Goal: Task Accomplishment & Management: Use online tool/utility

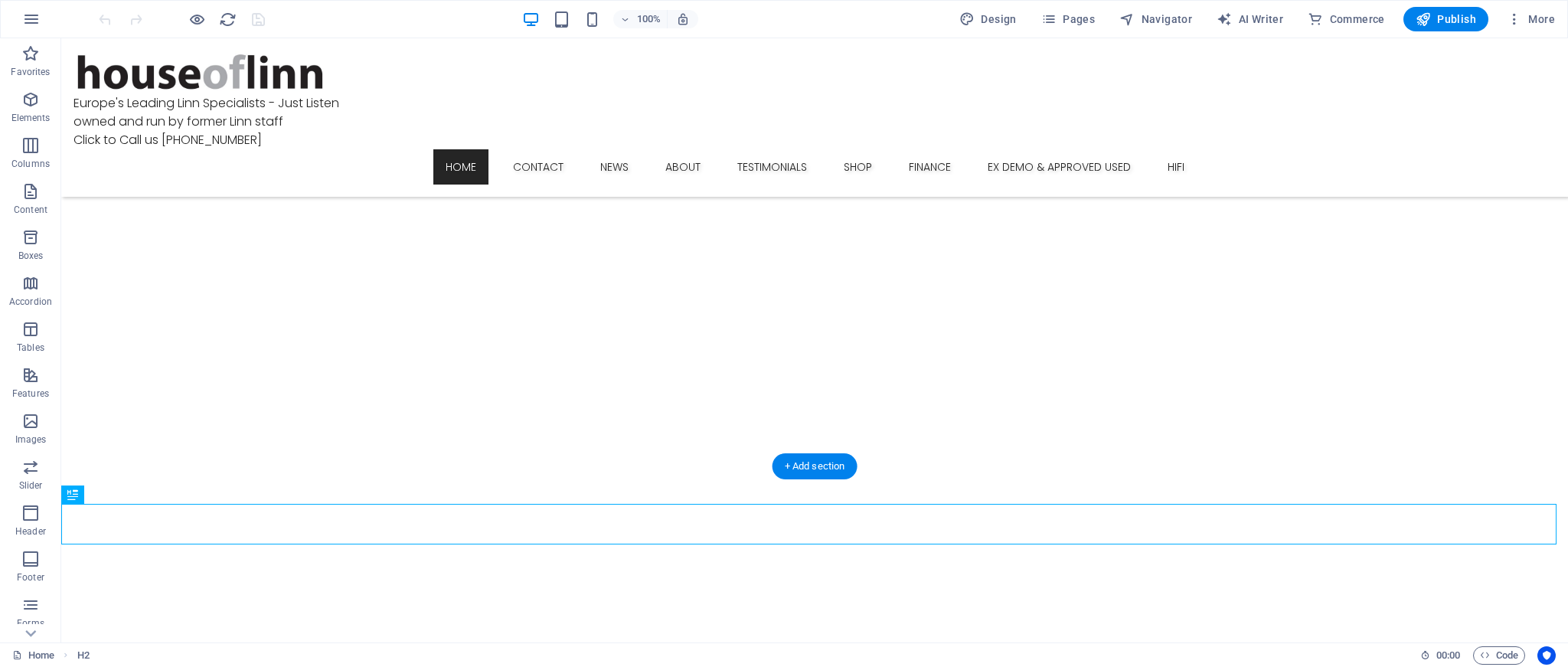
scroll to position [1055, 0]
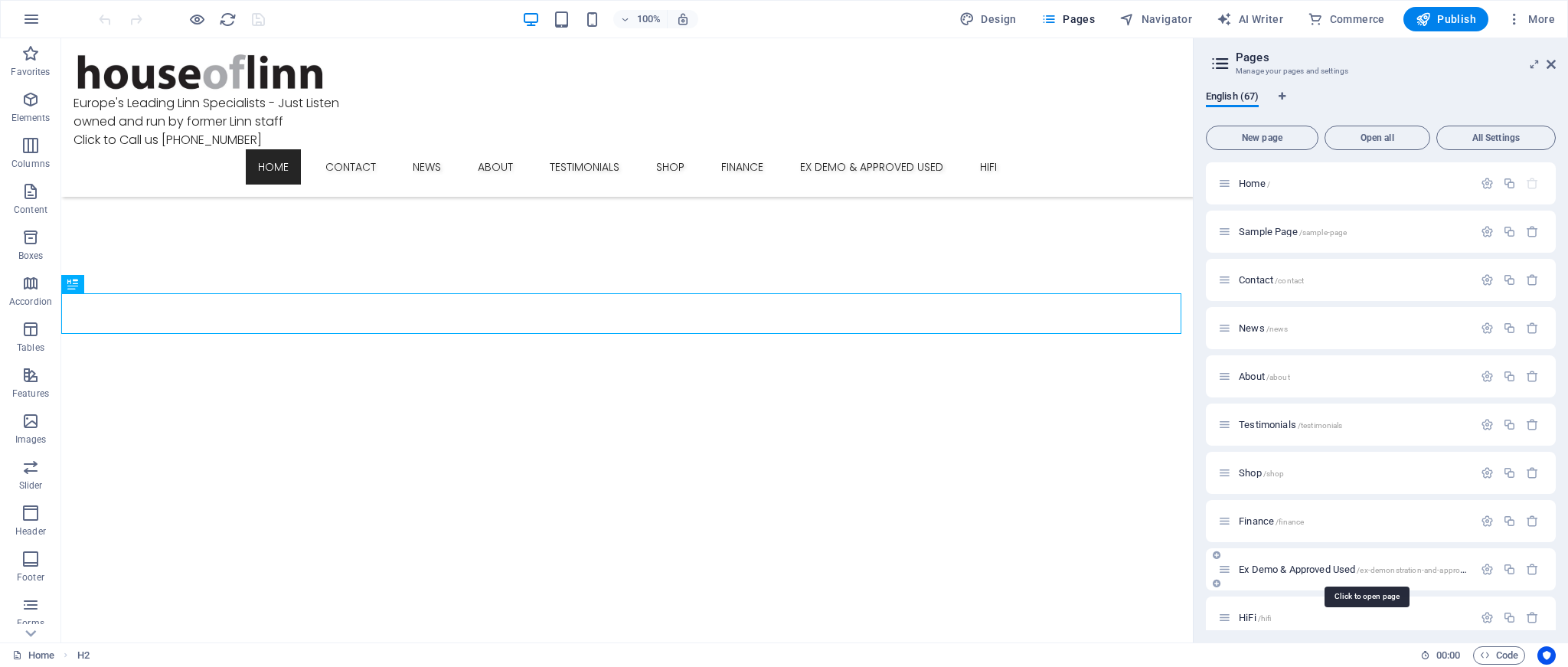
click at [1306, 565] on span "Ex Demo & Approved Used /ex-demonstration-and-approved-used" at bounding box center [1366, 569] width 254 height 11
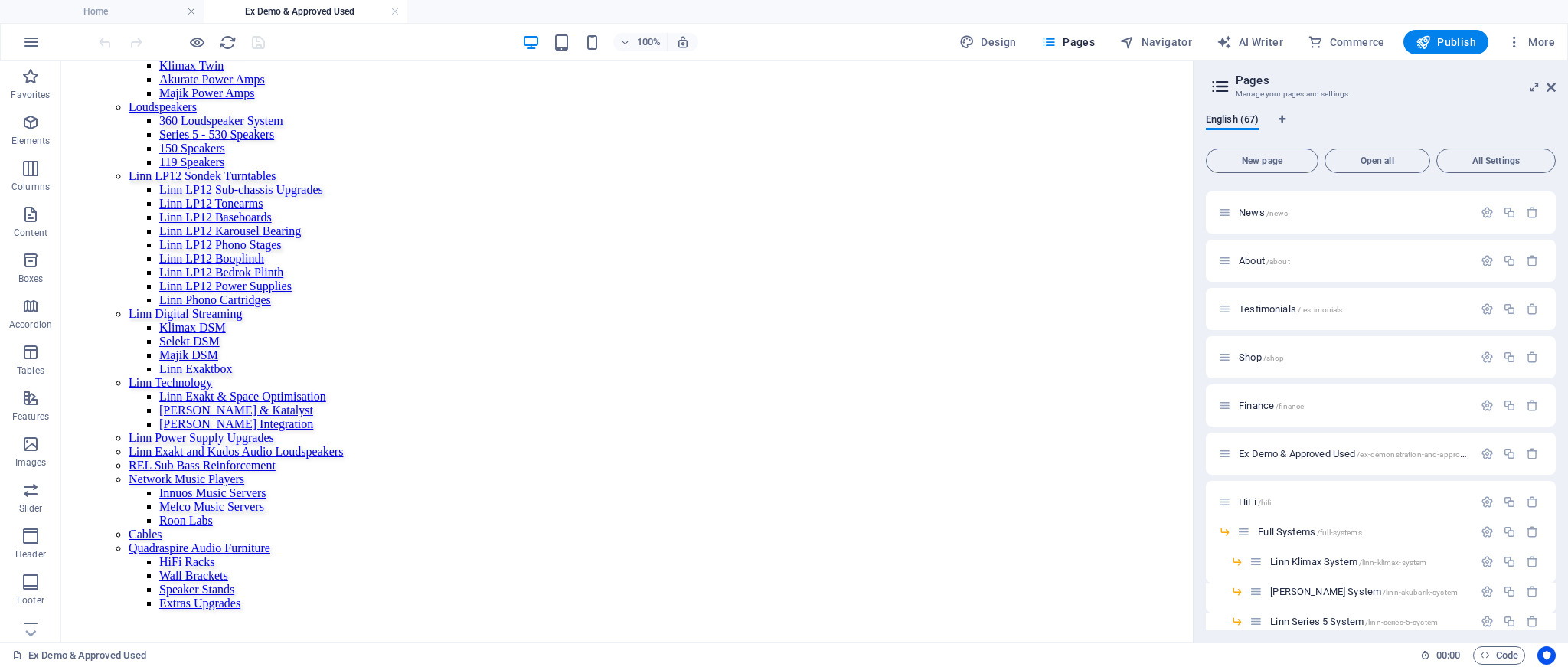
scroll to position [1866, 0]
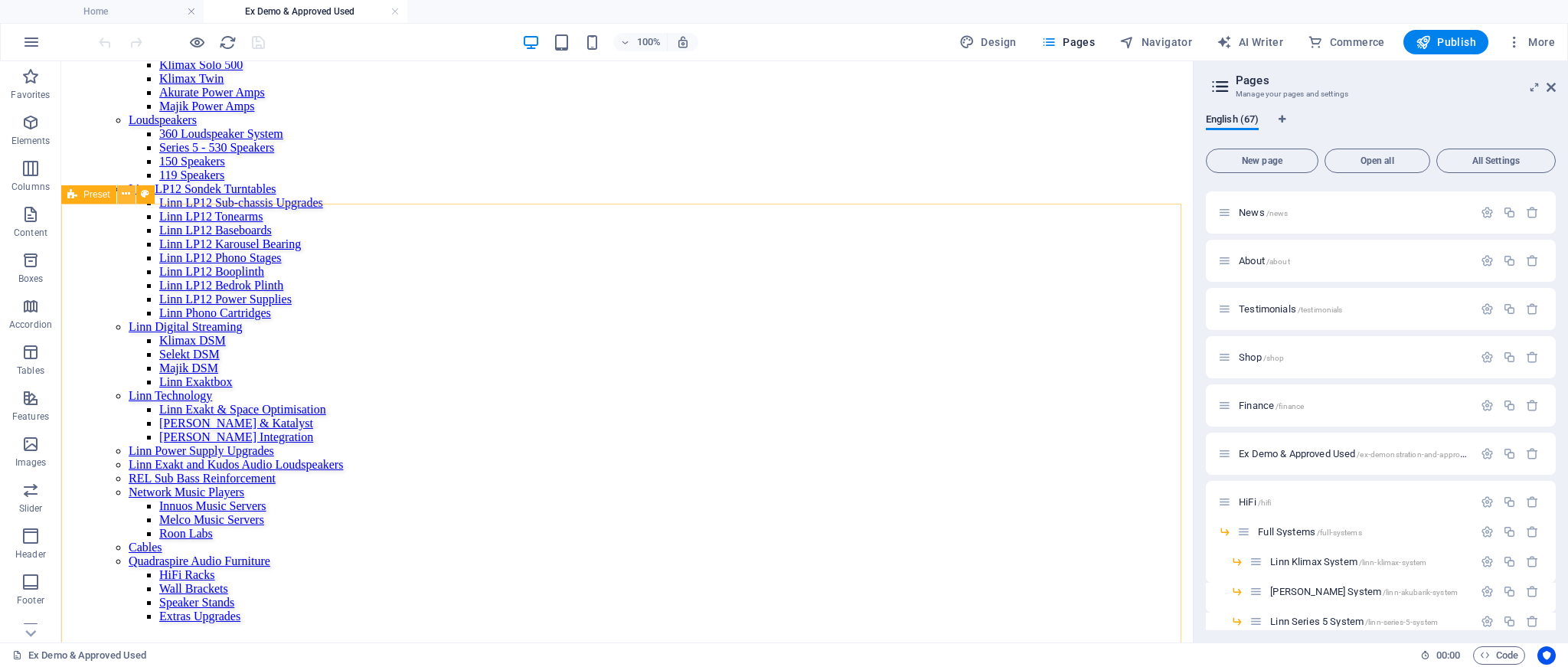
click at [128, 197] on icon at bounding box center [126, 194] width 9 height 16
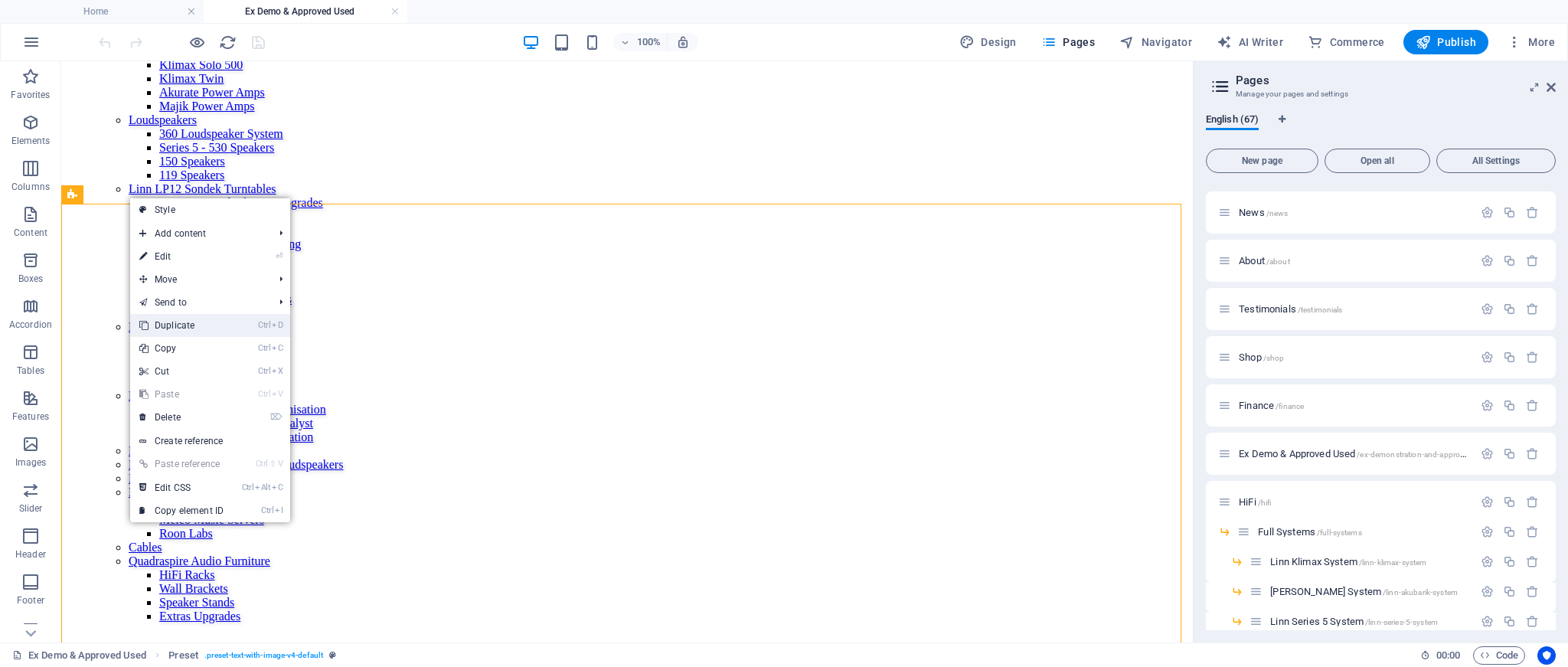
click at [186, 323] on link "Ctrl D Duplicate" at bounding box center [181, 325] width 103 height 23
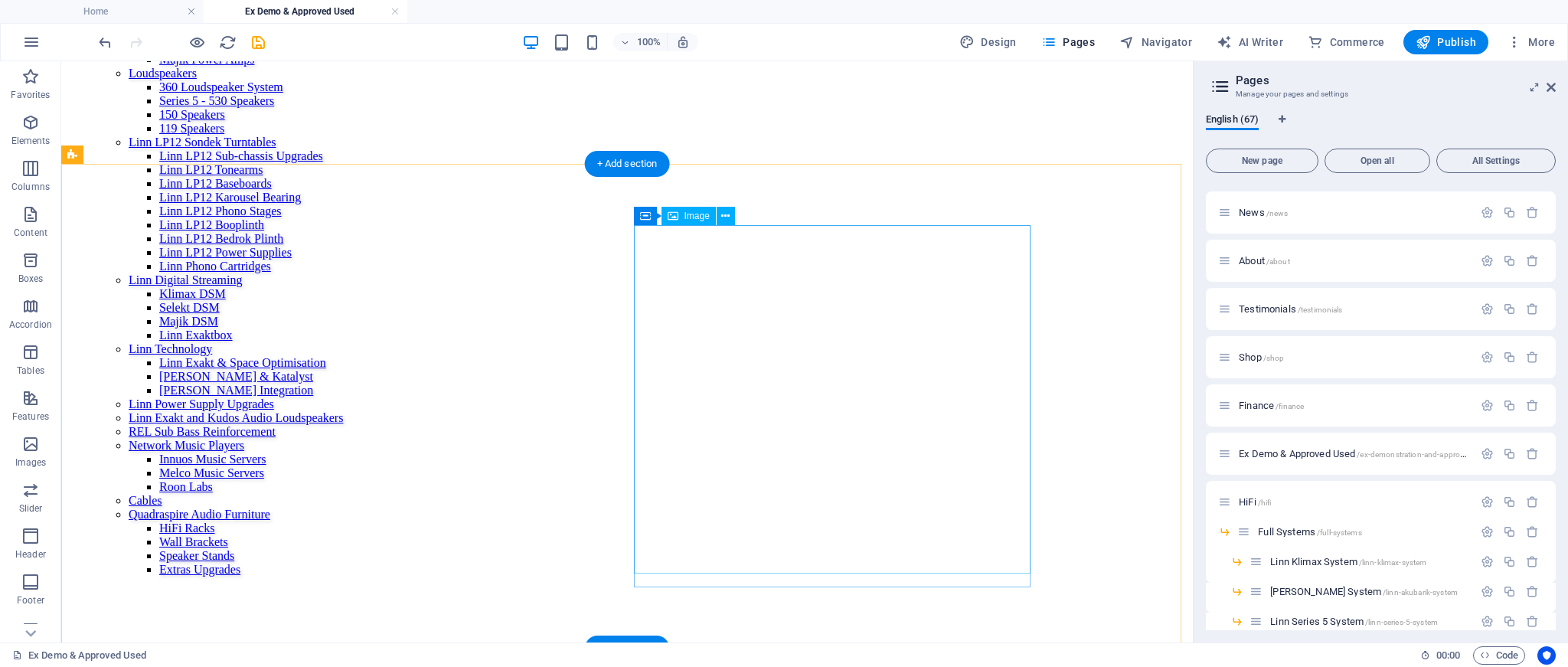
scroll to position [1916, 0]
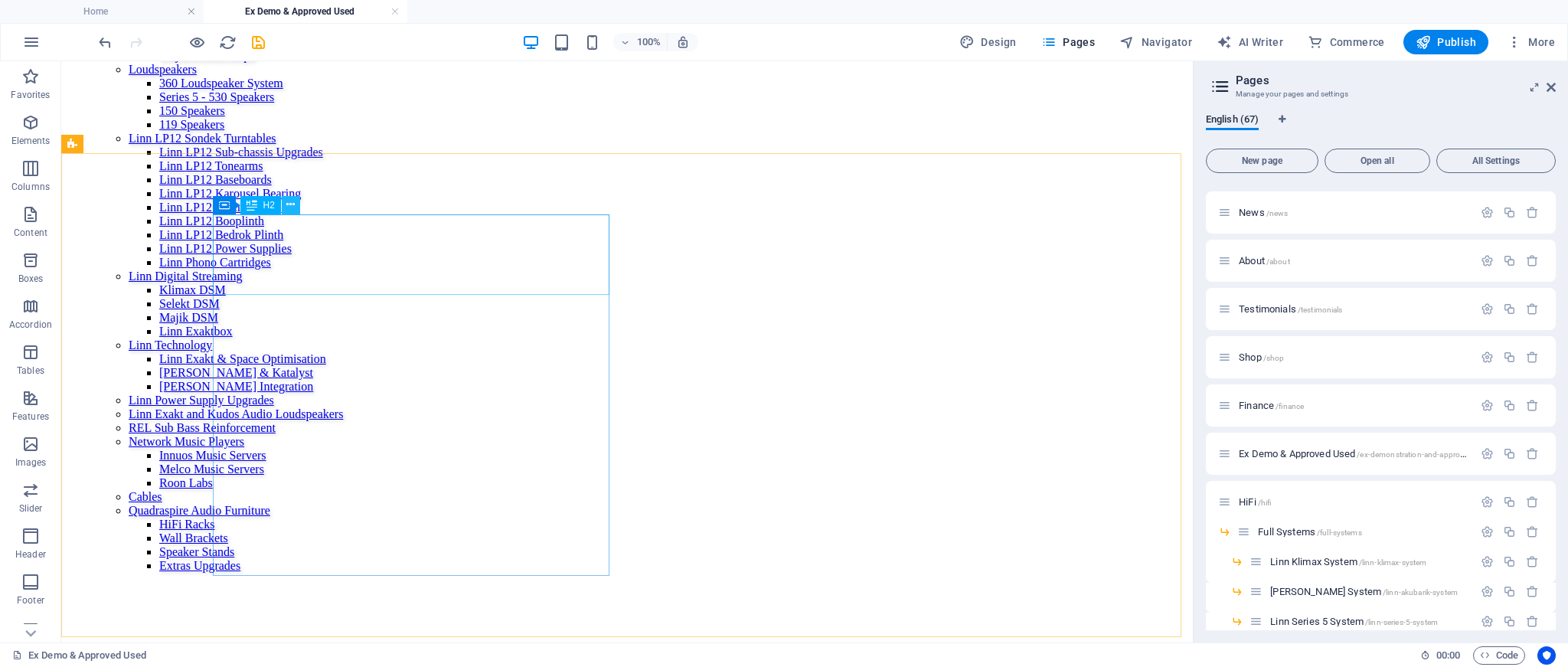
click at [290, 209] on icon at bounding box center [290, 205] width 9 height 16
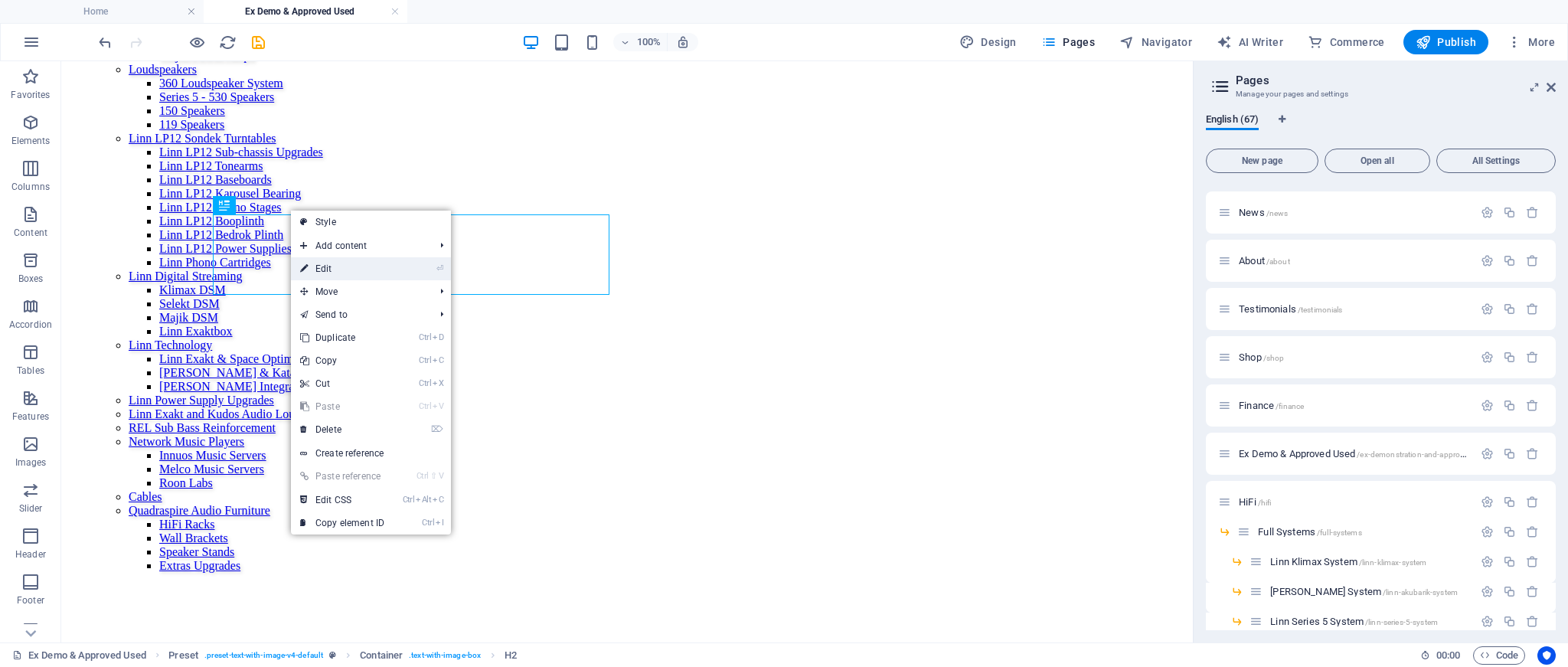
click at [322, 263] on link "⏎ Edit" at bounding box center [342, 268] width 103 height 23
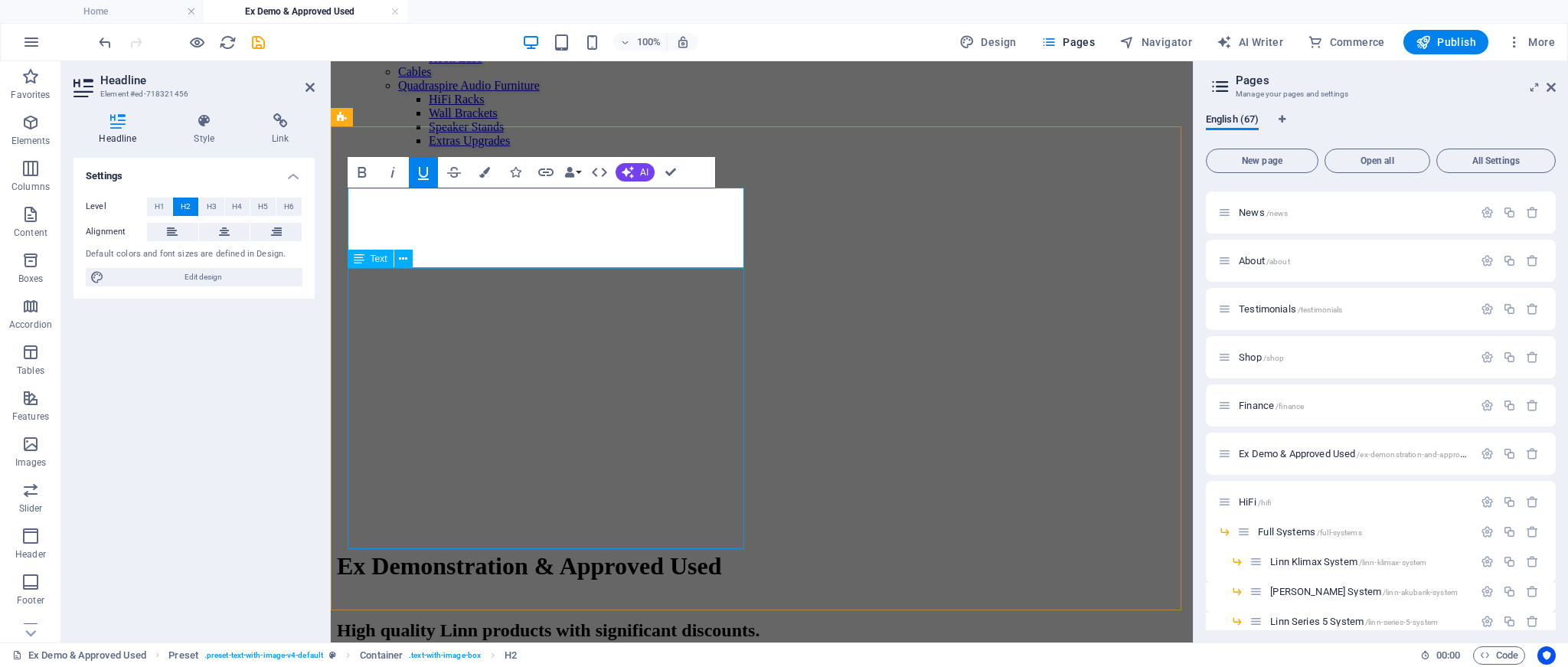
scroll to position [1979, 0]
click at [401, 262] on icon at bounding box center [403, 259] width 9 height 16
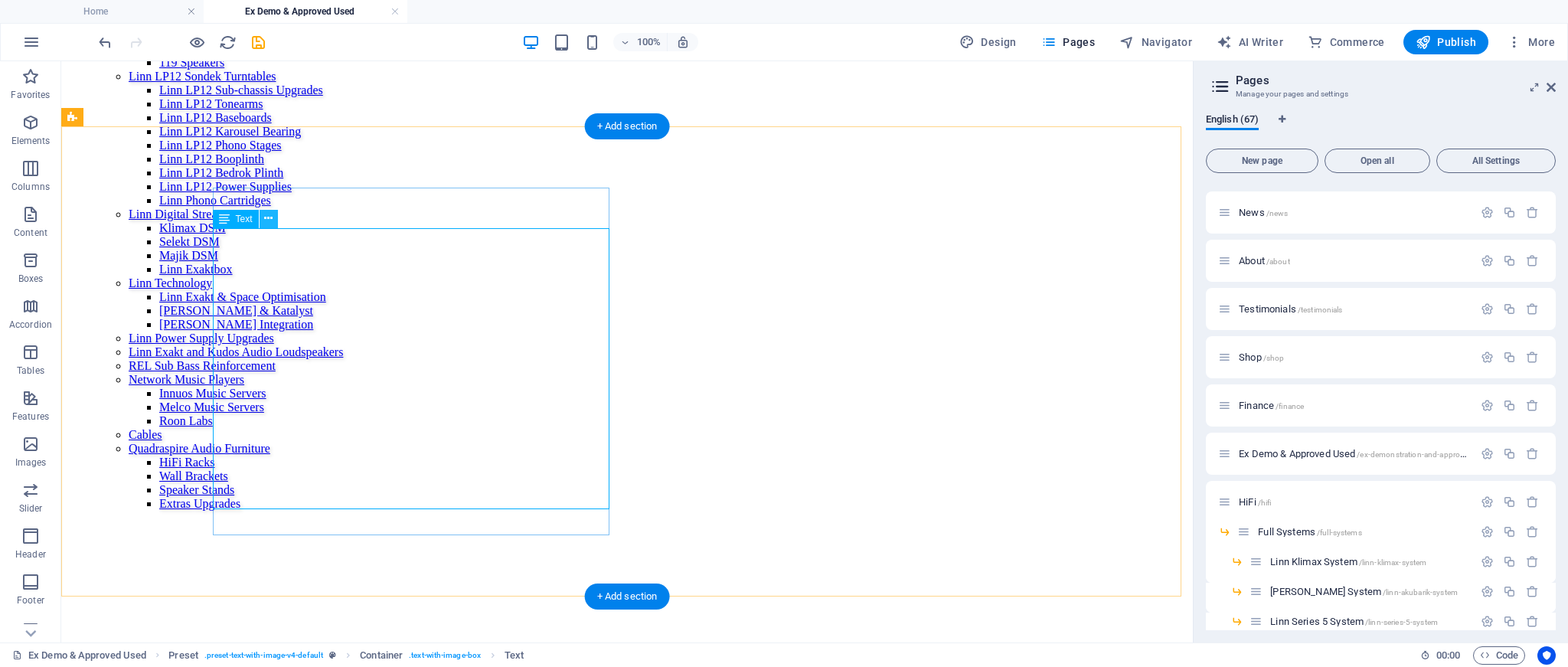
scroll to position [1944, 0]
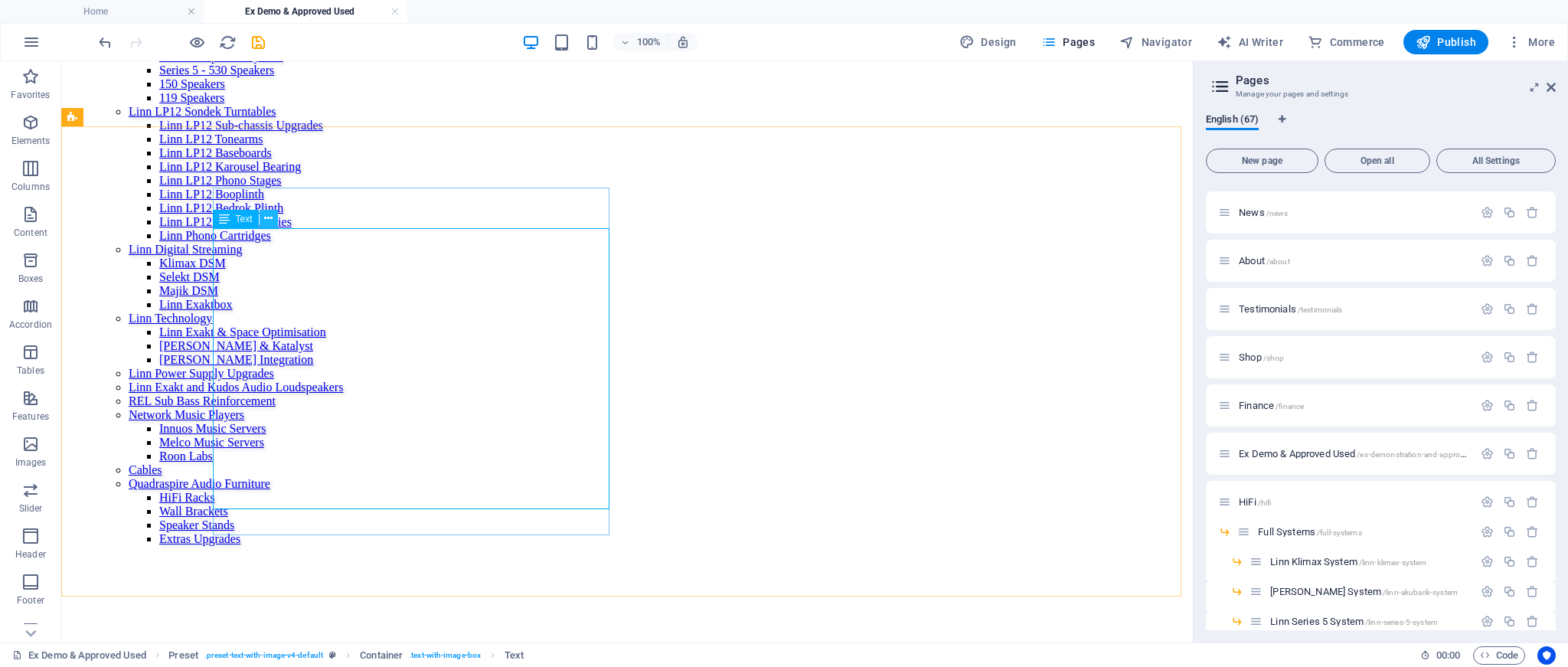
click at [267, 219] on icon at bounding box center [268, 219] width 9 height 16
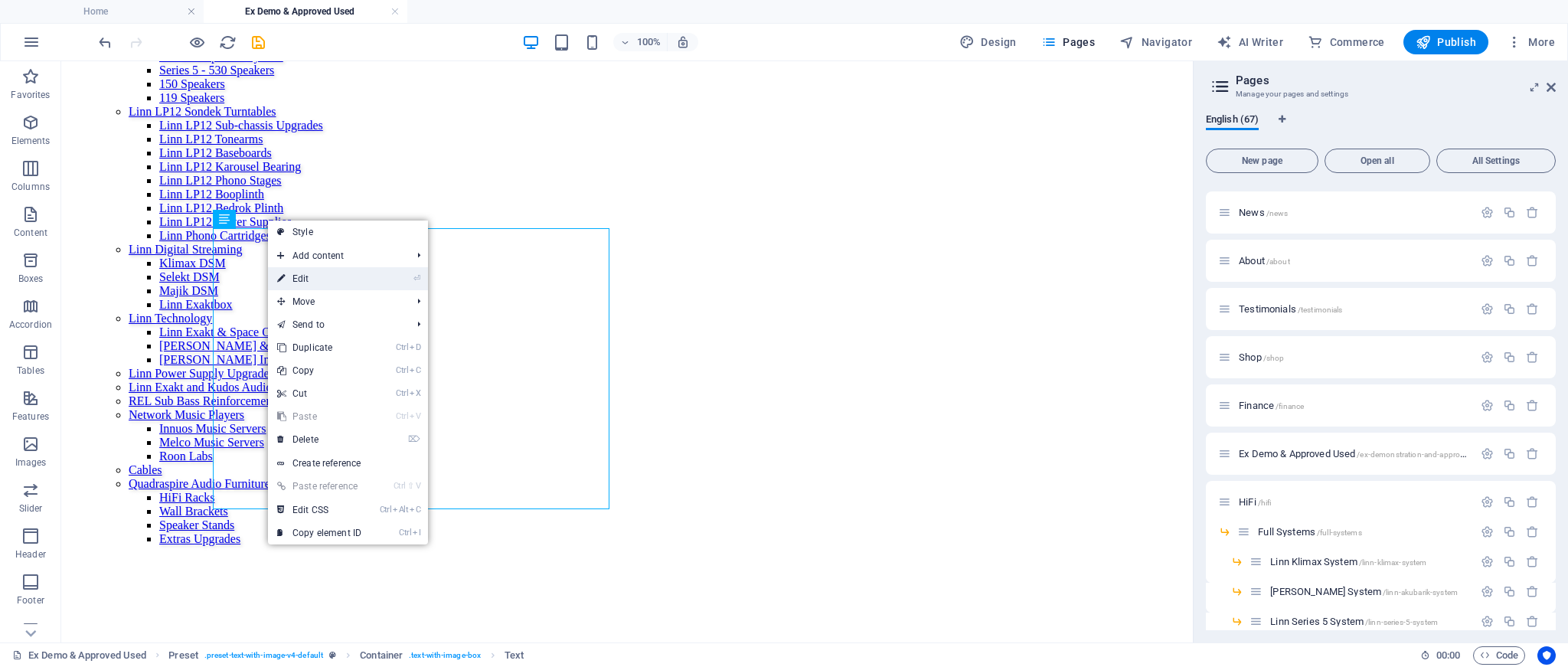
click at [300, 281] on link "⏎ Edit" at bounding box center [319, 278] width 103 height 23
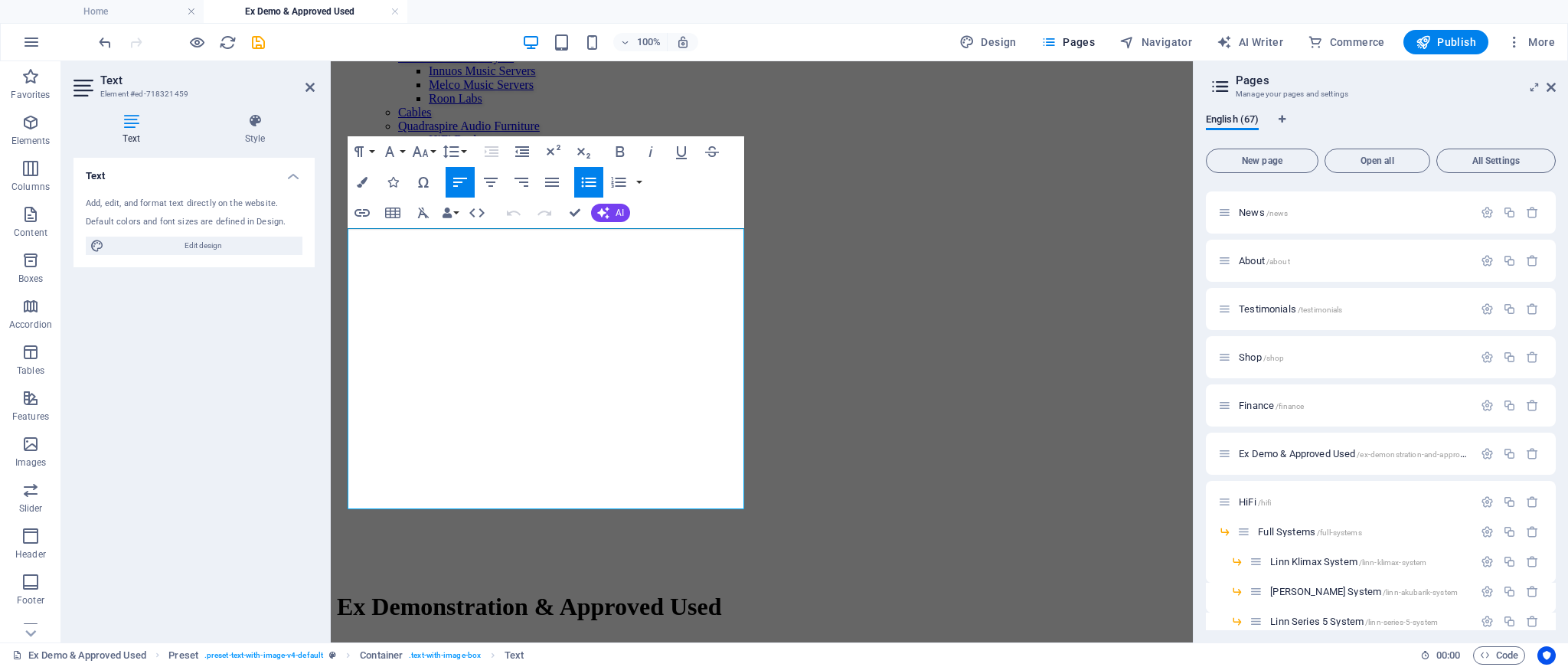
scroll to position [1979, 0]
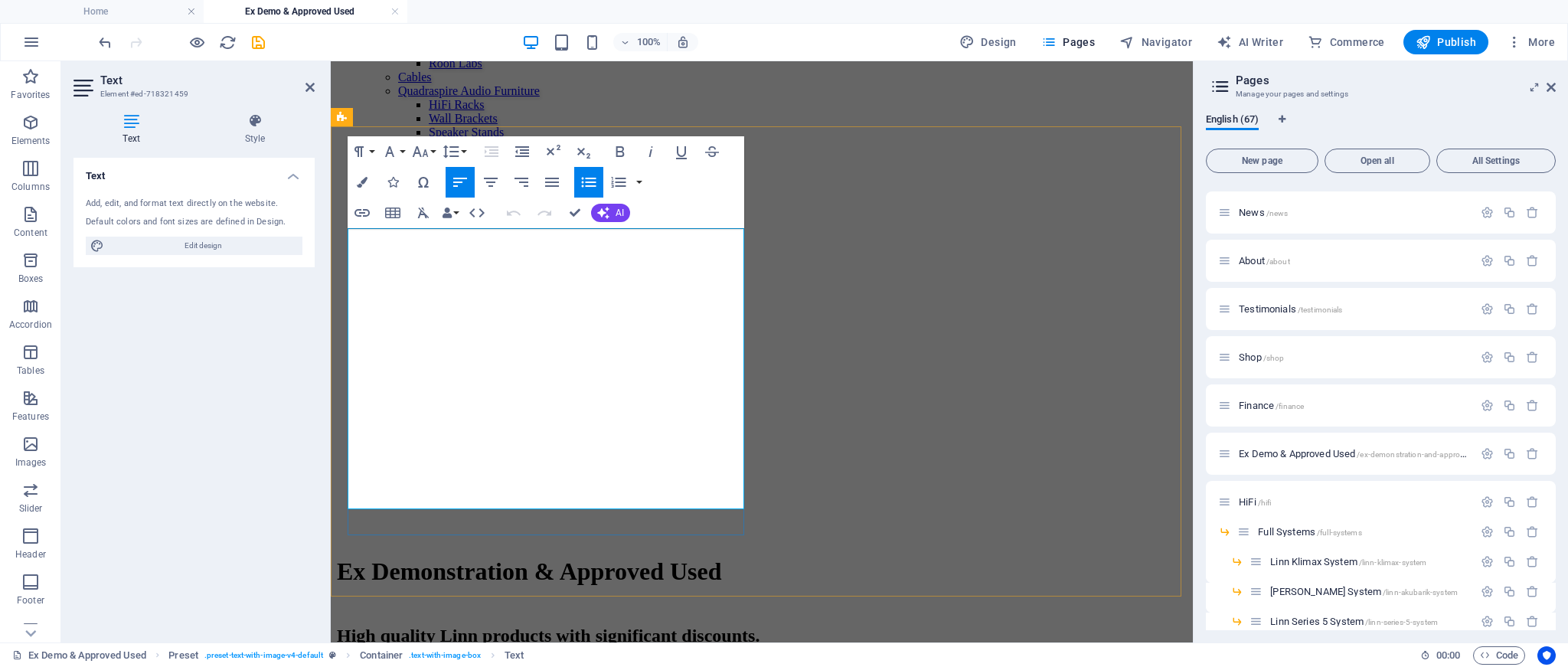
drag, startPoint x: 358, startPoint y: 236, endPoint x: 716, endPoint y: 507, distance: 449.0
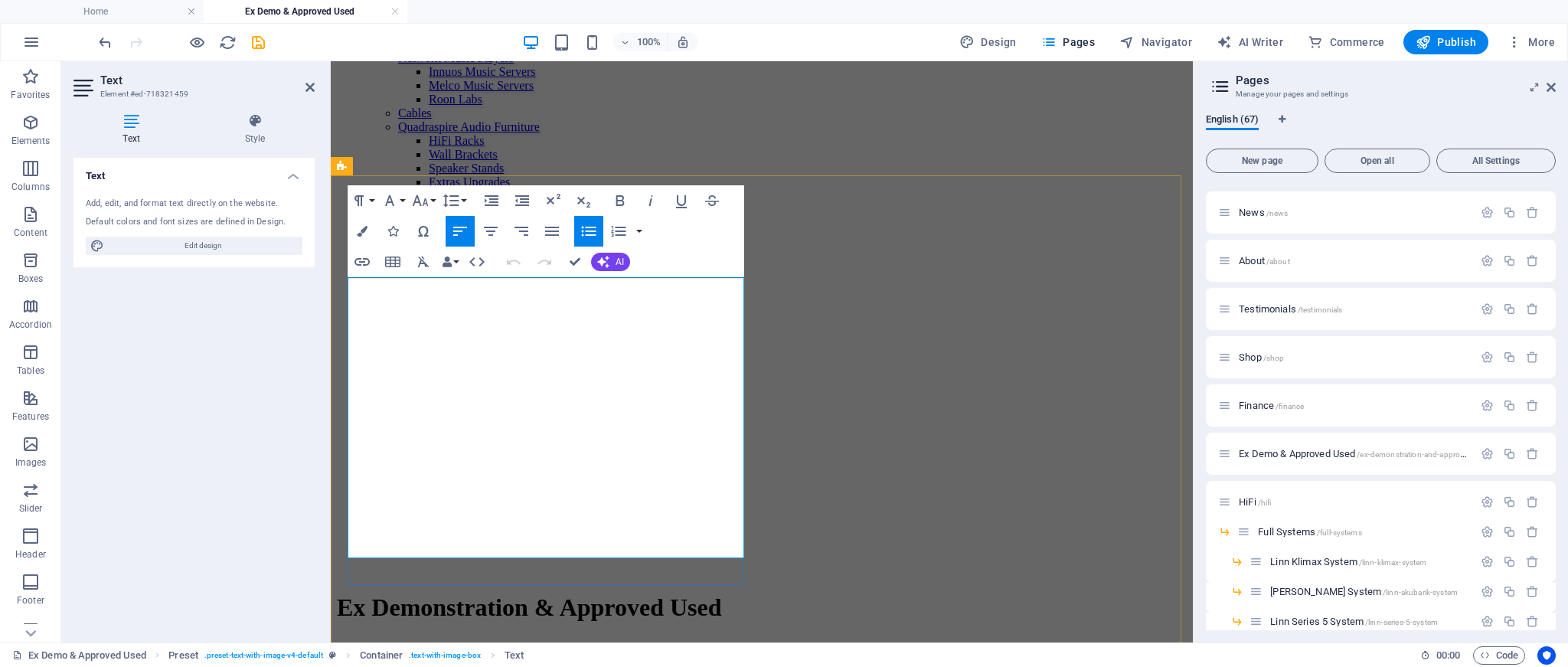
scroll to position [1929, 0]
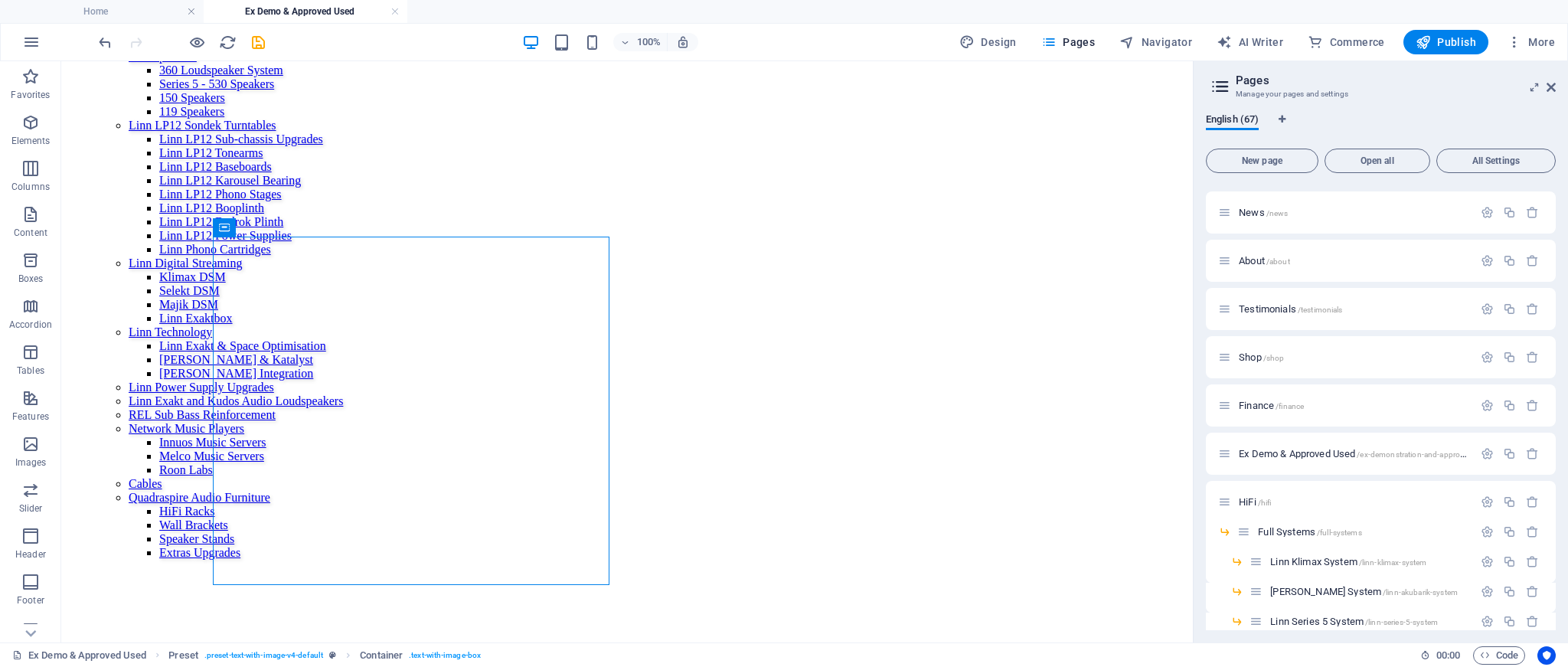
scroll to position [1894, 0]
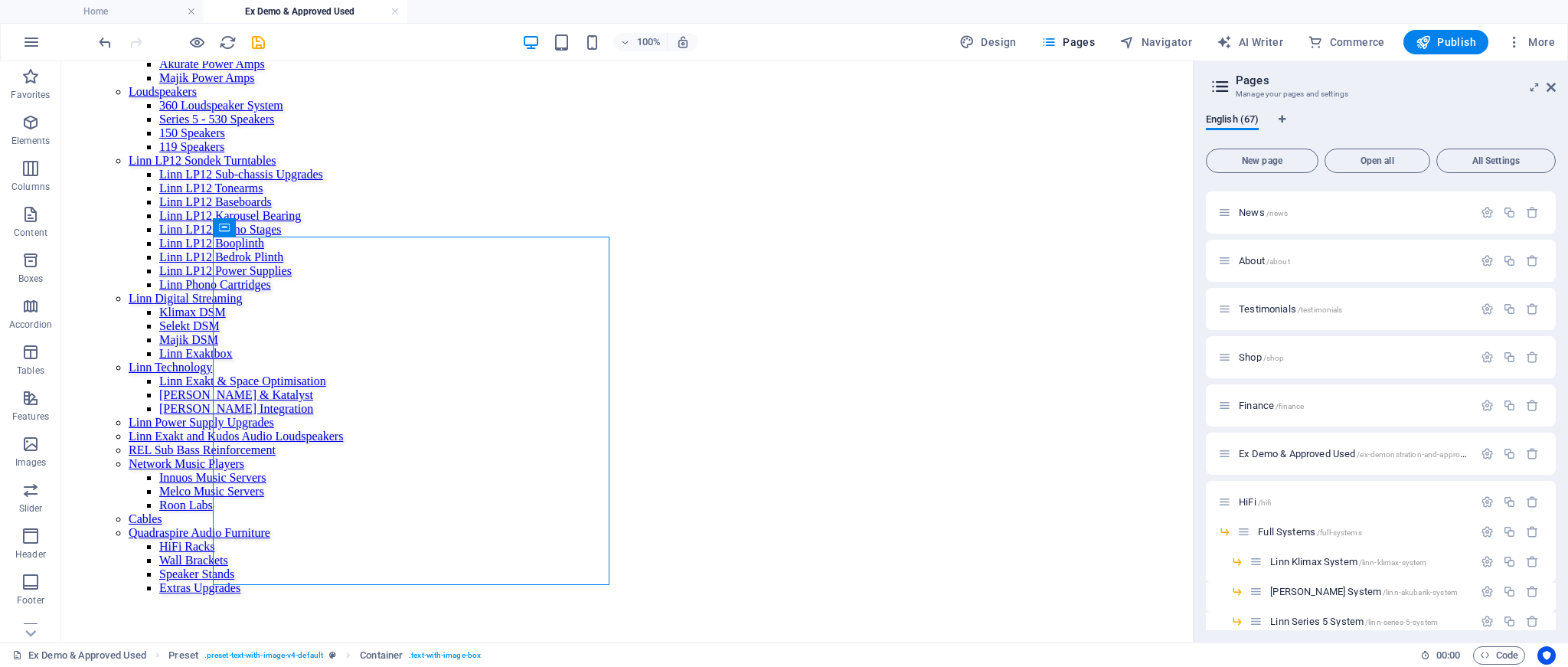
click at [290, 227] on icon at bounding box center [290, 227] width 9 height 16
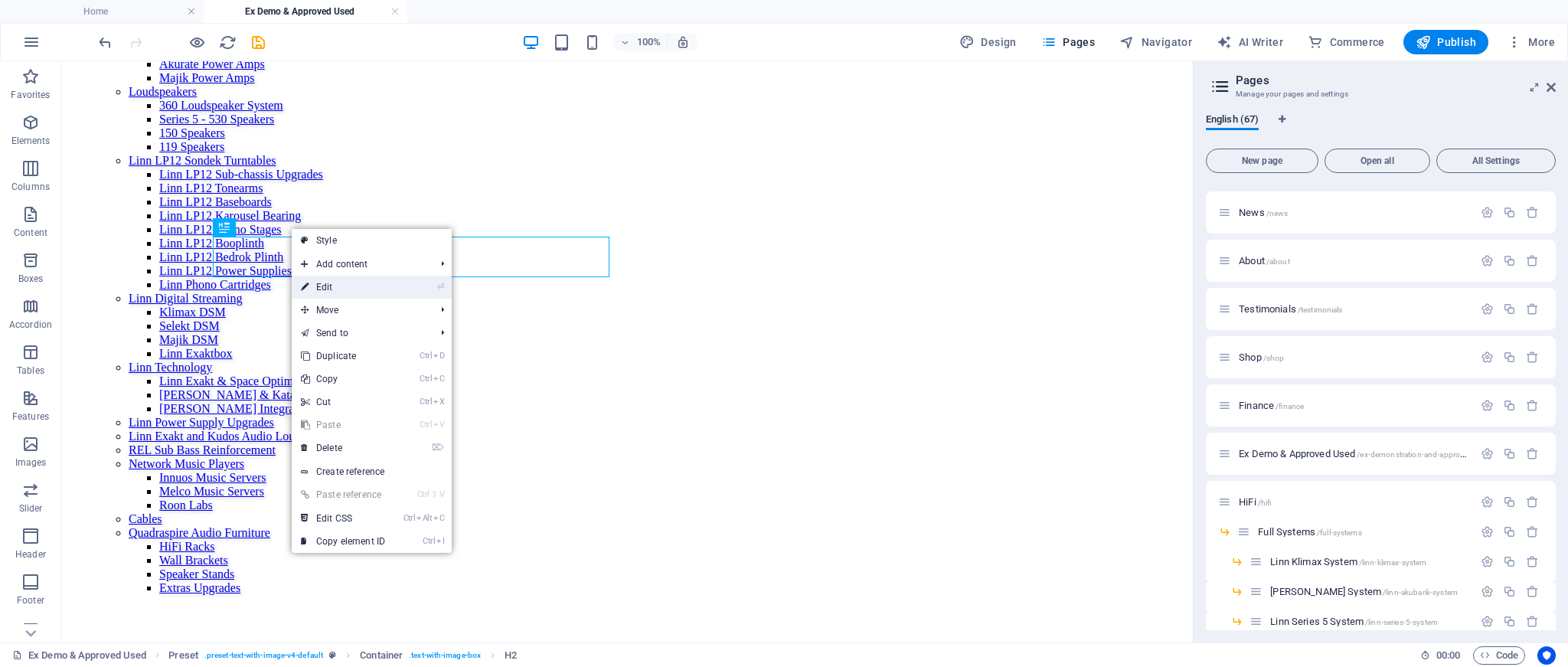
click at [312, 280] on link "⏎ Edit" at bounding box center [343, 286] width 103 height 23
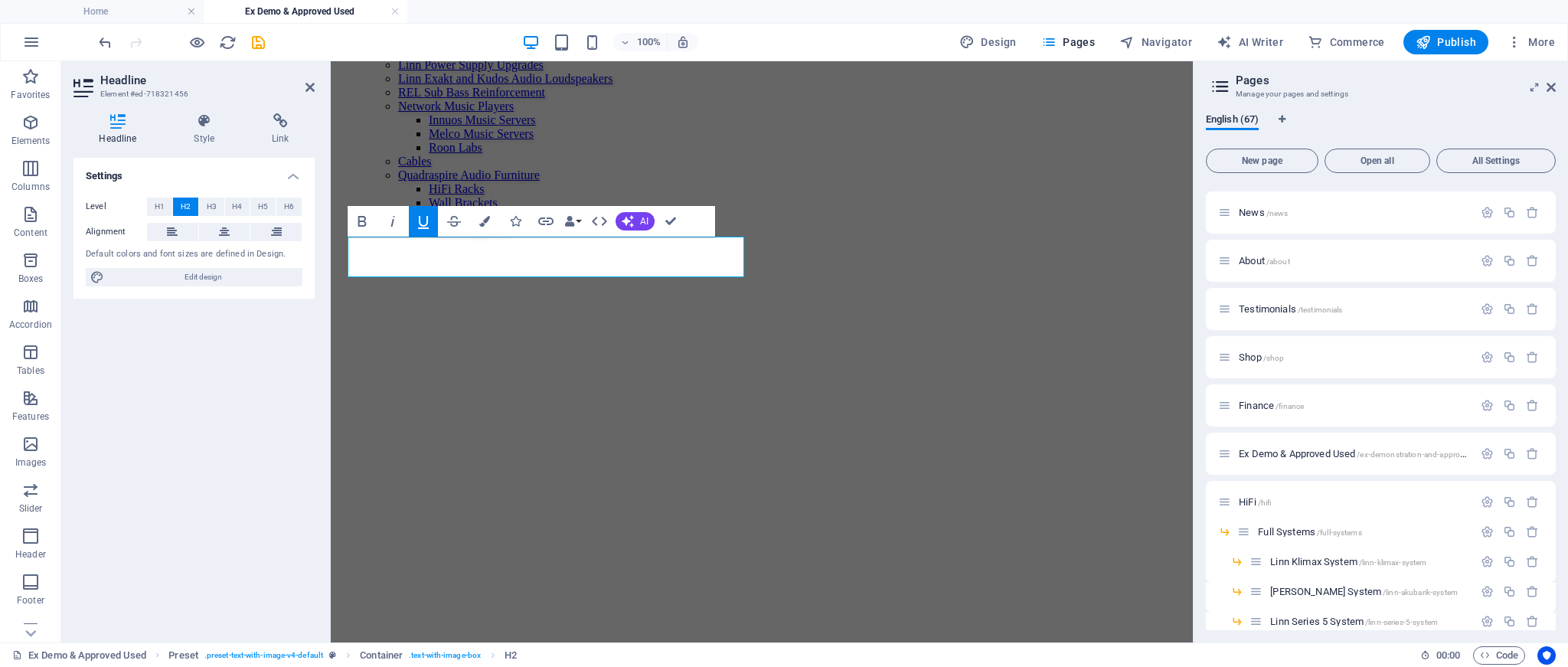
scroll to position [1929, 0]
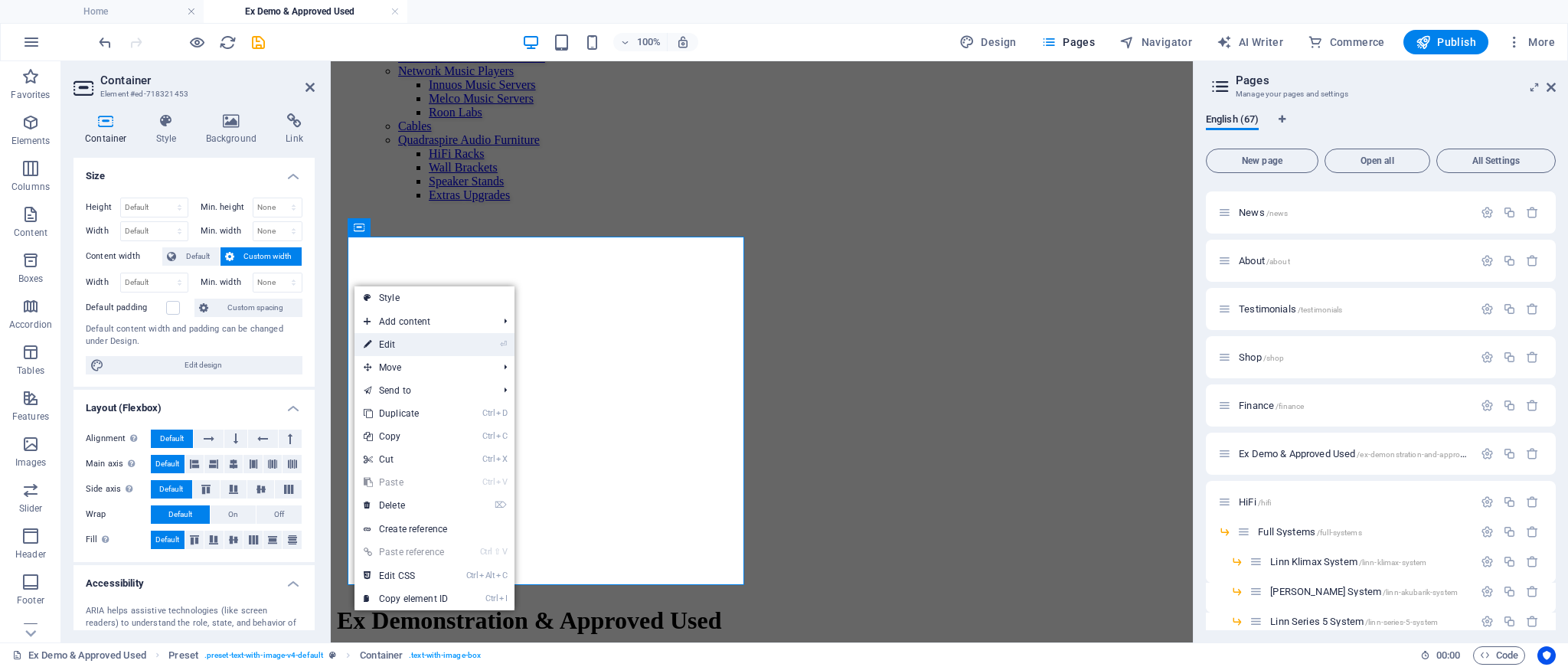
click at [383, 347] on link "⏎ Edit" at bounding box center [405, 344] width 103 height 23
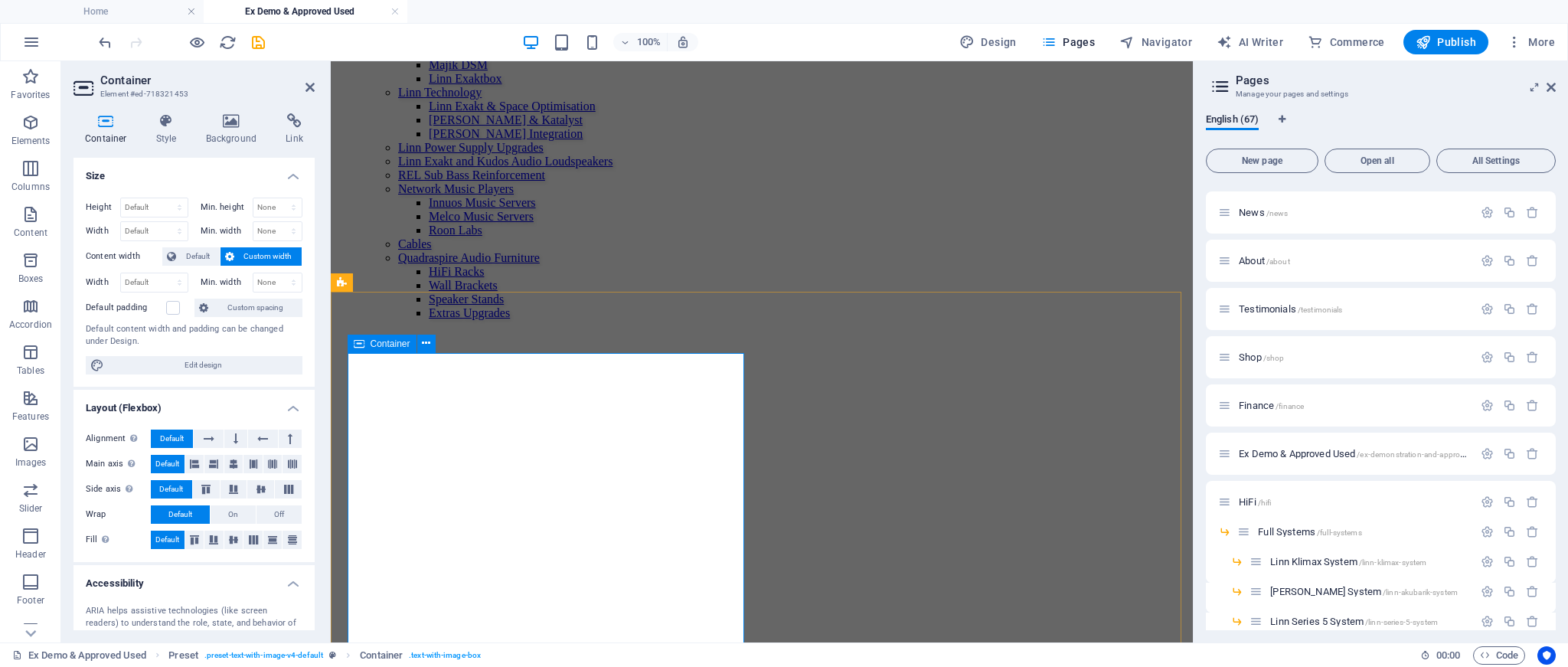
scroll to position [1813, 0]
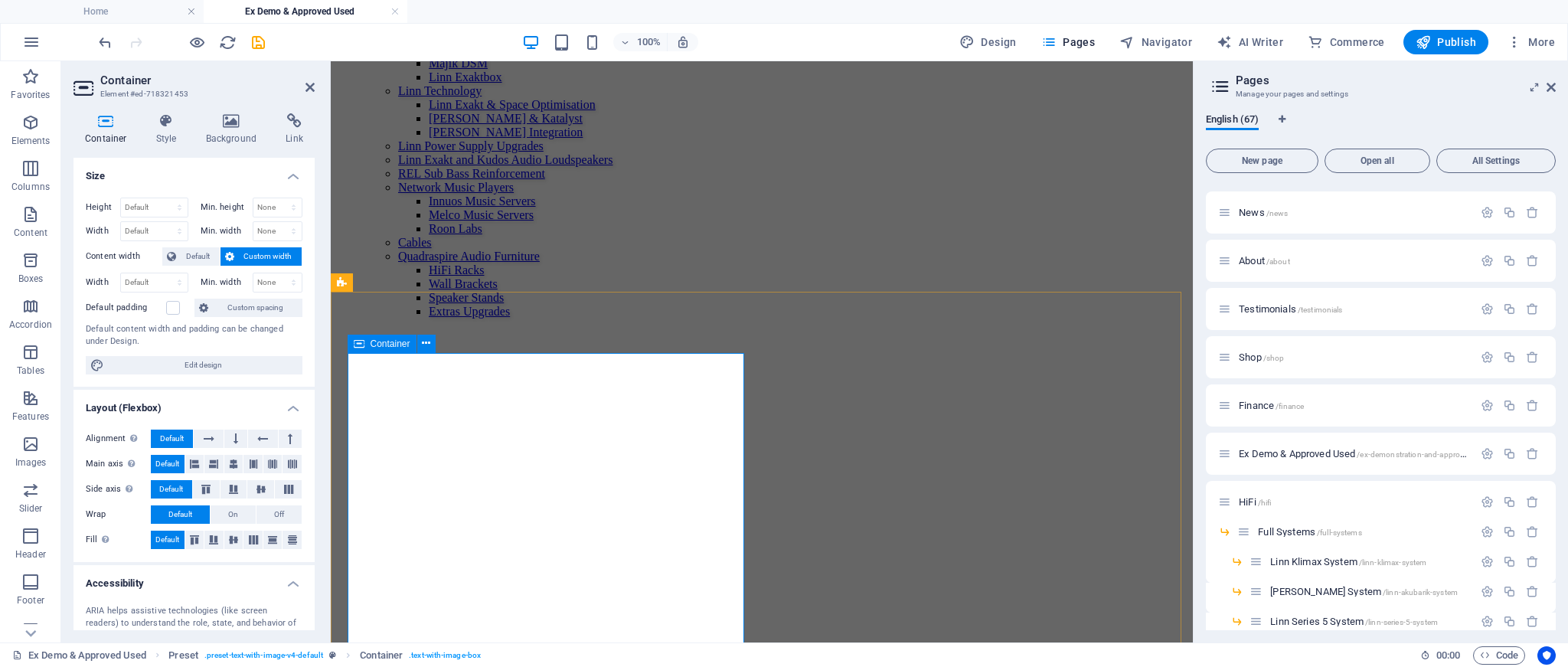
click at [306, 89] on icon at bounding box center [310, 87] width 10 height 12
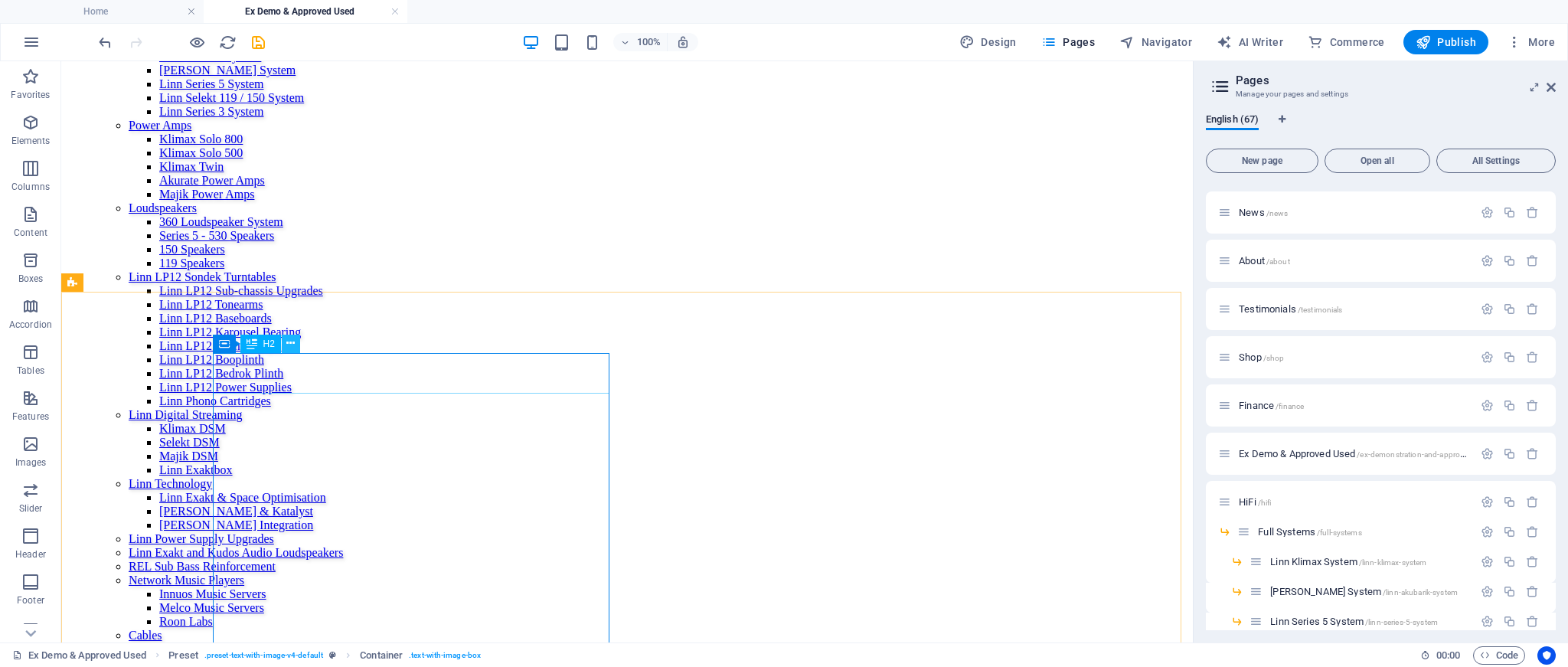
click at [294, 344] on icon at bounding box center [290, 343] width 9 height 16
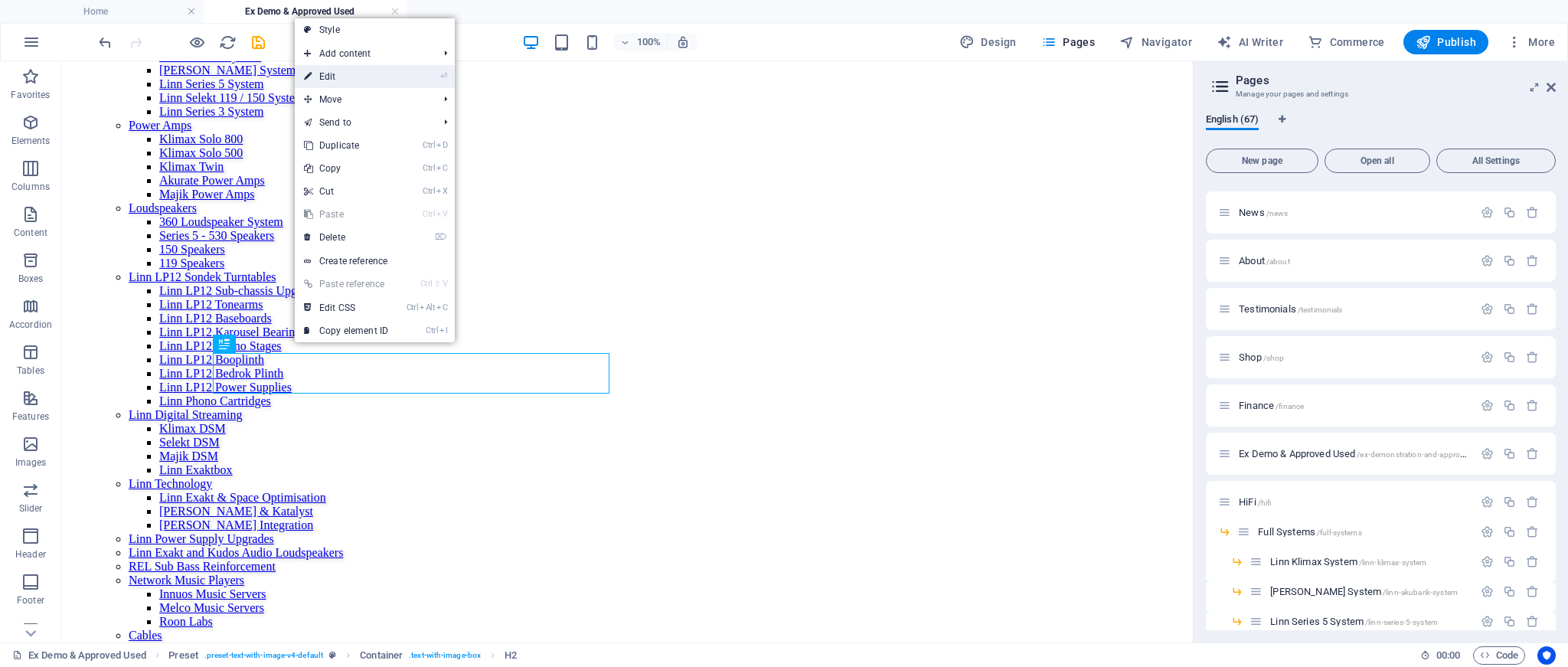
click at [337, 78] on link "⏎ Edit" at bounding box center [346, 77] width 103 height 23
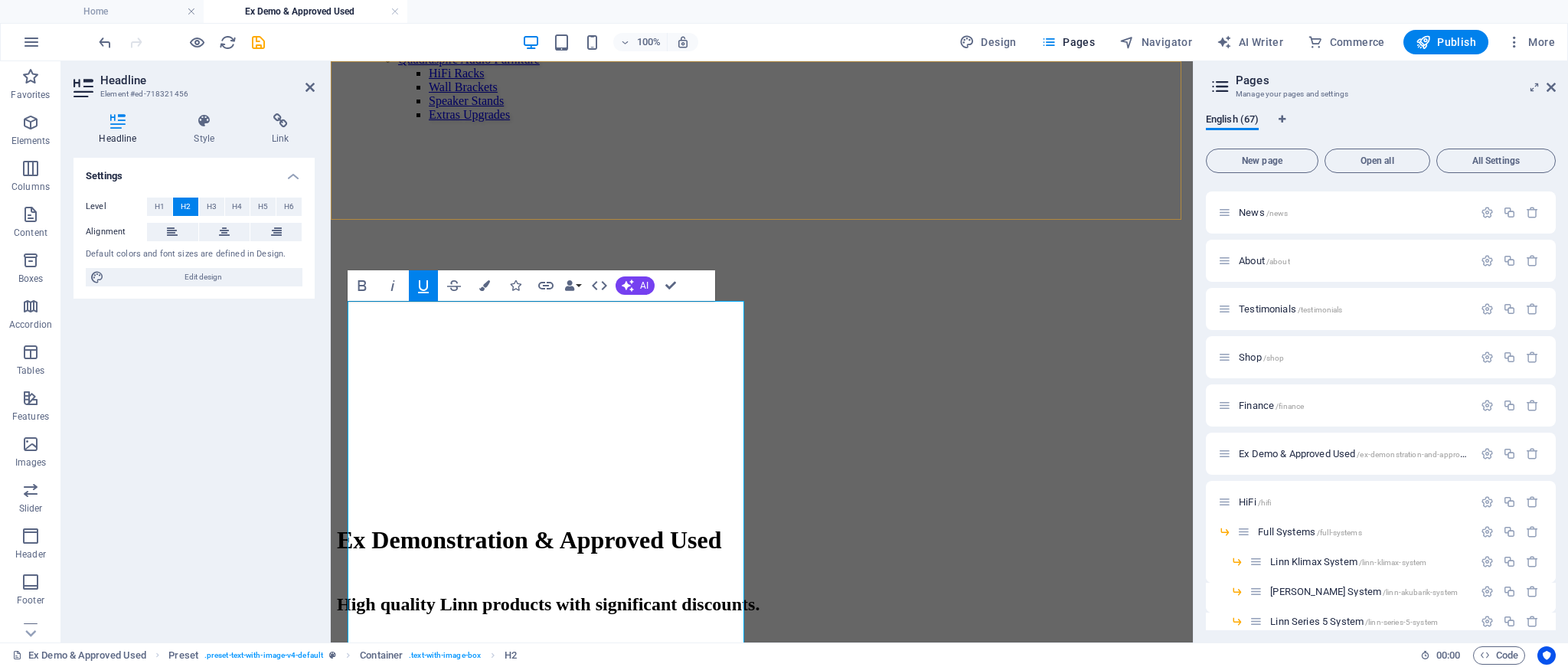
scroll to position [1795, 0]
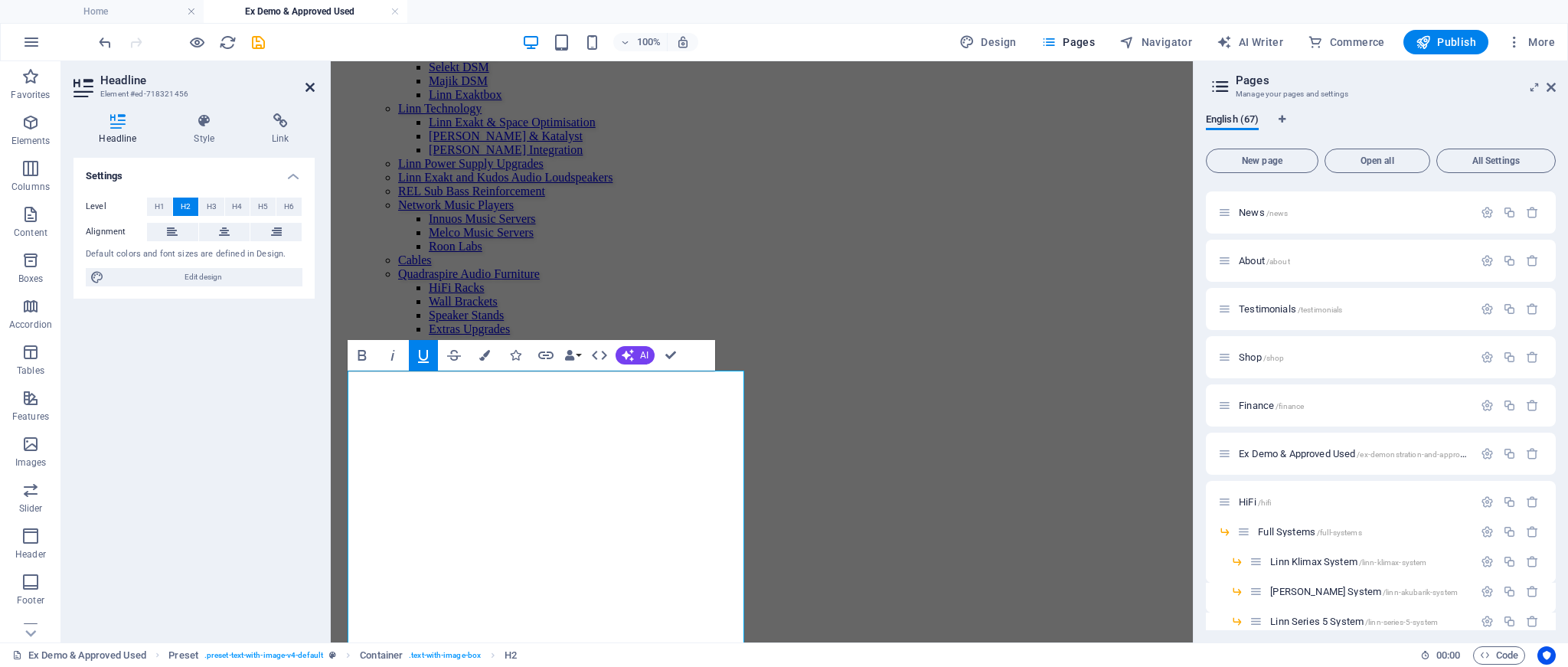
click at [310, 89] on icon at bounding box center [310, 87] width 10 height 12
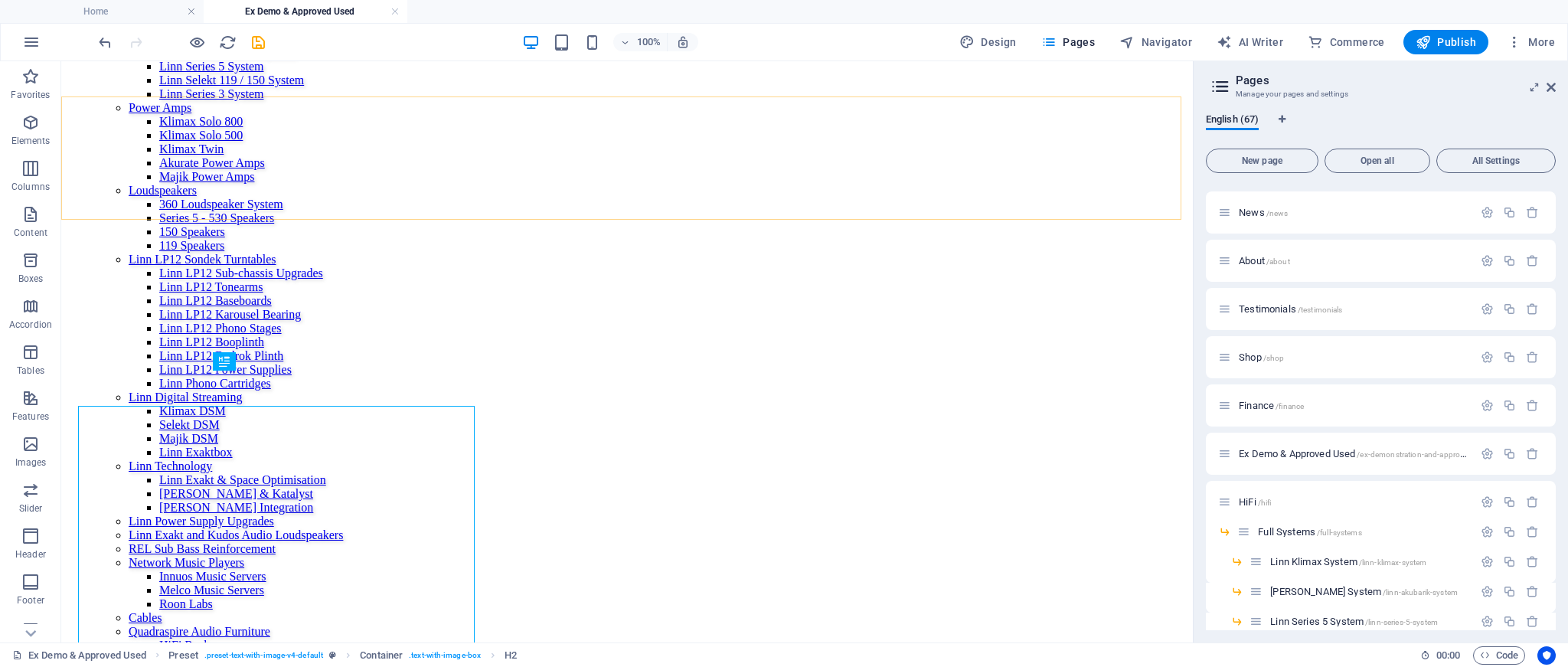
scroll to position [1760, 0]
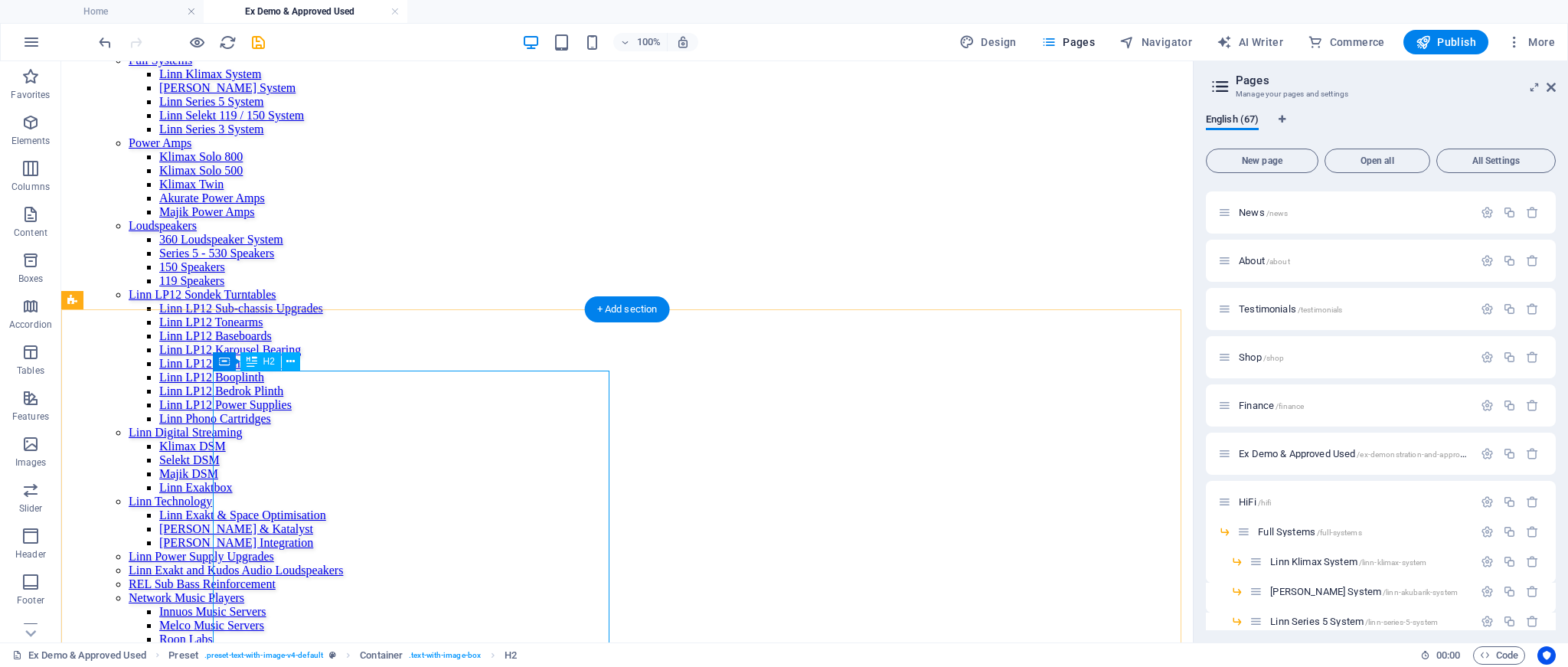
click at [294, 357] on button at bounding box center [290, 361] width 18 height 18
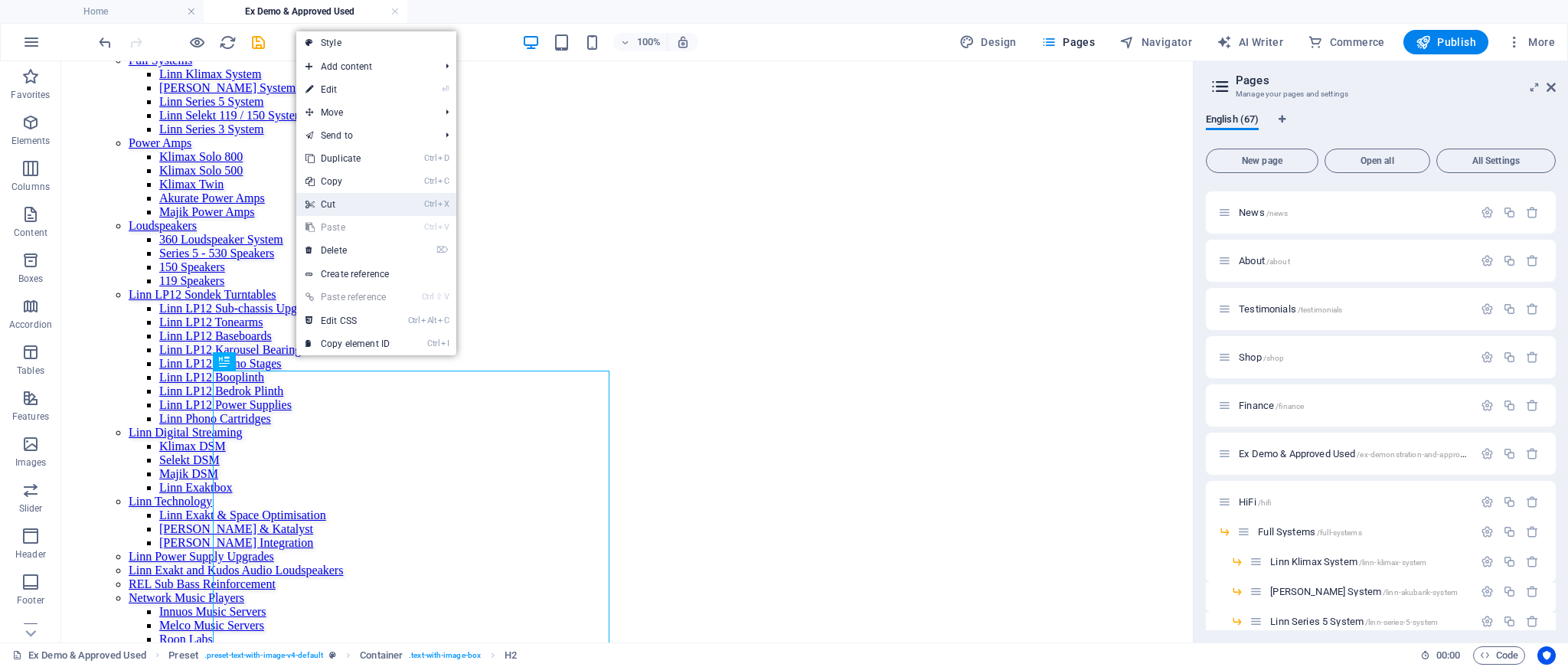
click at [333, 207] on link "Ctrl X Cut" at bounding box center [347, 204] width 103 height 23
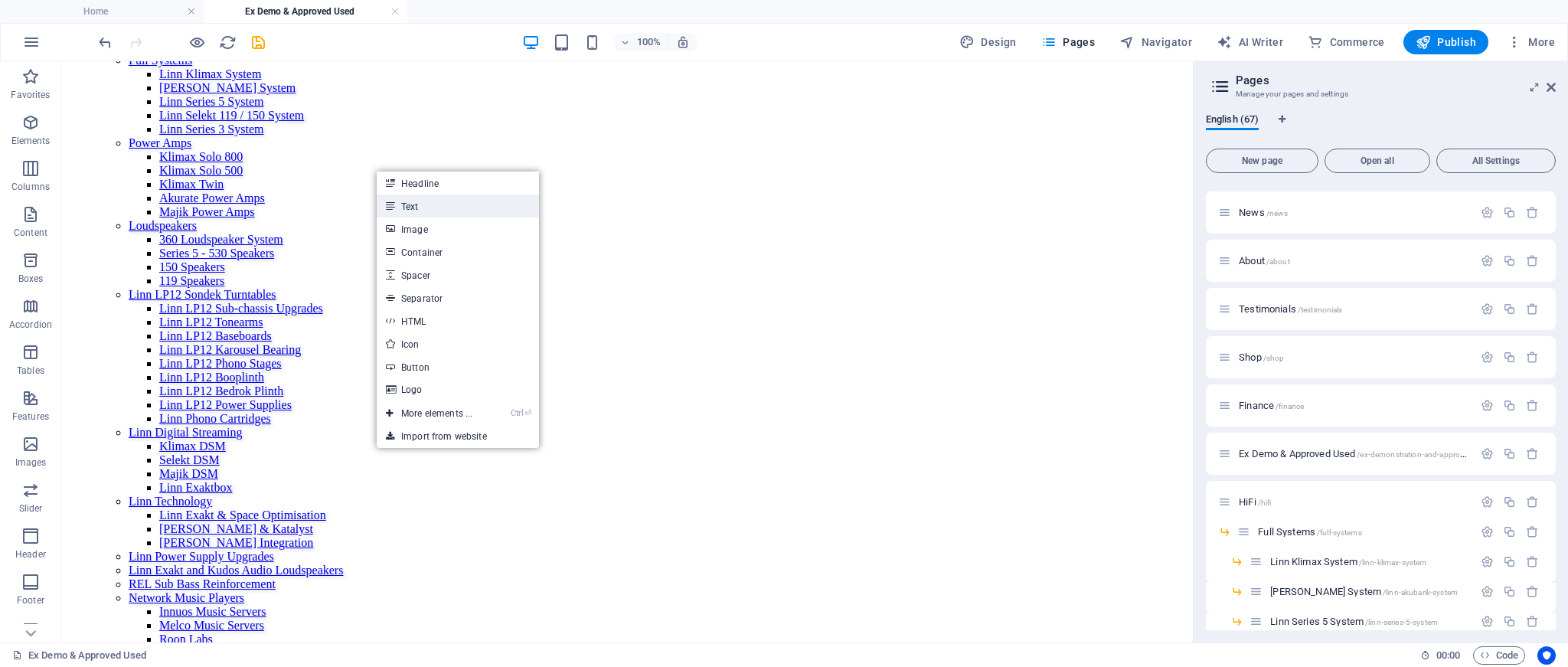
click at [420, 208] on link "Text" at bounding box center [457, 206] width 162 height 23
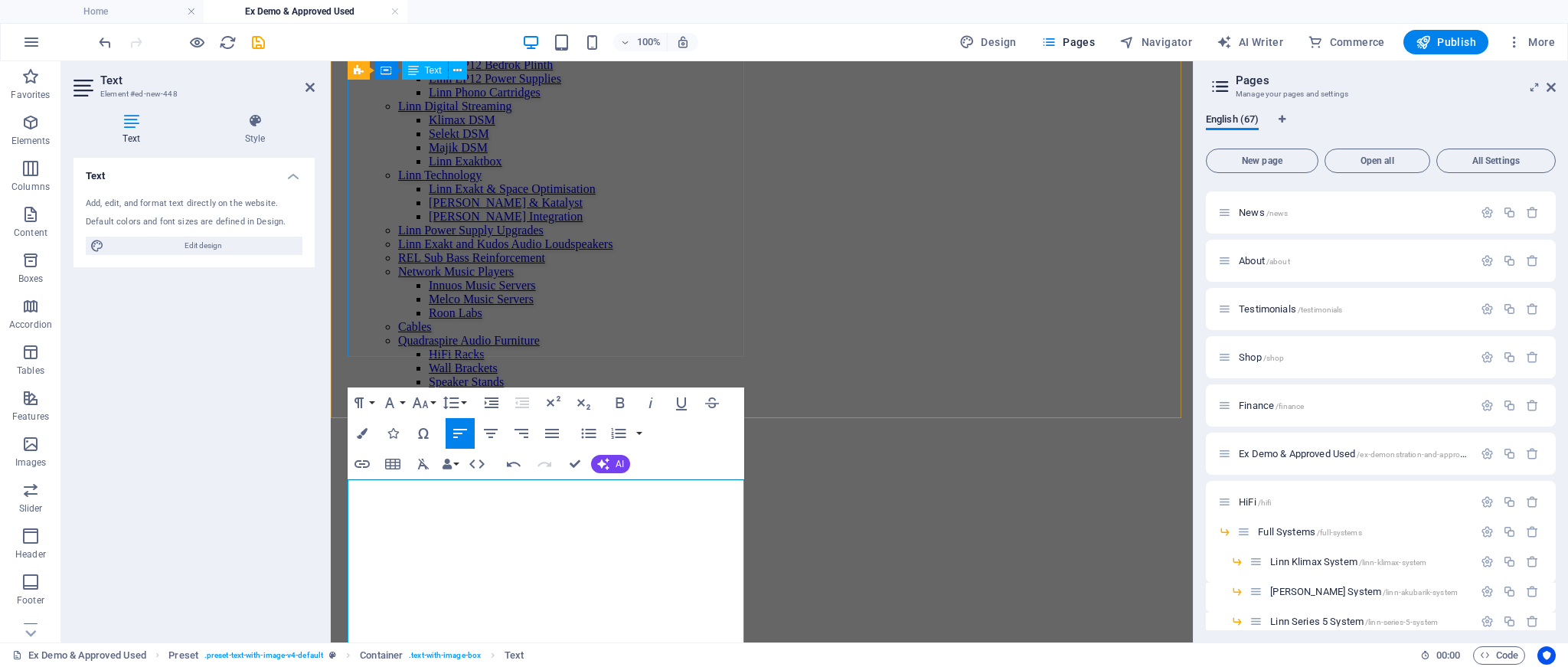
scroll to position [1840, 0]
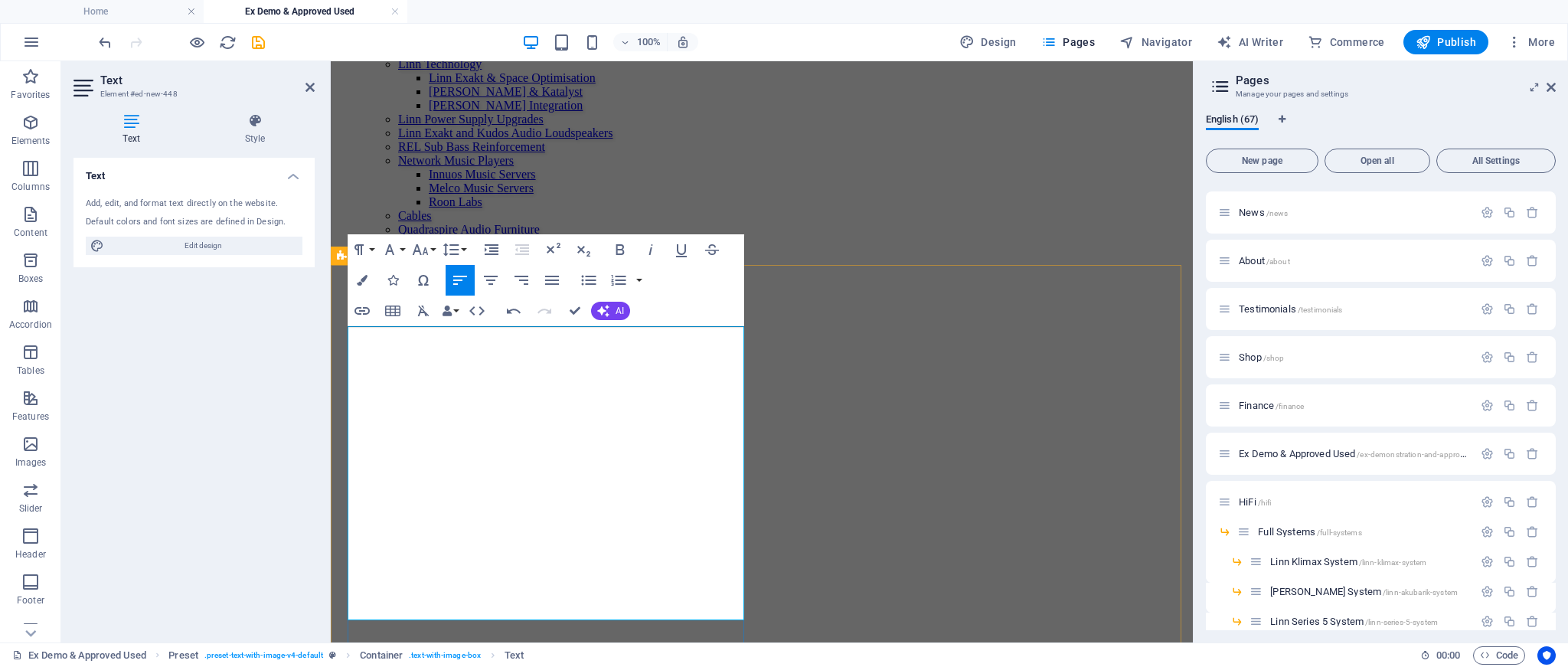
drag, startPoint x: 349, startPoint y: 337, endPoint x: 609, endPoint y: 607, distance: 374.8
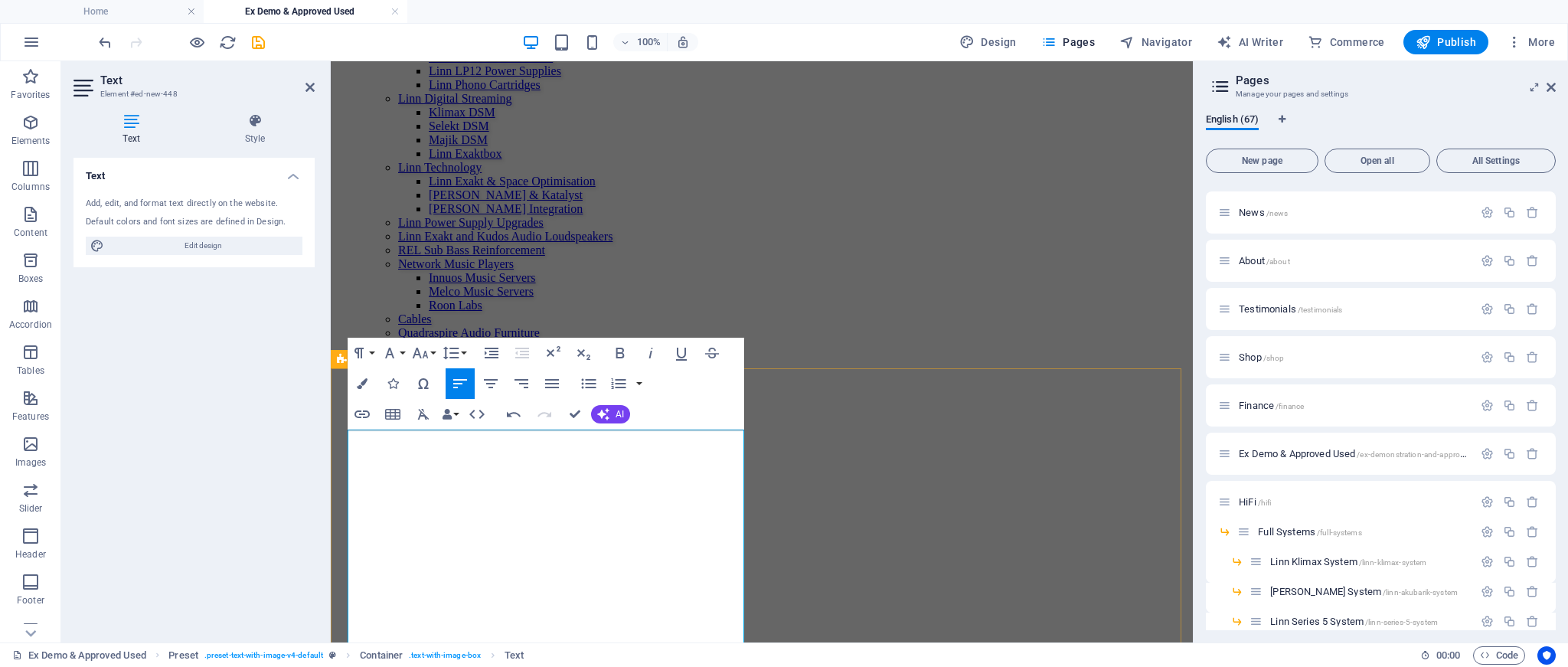
scroll to position [1737, 0]
drag, startPoint x: 69, startPoint y: 432, endPoint x: 256, endPoint y: 418, distance: 187.5
click at [256, 418] on div "Text Add, edit, and format text directly on the website. Default colors and fon…" at bounding box center [194, 394] width 241 height 472
click at [592, 385] on icon "button" at bounding box center [588, 382] width 18 height 18
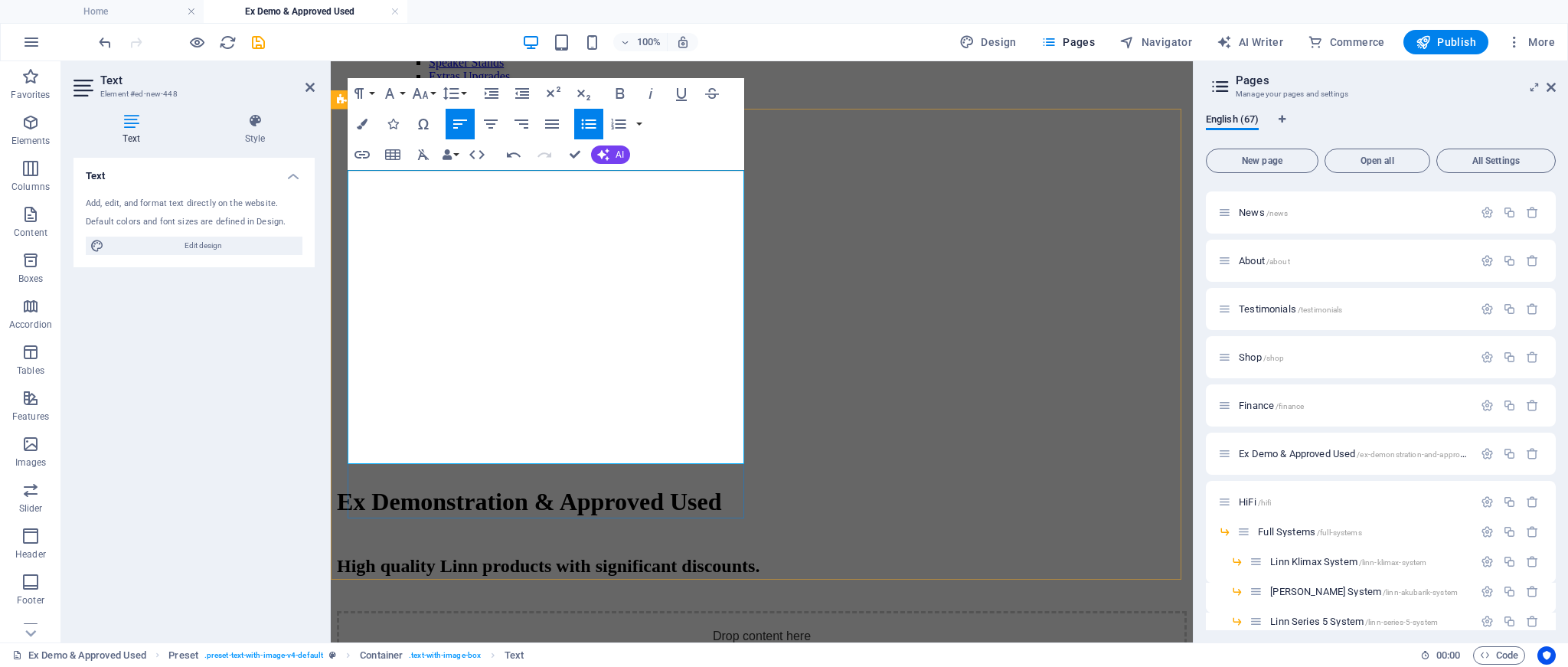
scroll to position [2054, 0]
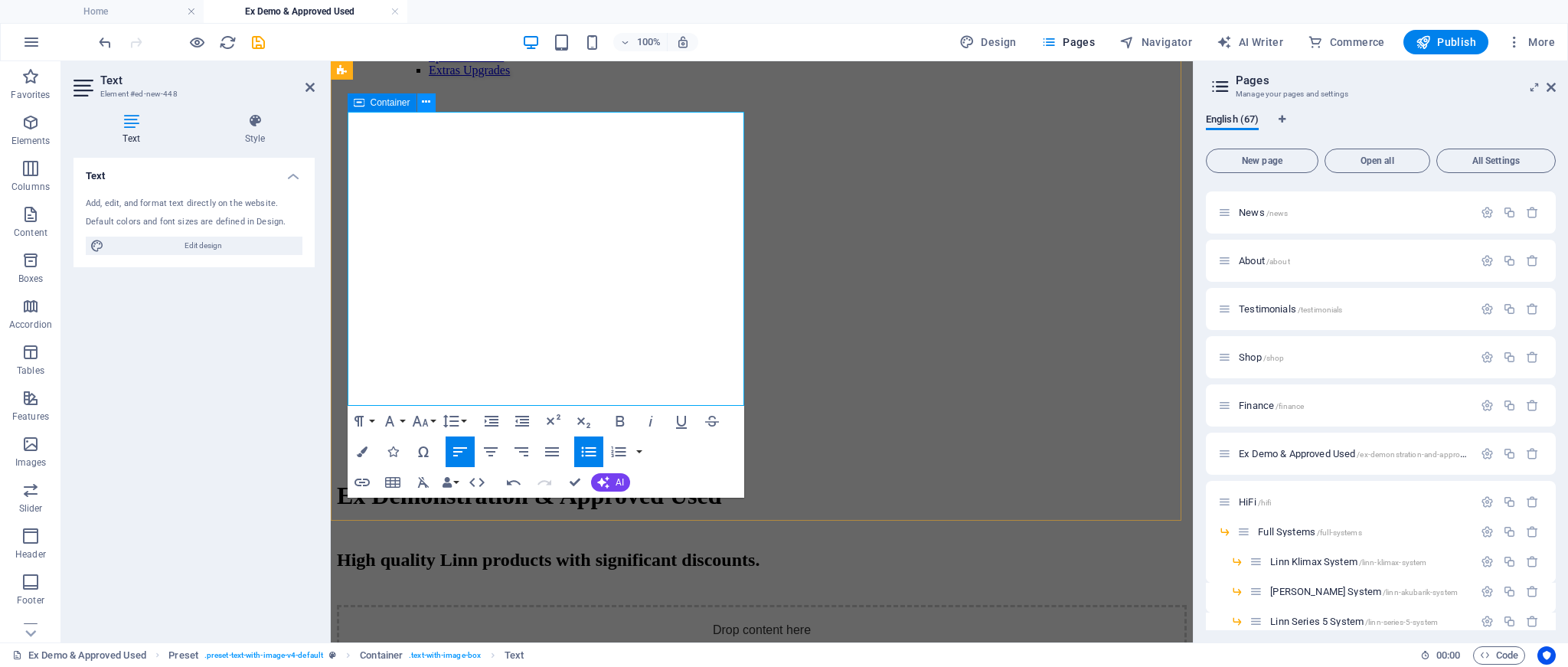
click at [426, 106] on icon at bounding box center [426, 102] width 9 height 16
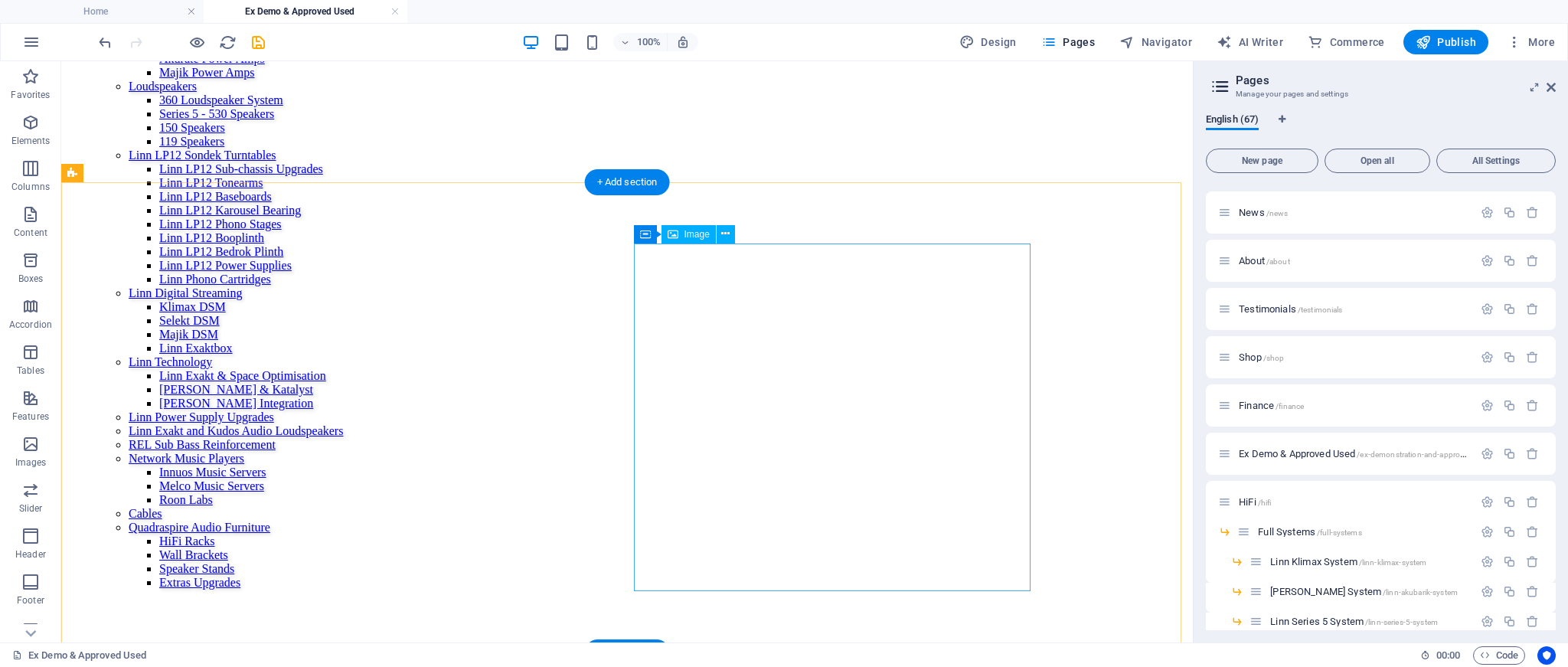
scroll to position [1906, 0]
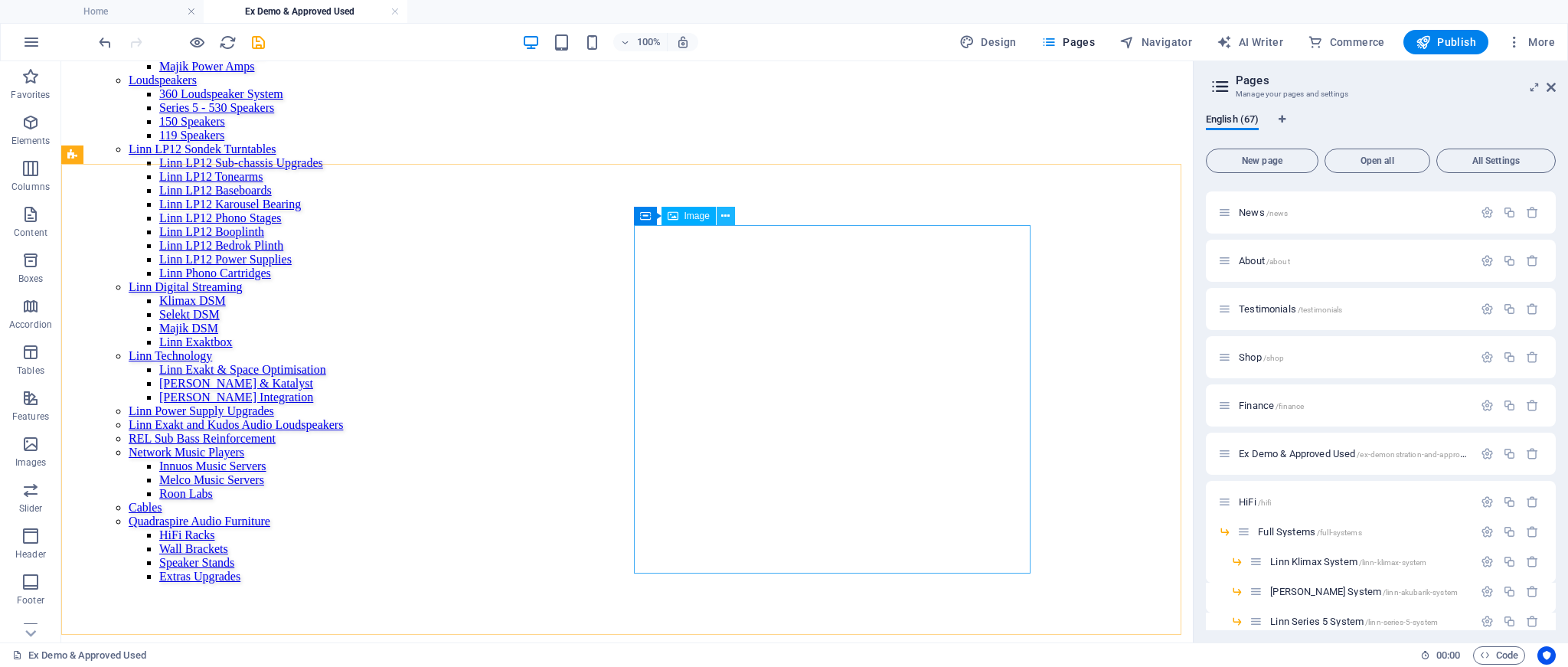
click at [727, 217] on icon at bounding box center [725, 216] width 9 height 16
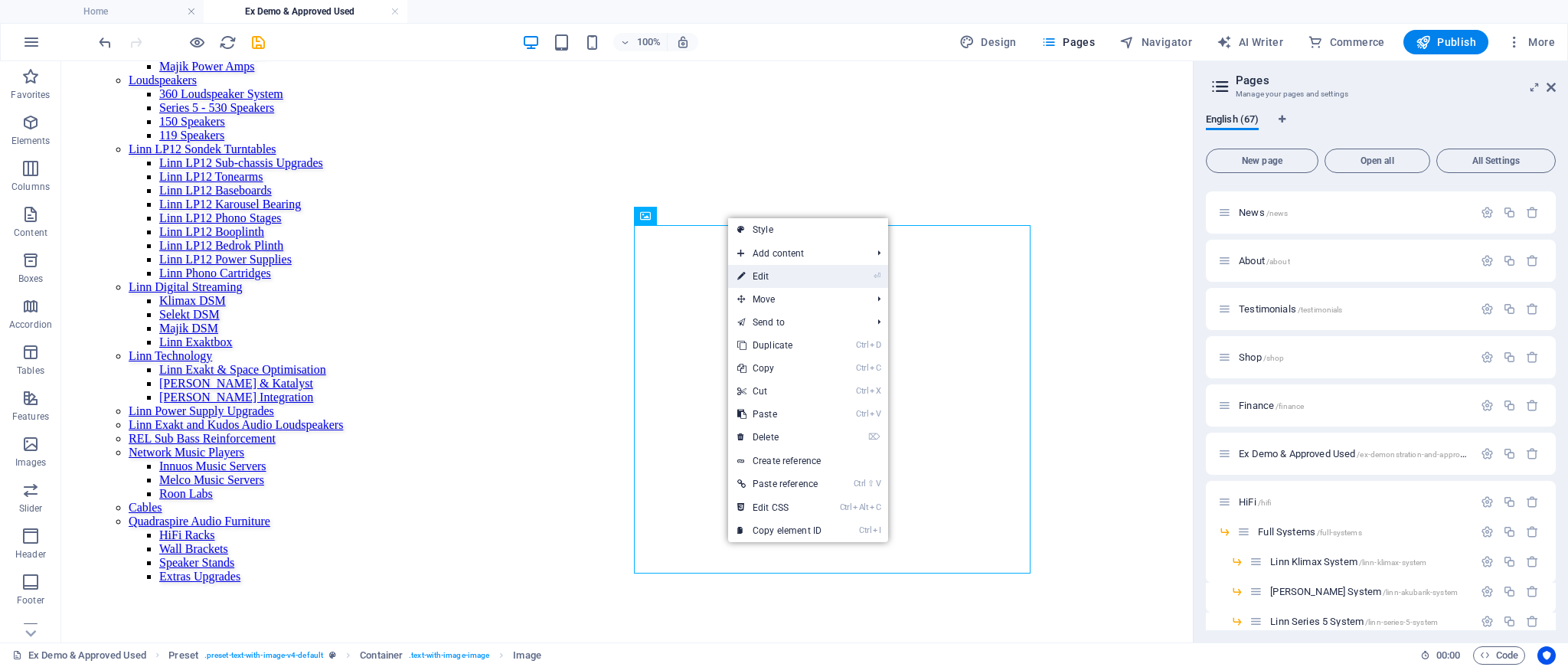
click at [772, 275] on link "⏎ Edit" at bounding box center [780, 276] width 103 height 23
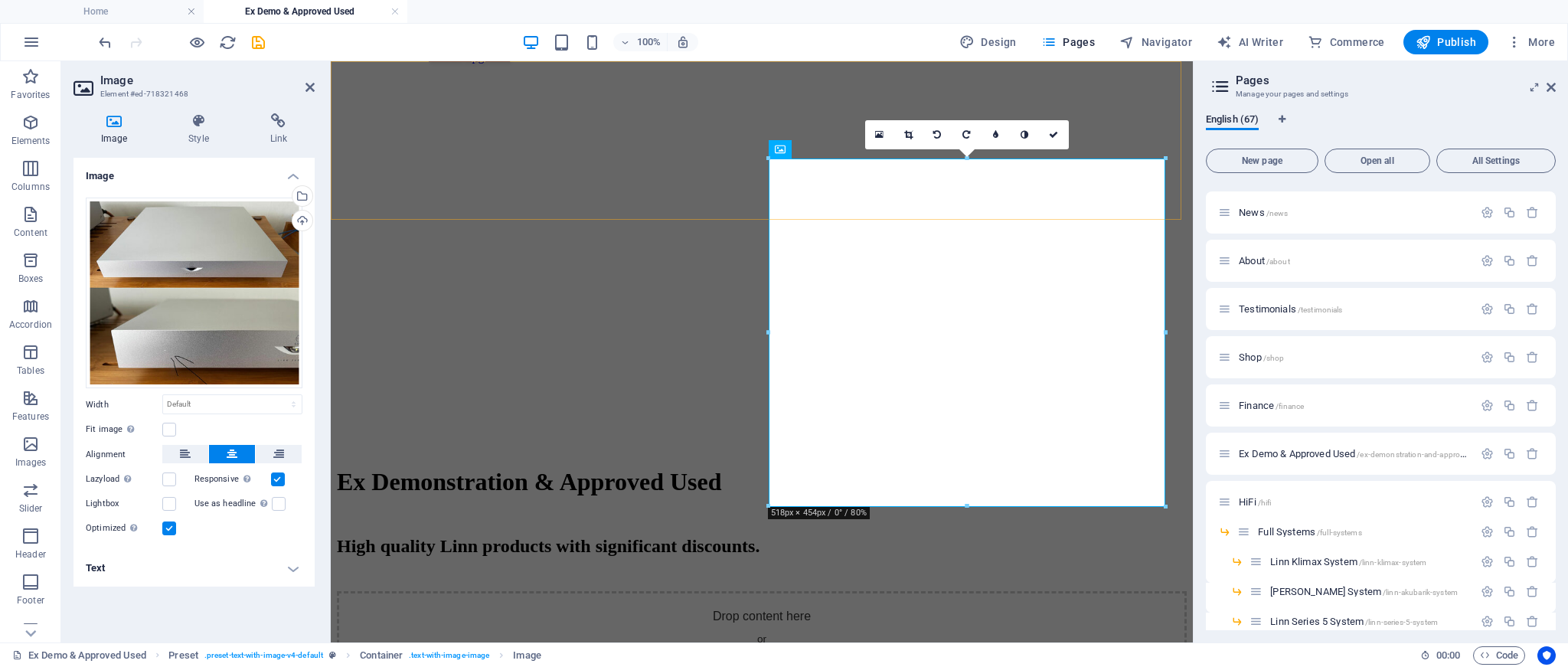
scroll to position [2070, 0]
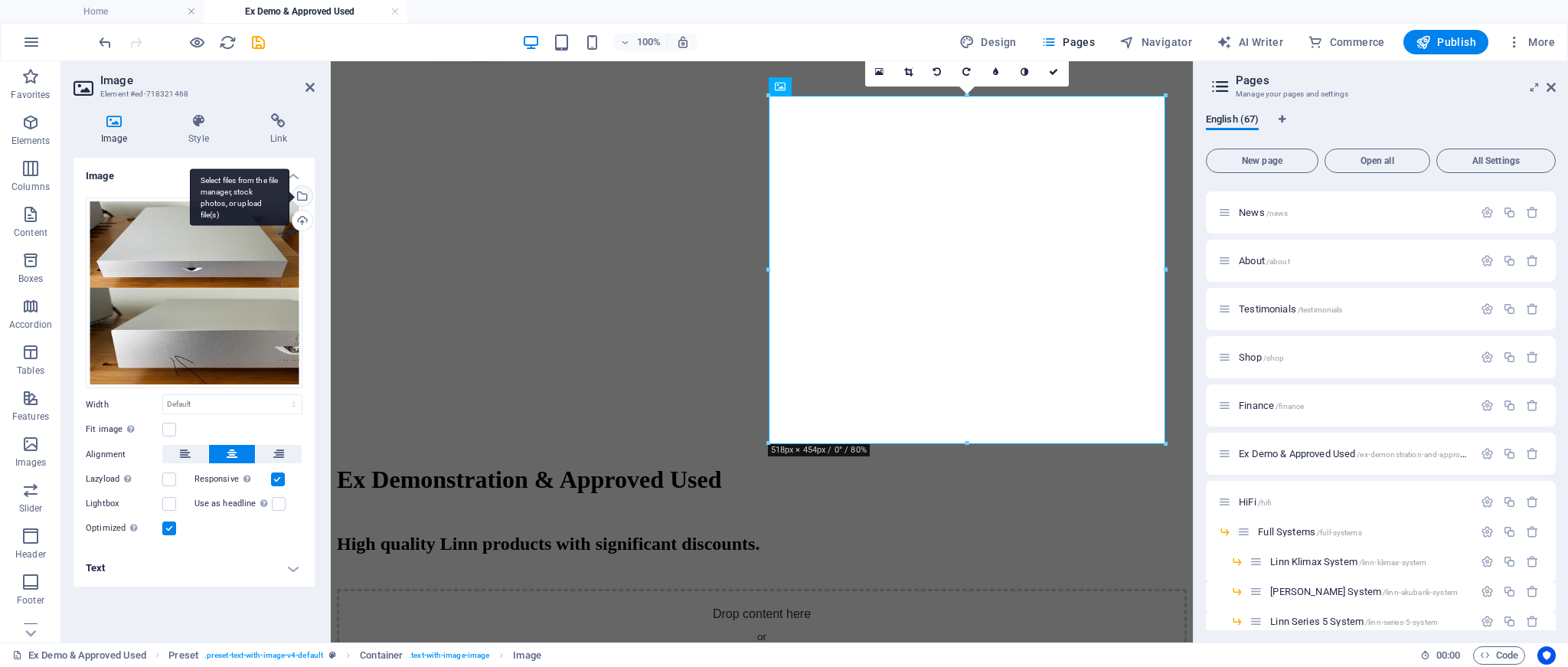
click at [301, 192] on div "Select files from the file manager, stock photos, or upload file(s)" at bounding box center [301, 197] width 23 height 23
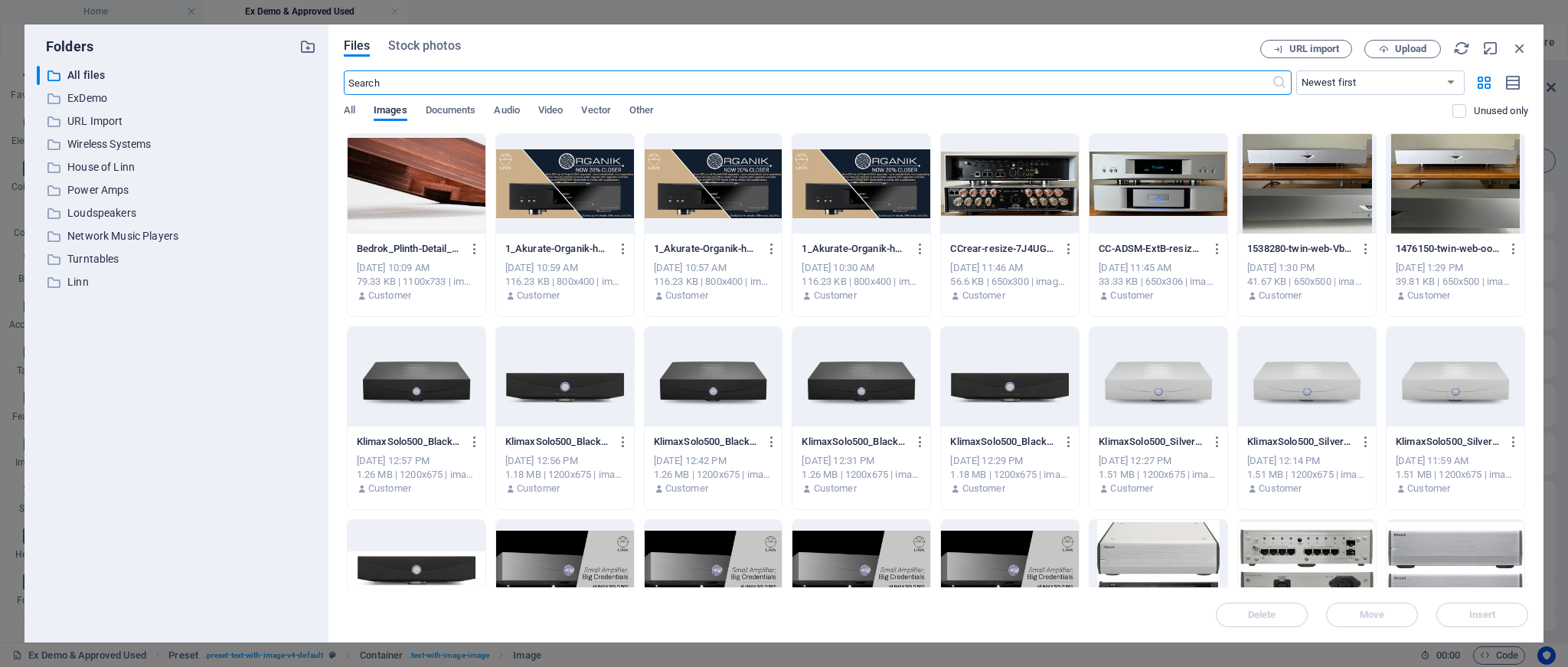
scroll to position [2062, 0]
click at [1384, 47] on icon "button" at bounding box center [1384, 49] width 10 height 10
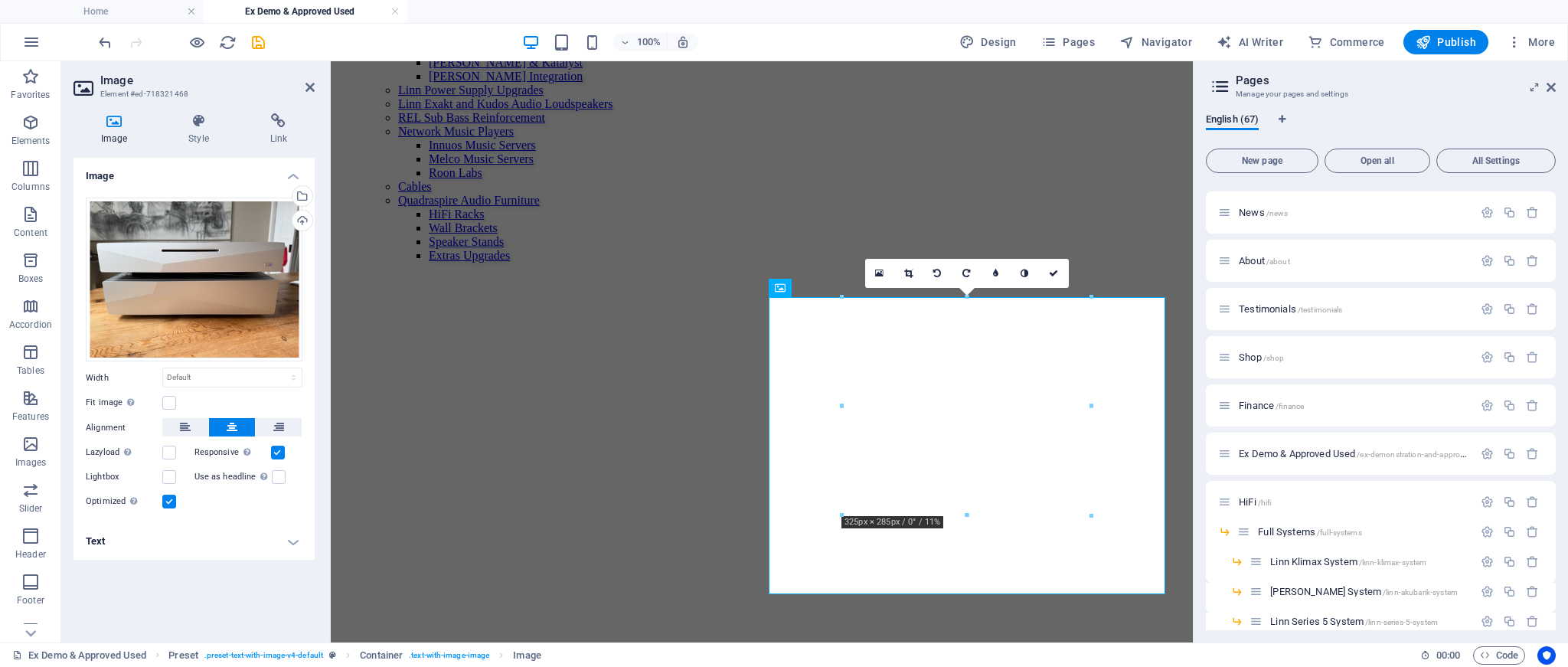
scroll to position [1878, 0]
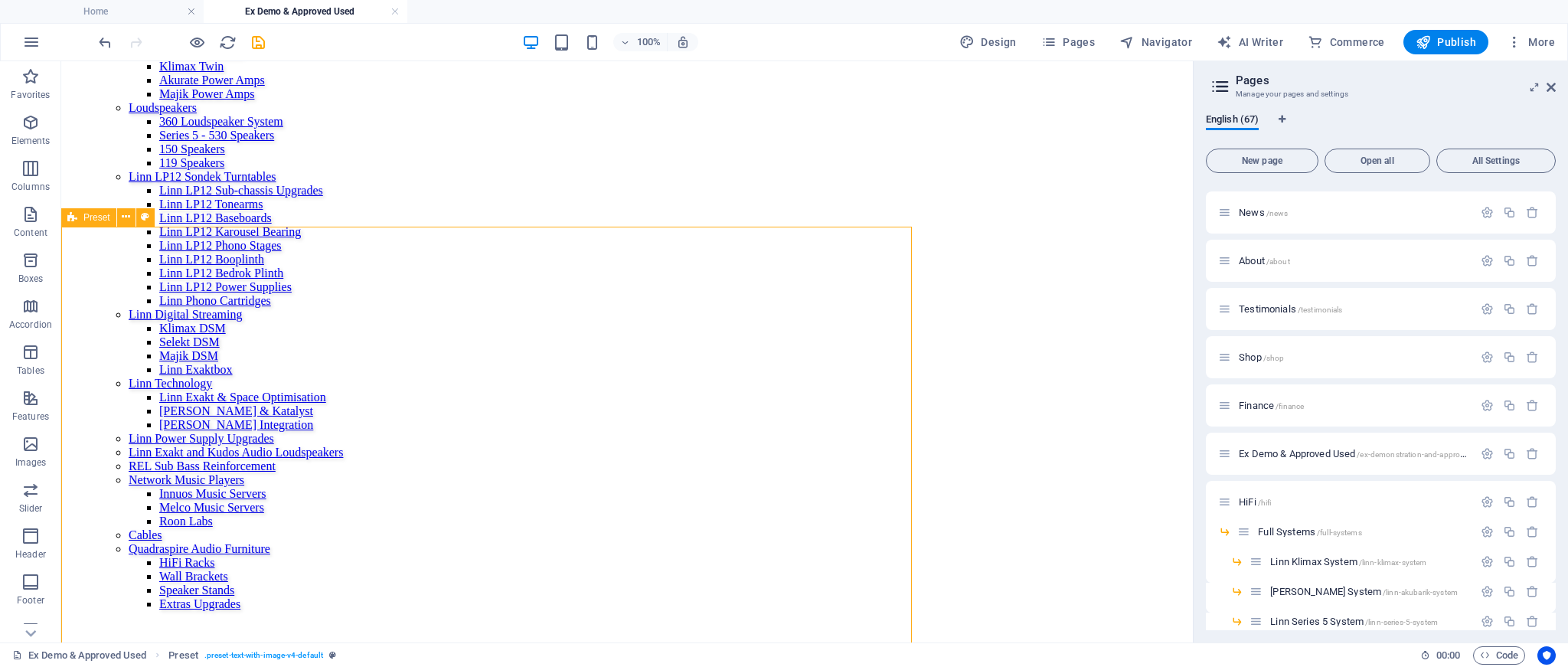
scroll to position [1843, 0]
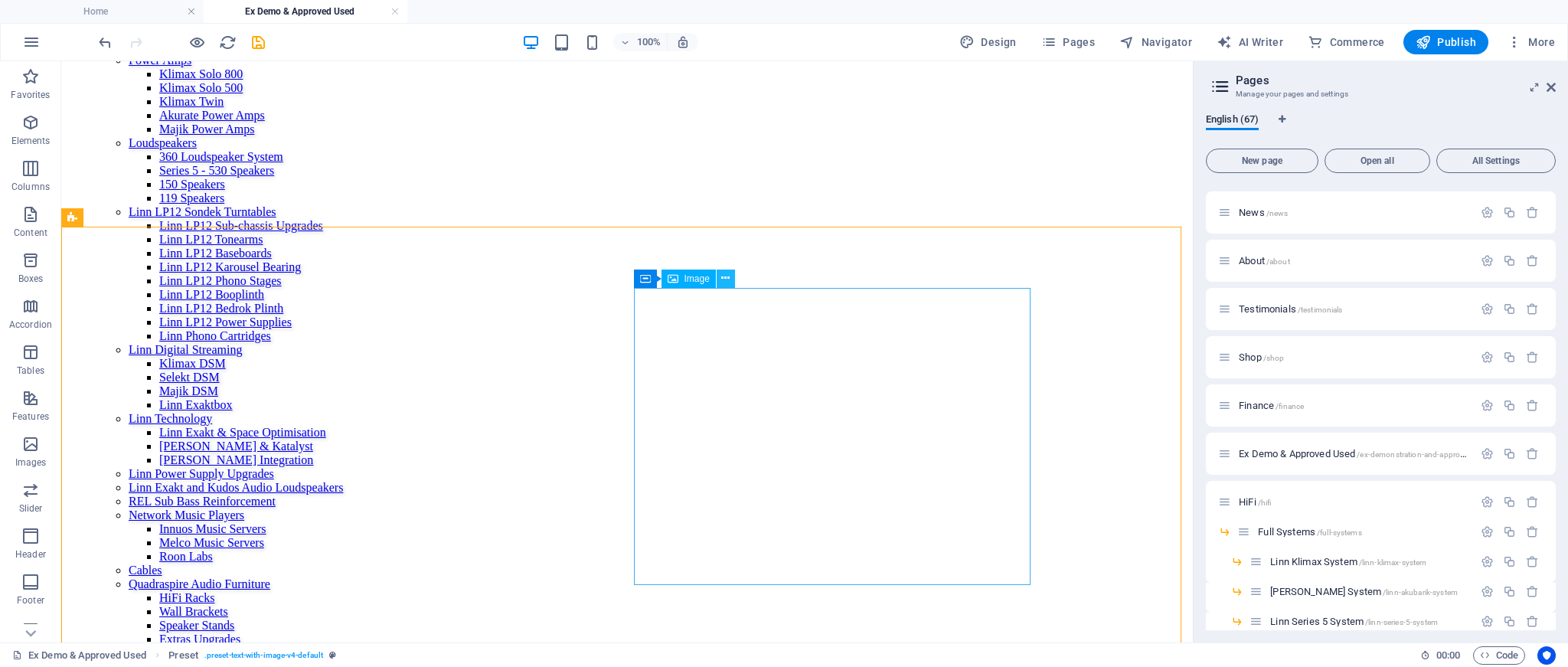
click at [730, 278] on icon at bounding box center [725, 278] width 9 height 16
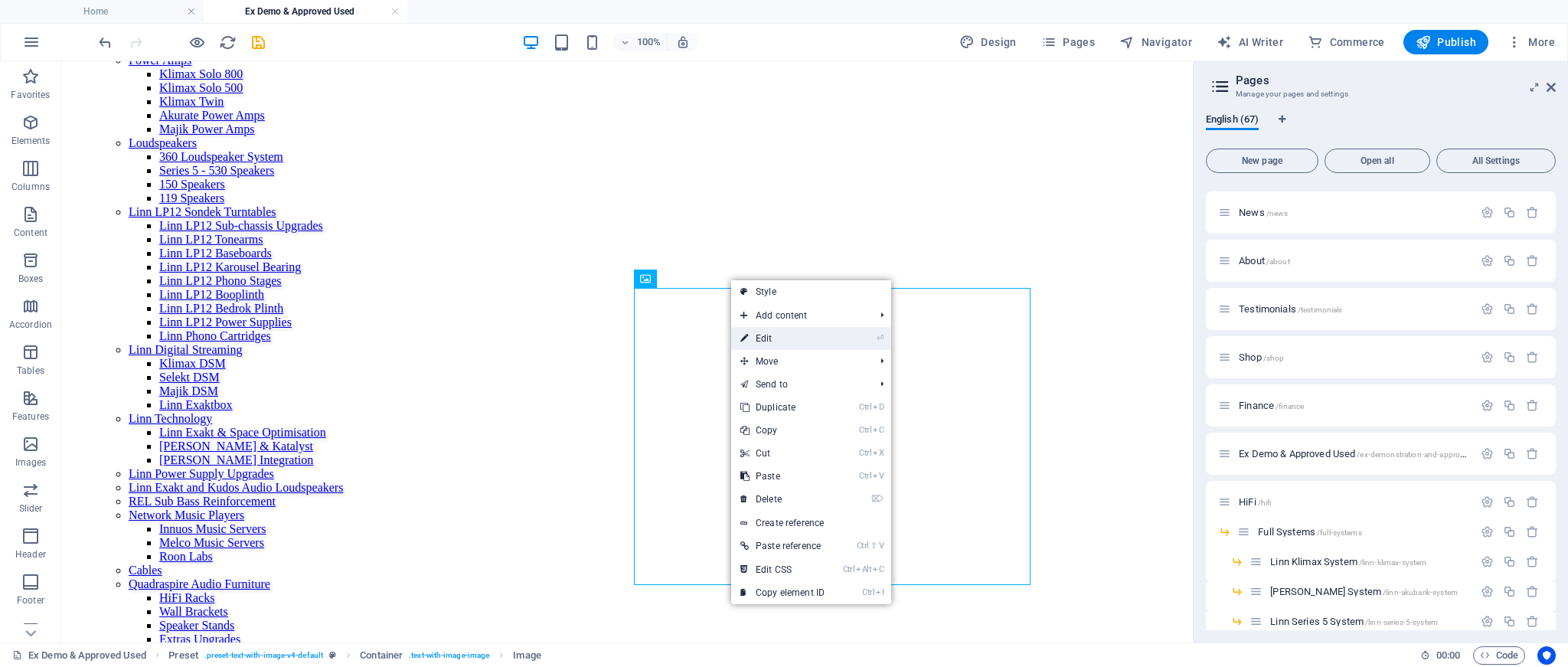
click at [771, 338] on link "⏎ Edit" at bounding box center [782, 338] width 103 height 23
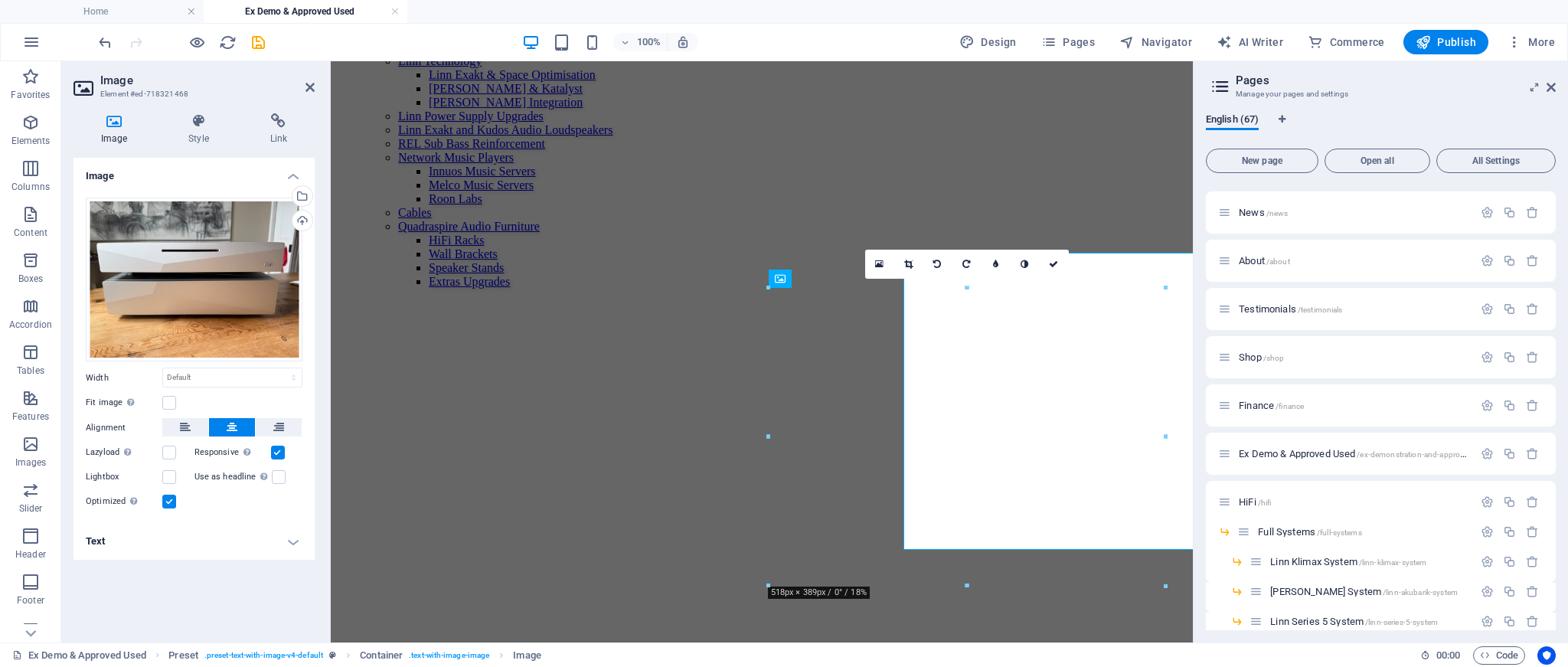
scroll to position [1878, 0]
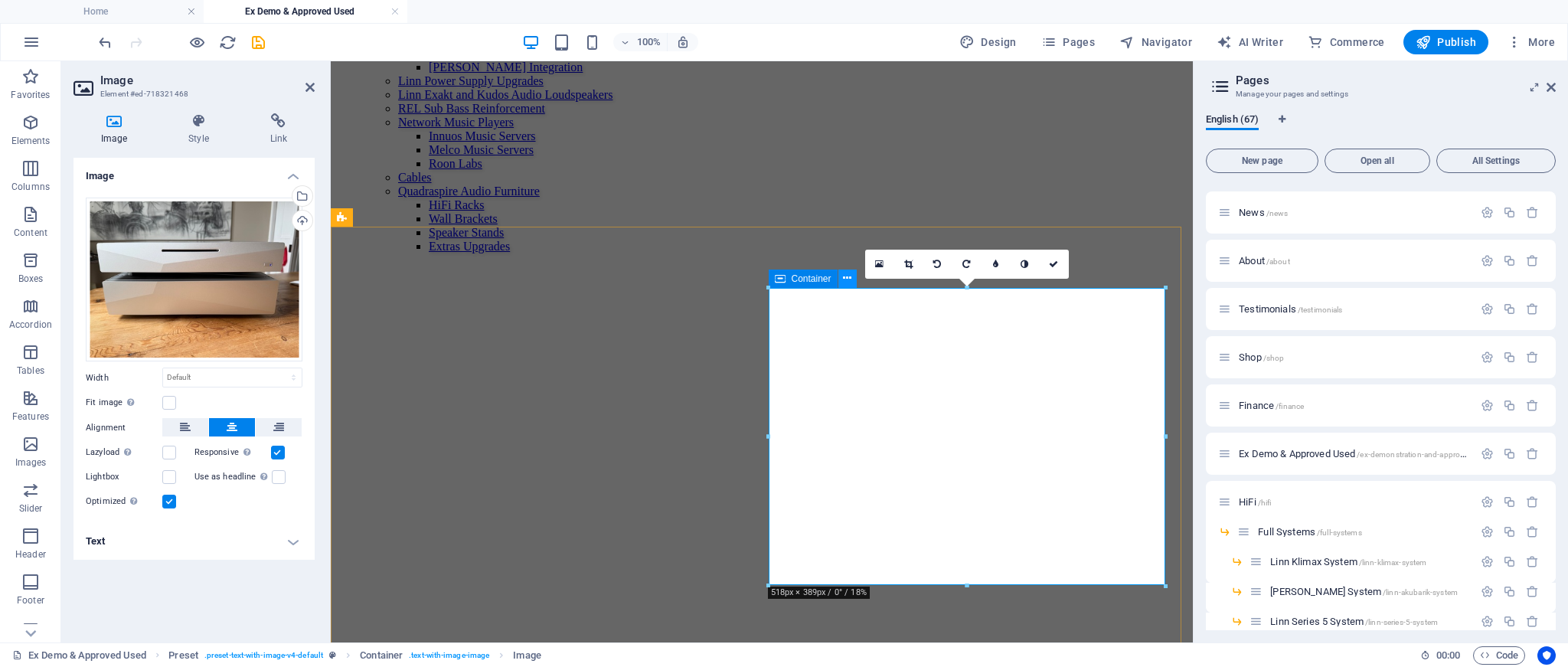
click at [845, 277] on icon at bounding box center [847, 278] width 9 height 16
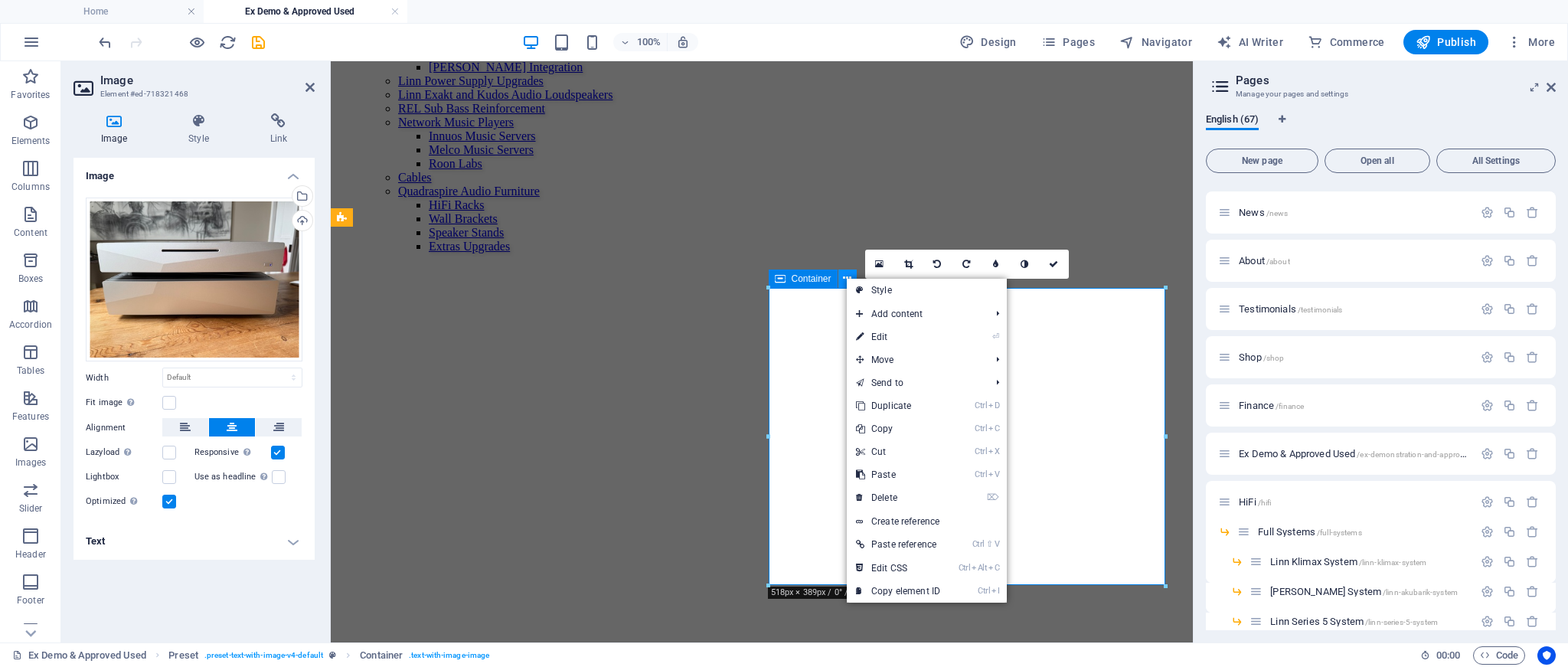
scroll to position [1843, 0]
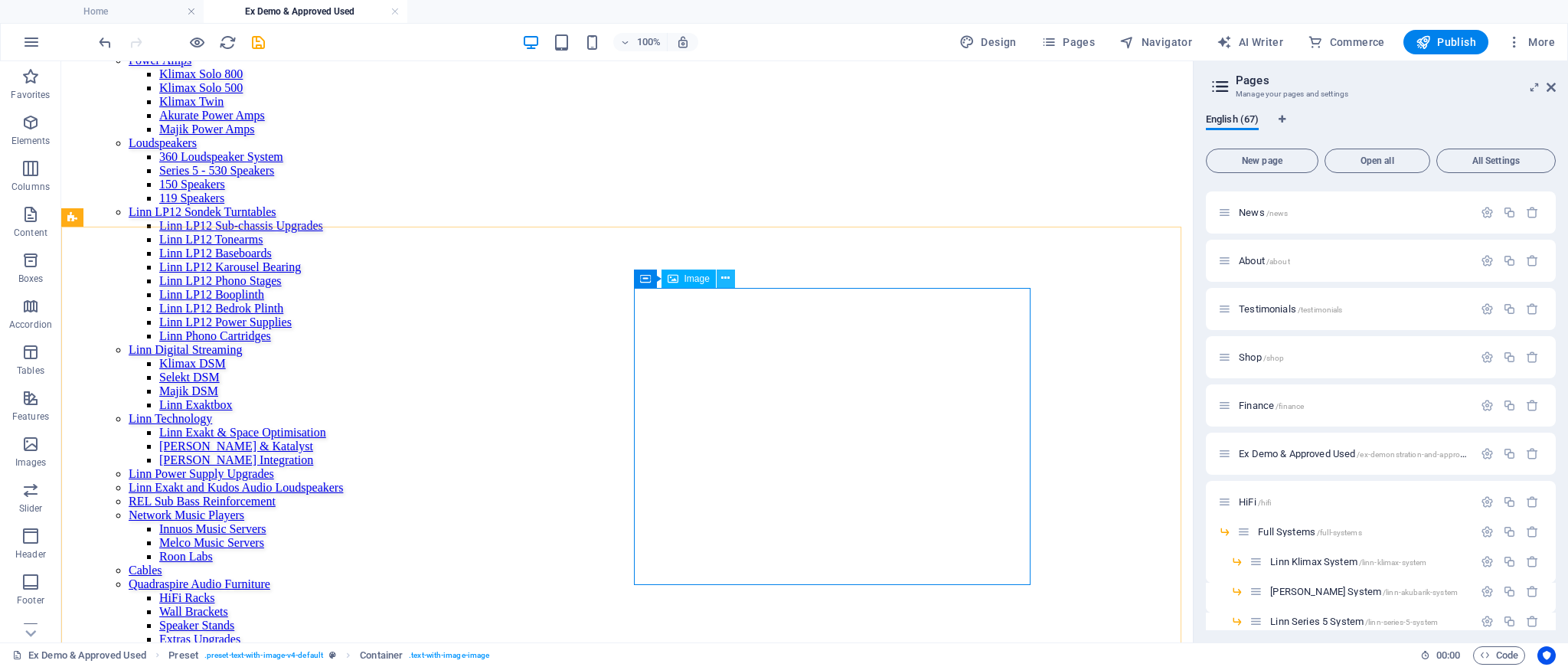
click at [729, 281] on icon at bounding box center [725, 278] width 9 height 16
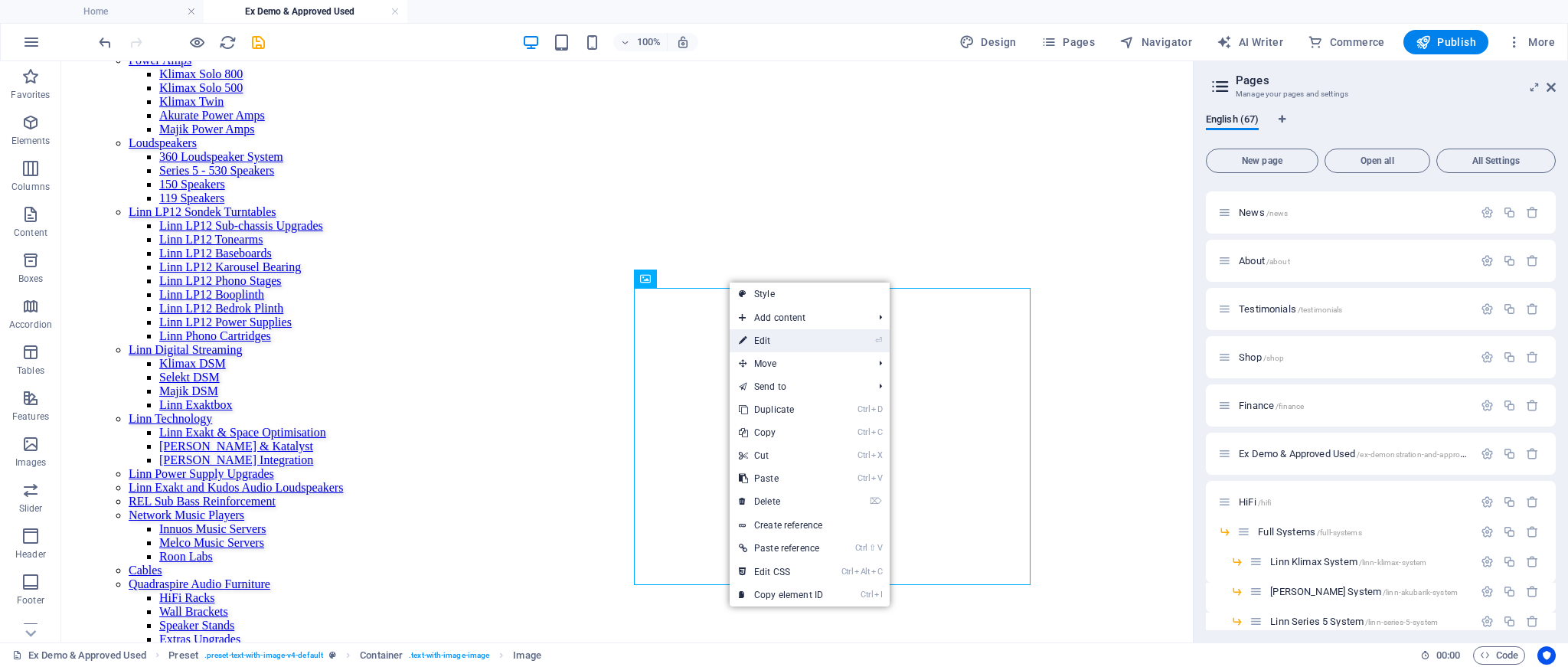
click at [773, 337] on link "⏎ Edit" at bounding box center [781, 341] width 103 height 23
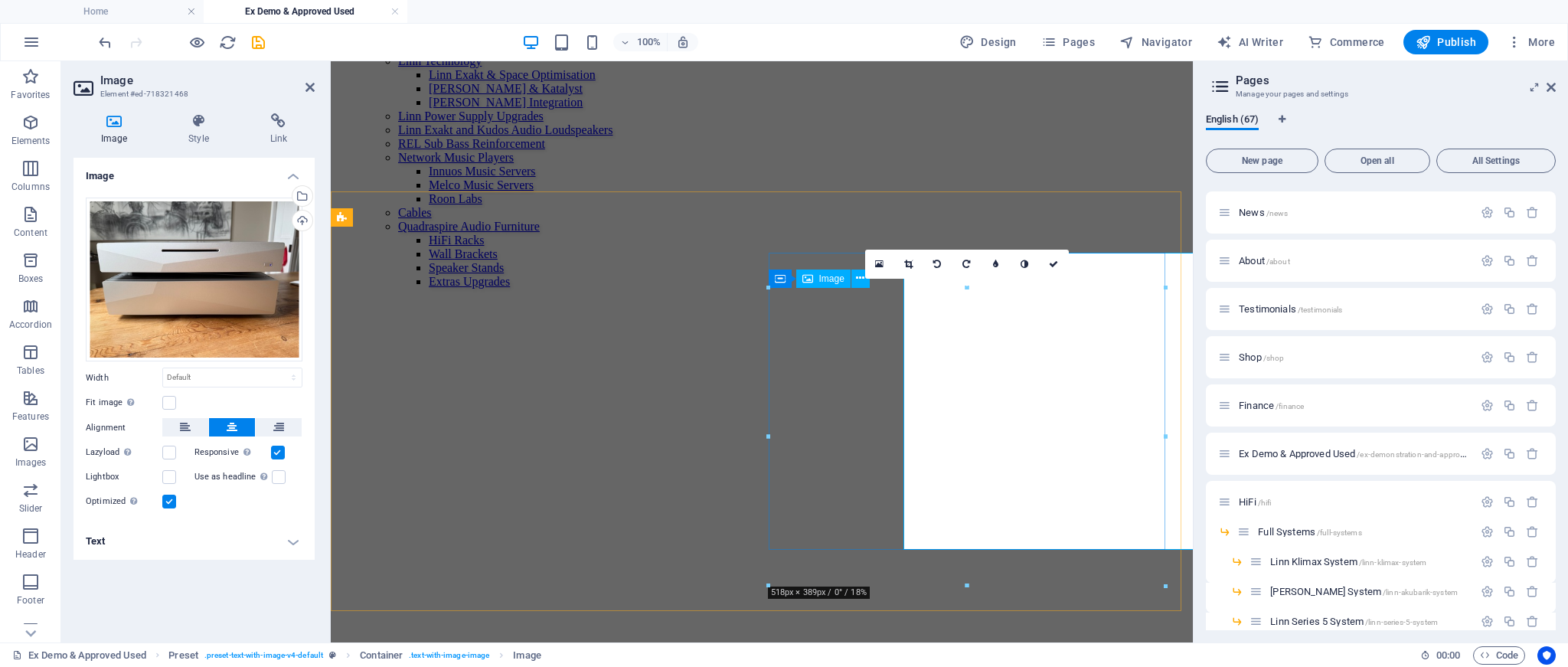
scroll to position [1878, 0]
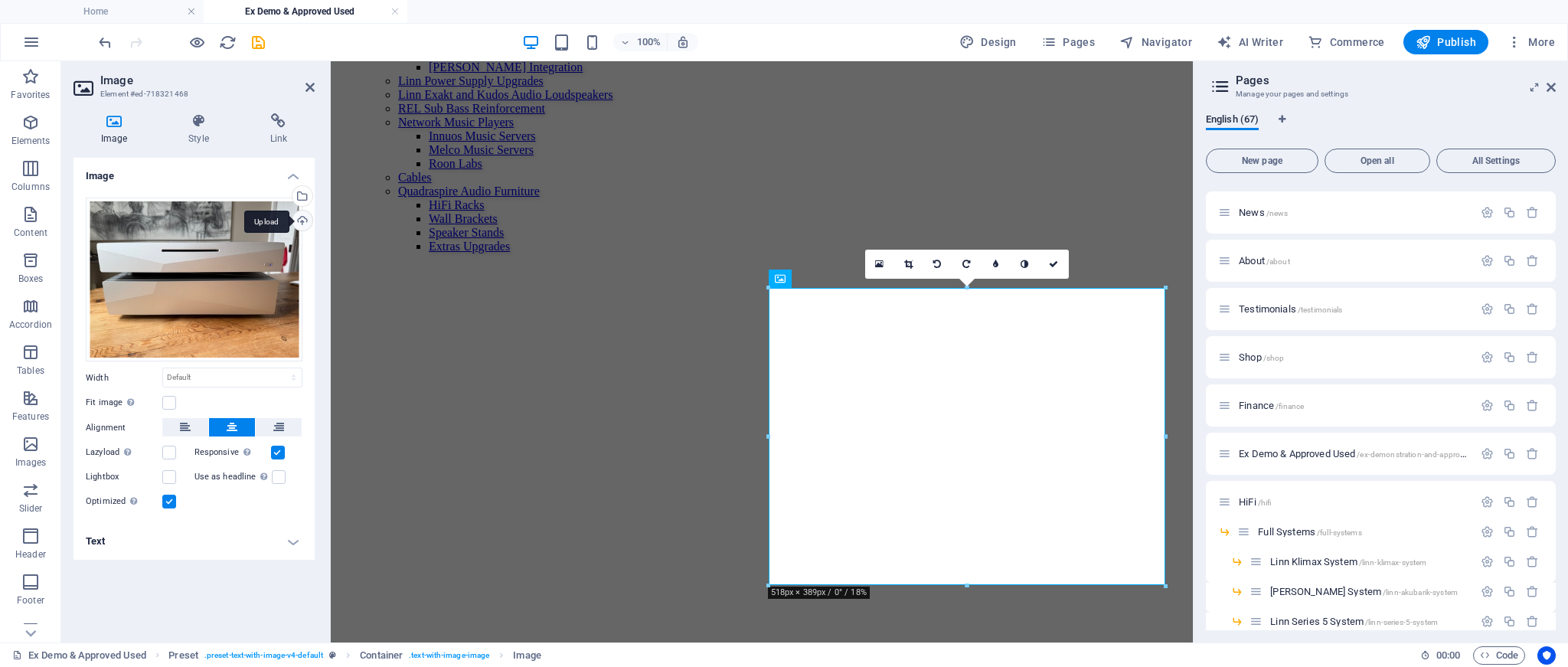
click at [300, 217] on div "Upload" at bounding box center [301, 222] width 23 height 23
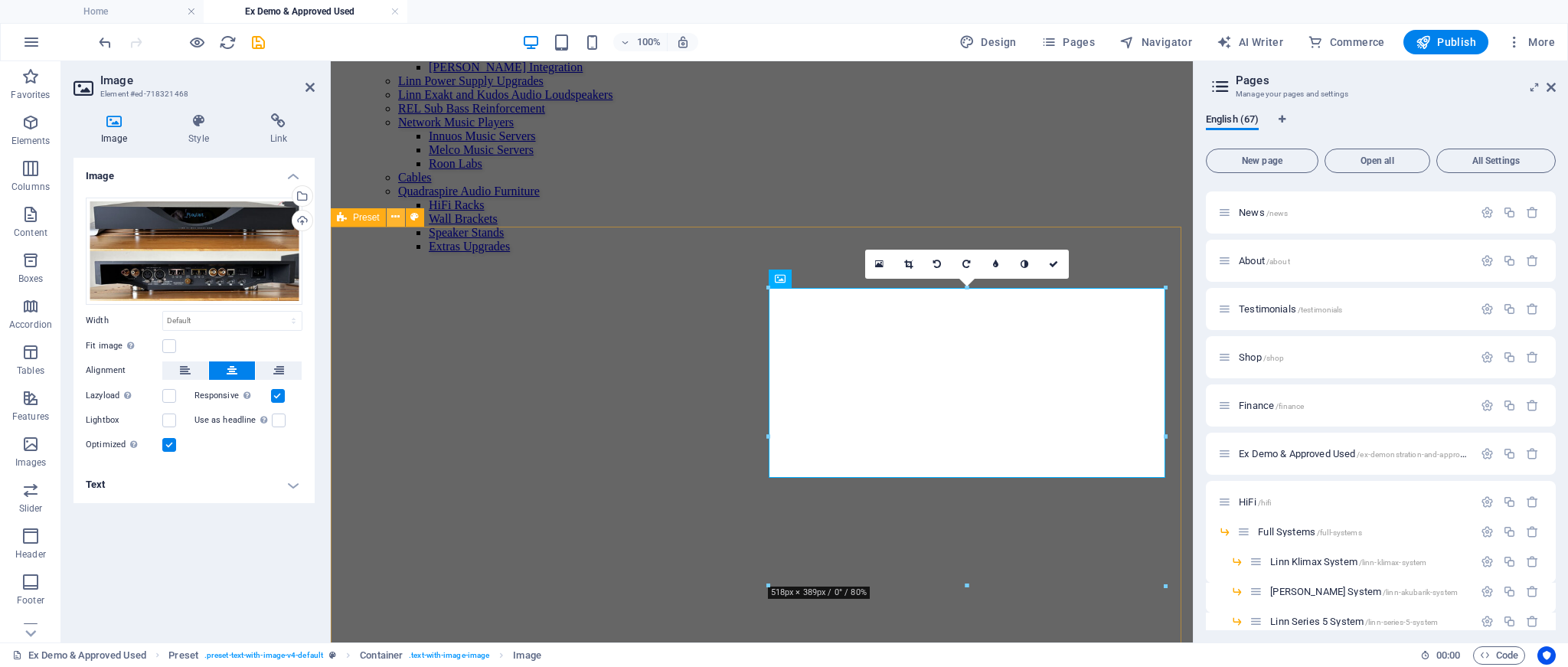
click at [397, 219] on icon at bounding box center [395, 217] width 9 height 16
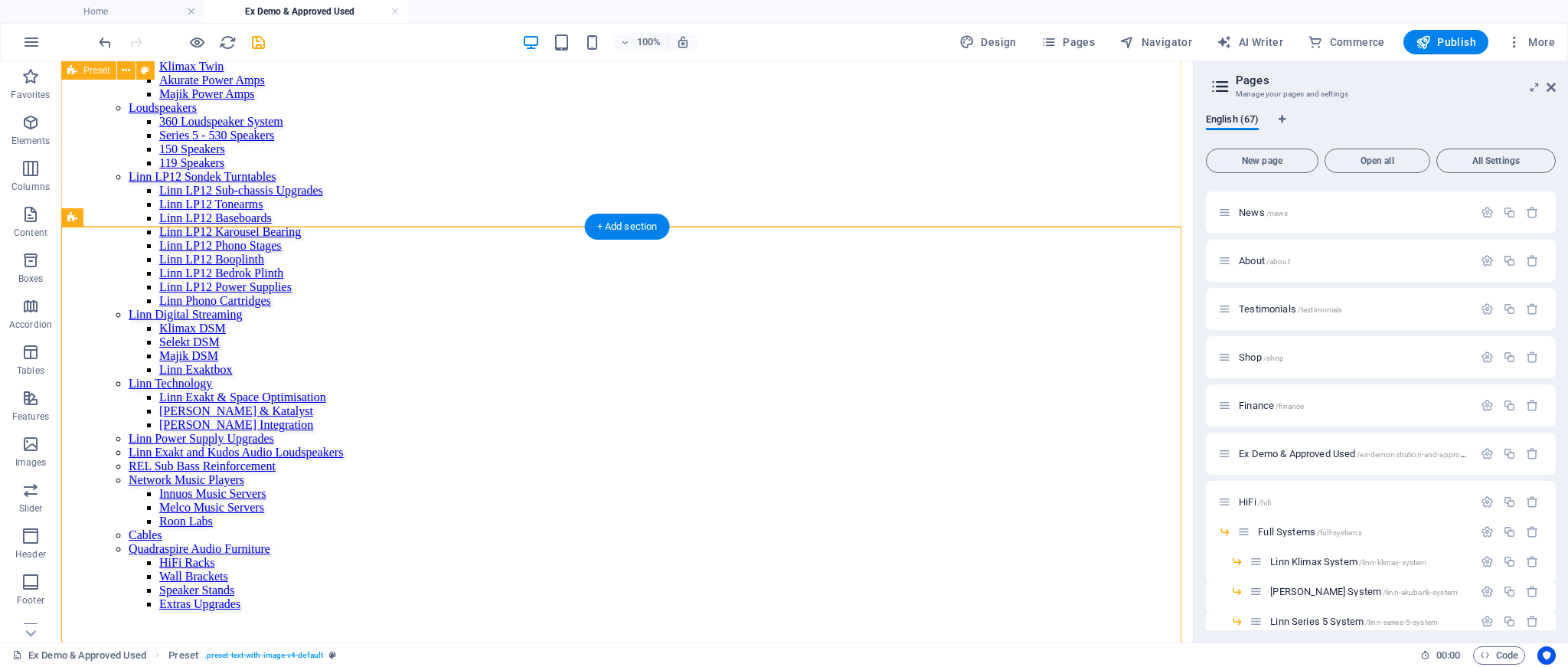
scroll to position [1843, 0]
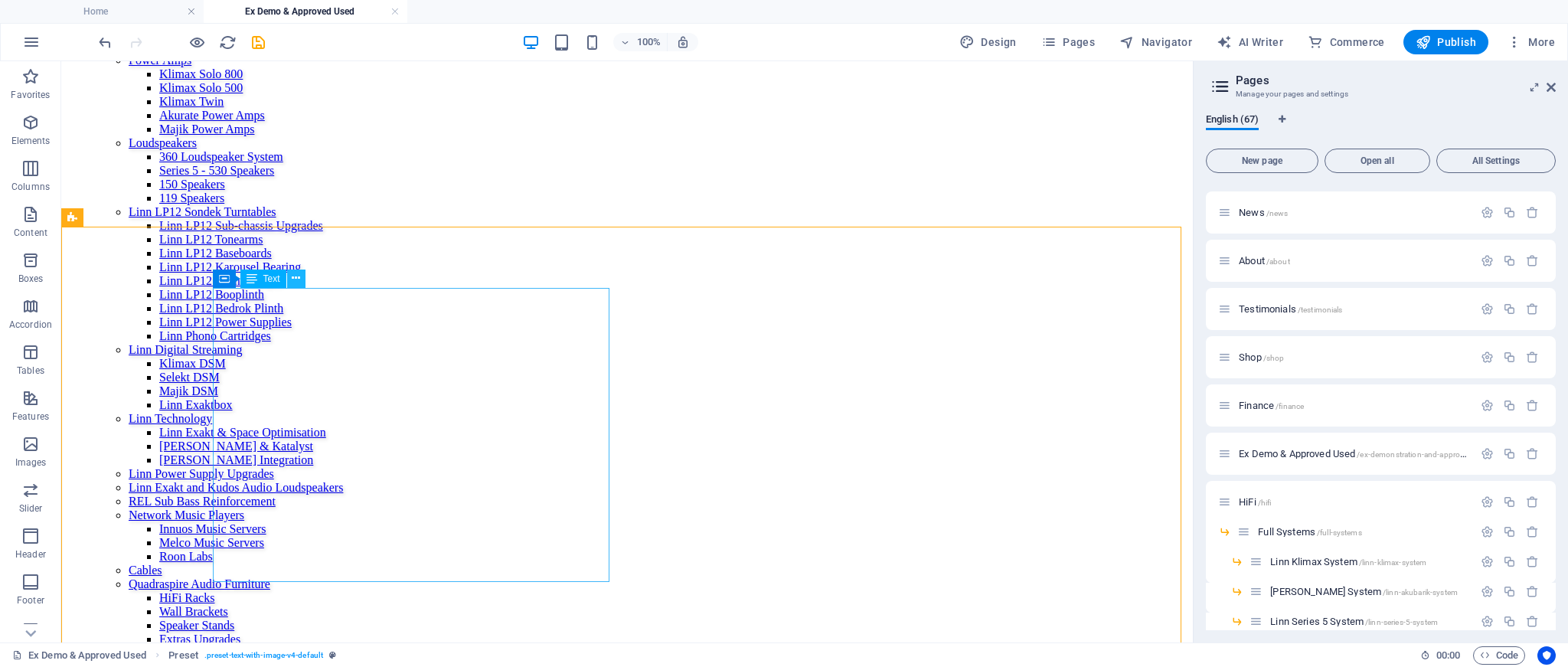
click at [298, 276] on icon at bounding box center [296, 278] width 9 height 16
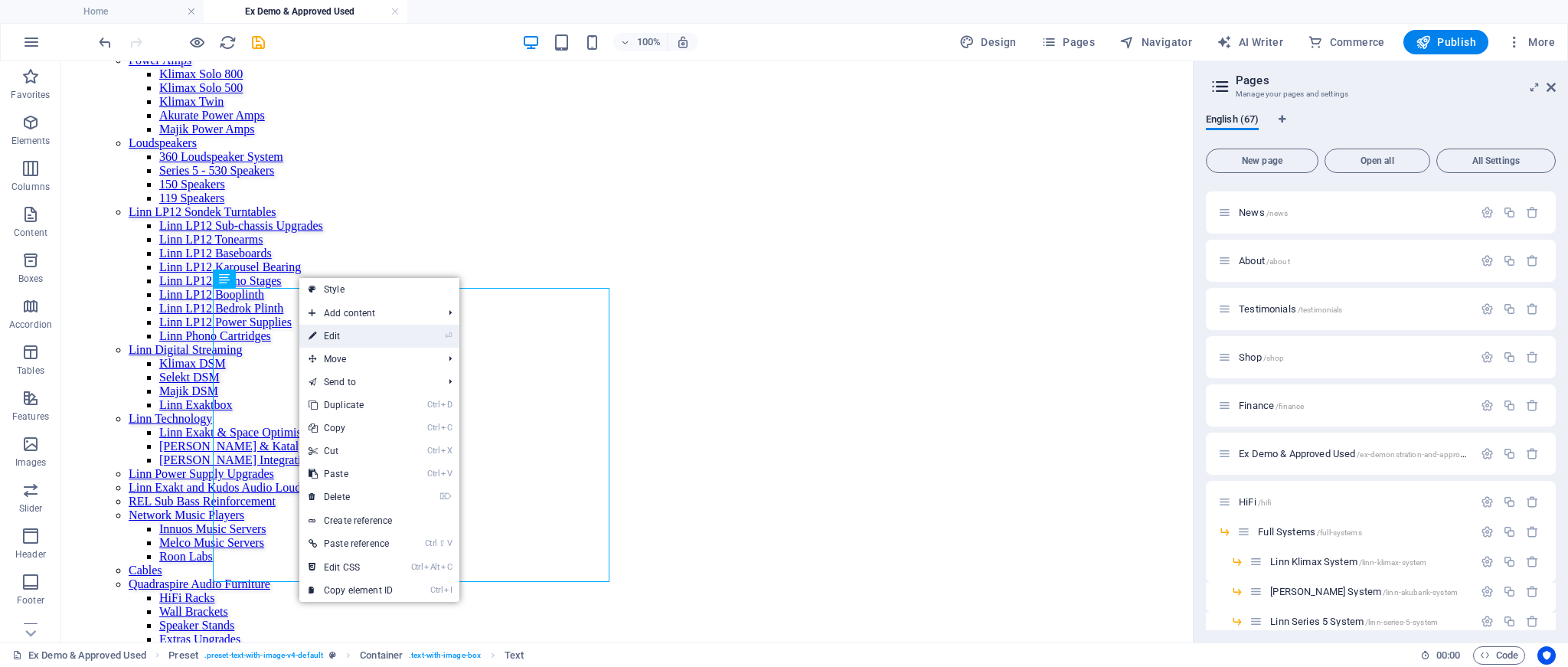
click at [326, 332] on link "⏎ Edit" at bounding box center [350, 336] width 103 height 23
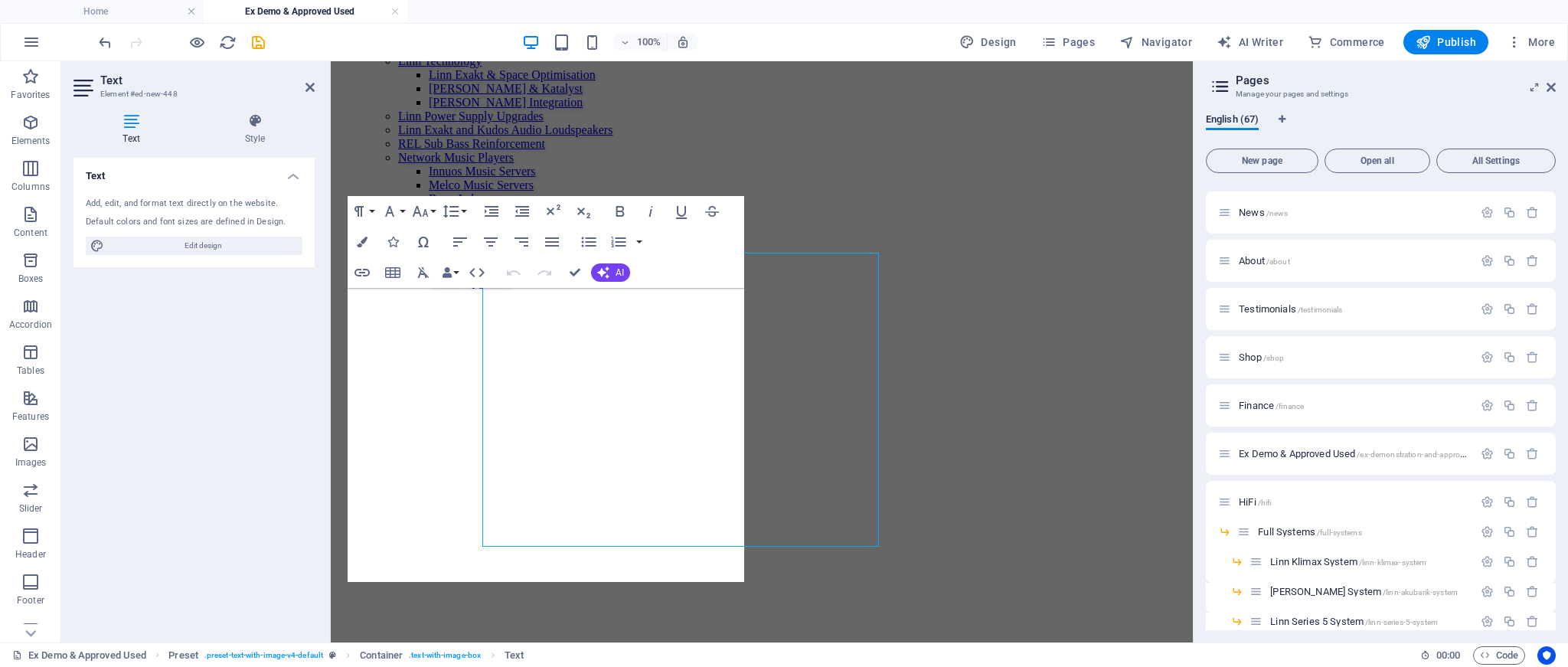
scroll to position [1878, 0]
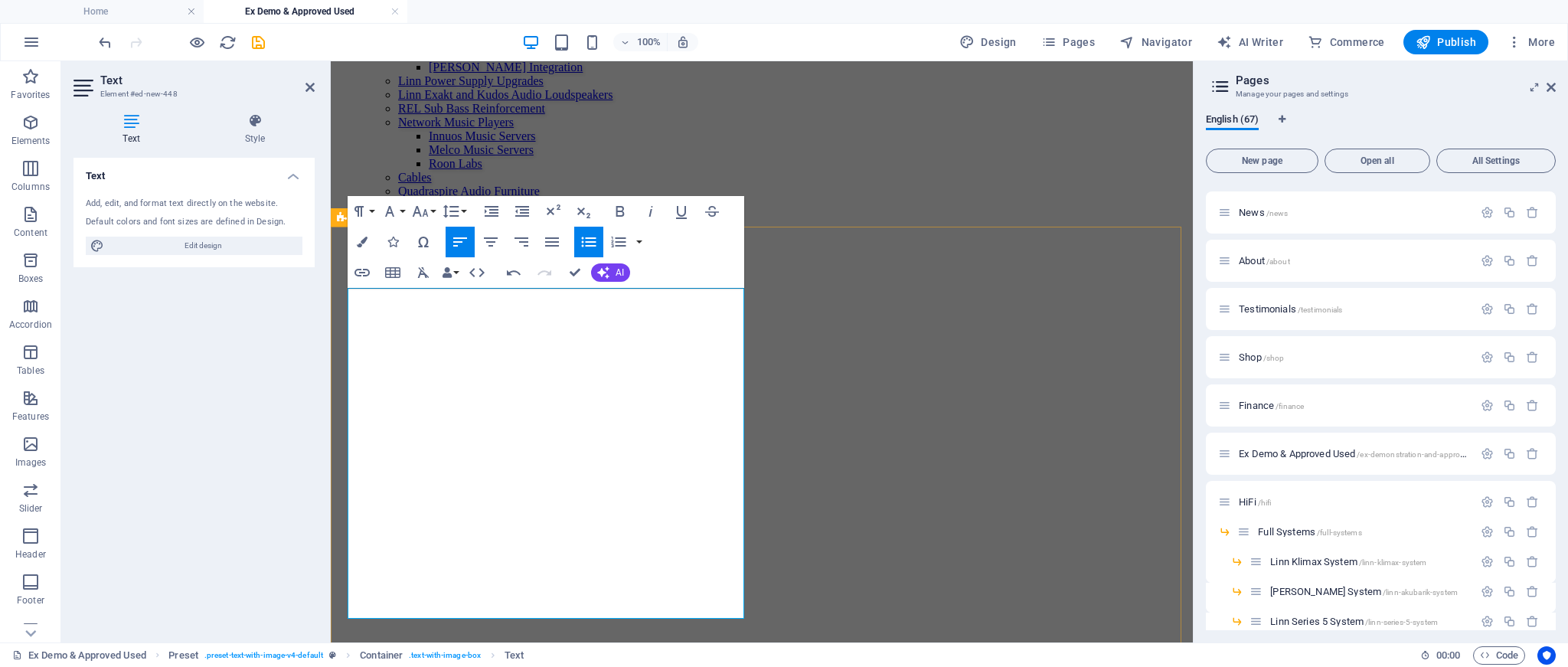
drag, startPoint x: 362, startPoint y: 309, endPoint x: 359, endPoint y: 294, distance: 15.3
click at [590, 241] on icon "button" at bounding box center [588, 242] width 14 height 10
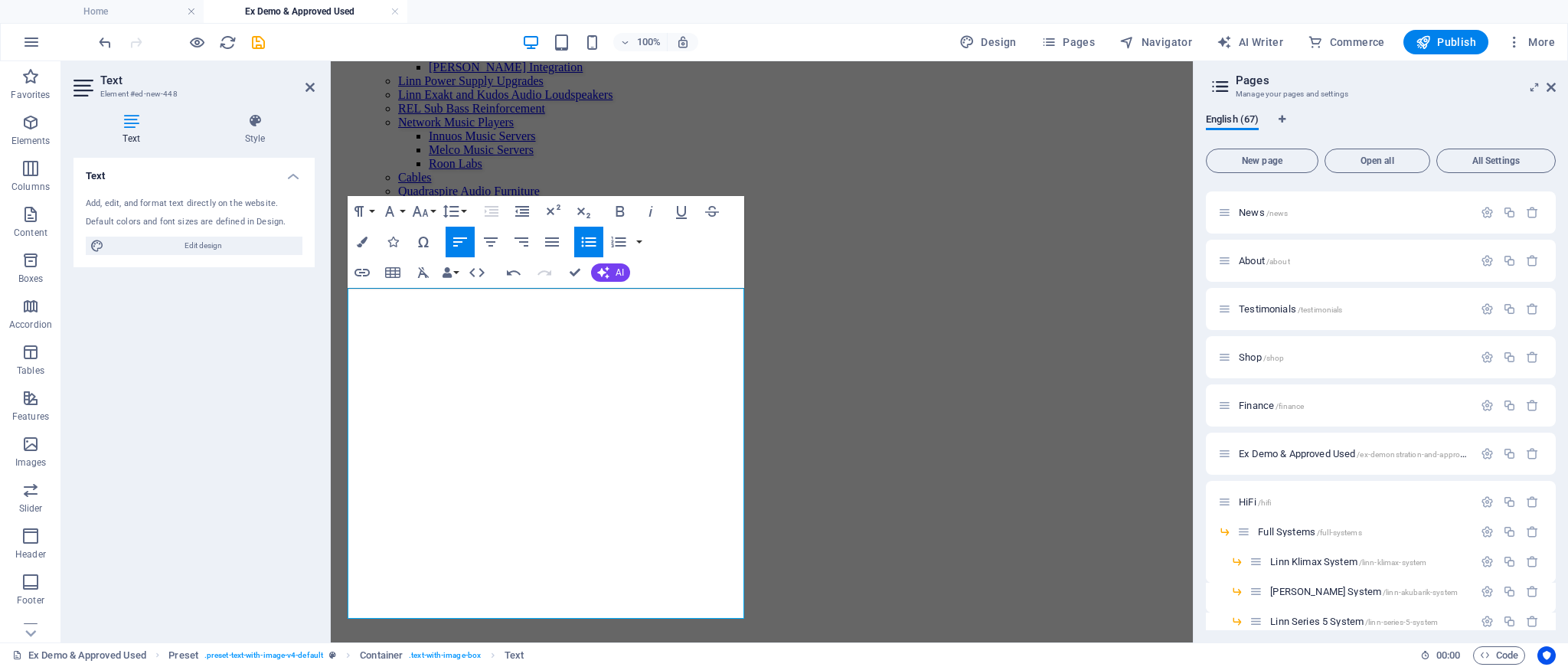
click at [591, 235] on icon "button" at bounding box center [588, 242] width 18 height 18
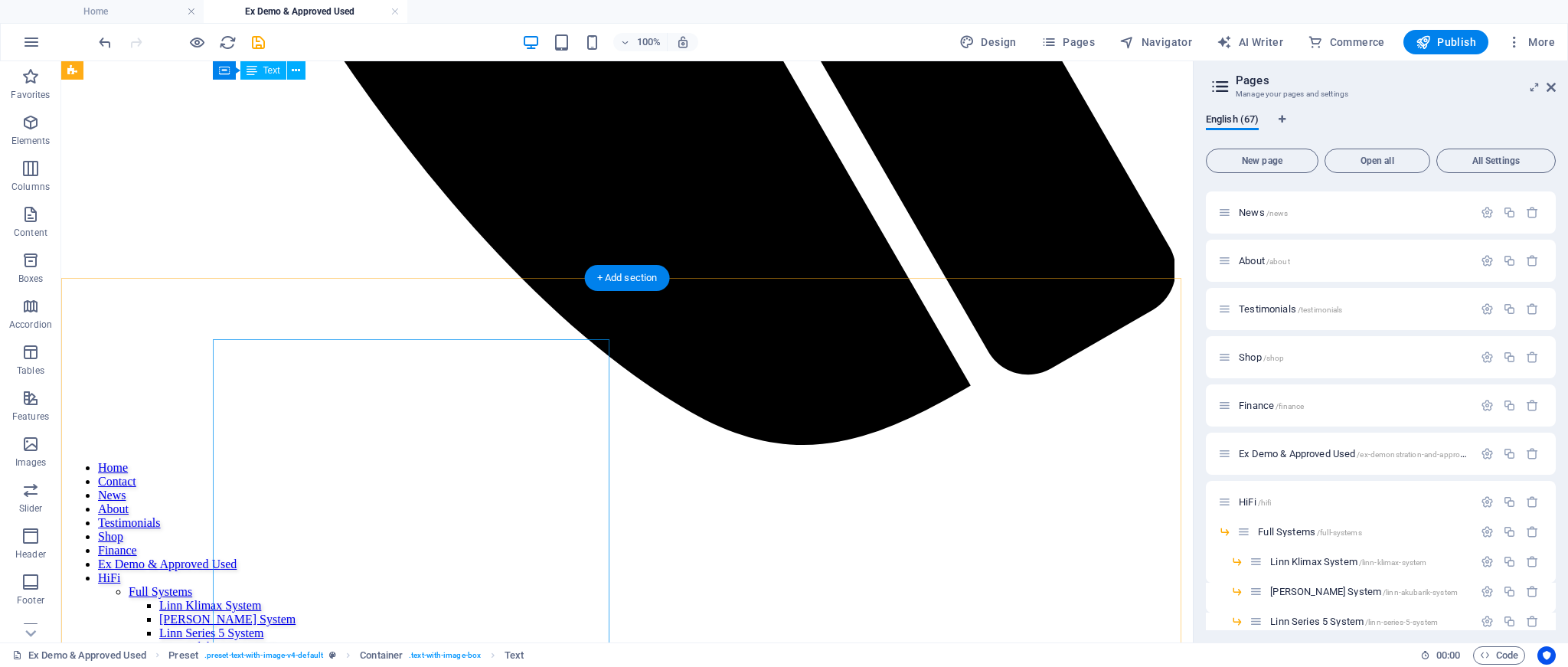
scroll to position [1222, 0]
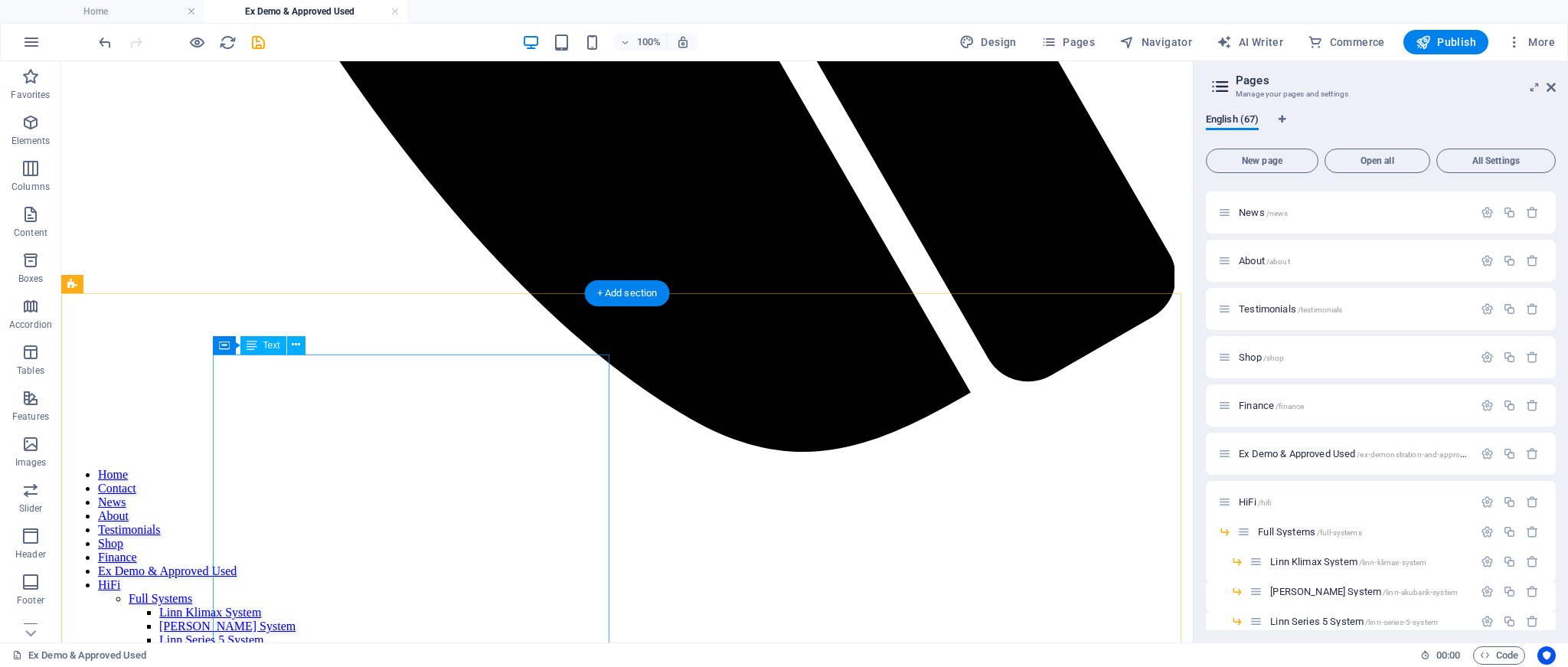
click at [300, 349] on icon at bounding box center [296, 345] width 9 height 16
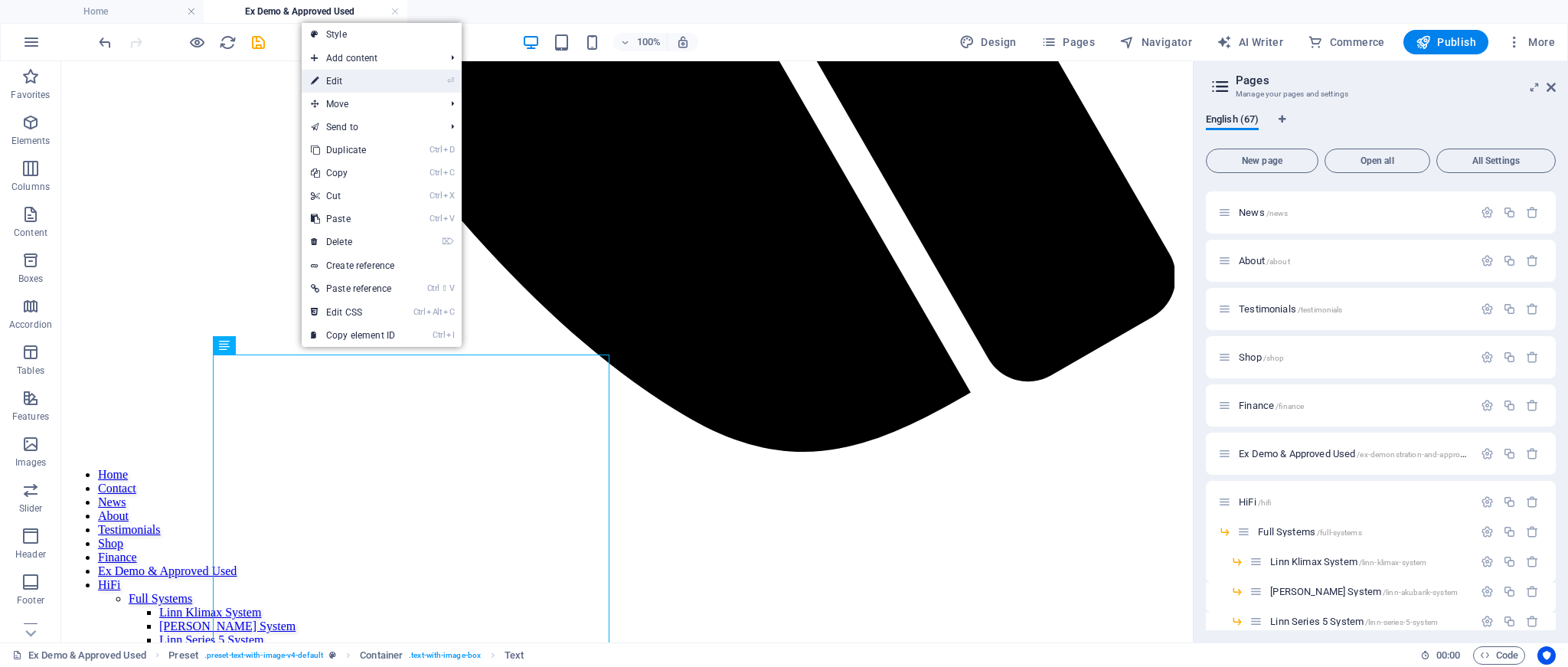
click at [353, 80] on link "⏎ Edit" at bounding box center [353, 81] width 103 height 23
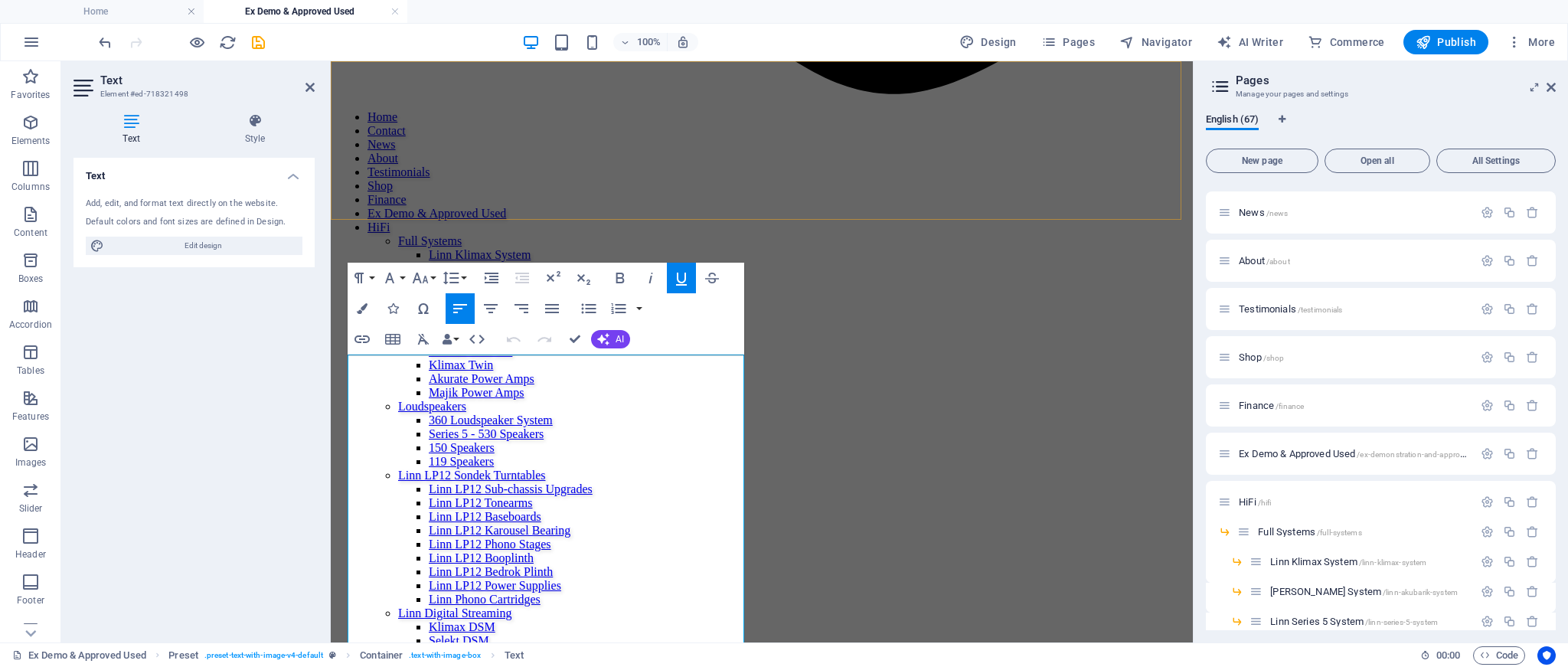
scroll to position [1257, 0]
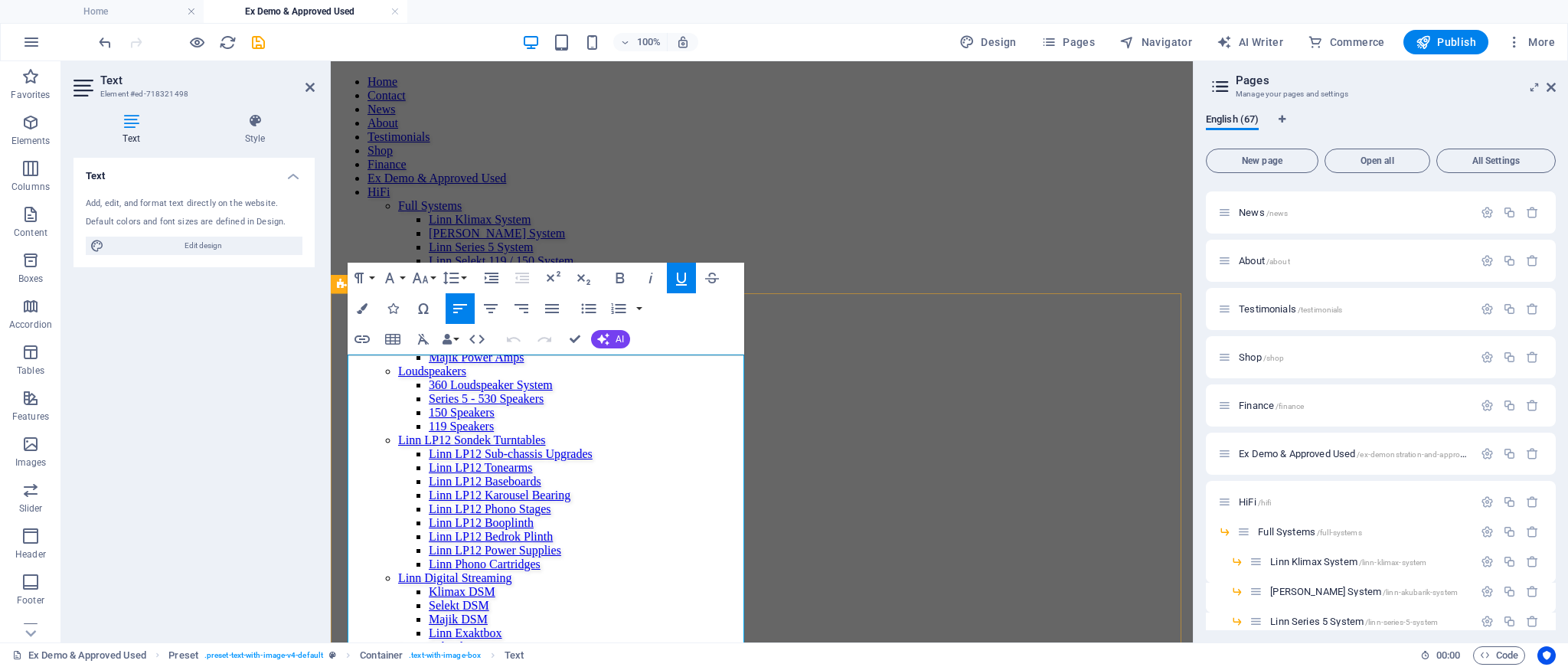
drag, startPoint x: 602, startPoint y: 420, endPoint x: 338, endPoint y: 393, distance: 265.4
copy span "Linn Klimax 800 Solo Mono Power Amplifier Pair"
click at [306, 86] on icon at bounding box center [310, 87] width 10 height 12
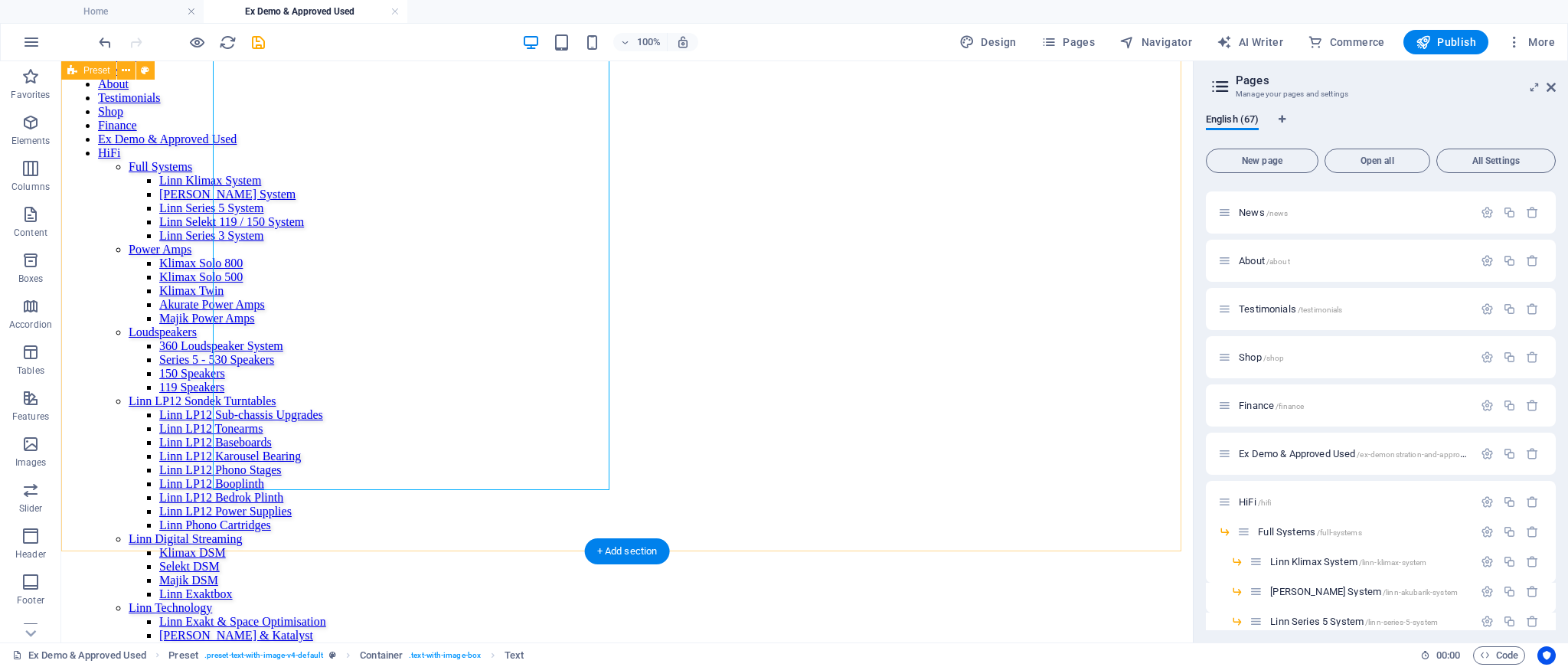
scroll to position [1772, 0]
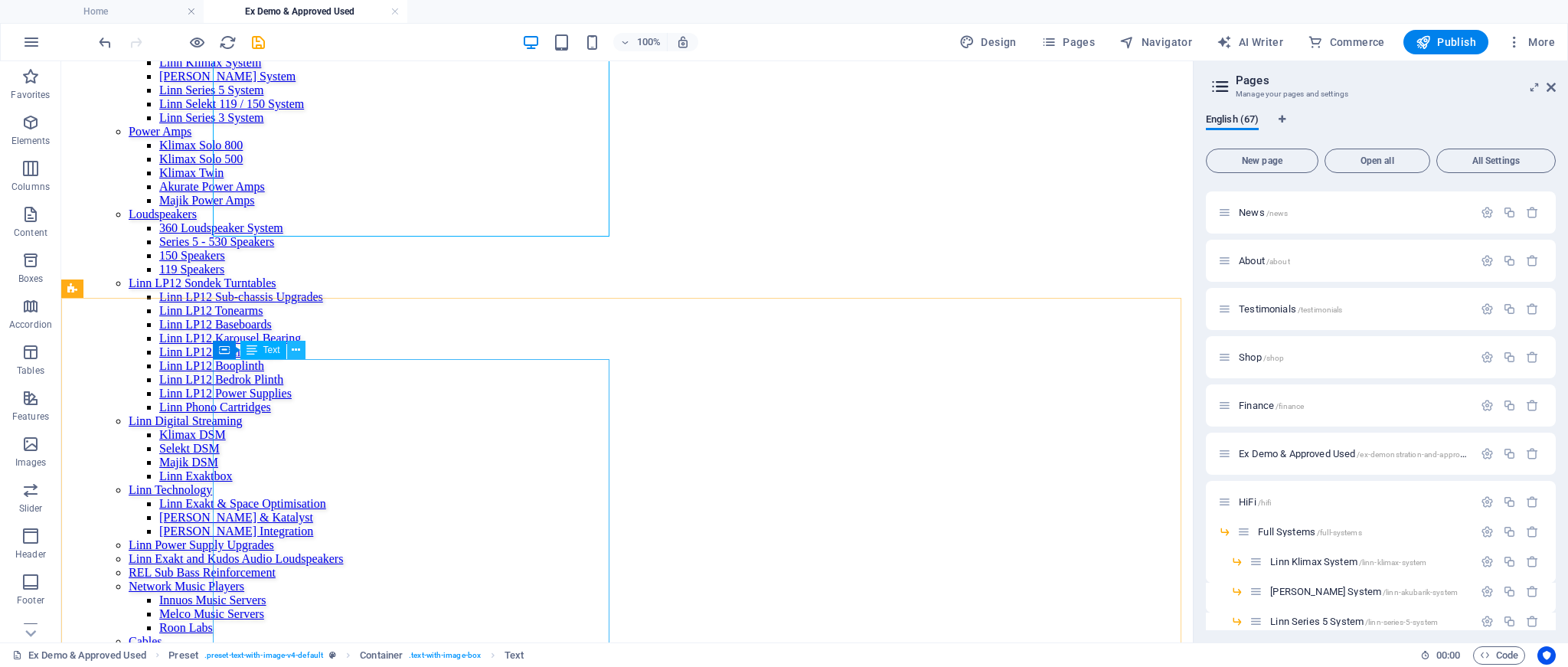
click at [298, 355] on icon at bounding box center [296, 350] width 9 height 16
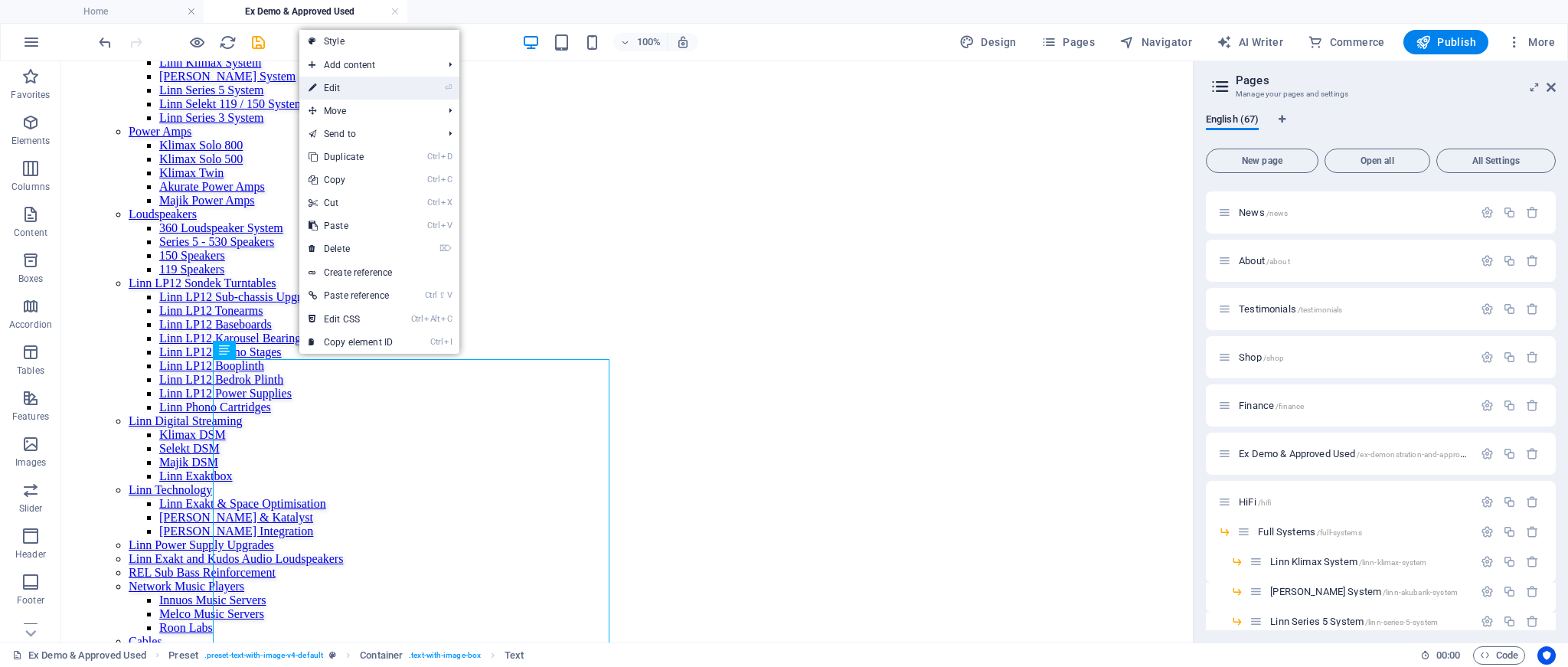
drag, startPoint x: 12, startPoint y: 30, endPoint x: 344, endPoint y: 90, distance: 337.4
click at [344, 90] on link "⏎ Edit" at bounding box center [350, 88] width 103 height 23
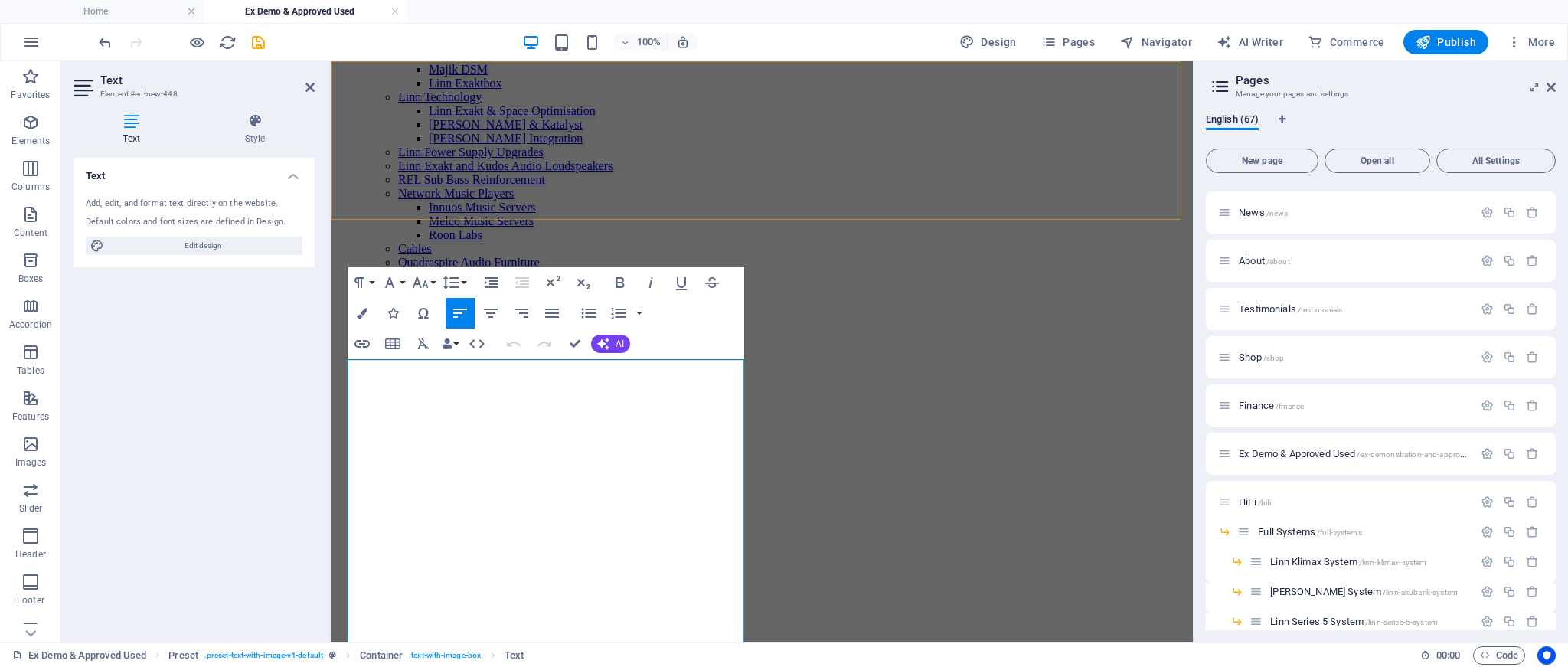
scroll to position [87, 3]
drag, startPoint x: 626, startPoint y: 397, endPoint x: 326, endPoint y: 377, distance: 300.7
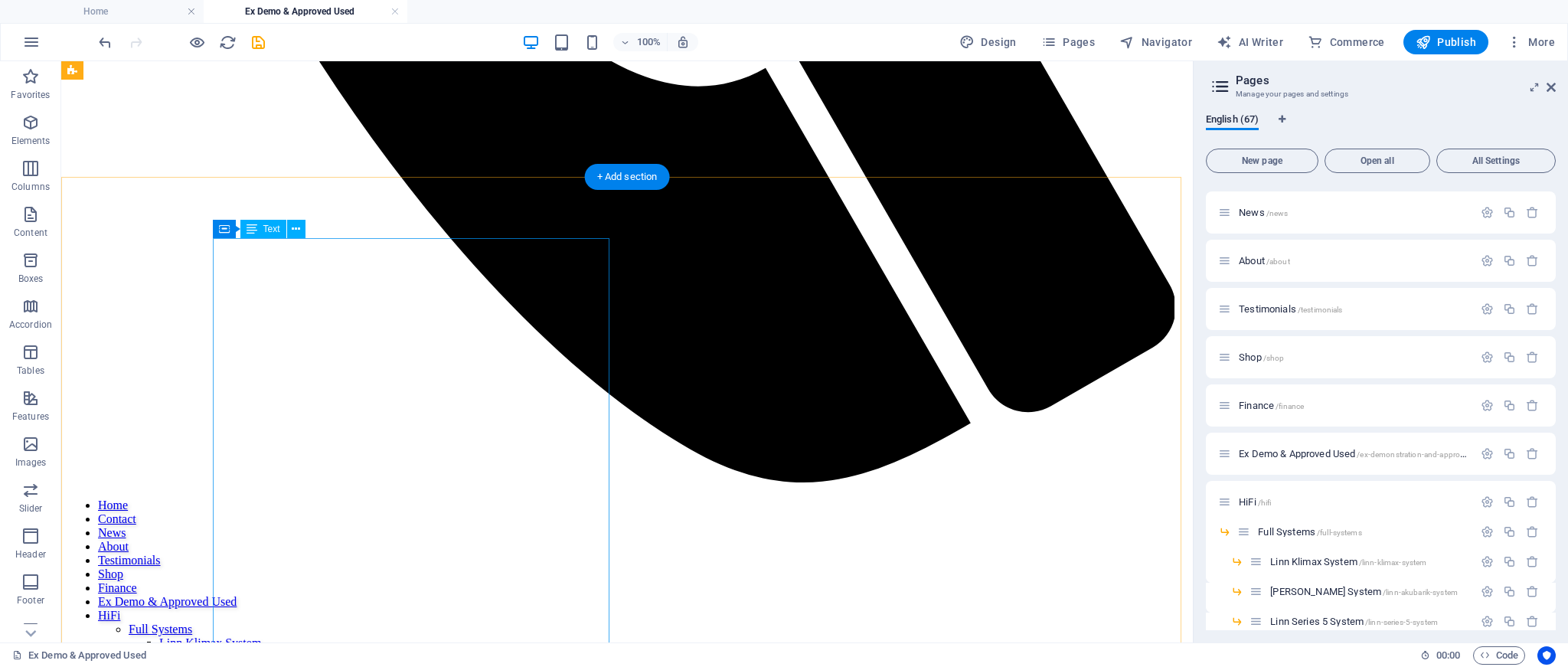
scroll to position [1115, 0]
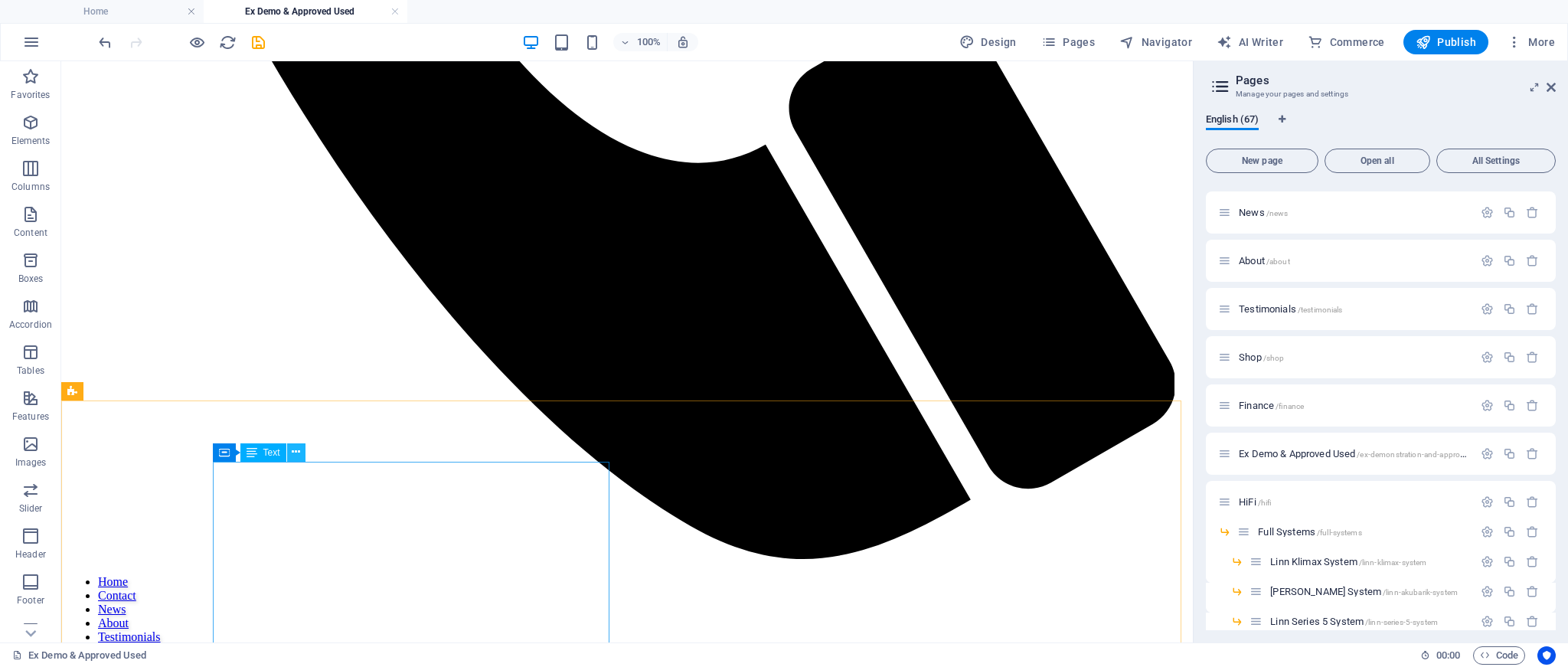
click at [296, 452] on icon at bounding box center [296, 452] width 9 height 16
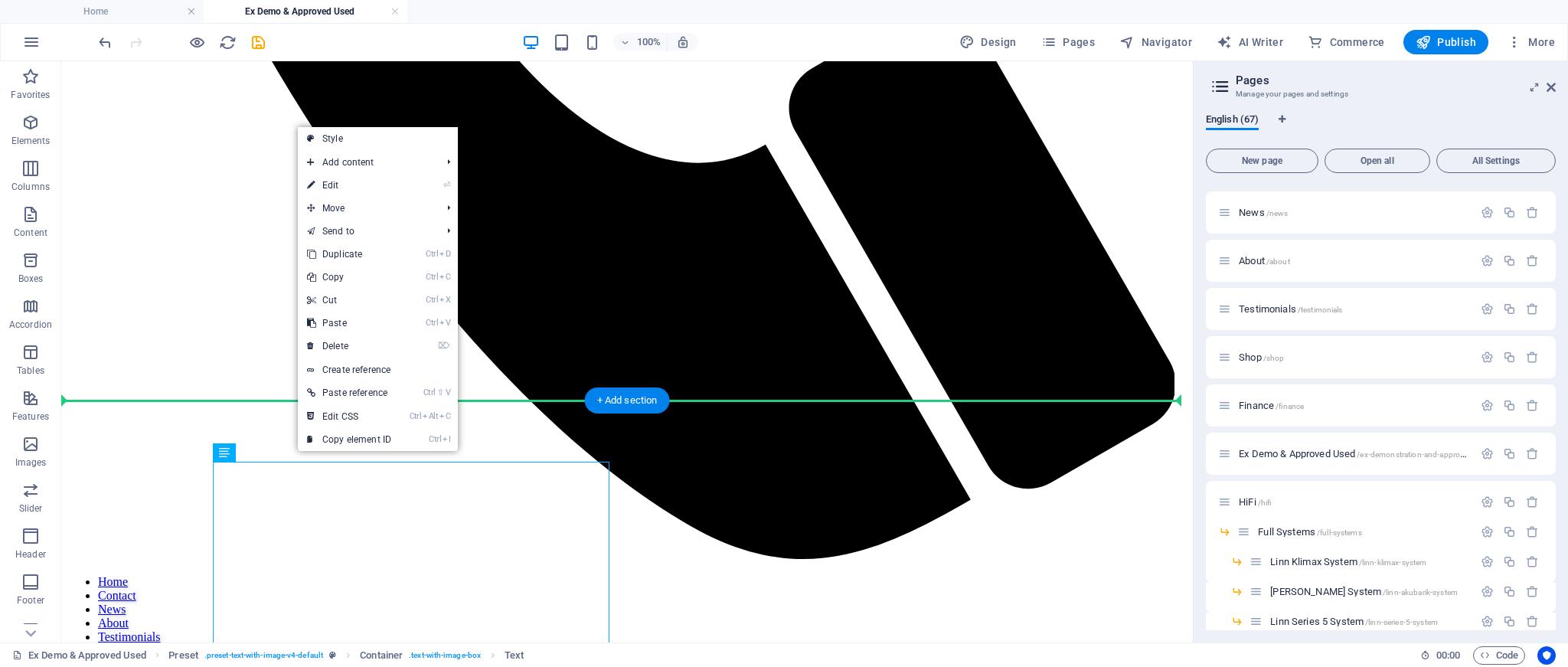
drag, startPoint x: 464, startPoint y: 527, endPoint x: 128, endPoint y: 465, distance: 341.7
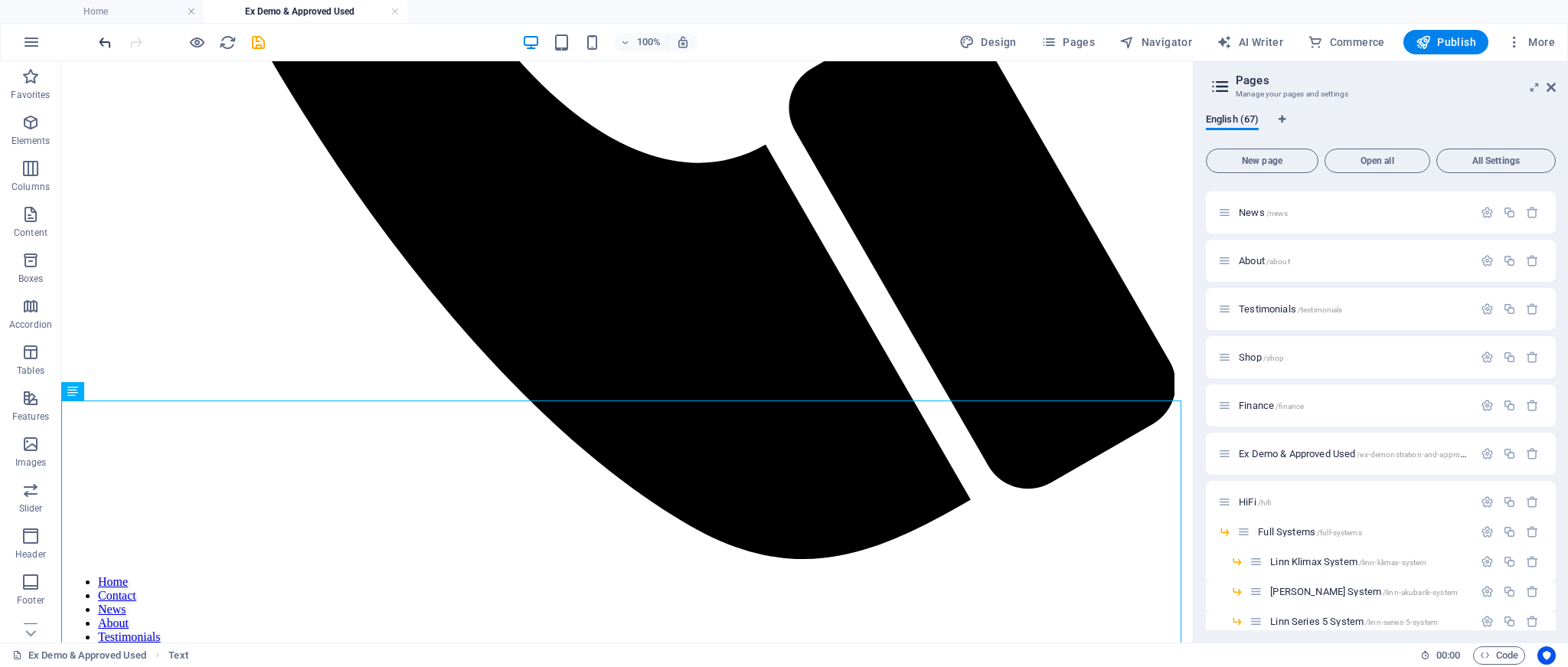
click at [103, 41] on icon "undo" at bounding box center [105, 42] width 18 height 18
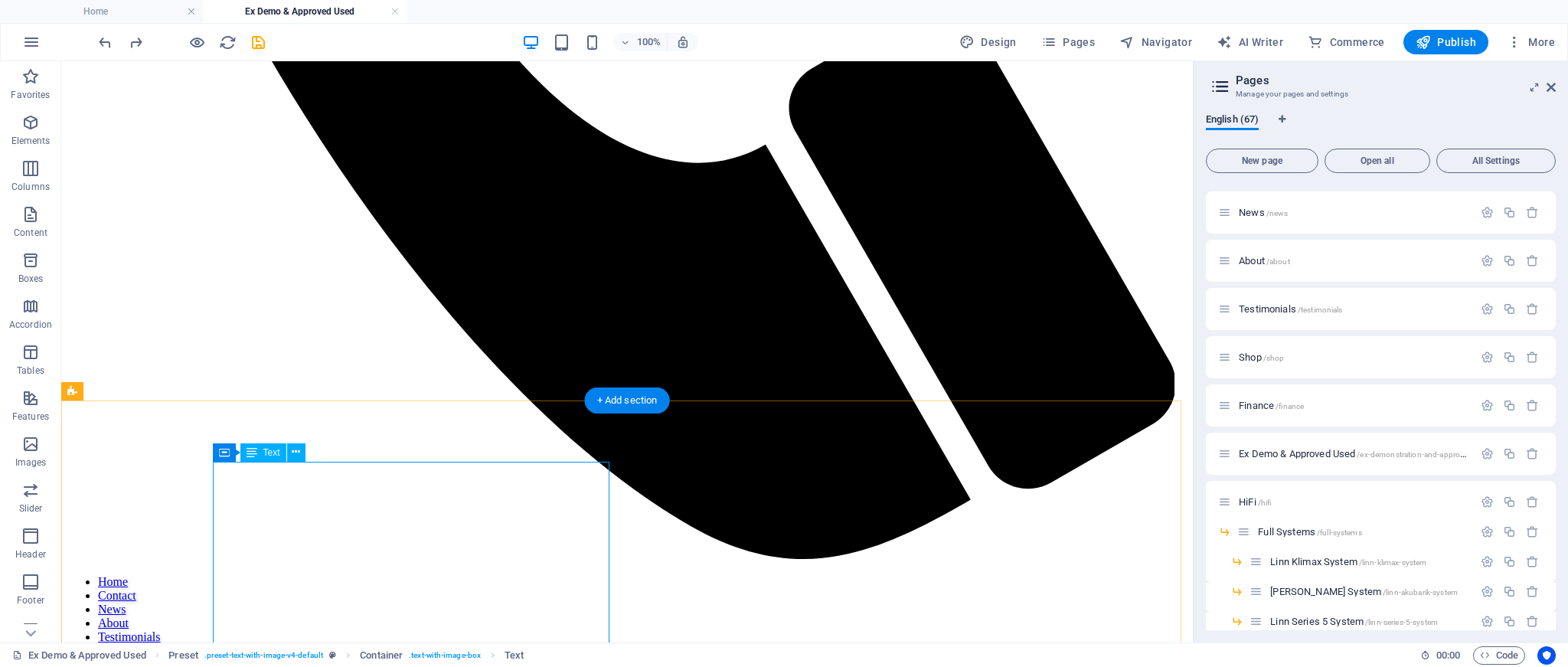
click at [298, 454] on icon at bounding box center [296, 452] width 9 height 16
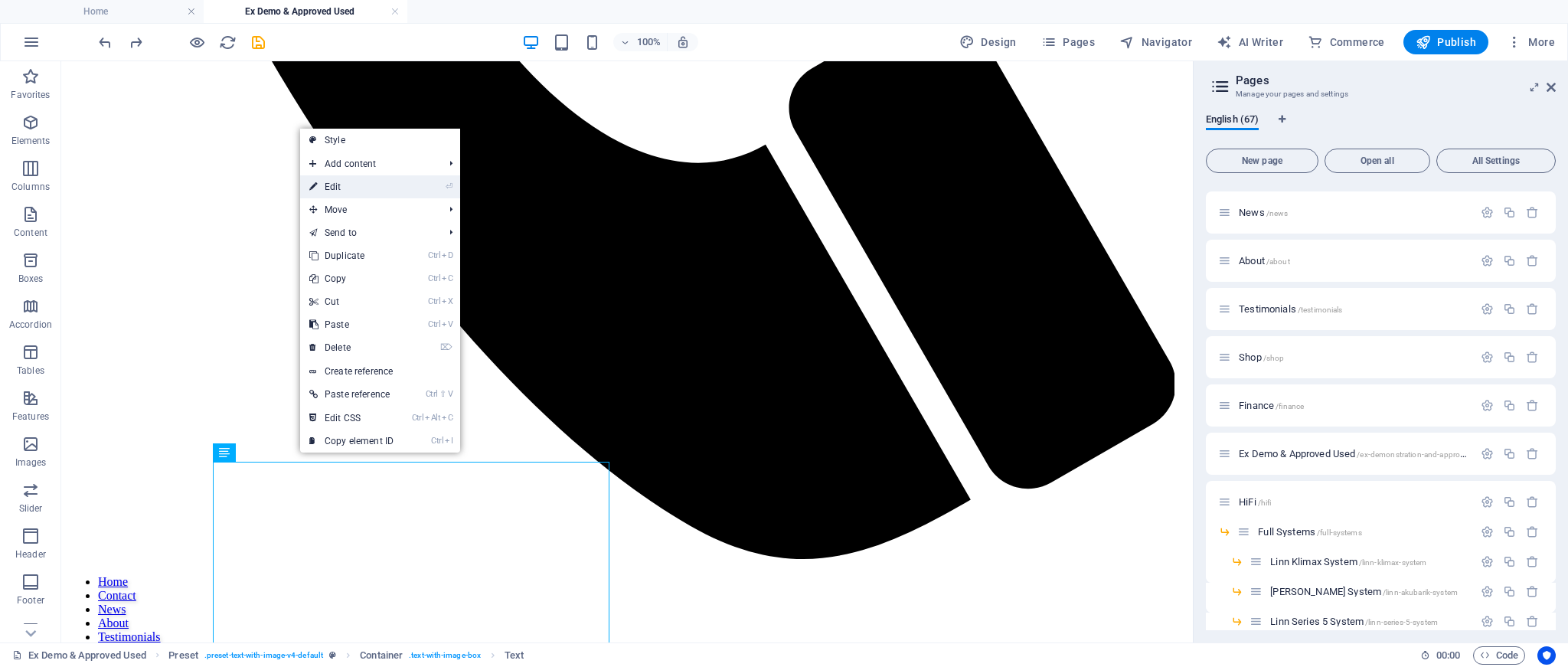
click at [339, 184] on link "⏎ Edit" at bounding box center [351, 187] width 103 height 23
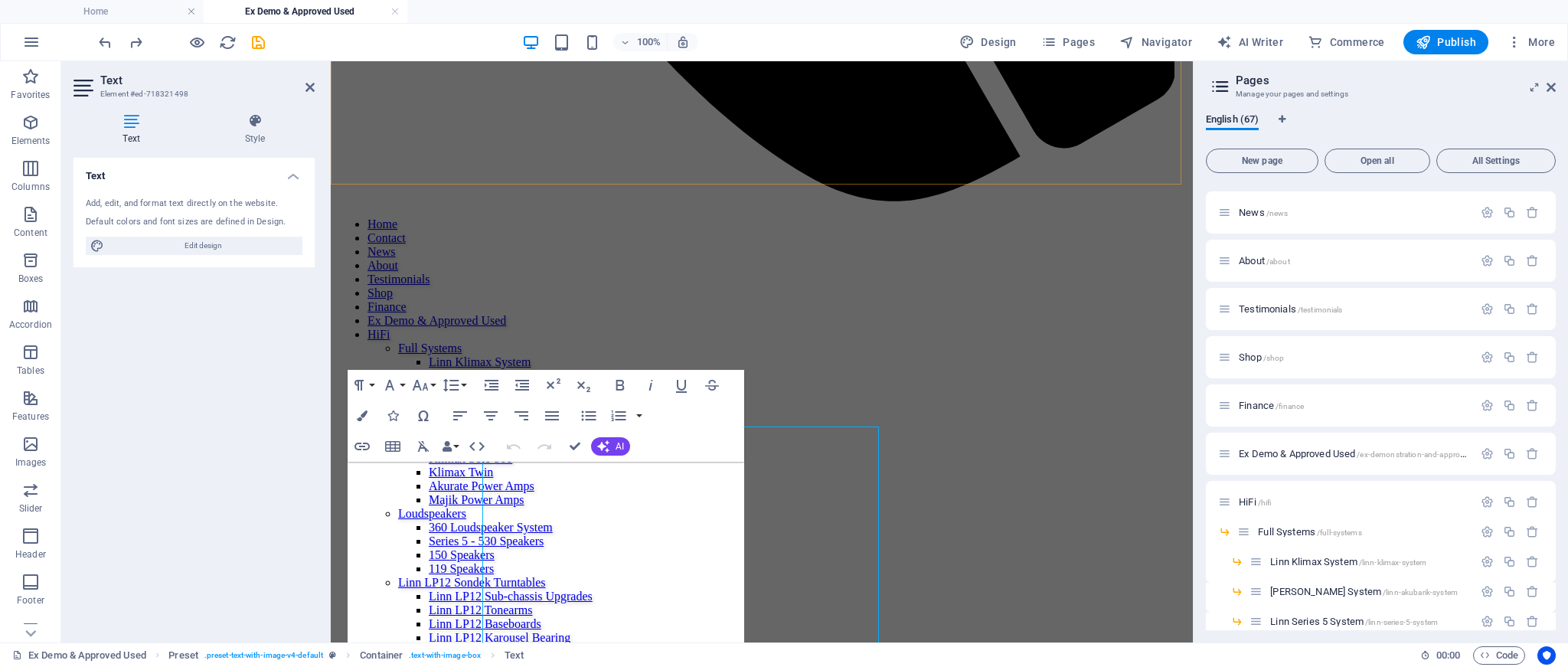
scroll to position [1150, 0]
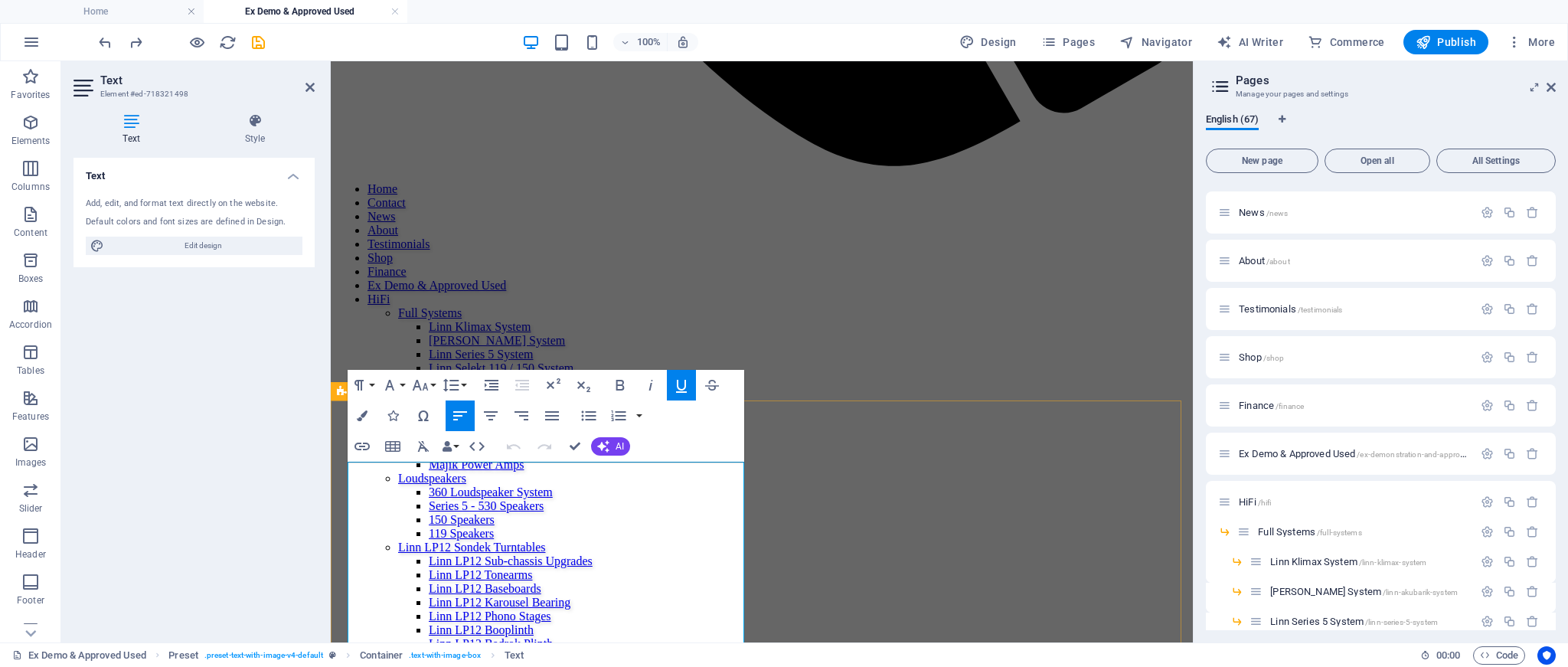
drag, startPoint x: 598, startPoint y: 531, endPoint x: 342, endPoint y: 475, distance: 262.1
drag, startPoint x: 515, startPoint y: 483, endPoint x: 602, endPoint y: 525, distance: 96.6
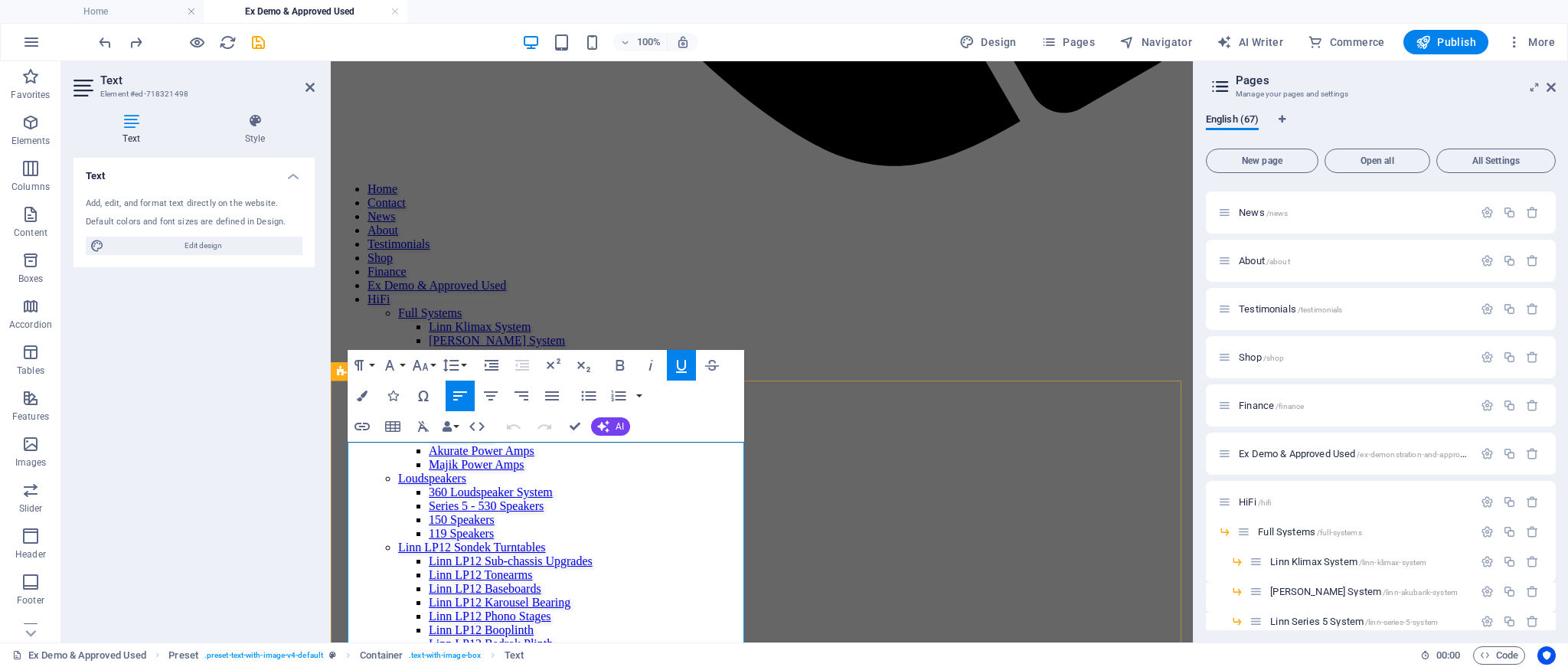
scroll to position [1230, 0]
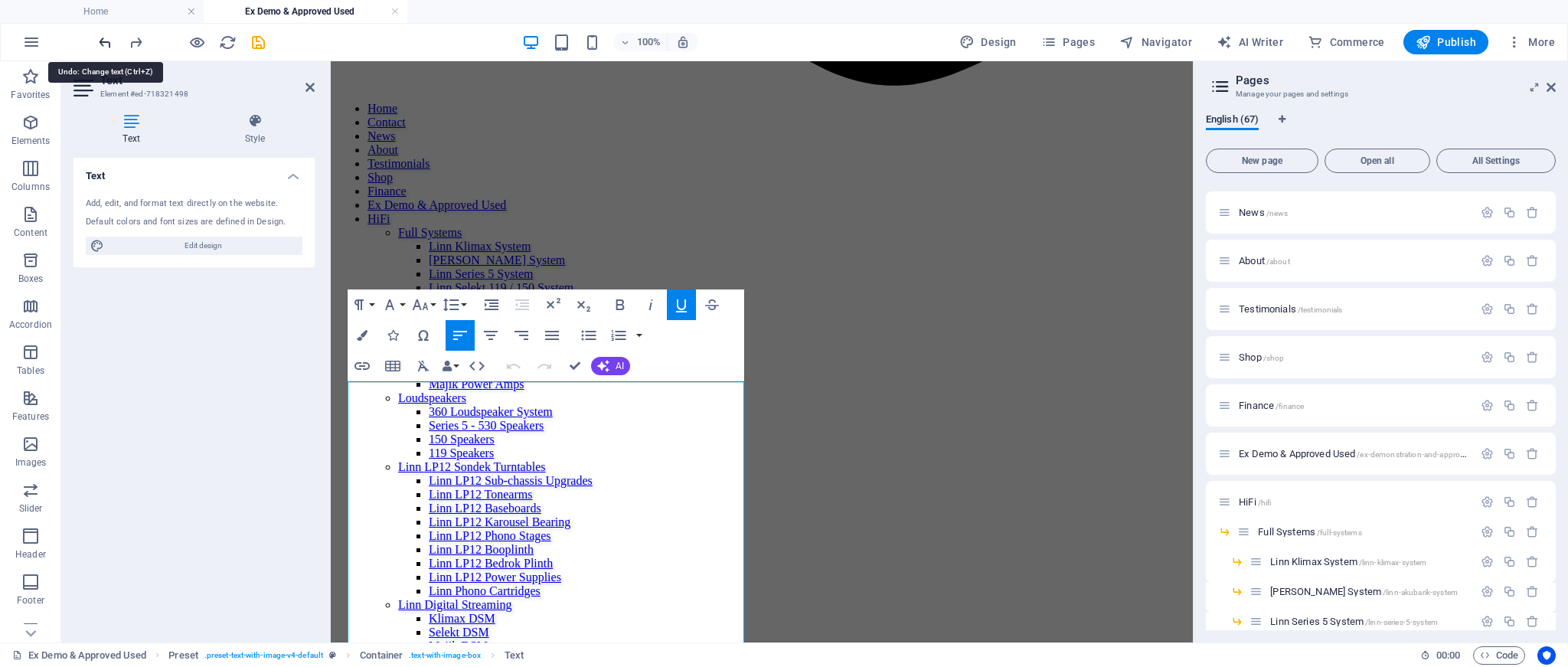
click at [106, 39] on icon "undo" at bounding box center [105, 42] width 18 height 18
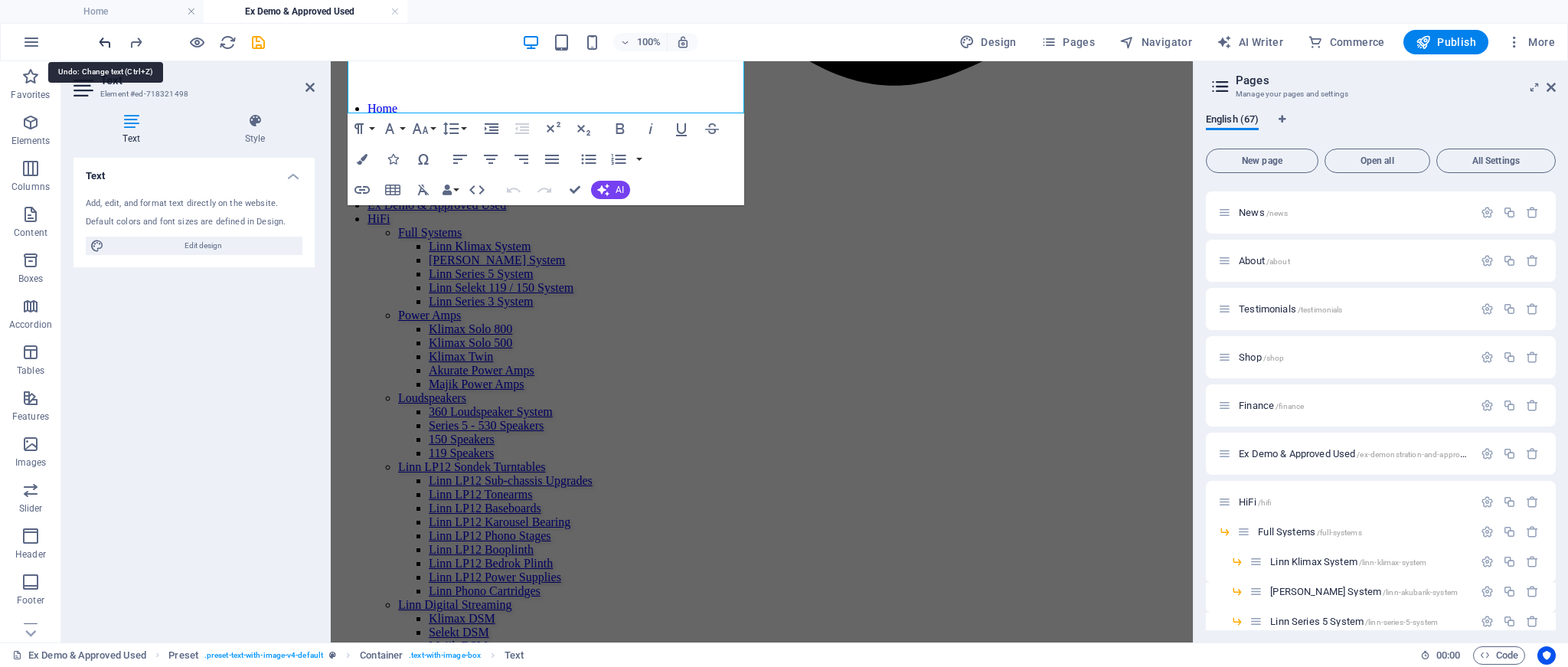
scroll to position [1989, 0]
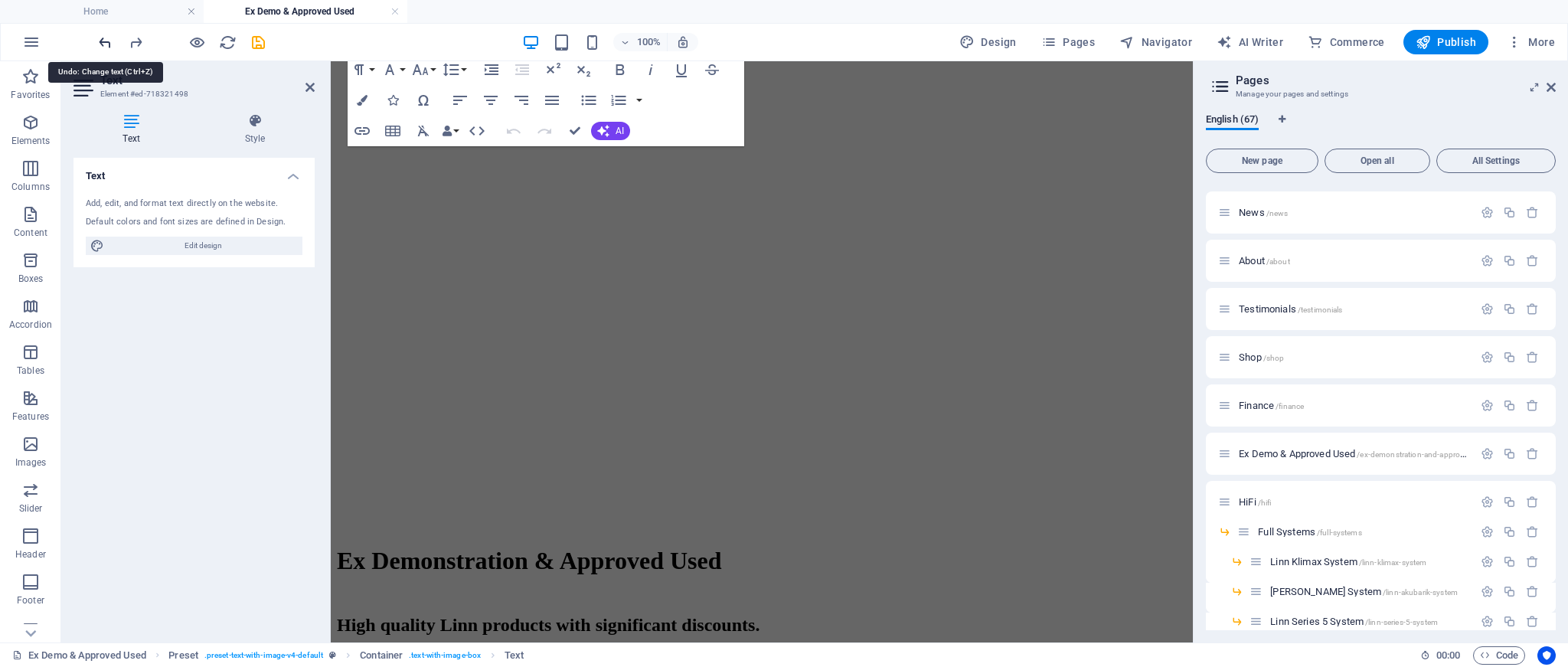
click at [106, 39] on icon "undo" at bounding box center [105, 42] width 18 height 18
click at [105, 41] on icon "undo" at bounding box center [105, 42] width 18 height 18
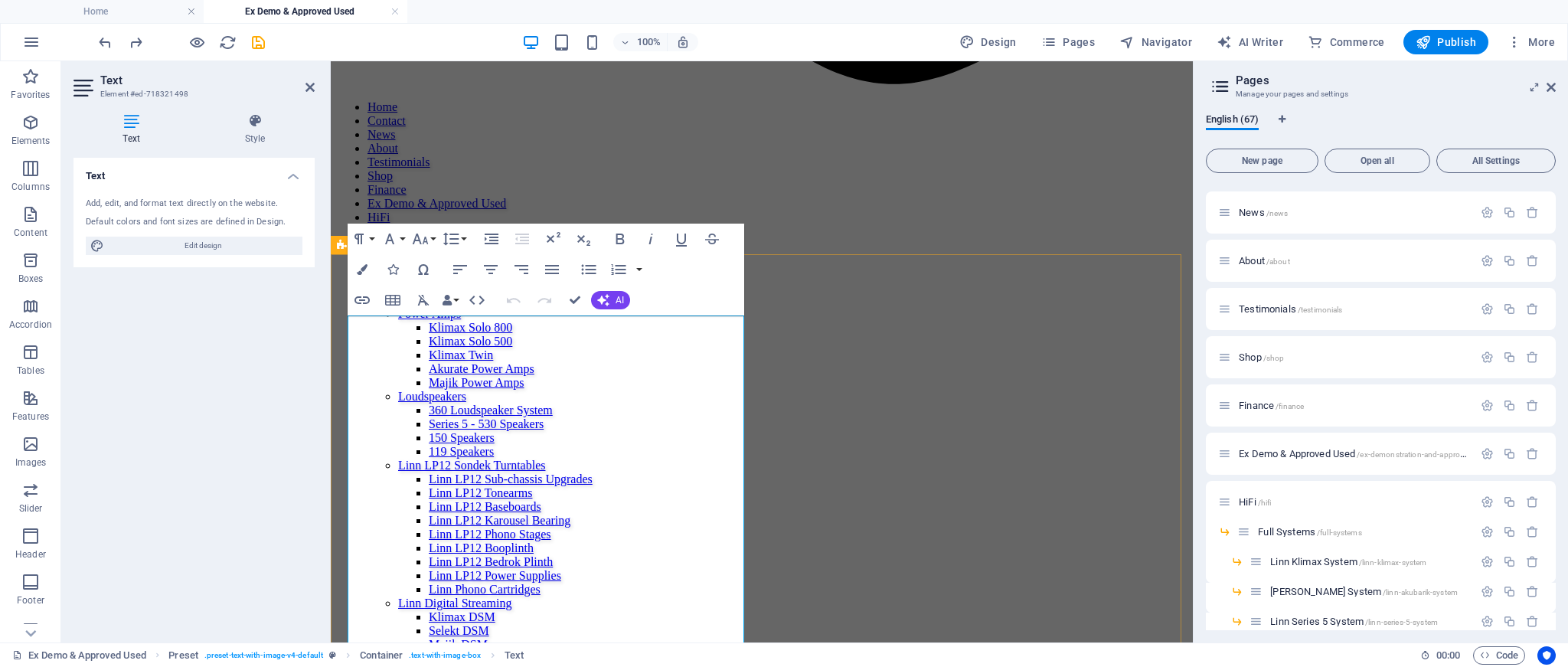
scroll to position [1229, 0]
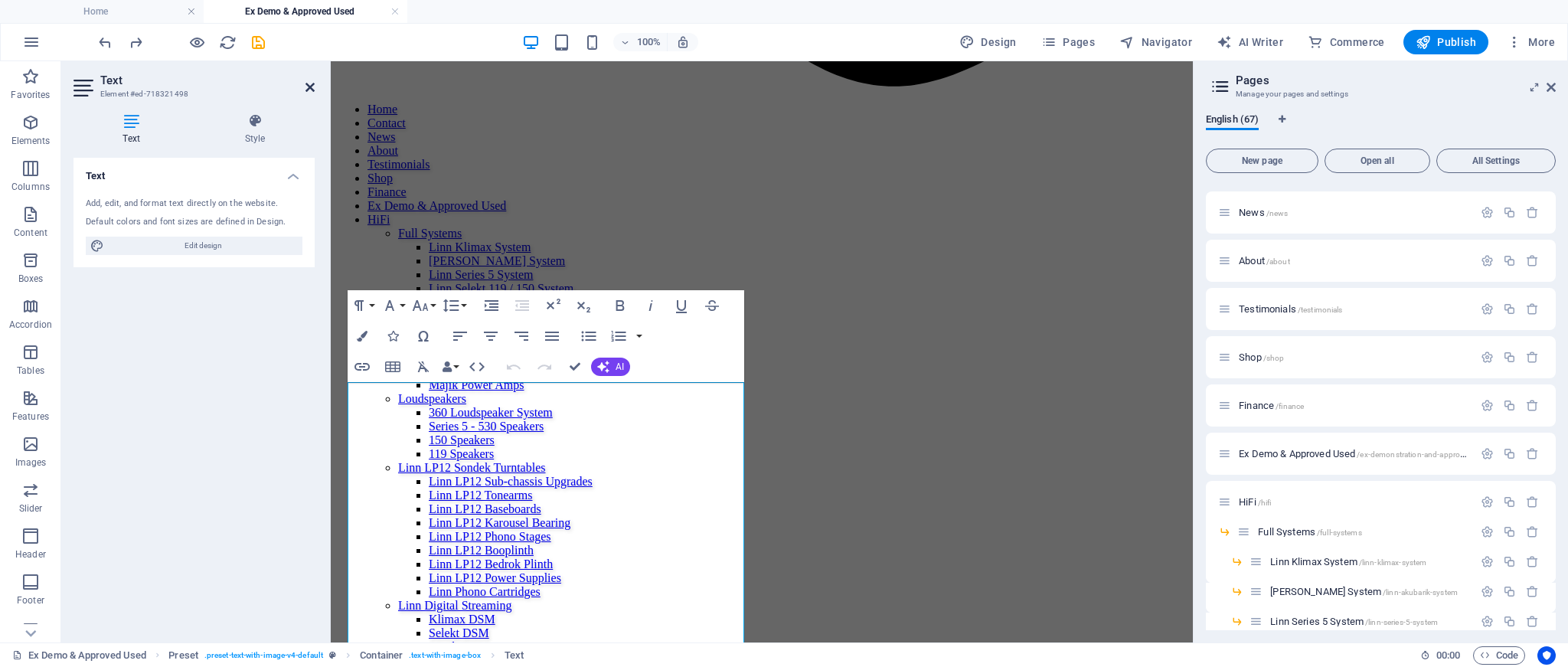
click at [306, 85] on icon at bounding box center [310, 87] width 10 height 12
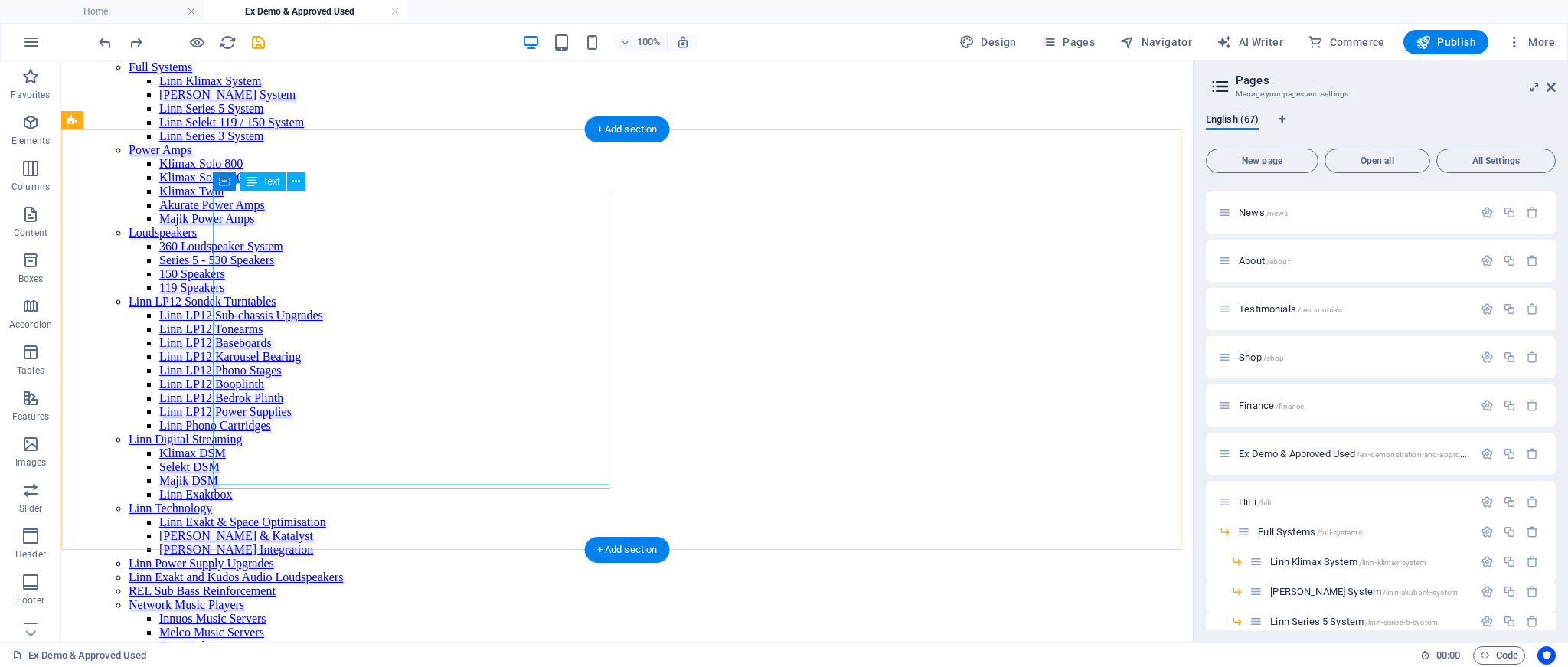
scroll to position [1731, 0]
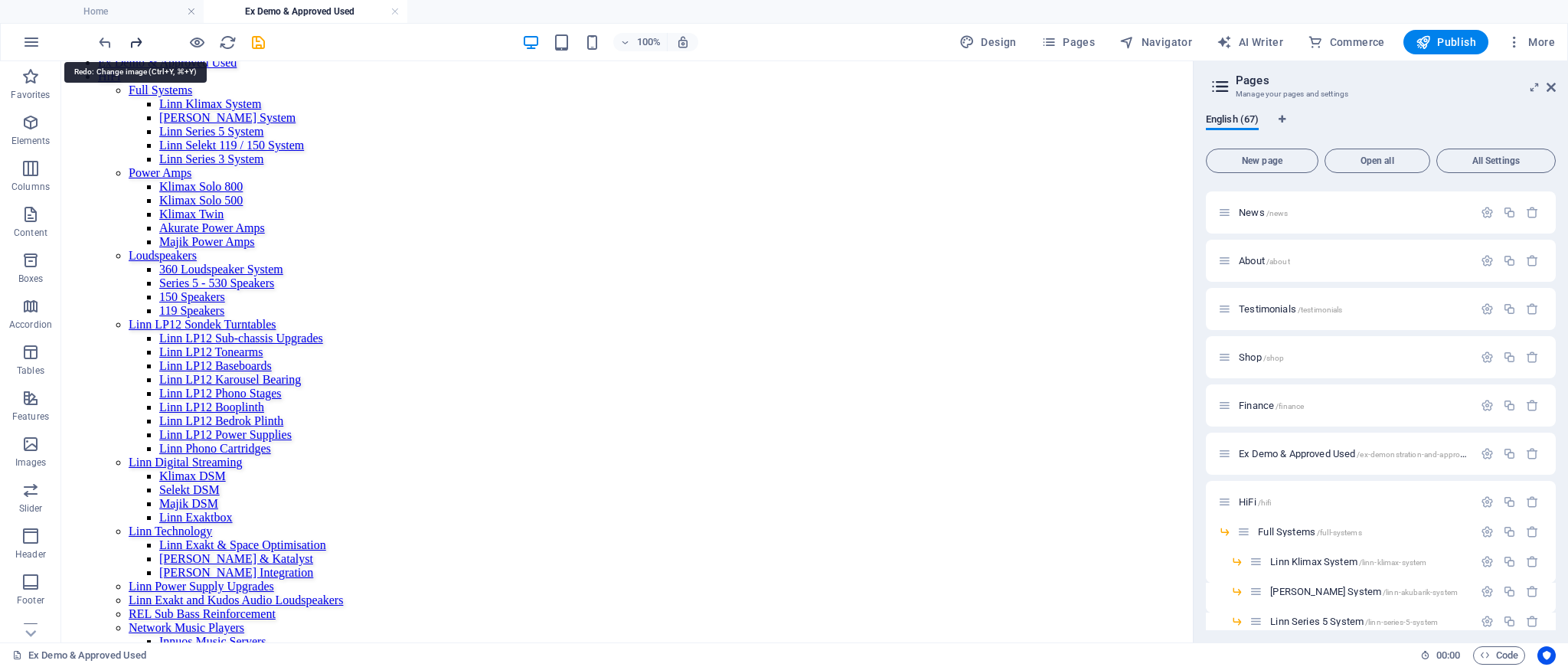
click at [142, 37] on icon "redo" at bounding box center [136, 42] width 18 height 18
click at [126, 332] on icon at bounding box center [126, 330] width 9 height 16
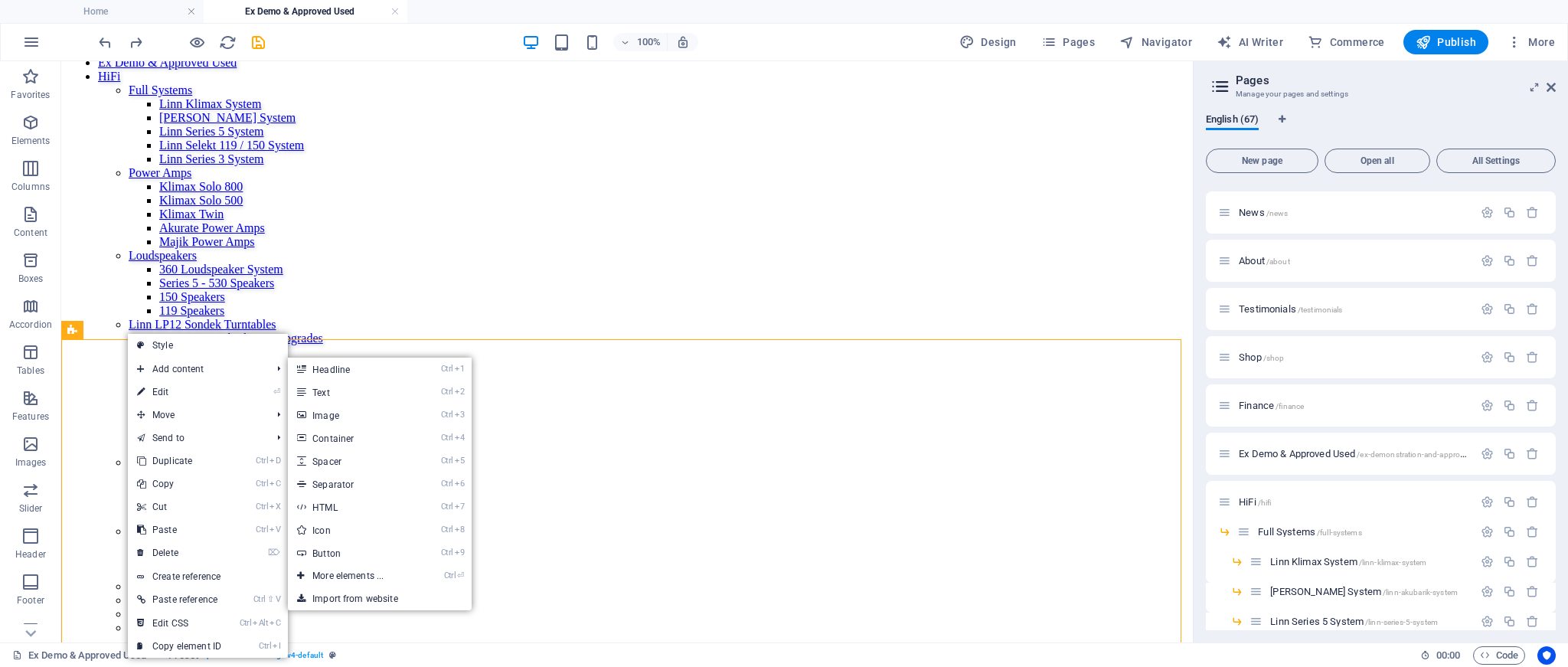
click at [165, 394] on link "⏎ Edit" at bounding box center [179, 392] width 103 height 23
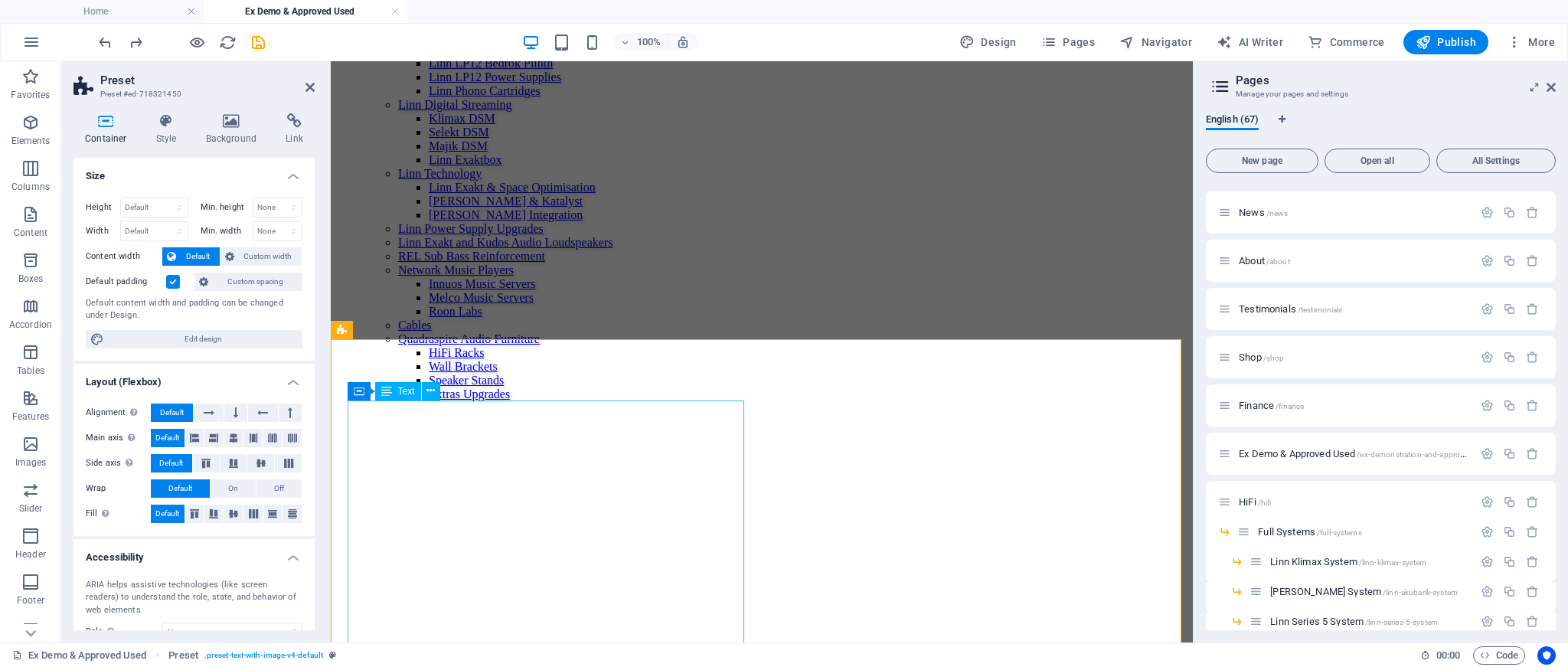
scroll to position [1766, 0]
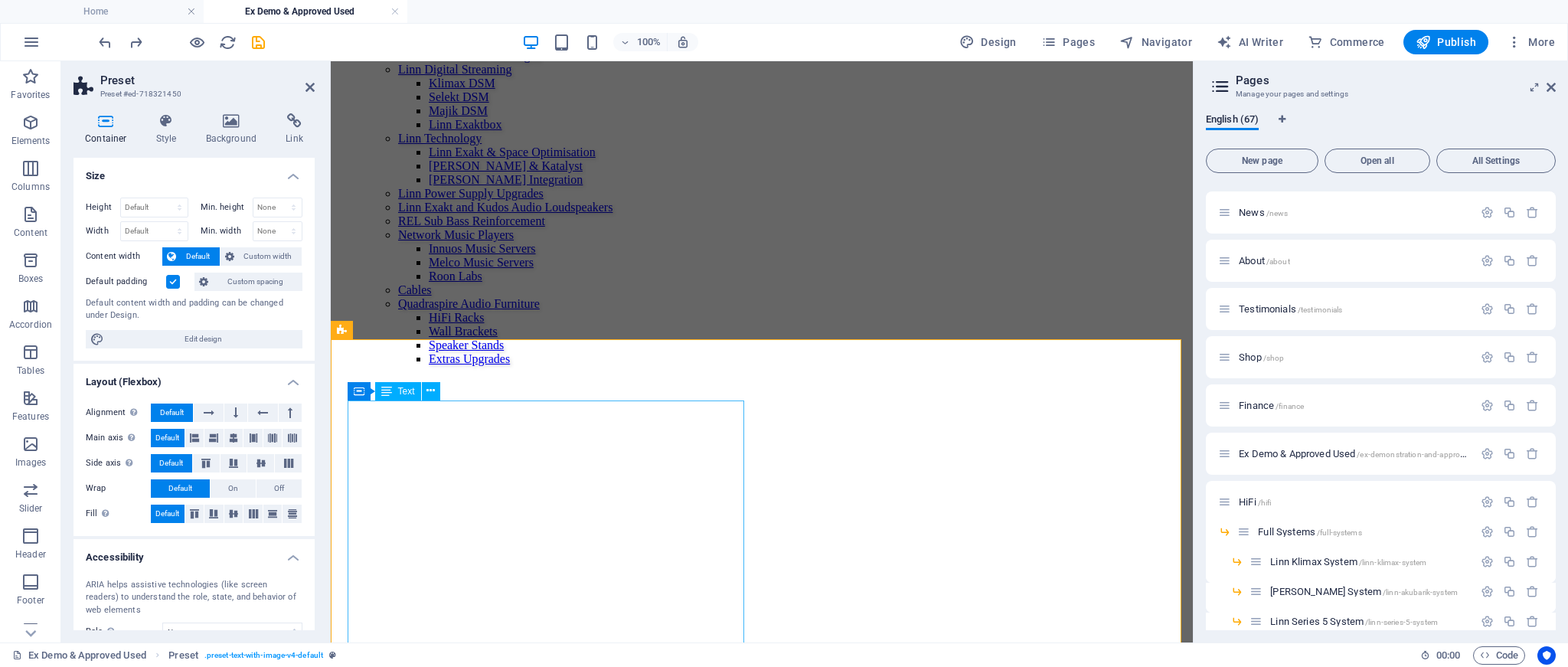
click at [393, 391] on div "Text" at bounding box center [398, 391] width 46 height 18
click at [429, 393] on icon at bounding box center [431, 391] width 9 height 16
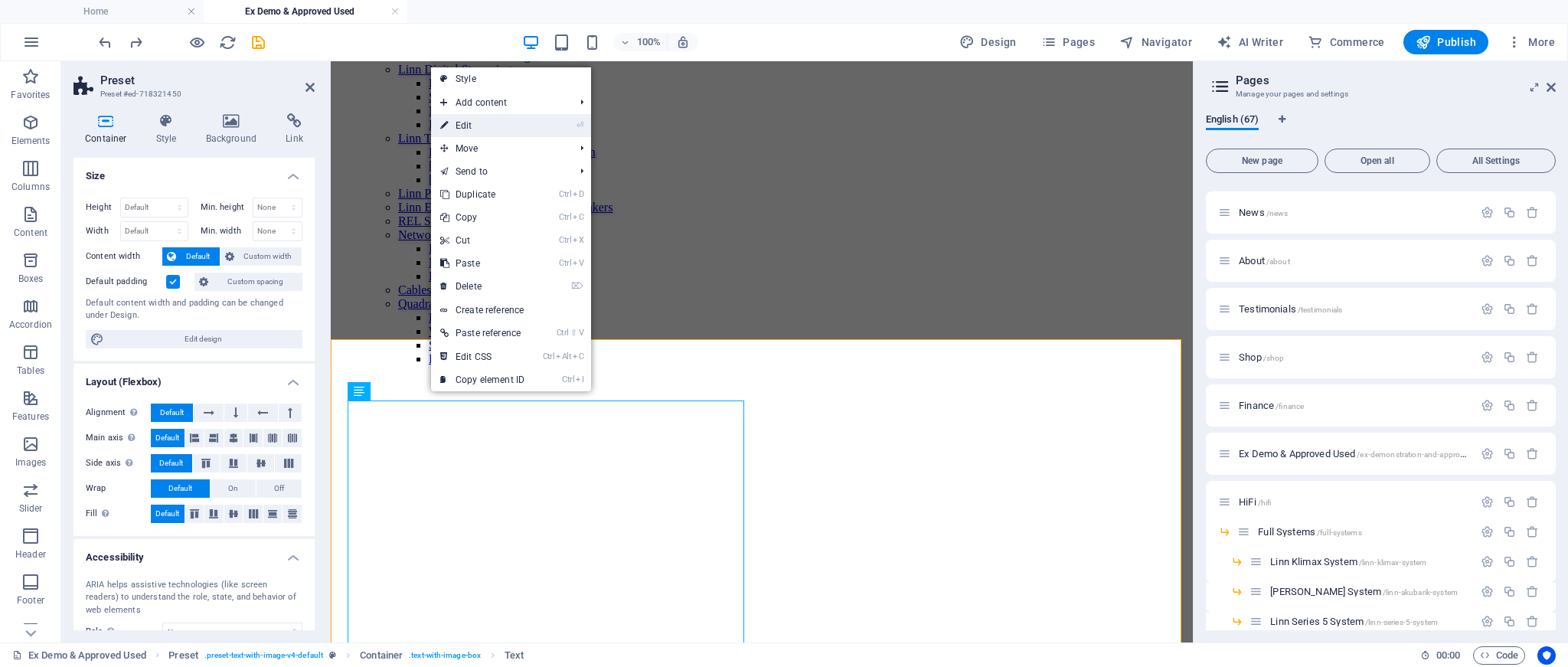
click at [474, 130] on link "⏎ Edit" at bounding box center [482, 125] width 103 height 23
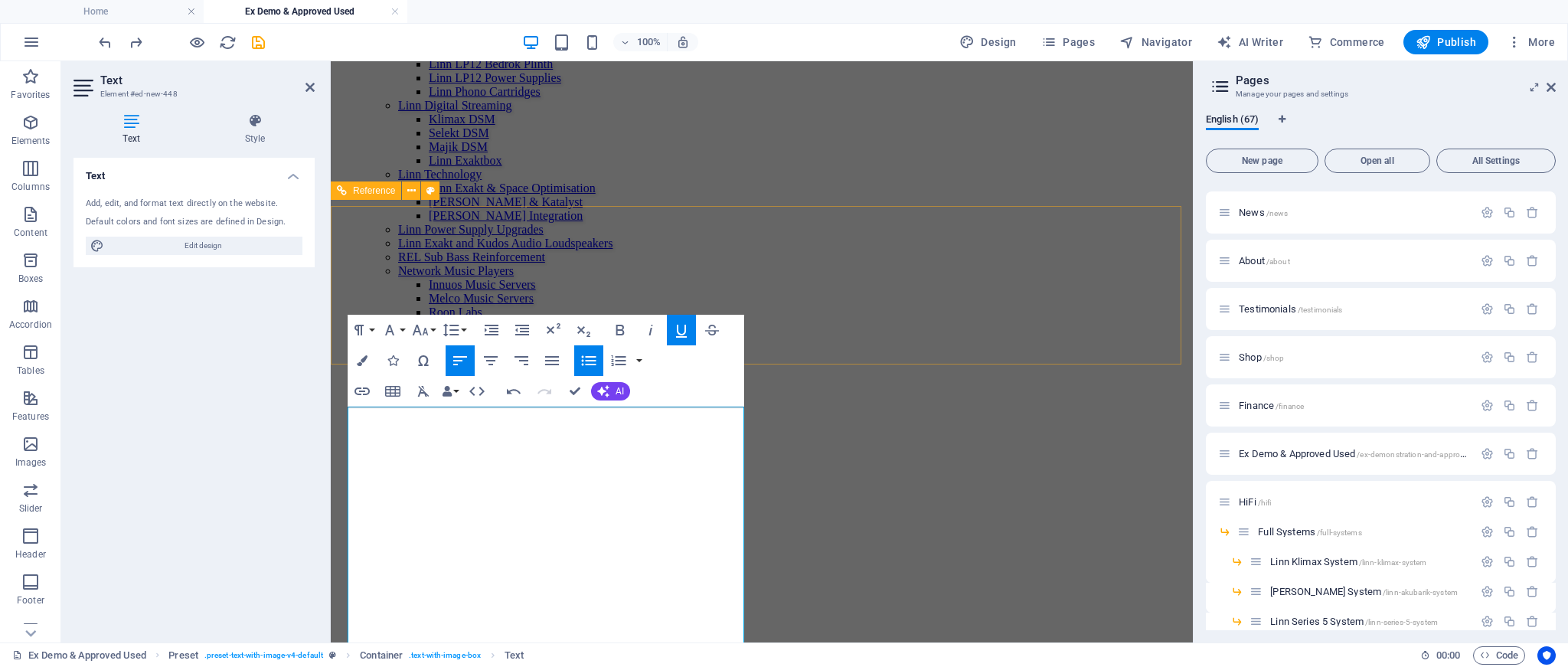
scroll to position [1785, 0]
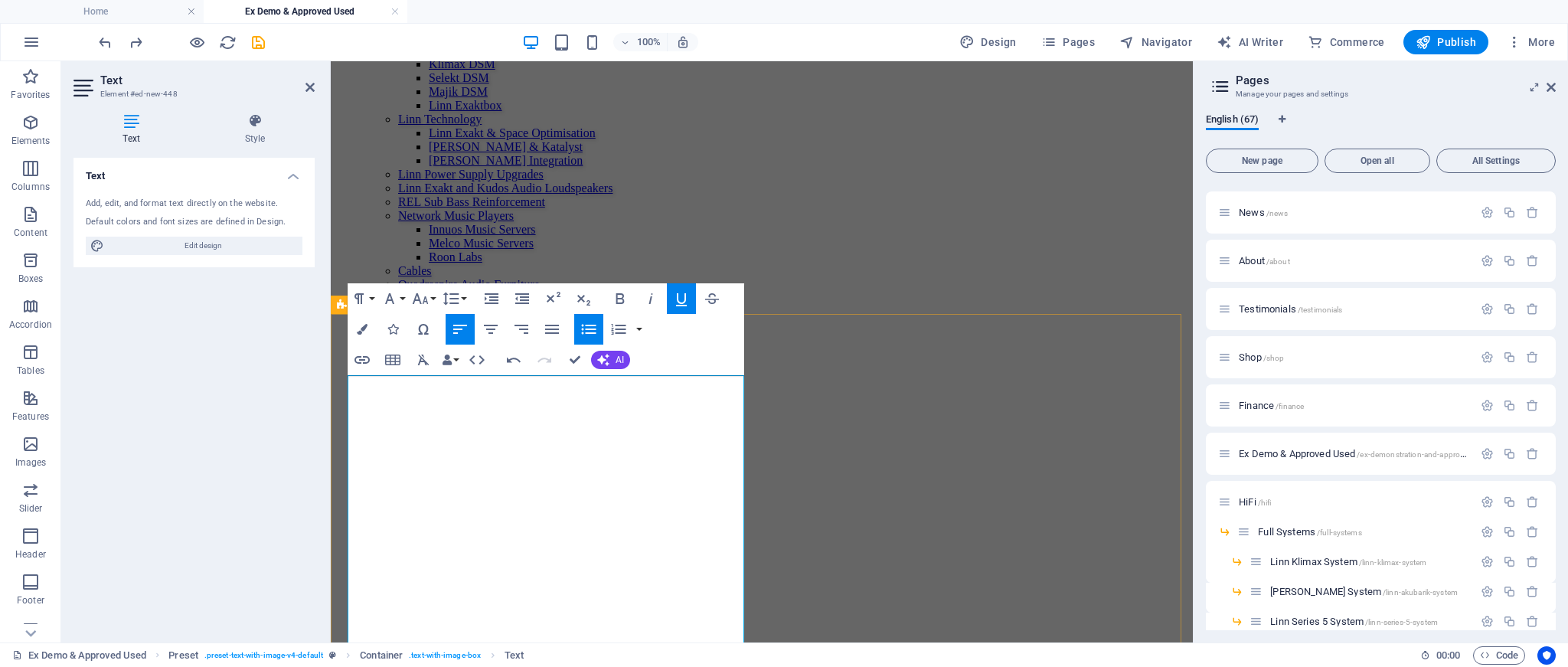
scroll to position [1794, 0]
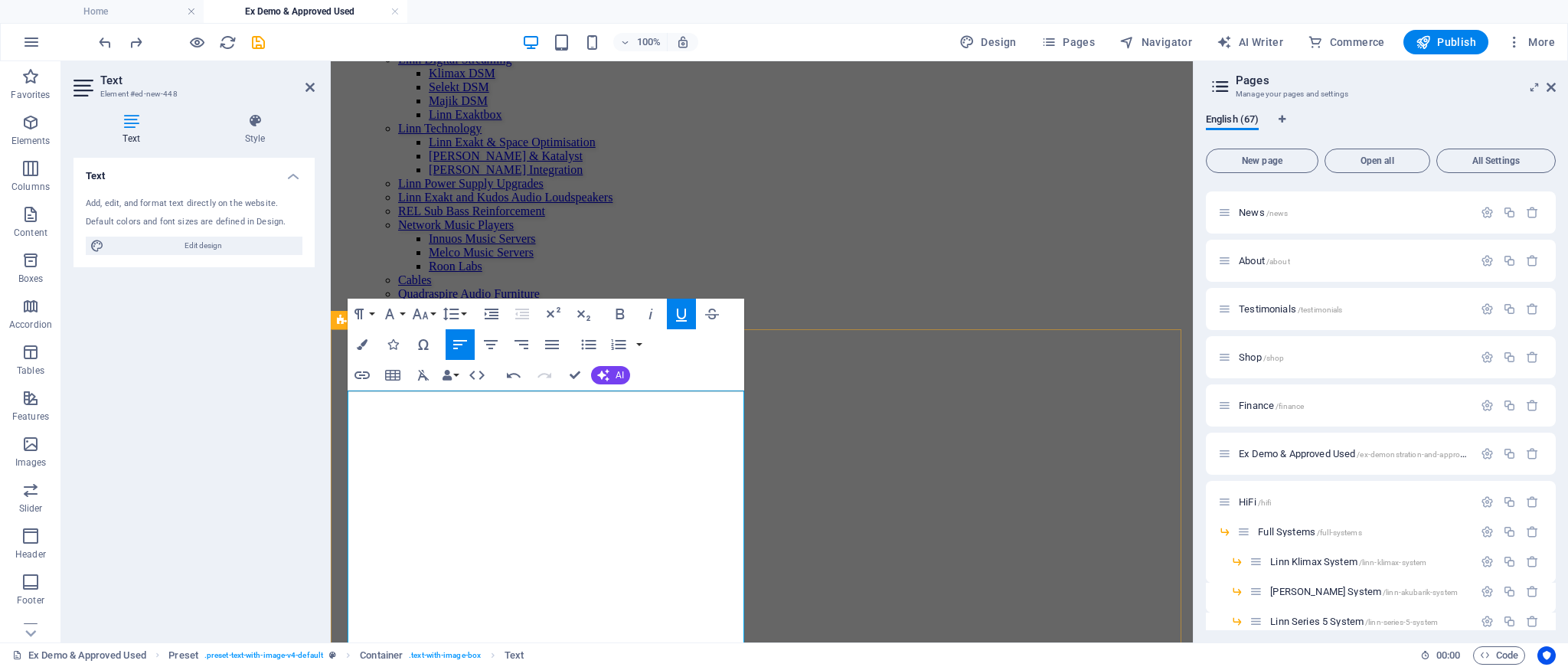
drag, startPoint x: 628, startPoint y: 484, endPoint x: 351, endPoint y: 479, distance: 277.0
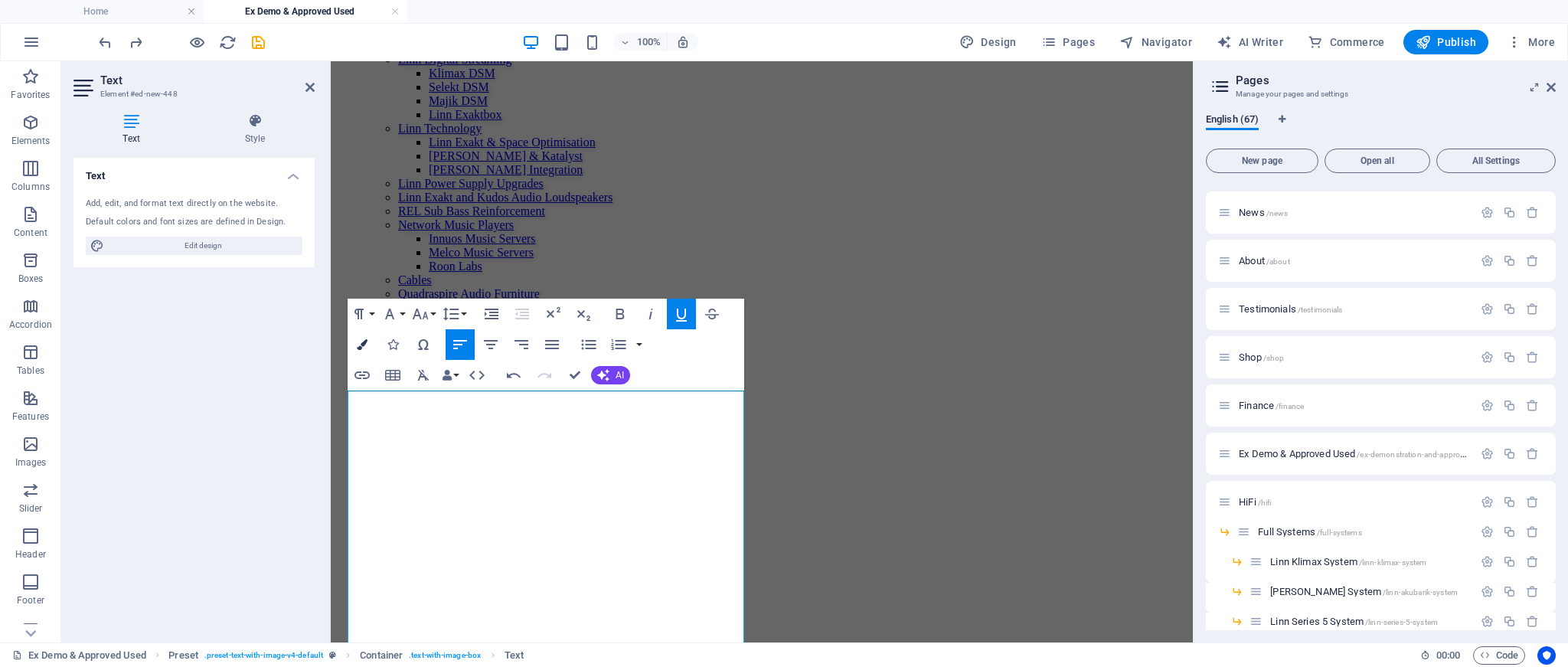
click at [361, 344] on icon "button" at bounding box center [361, 344] width 10 height 10
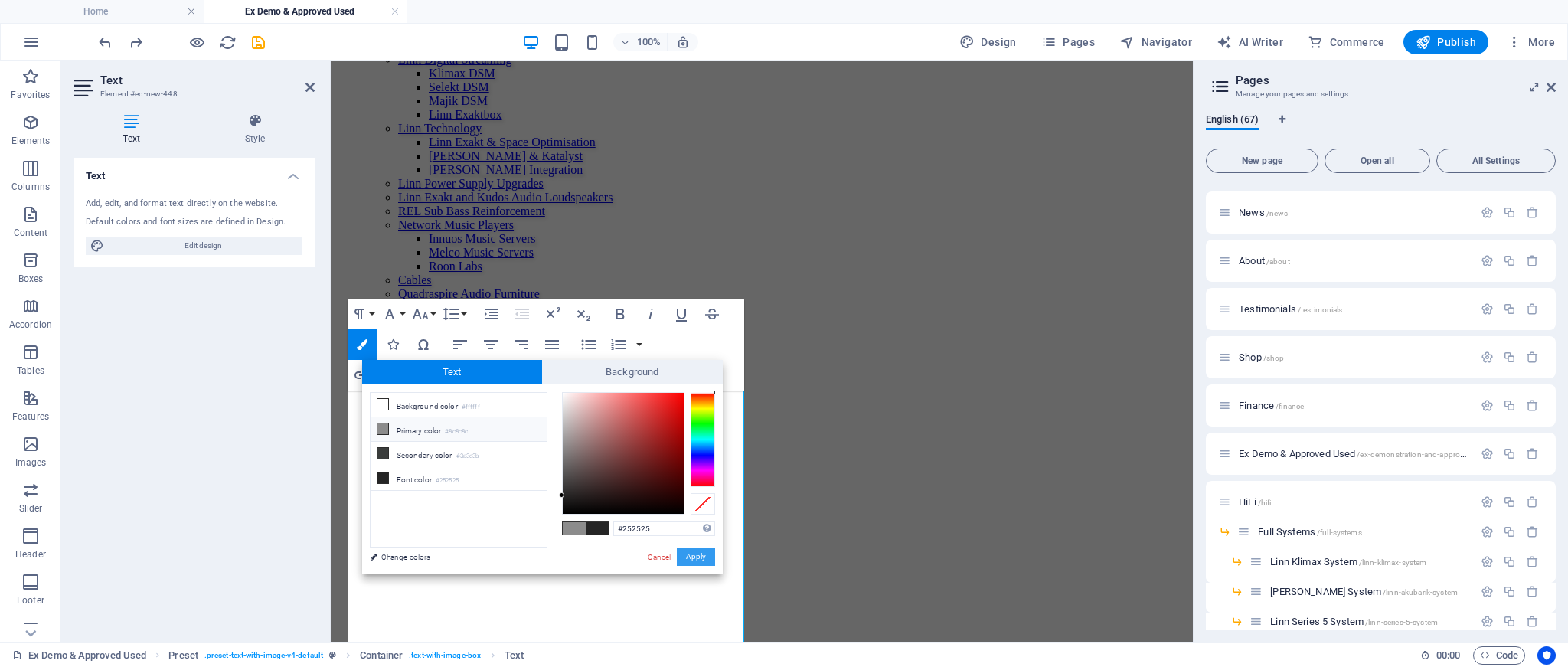
click at [689, 553] on button "Apply" at bounding box center [696, 556] width 38 height 18
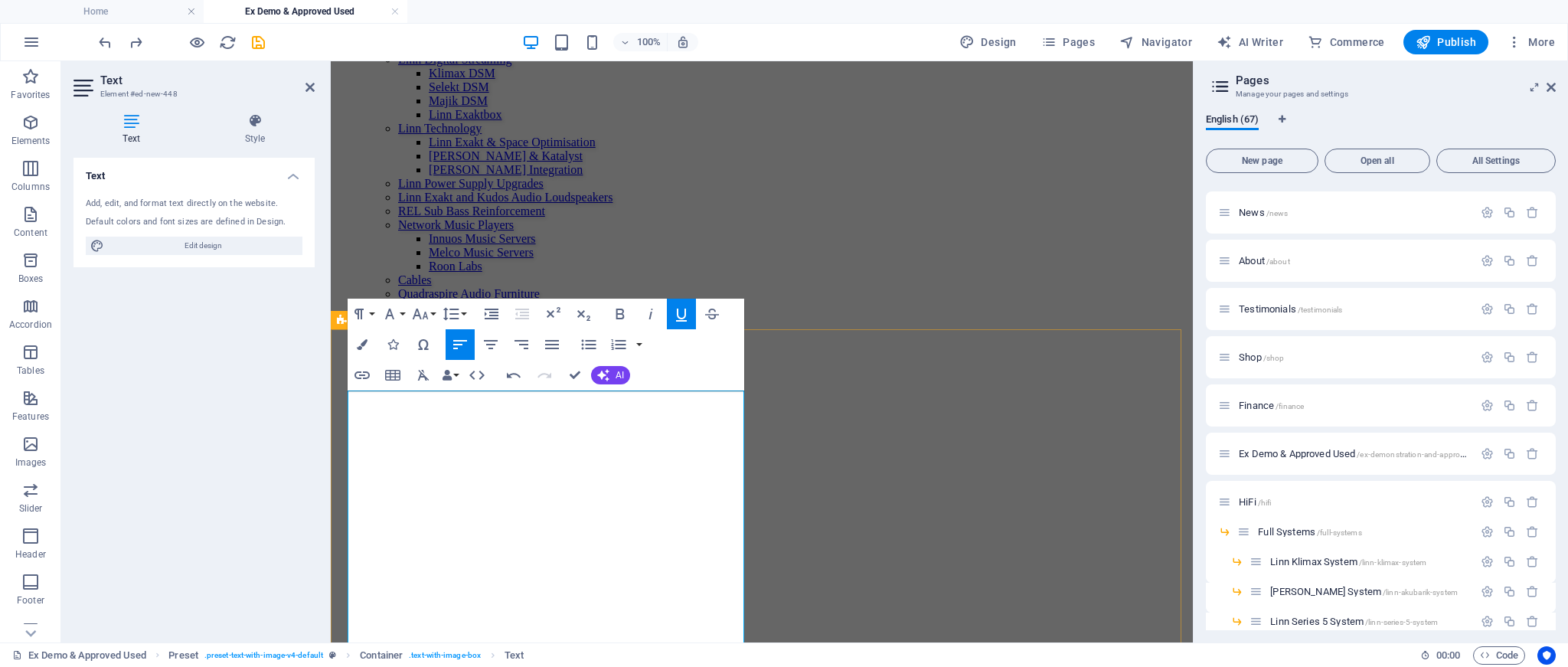
drag, startPoint x: 612, startPoint y: 459, endPoint x: 337, endPoint y: 406, distance: 280.1
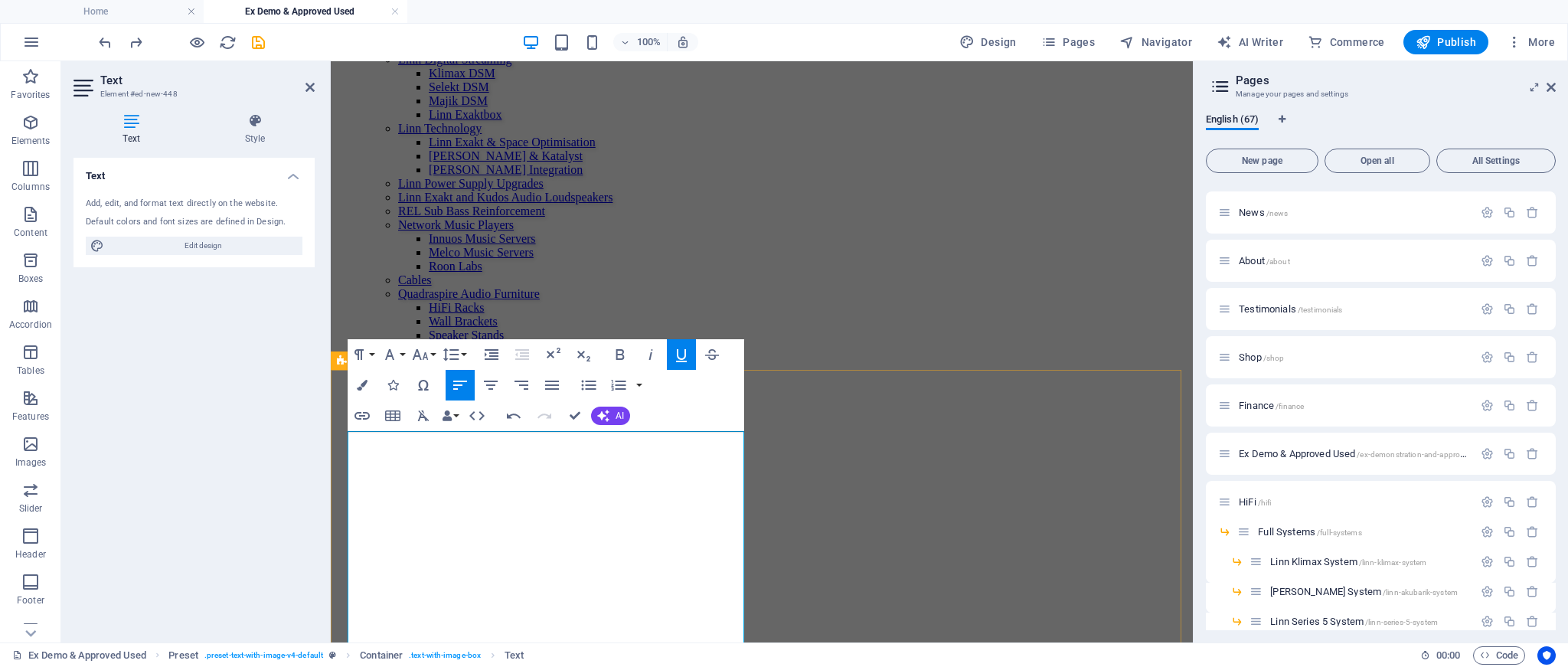
scroll to position [1735, 0]
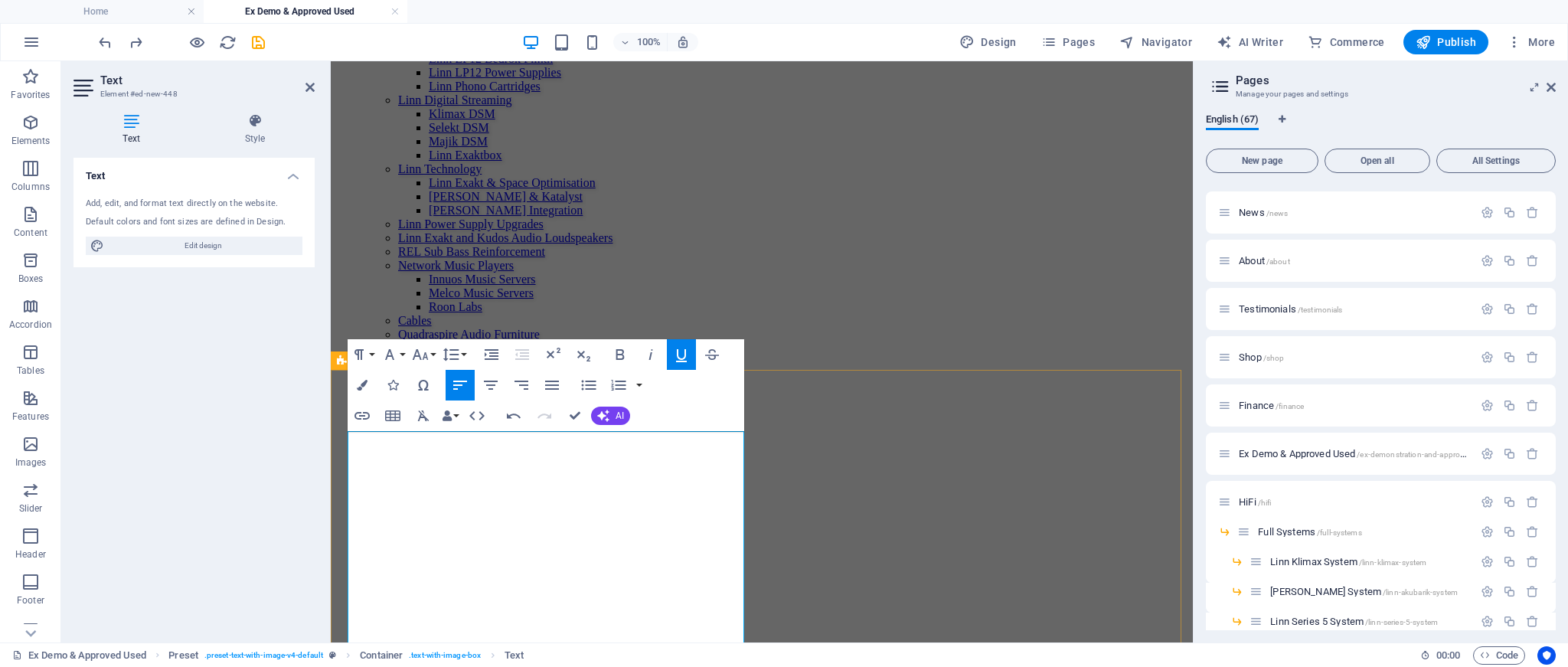
click at [591, 383] on icon "button" at bounding box center [588, 385] width 18 height 18
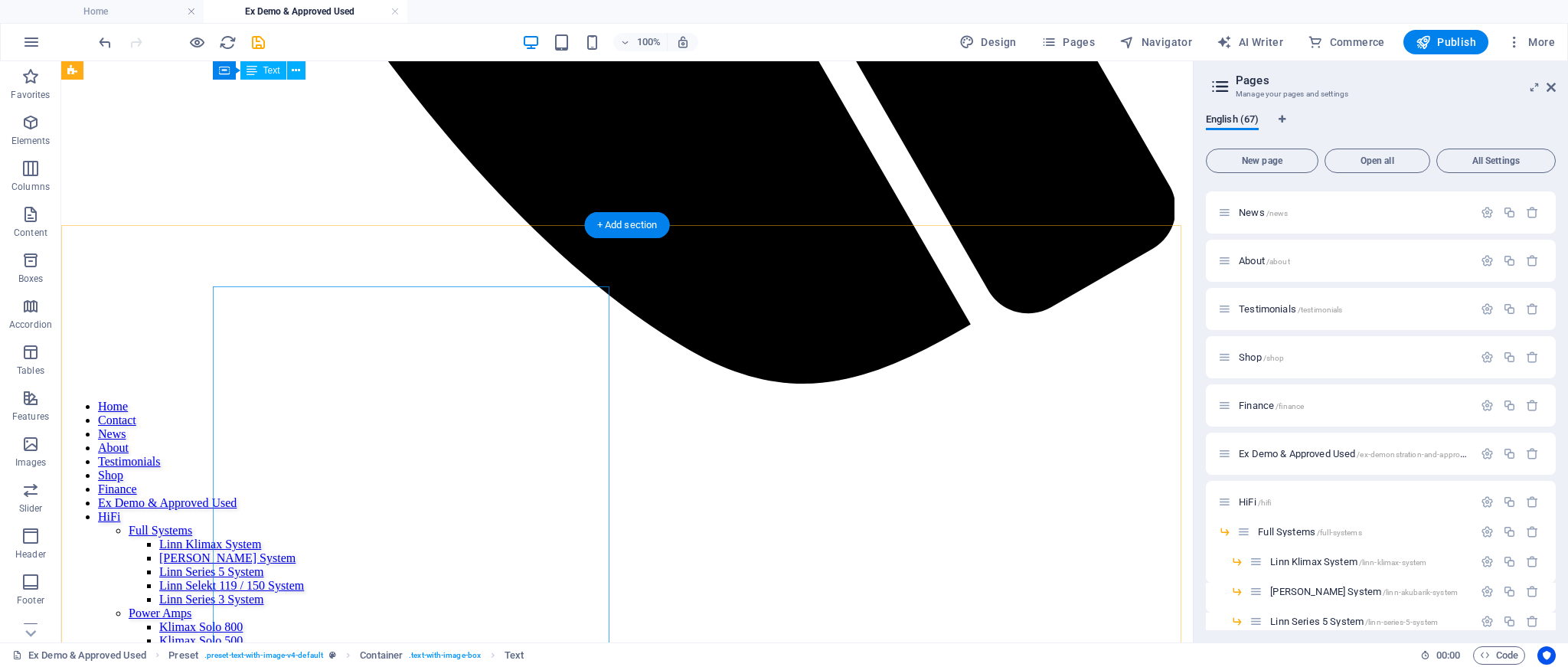
scroll to position [1289, 0]
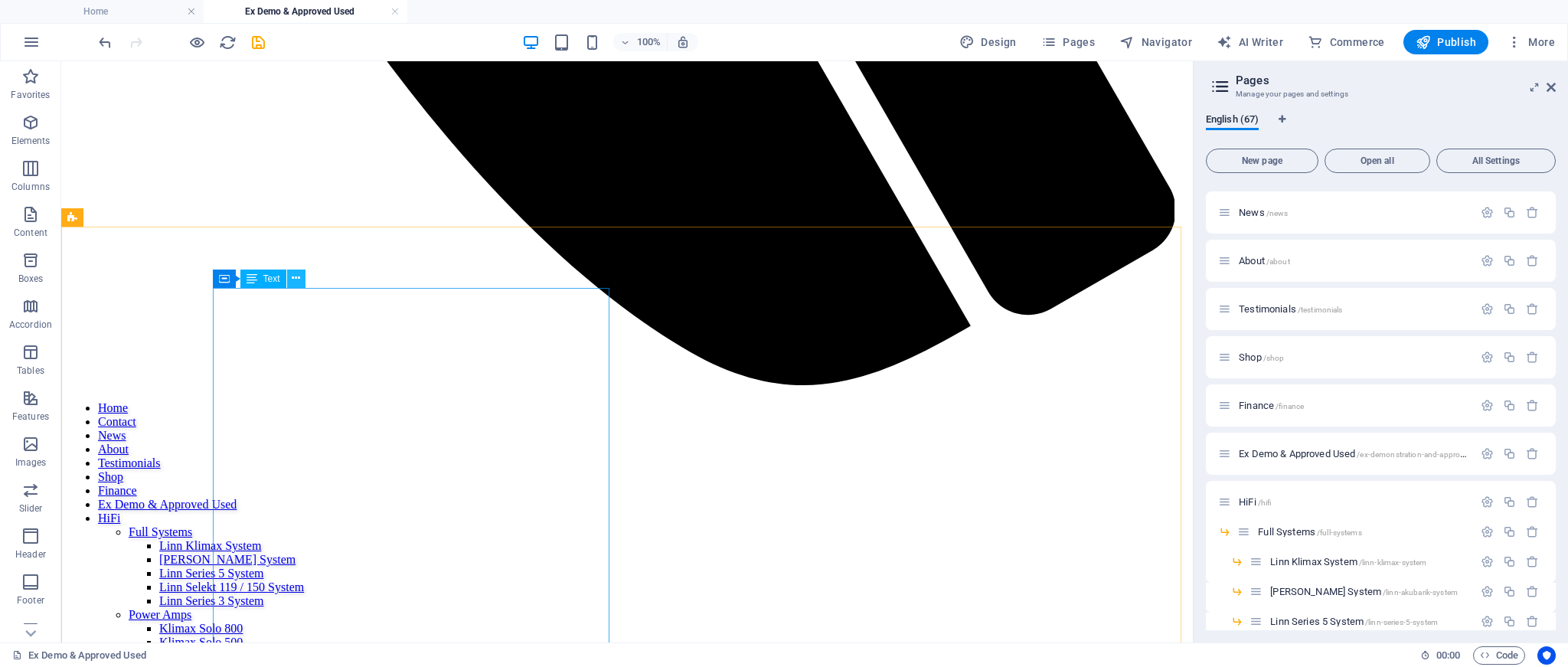
click at [299, 282] on icon at bounding box center [296, 278] width 9 height 16
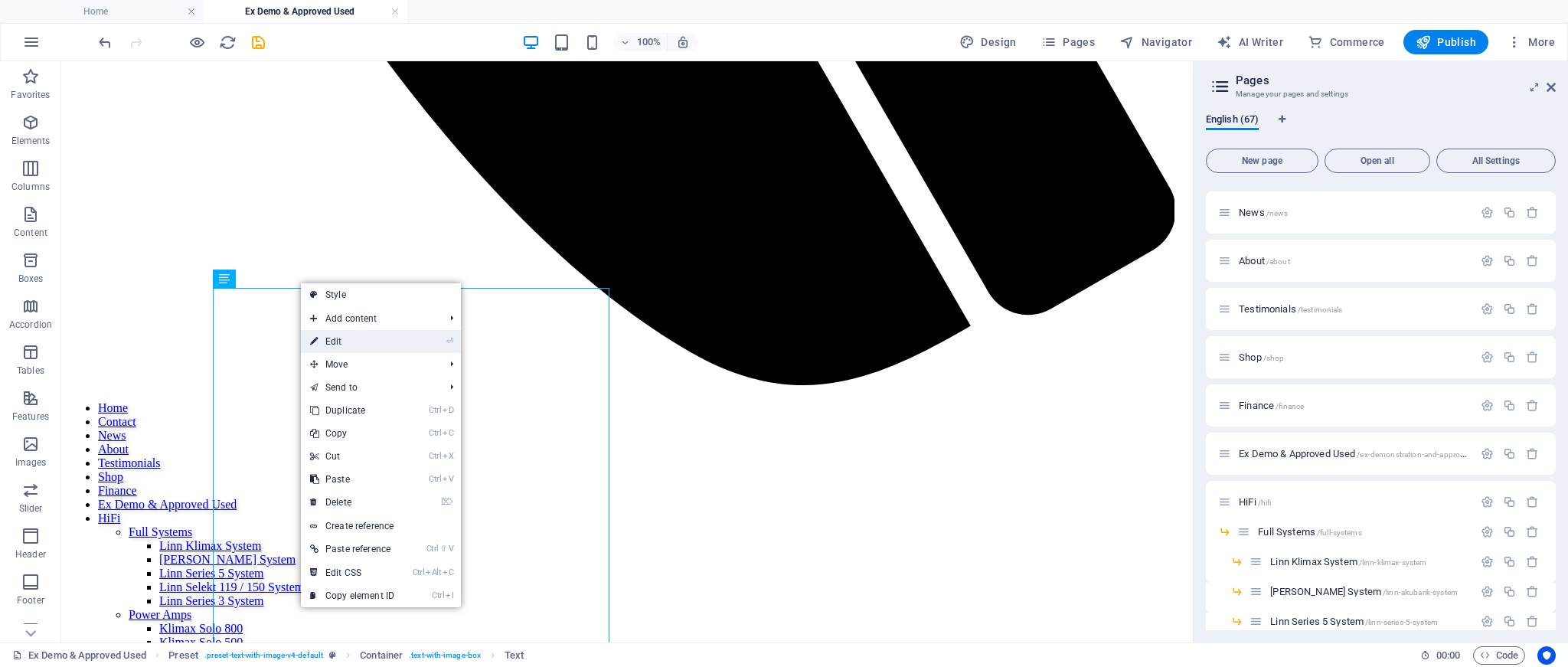
click at [333, 342] on link "⏎ Edit" at bounding box center [352, 341] width 103 height 23
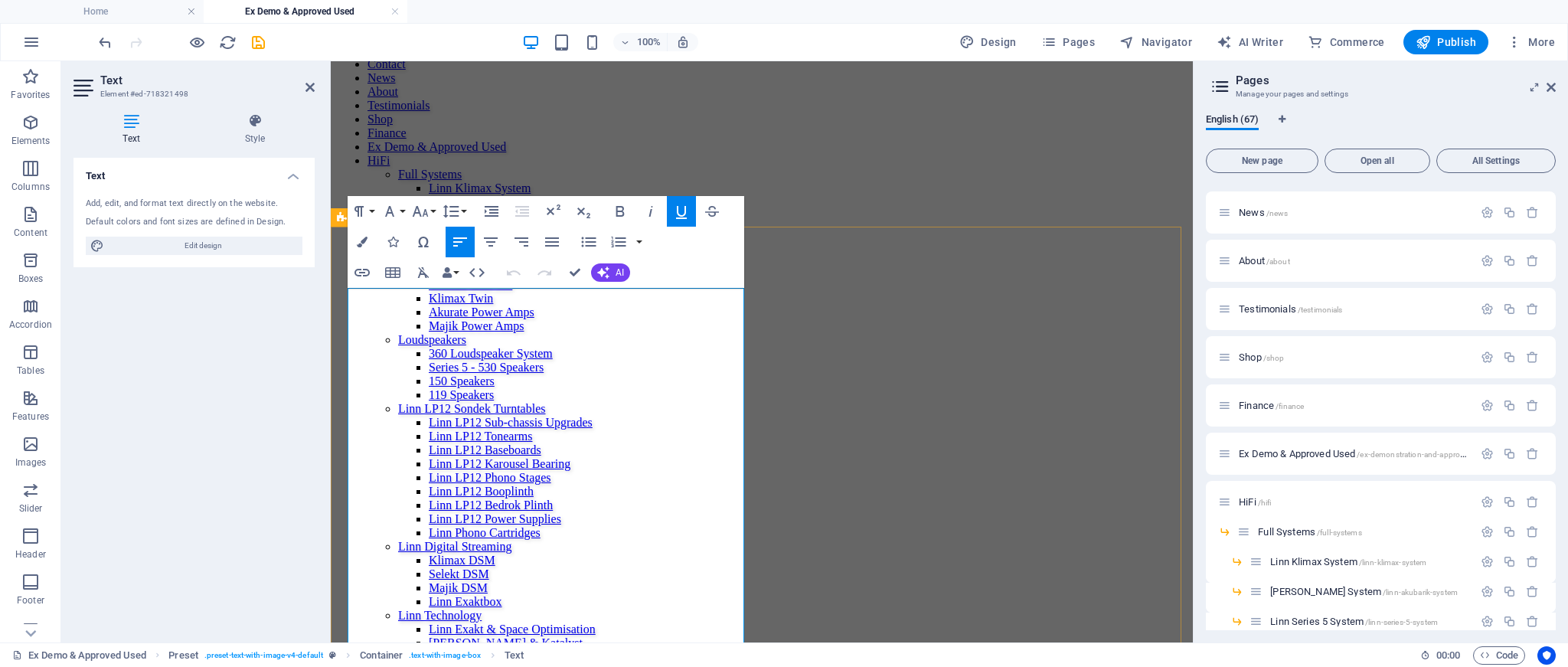
scroll to position [1324, 0]
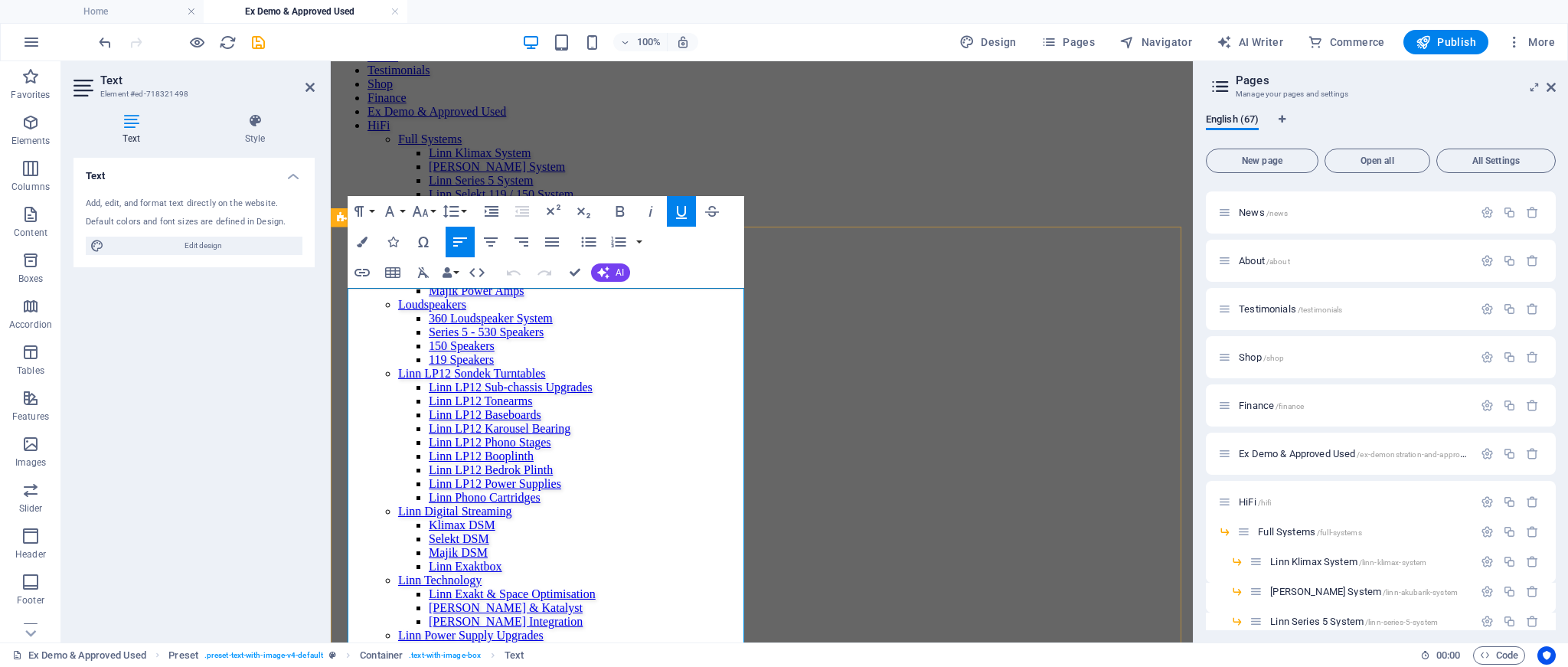
drag, startPoint x: 606, startPoint y: 354, endPoint x: 373, endPoint y: 305, distance: 238.1
click at [365, 241] on icon "button" at bounding box center [361, 242] width 10 height 10
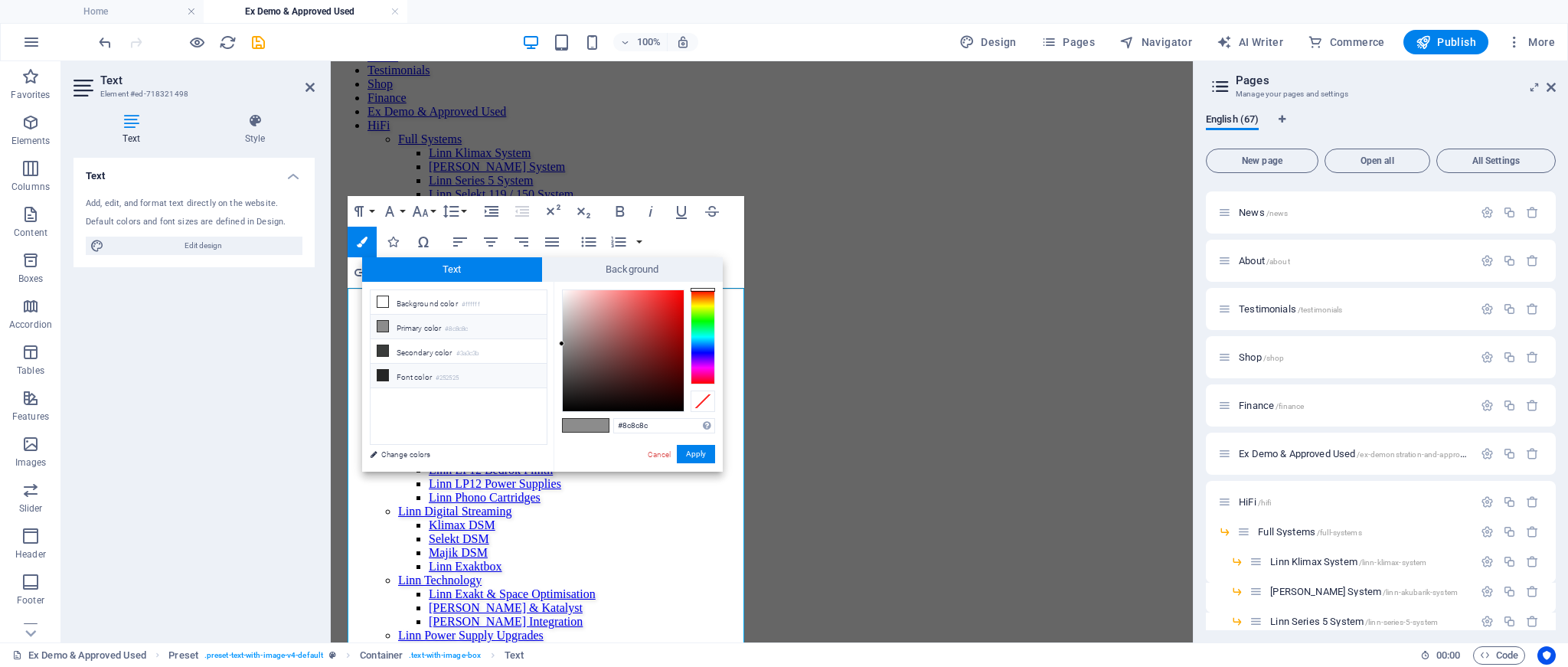
click at [377, 375] on icon at bounding box center [382, 375] width 10 height 10
type input "#252525"
click at [686, 449] on button "Apply" at bounding box center [696, 454] width 38 height 18
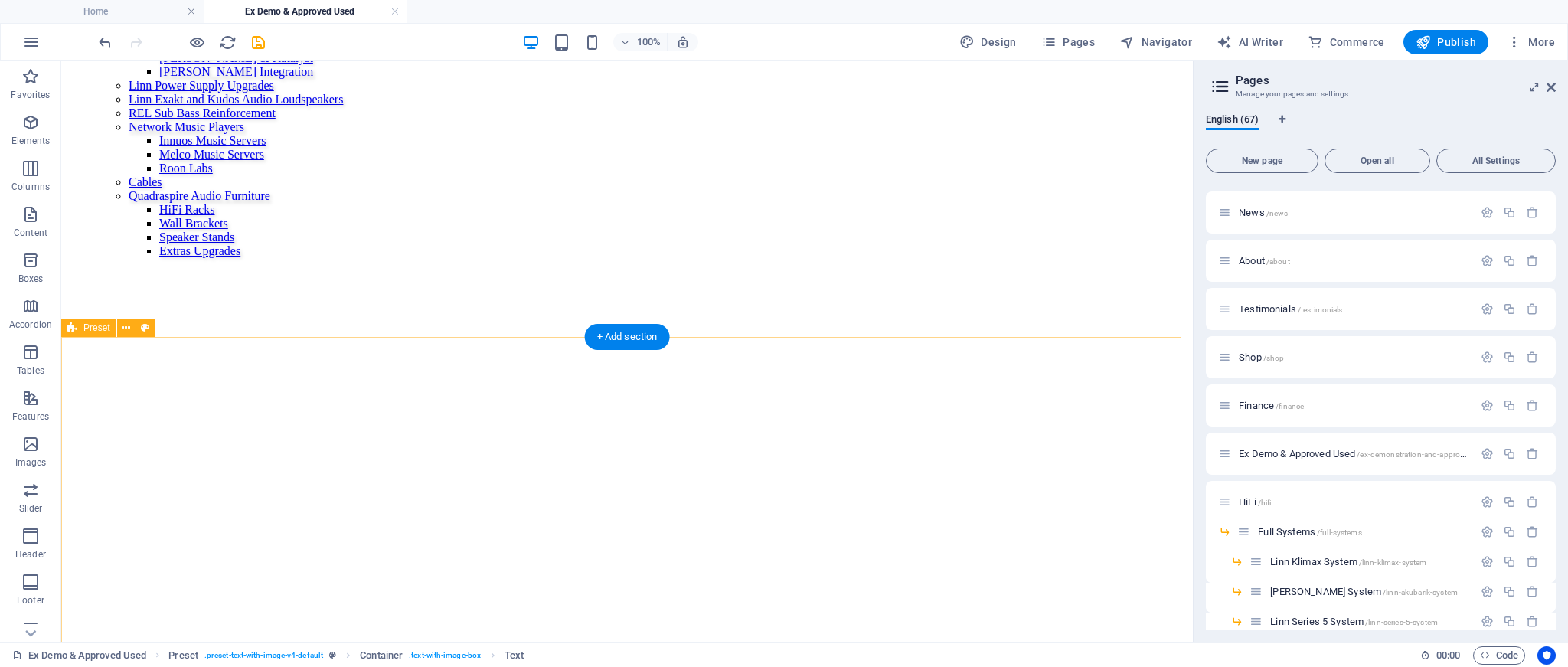
scroll to position [2303, 0]
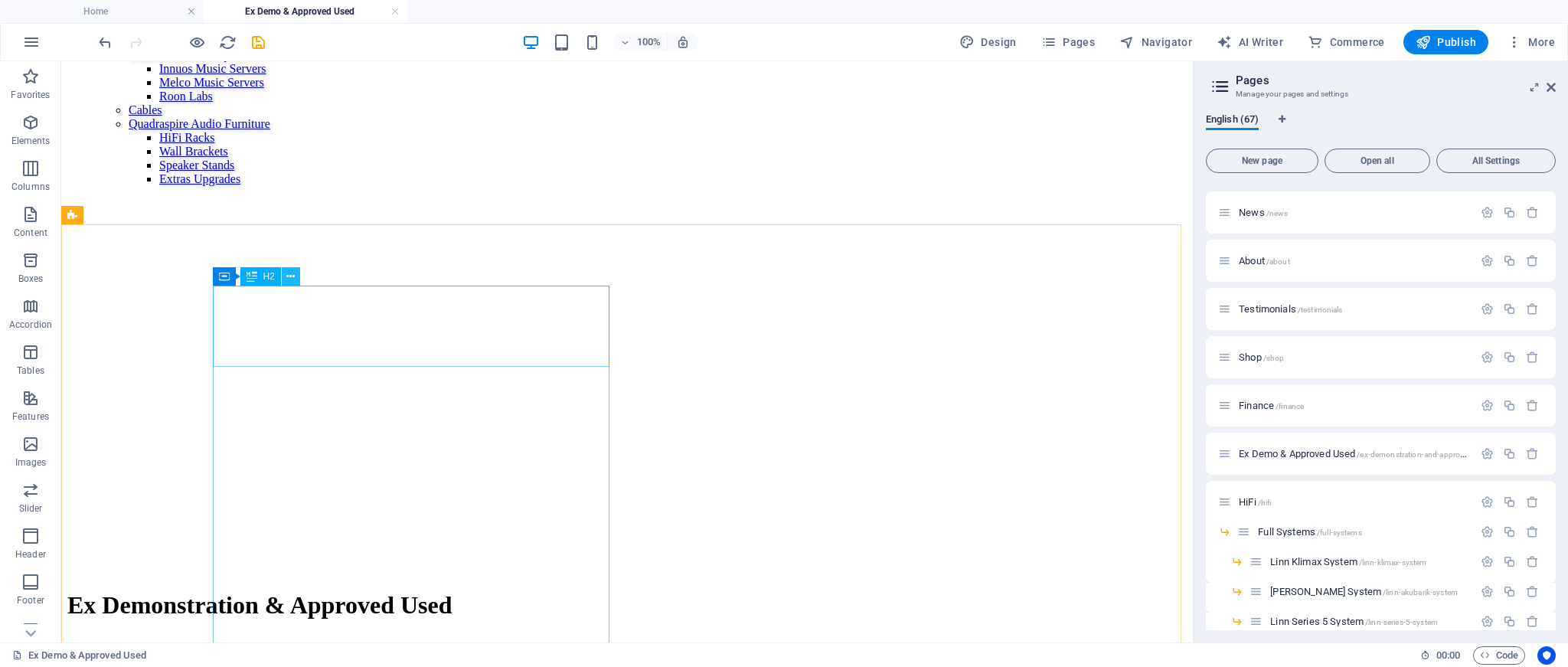
click at [294, 279] on icon at bounding box center [290, 277] width 9 height 16
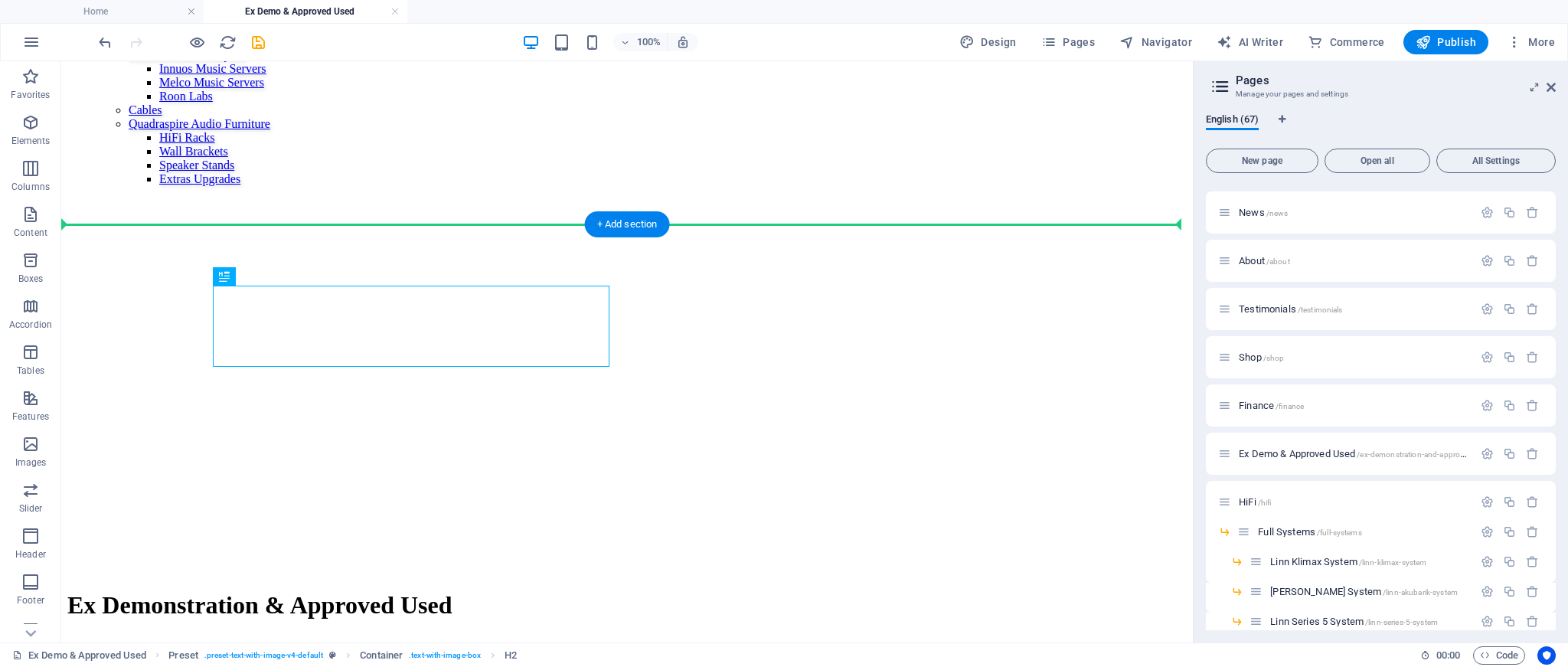
drag, startPoint x: 293, startPoint y: 344, endPoint x: 218, endPoint y: 306, distance: 84.1
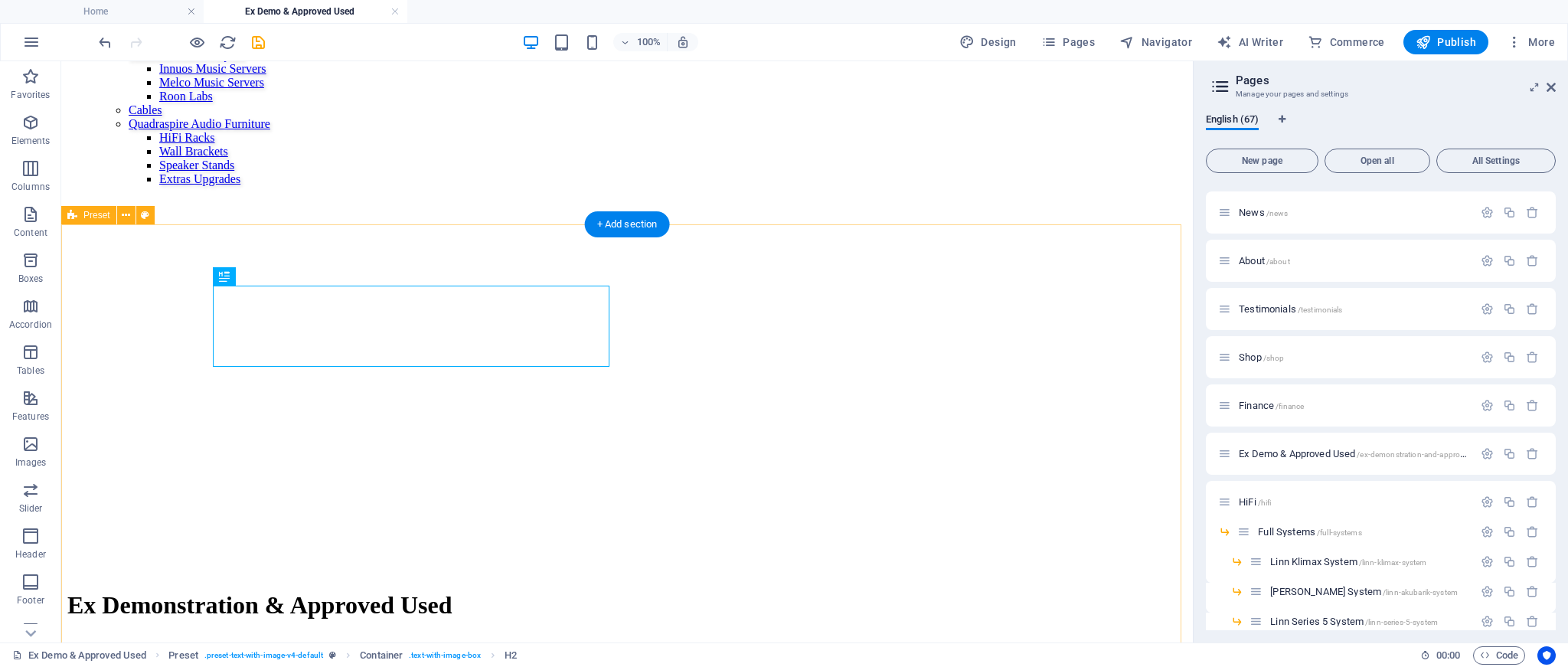
click at [293, 278] on icon at bounding box center [290, 277] width 9 height 16
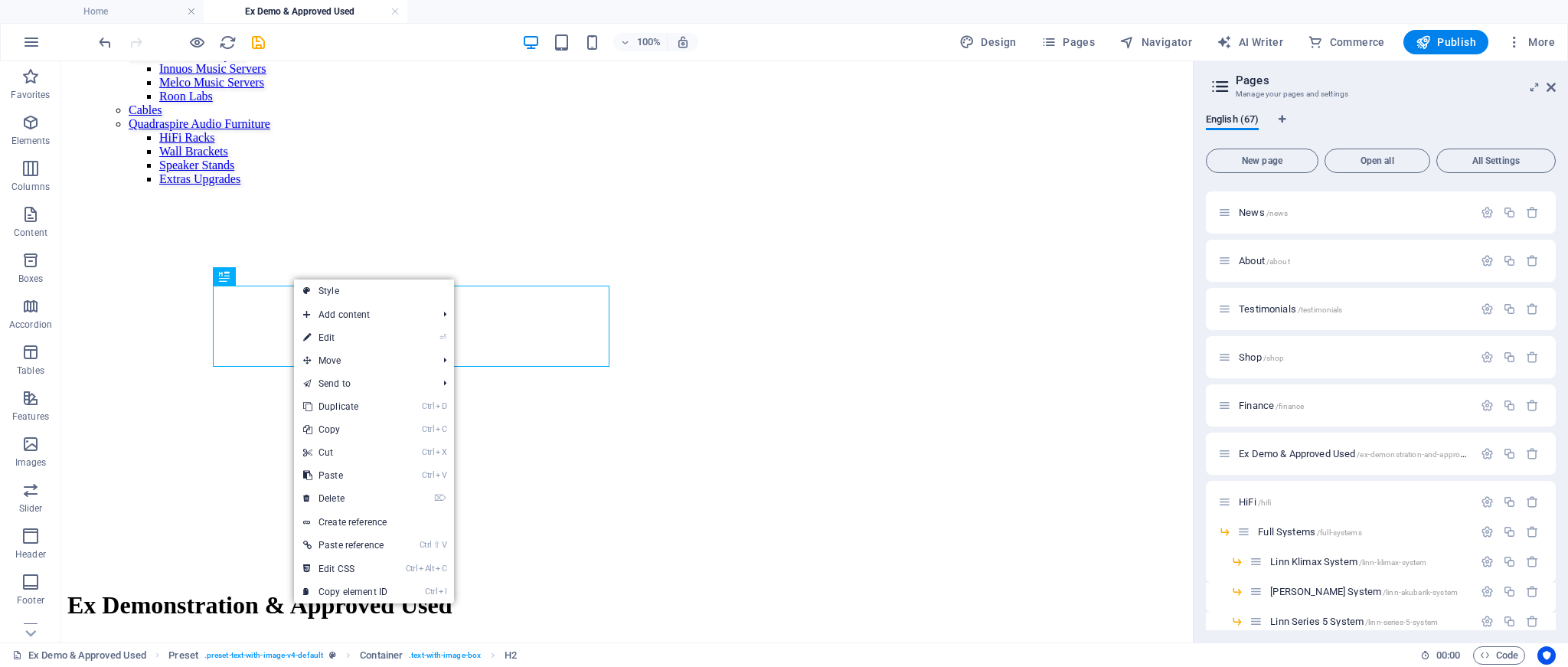
click at [319, 332] on link "⏎ Edit" at bounding box center [346, 337] width 103 height 23
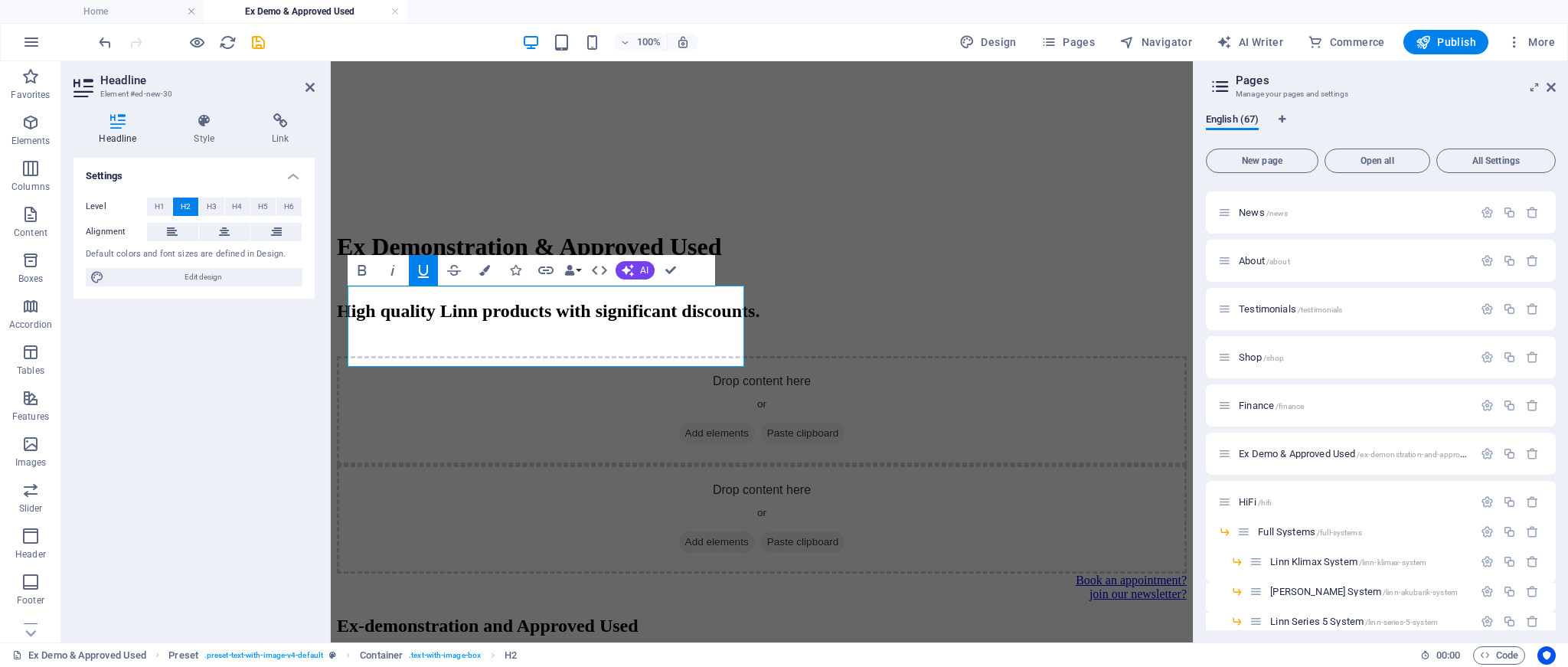
scroll to position [2338, 0]
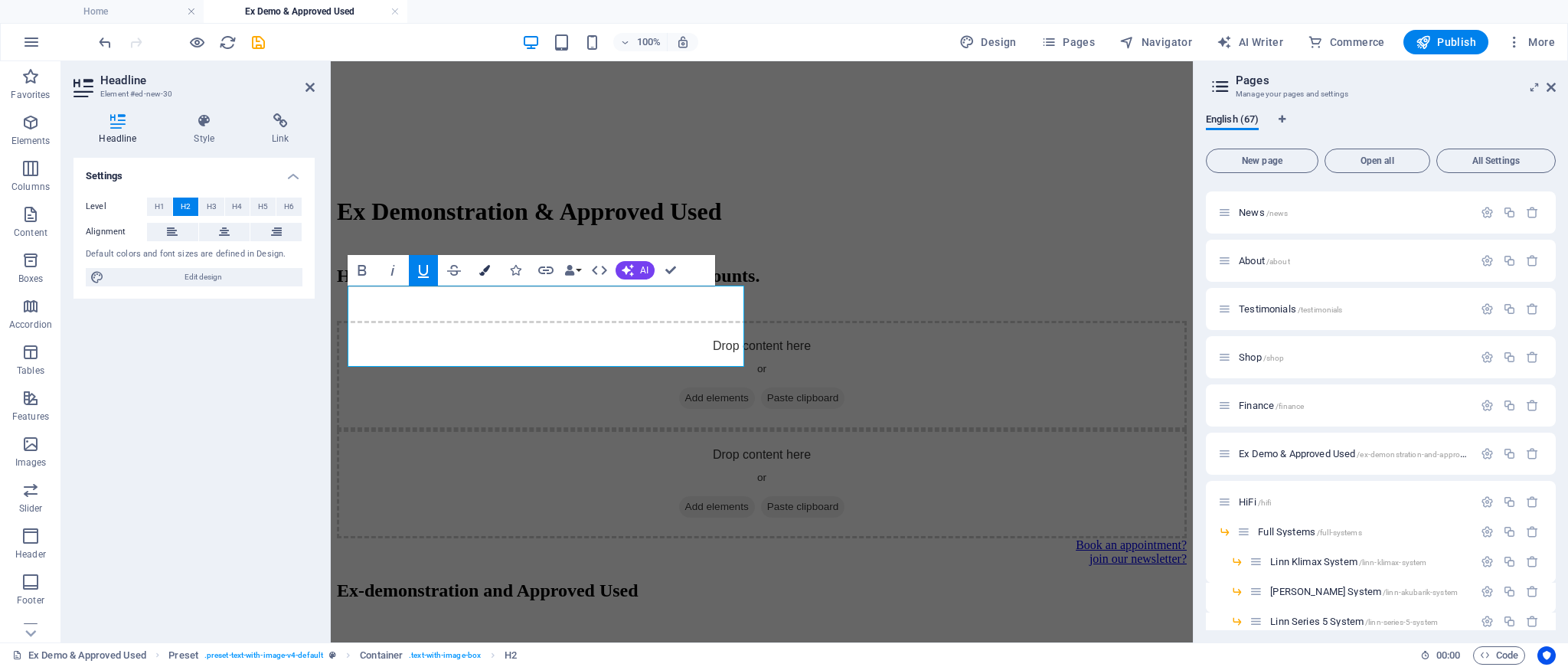
click at [487, 272] on icon "button" at bounding box center [484, 270] width 10 height 10
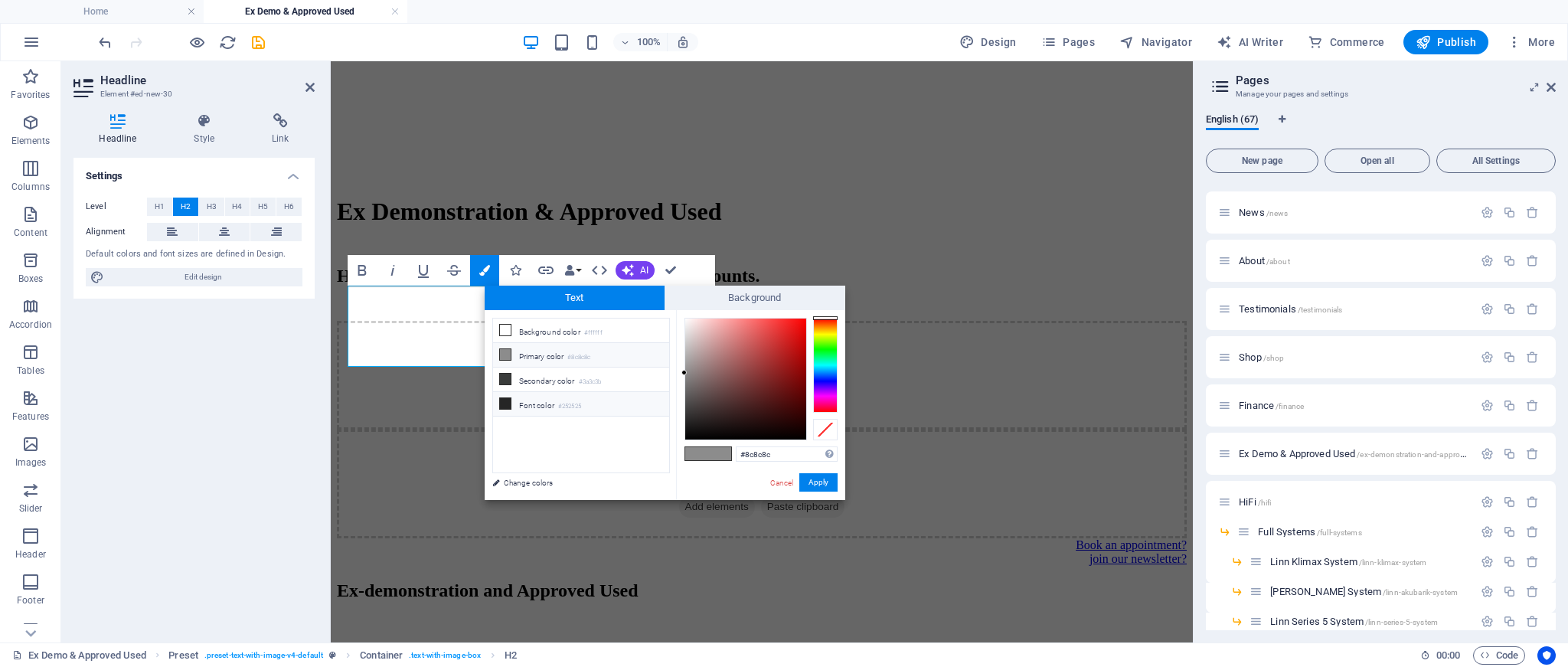
click at [508, 400] on icon at bounding box center [505, 403] width 10 height 10
type input "#252525"
click at [824, 485] on button "Apply" at bounding box center [819, 482] width 38 height 18
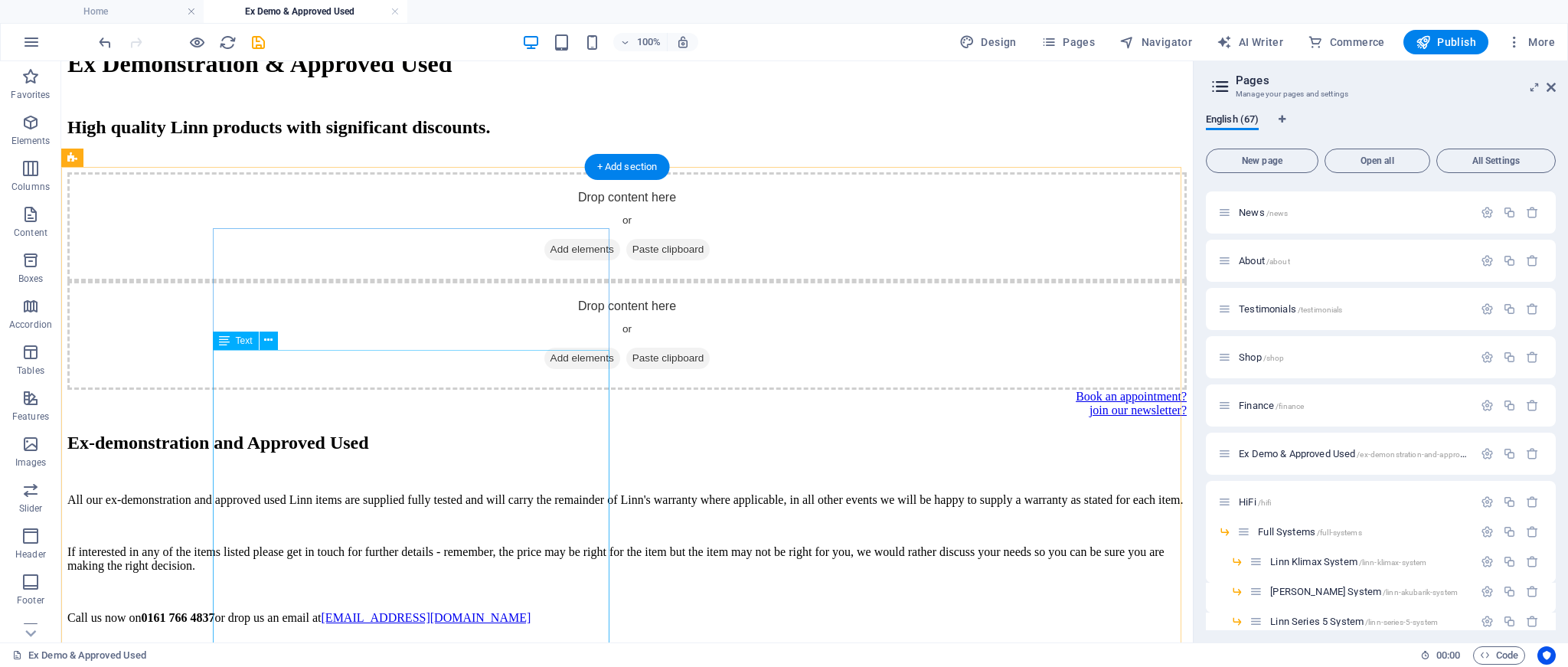
scroll to position [2848, 0]
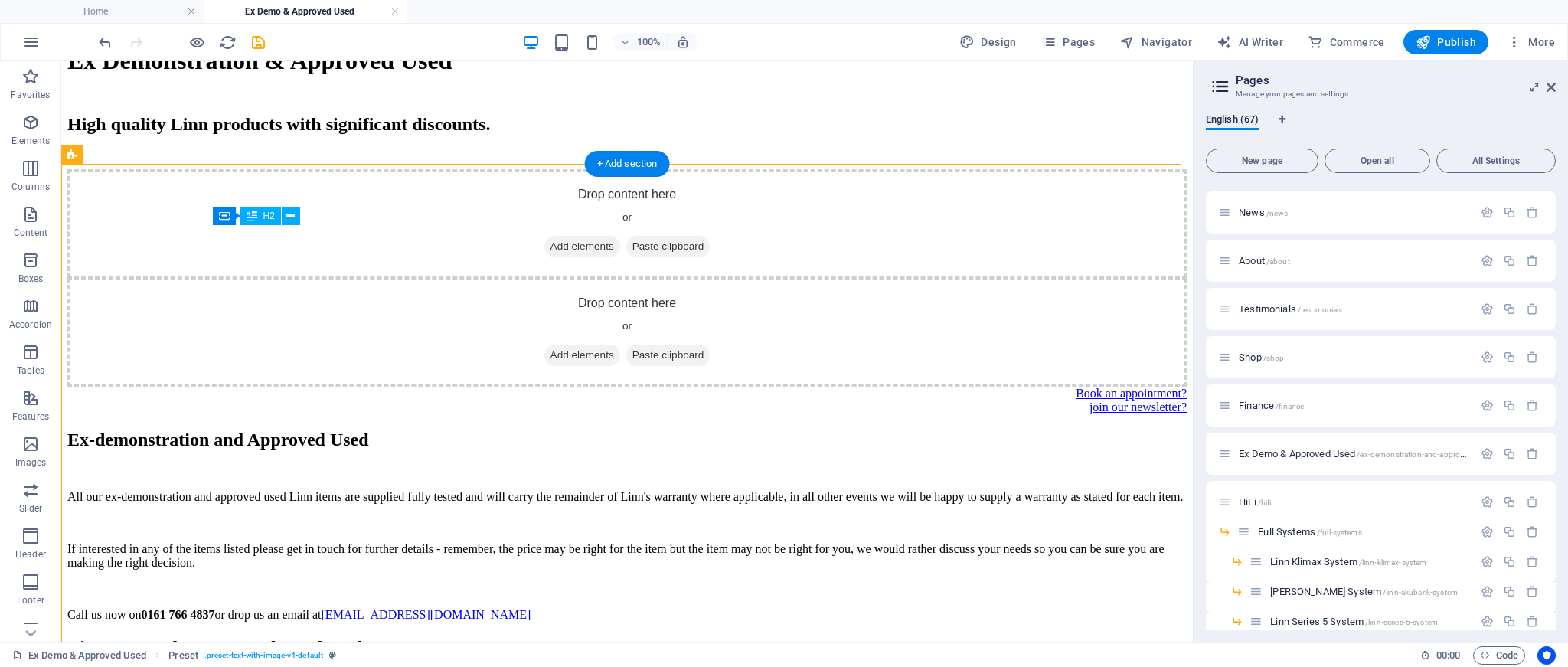
drag, startPoint x: 342, startPoint y: 279, endPoint x: 384, endPoint y: 290, distance: 43.4
click at [294, 218] on icon at bounding box center [290, 216] width 9 height 16
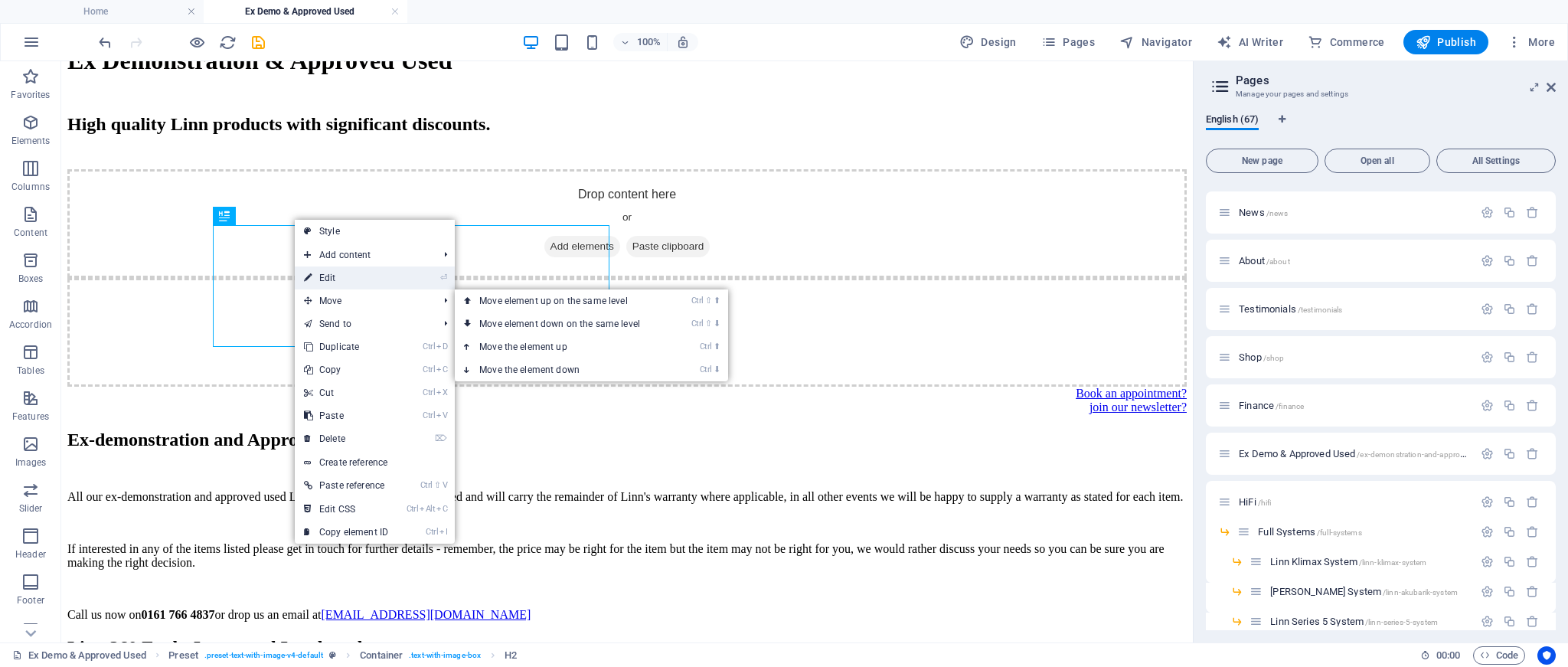
click at [341, 279] on link "⏎ Edit" at bounding box center [346, 278] width 103 height 23
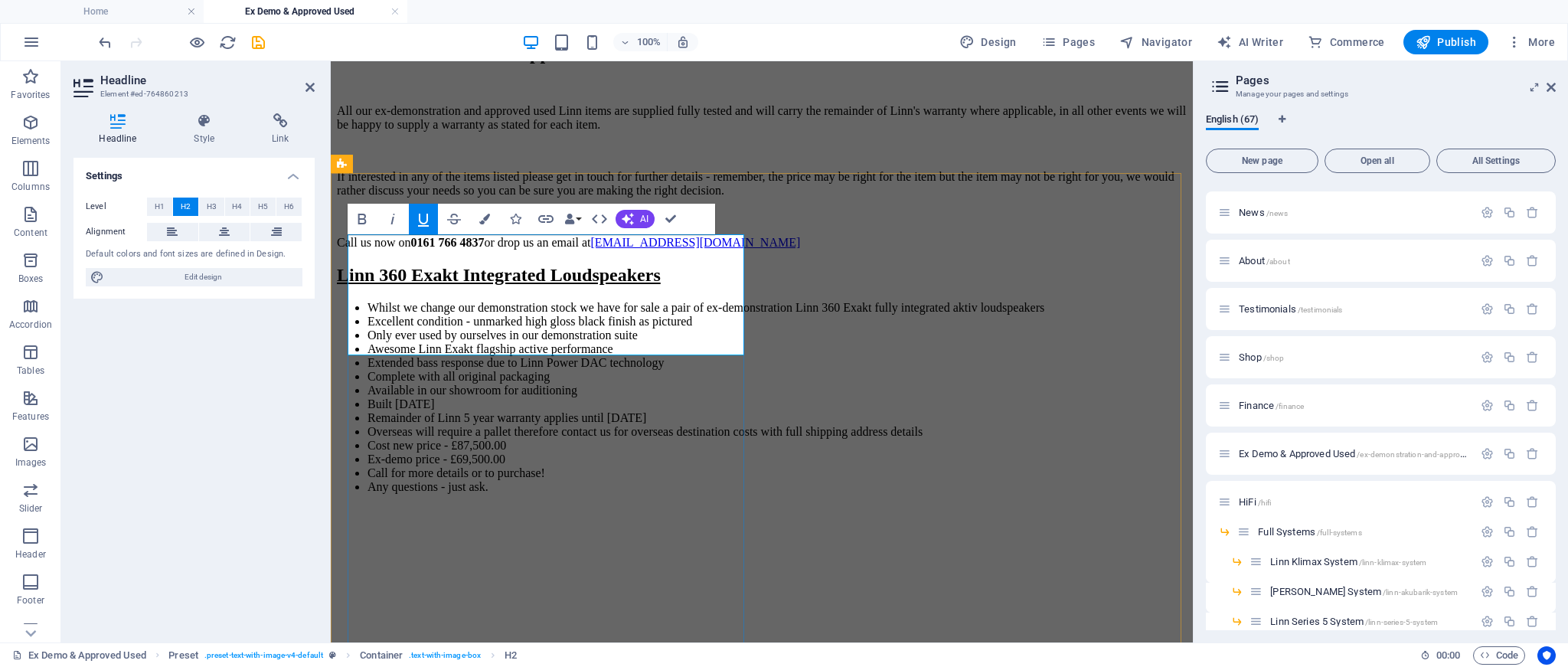
scroll to position [2883, 0]
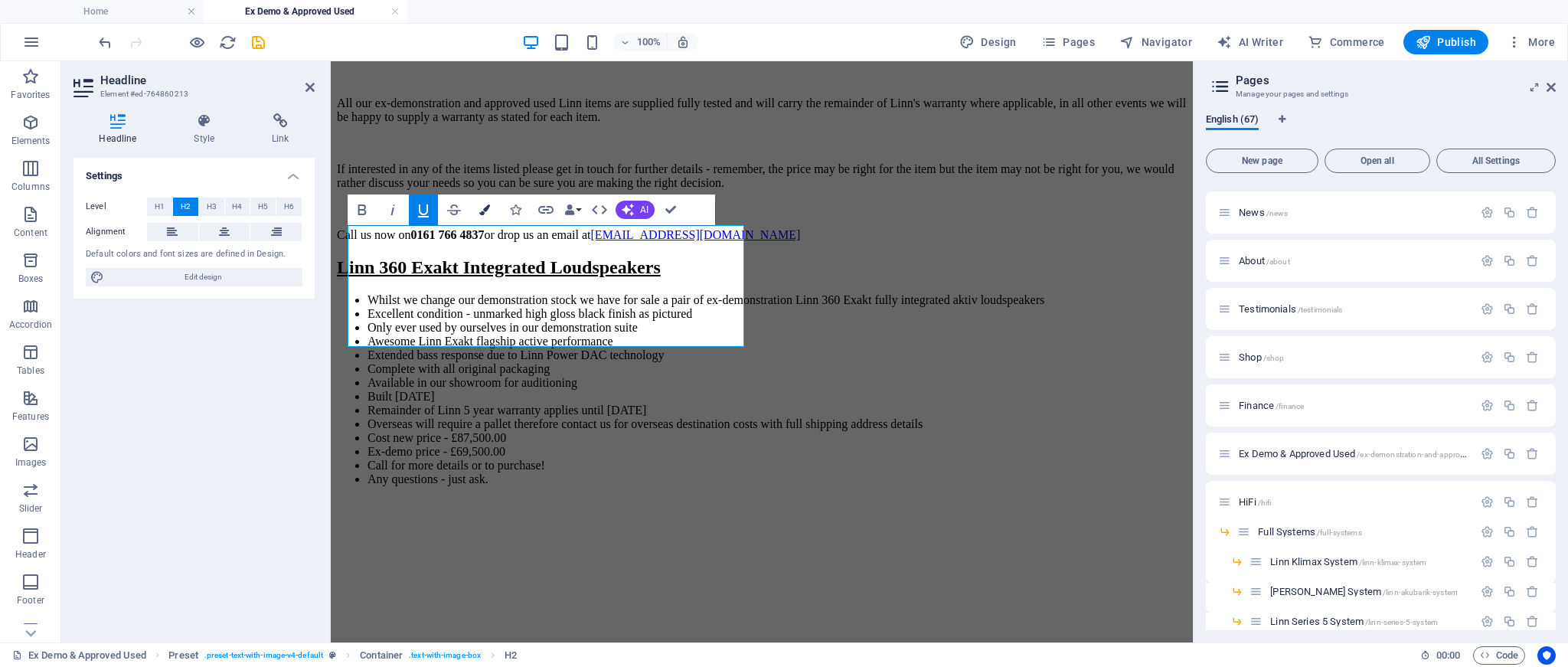
click at [479, 215] on button "Colors" at bounding box center [484, 210] width 29 height 30
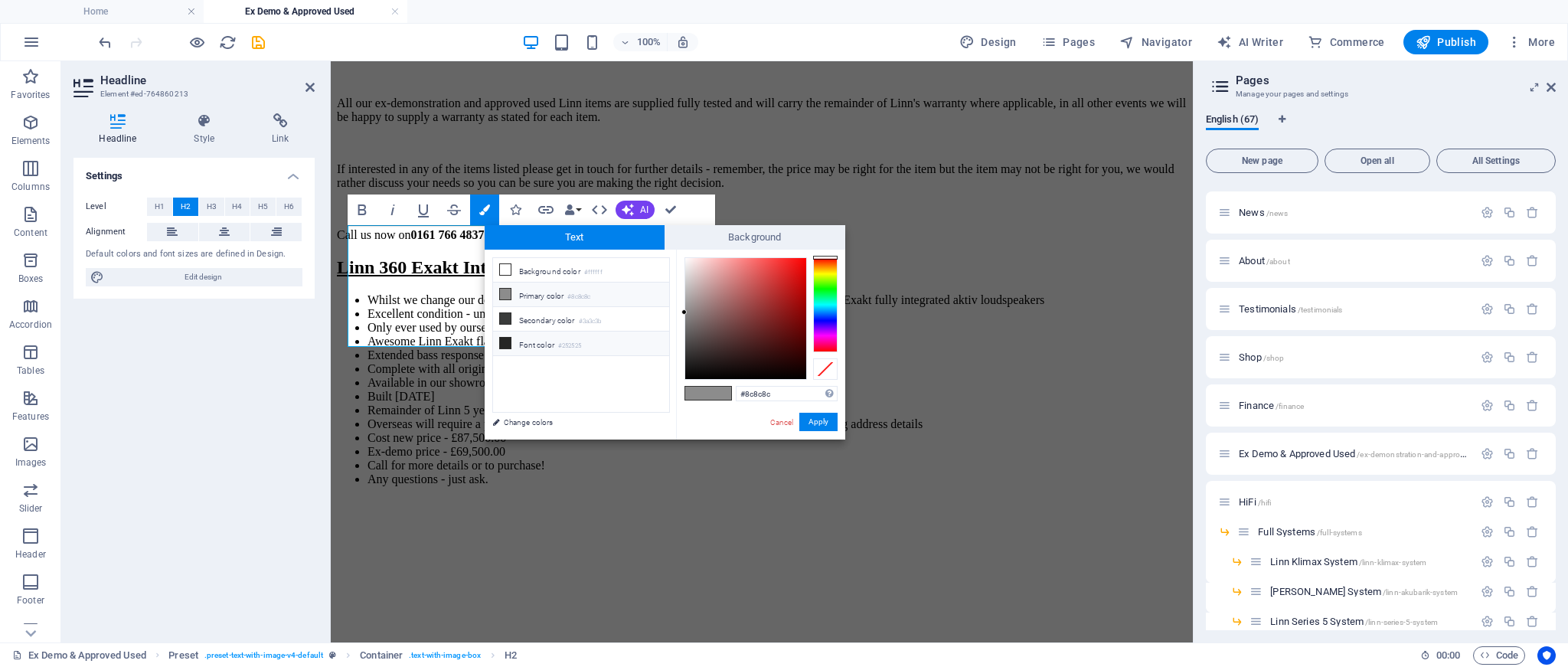
click at [505, 334] on li "Font color #252525" at bounding box center [581, 344] width 176 height 25
type input "#252525"
drag, startPoint x: 831, startPoint y: 424, endPoint x: 500, endPoint y: 363, distance: 336.6
click at [831, 424] on button "Apply" at bounding box center [819, 421] width 38 height 18
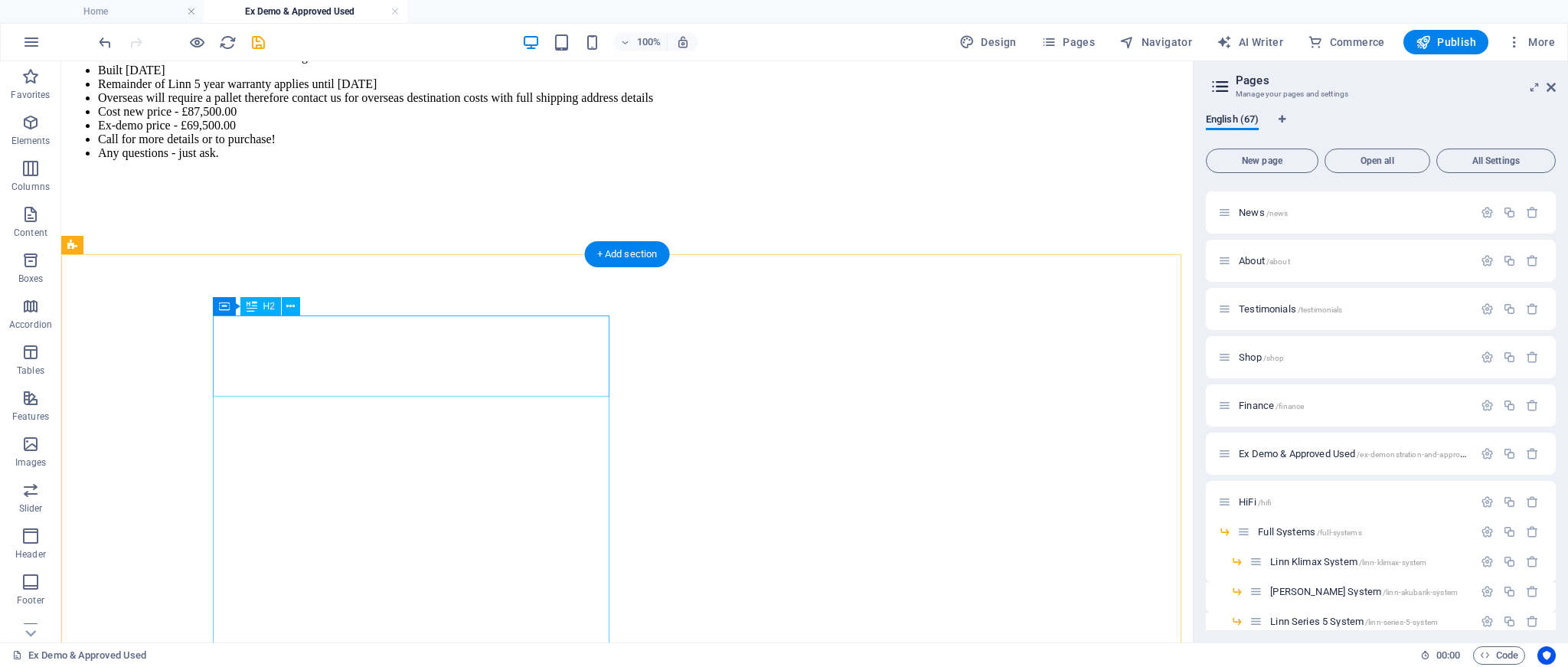
scroll to position [3558, 0]
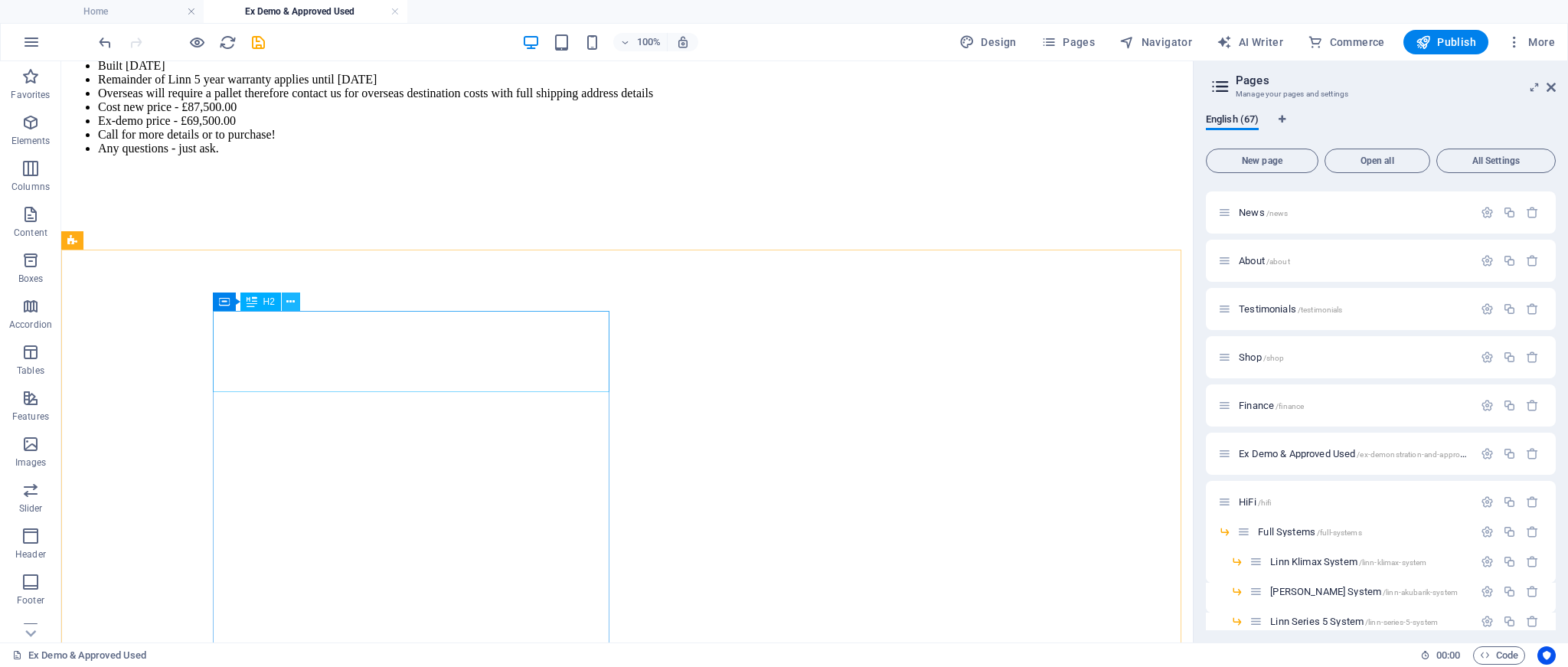
click at [292, 309] on icon at bounding box center [290, 302] width 9 height 16
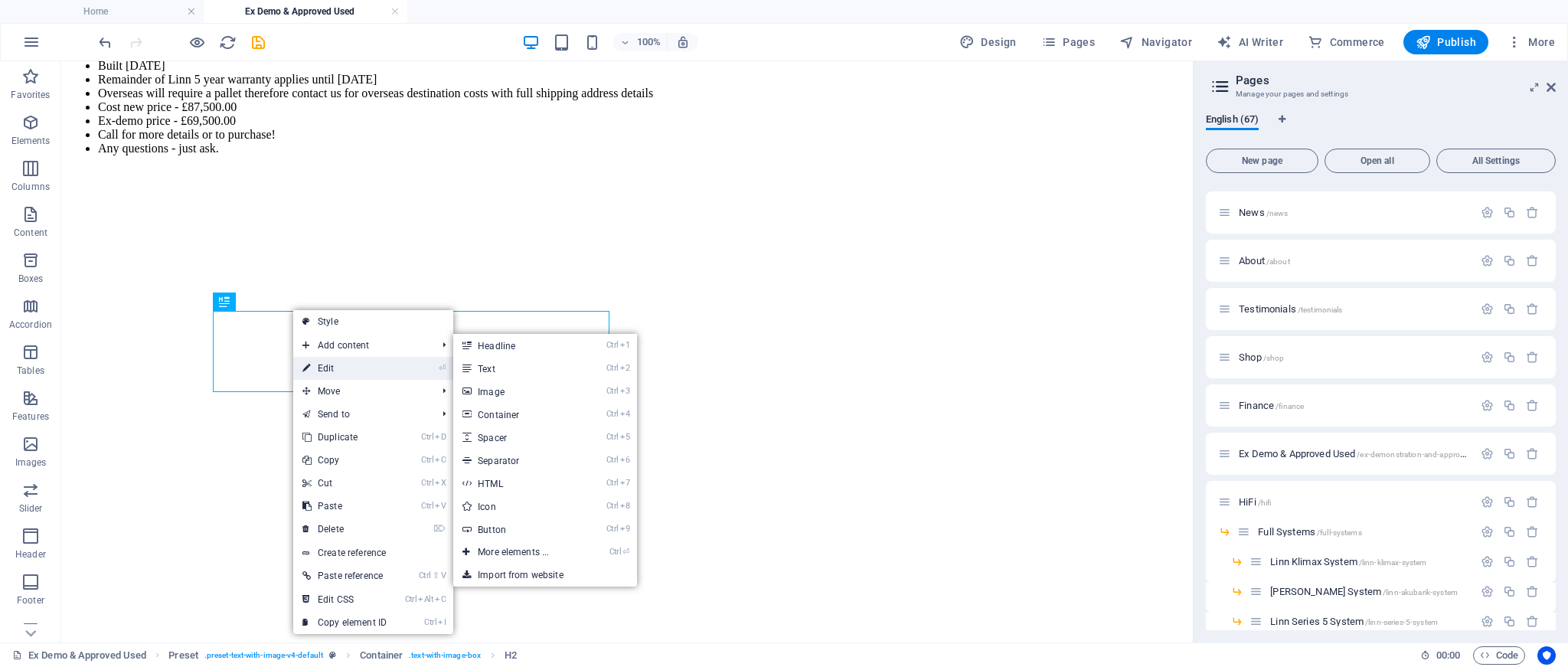
click at [330, 366] on link "⏎ Edit" at bounding box center [345, 368] width 103 height 23
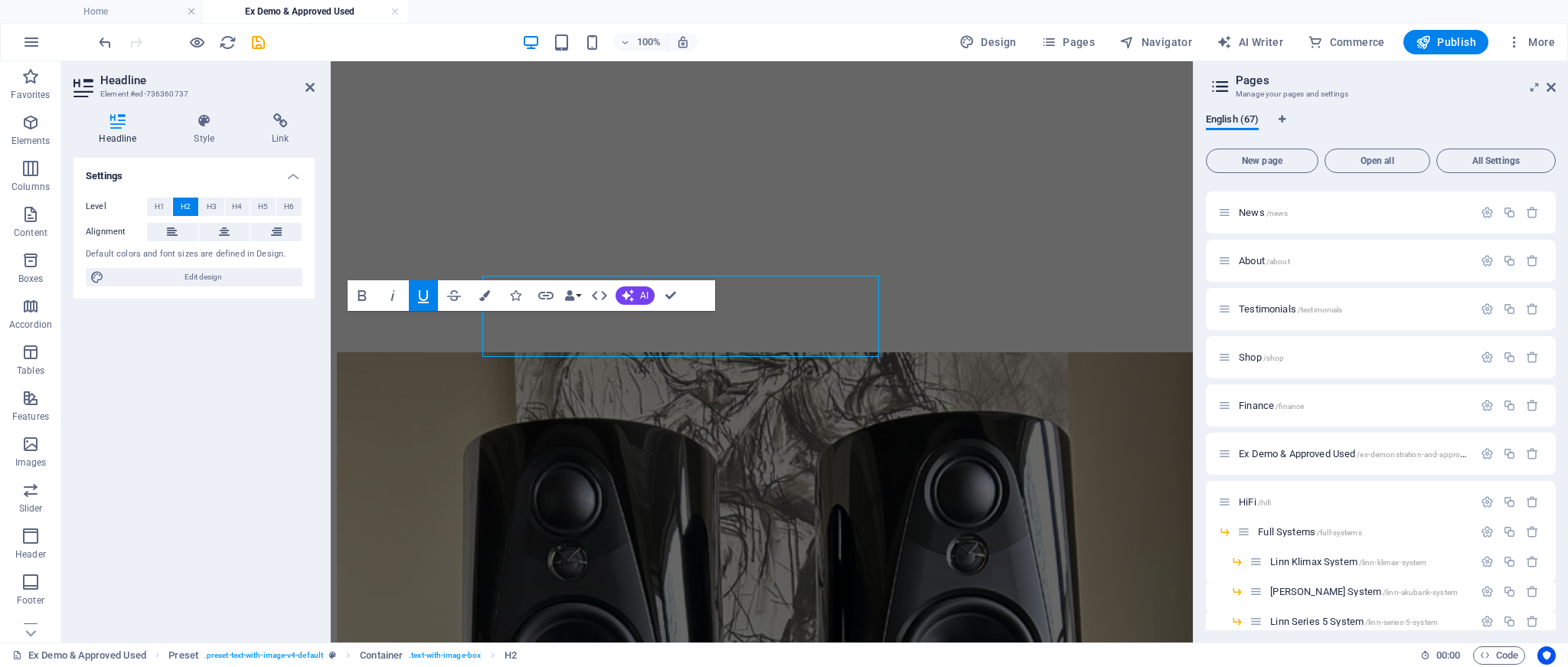
scroll to position [3594, 0]
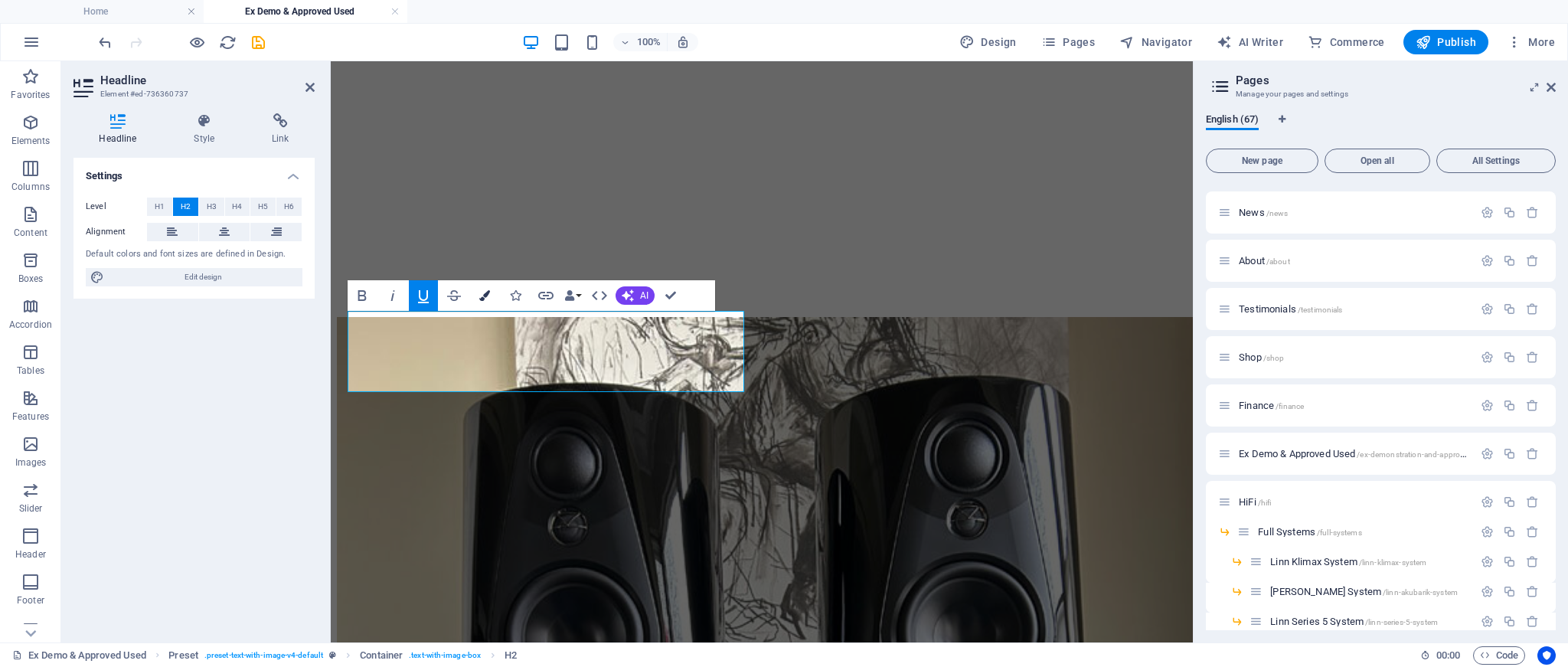
click at [489, 298] on button "Colors" at bounding box center [484, 295] width 29 height 30
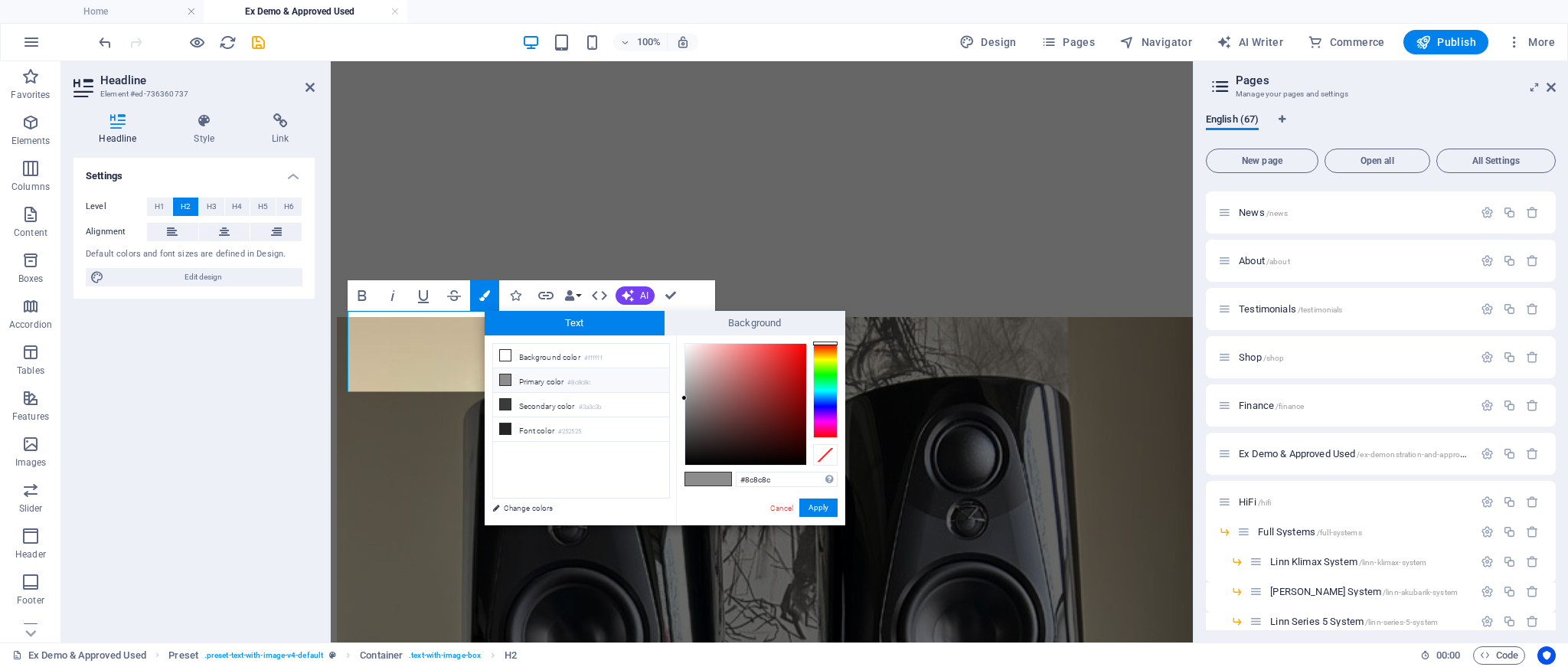
drag, startPoint x: 504, startPoint y: 430, endPoint x: 612, endPoint y: 447, distance: 109.3
click at [505, 430] on icon at bounding box center [505, 428] width 10 height 10
type input "#252525"
click at [824, 509] on button "Apply" at bounding box center [819, 507] width 38 height 18
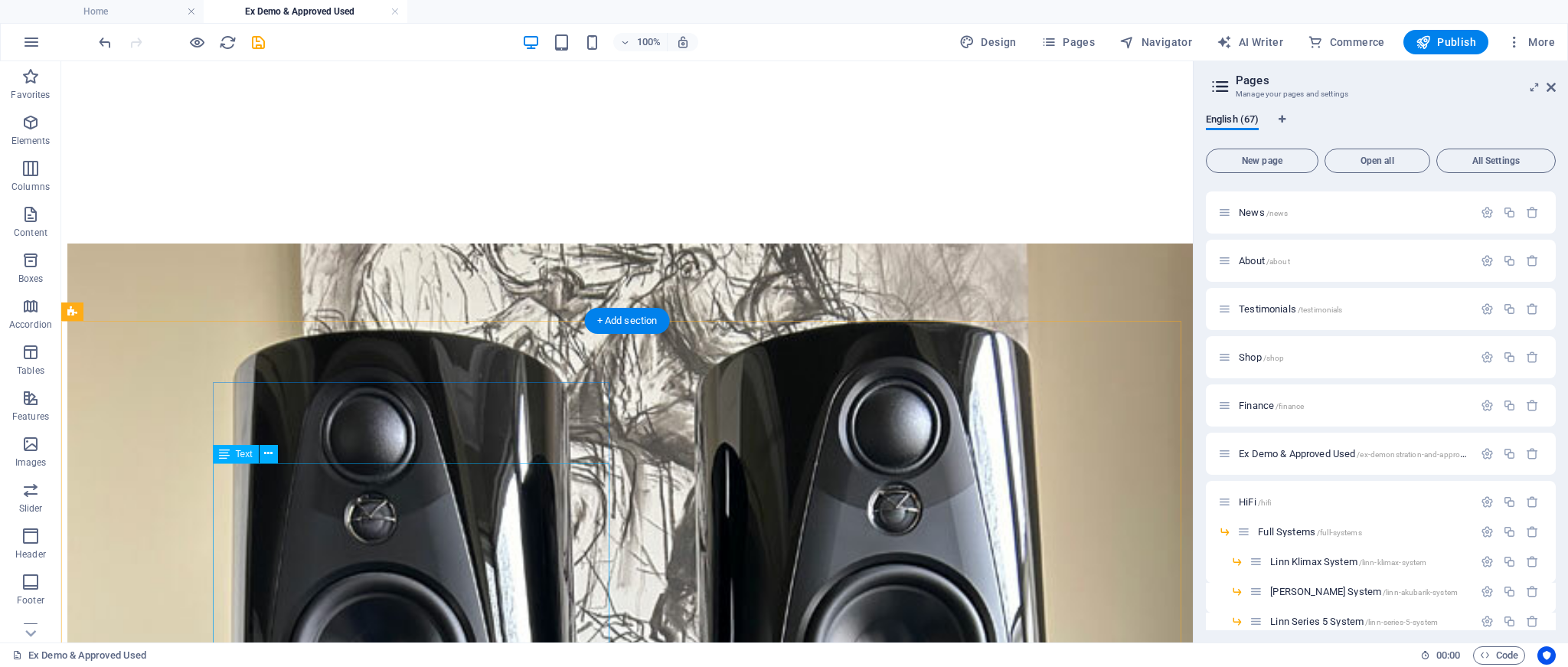
scroll to position [4013, 0]
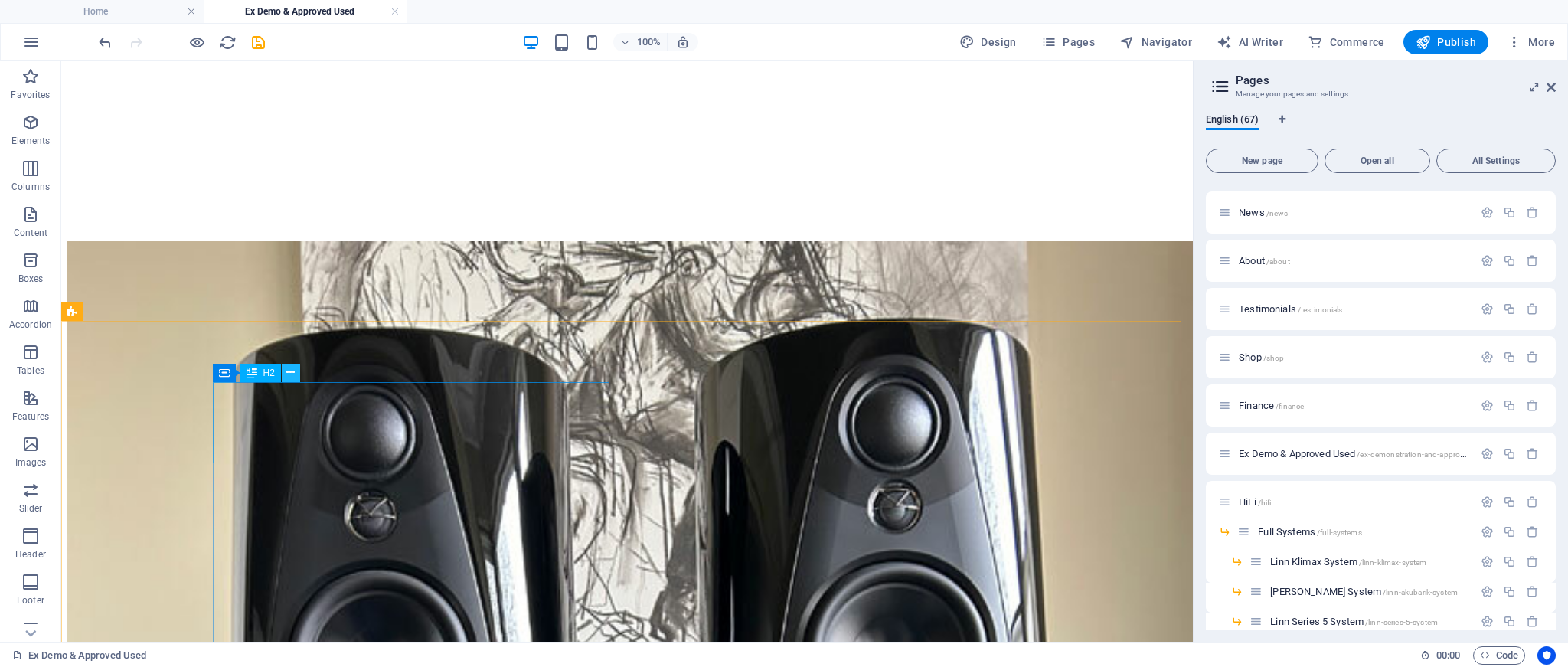
click at [291, 376] on icon at bounding box center [290, 373] width 9 height 16
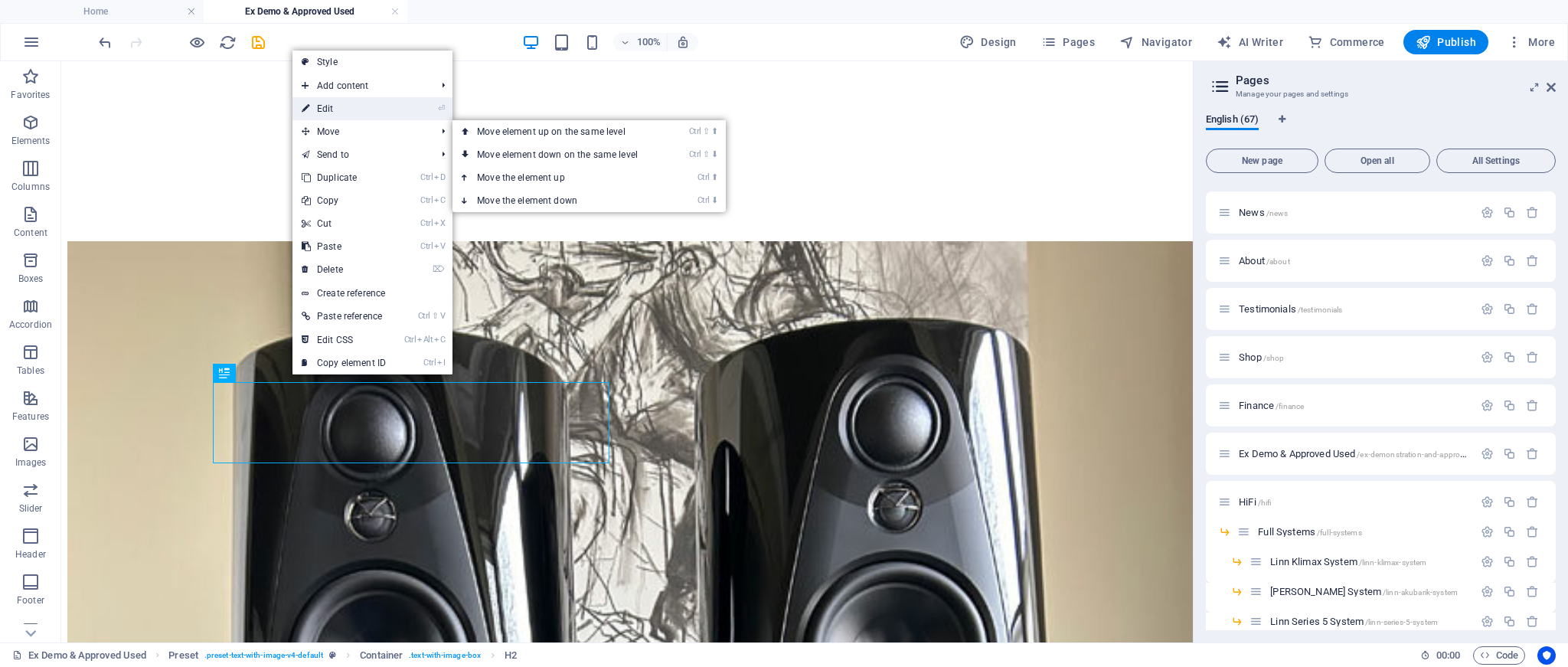
click at [344, 109] on link "⏎ Edit" at bounding box center [344, 109] width 103 height 23
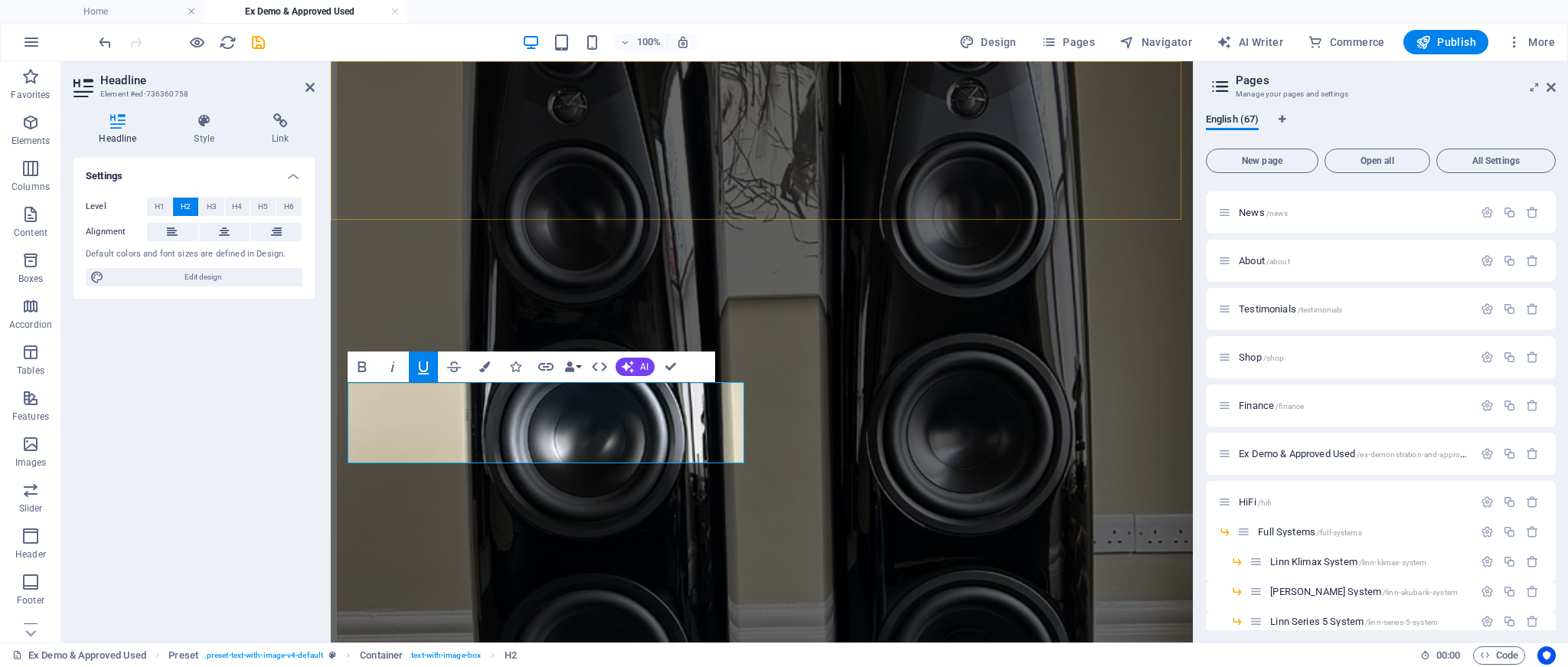
scroll to position [4049, 0]
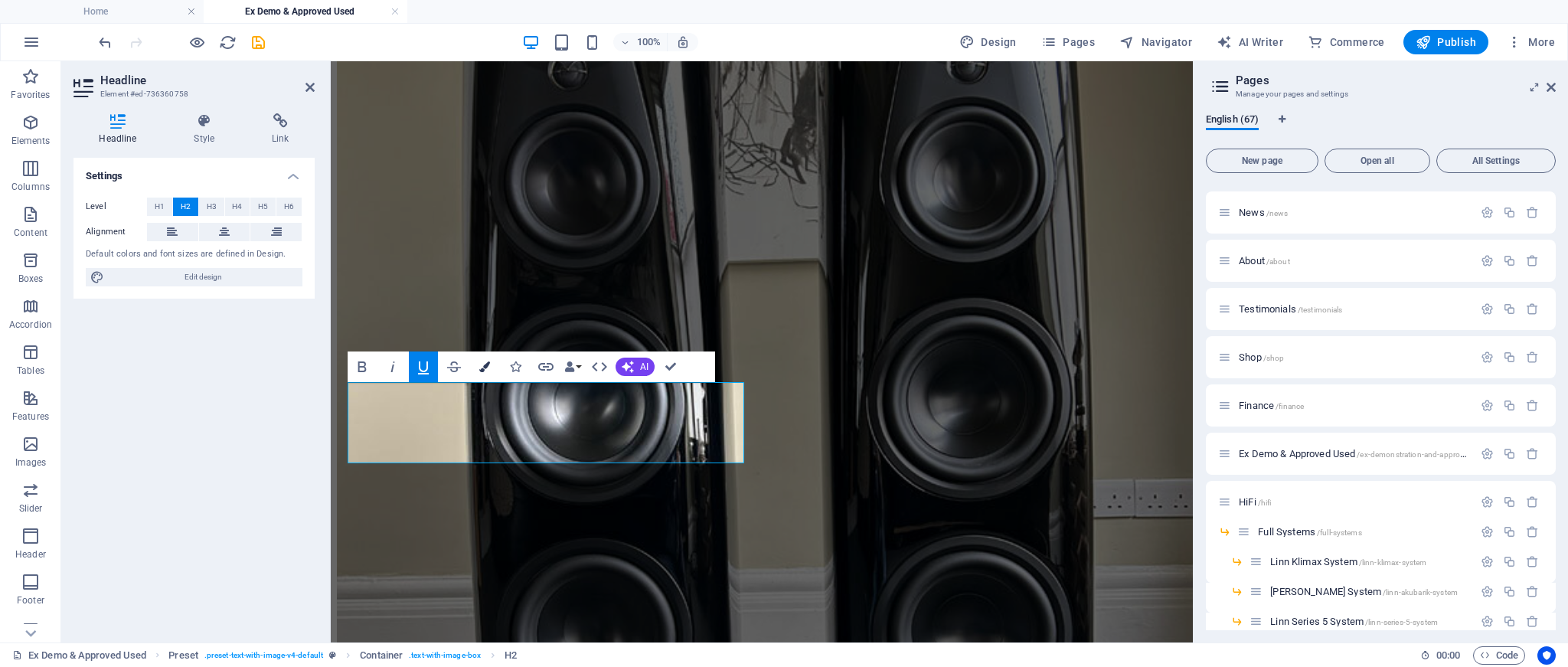
click at [485, 369] on icon "button" at bounding box center [484, 366] width 10 height 10
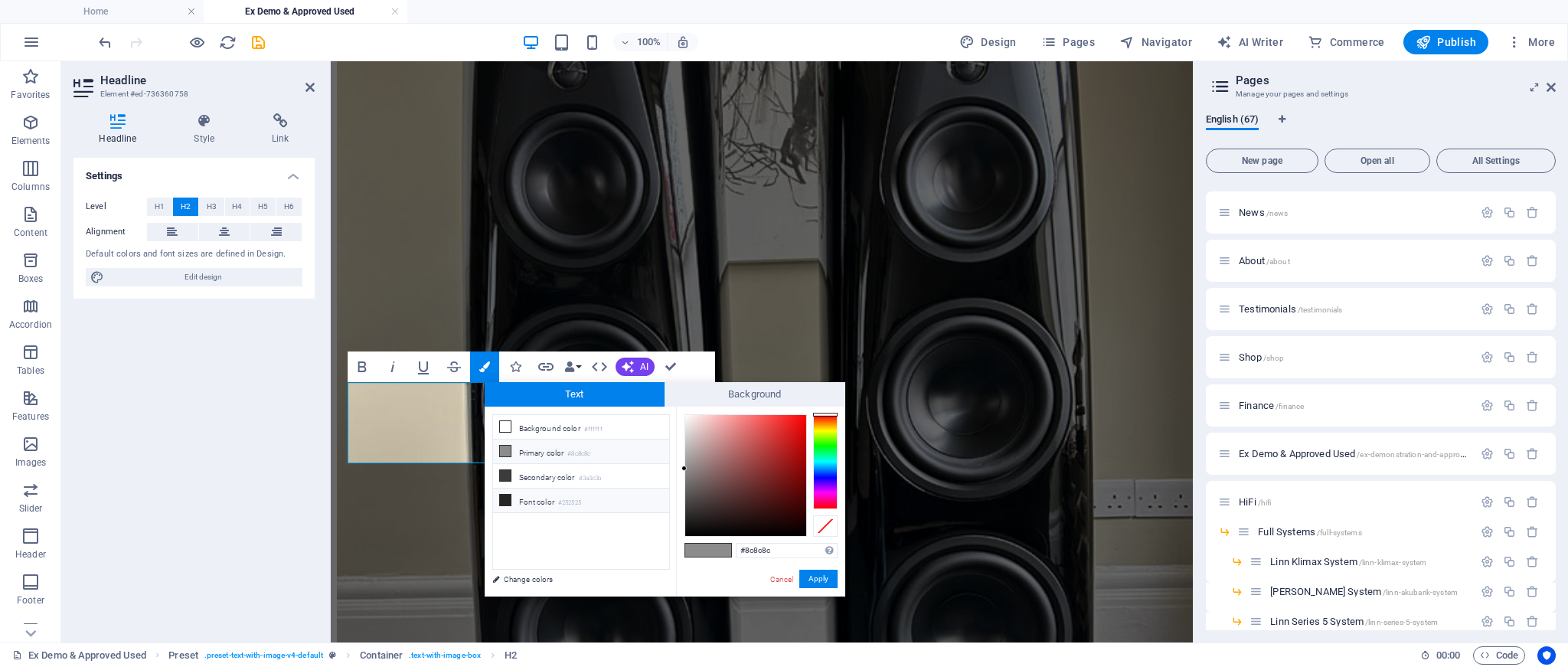
click at [504, 495] on icon at bounding box center [505, 499] width 10 height 10
type input "#252525"
drag, startPoint x: 491, startPoint y: 515, endPoint x: 822, endPoint y: 577, distance: 336.8
click at [822, 577] on button "Apply" at bounding box center [819, 578] width 38 height 18
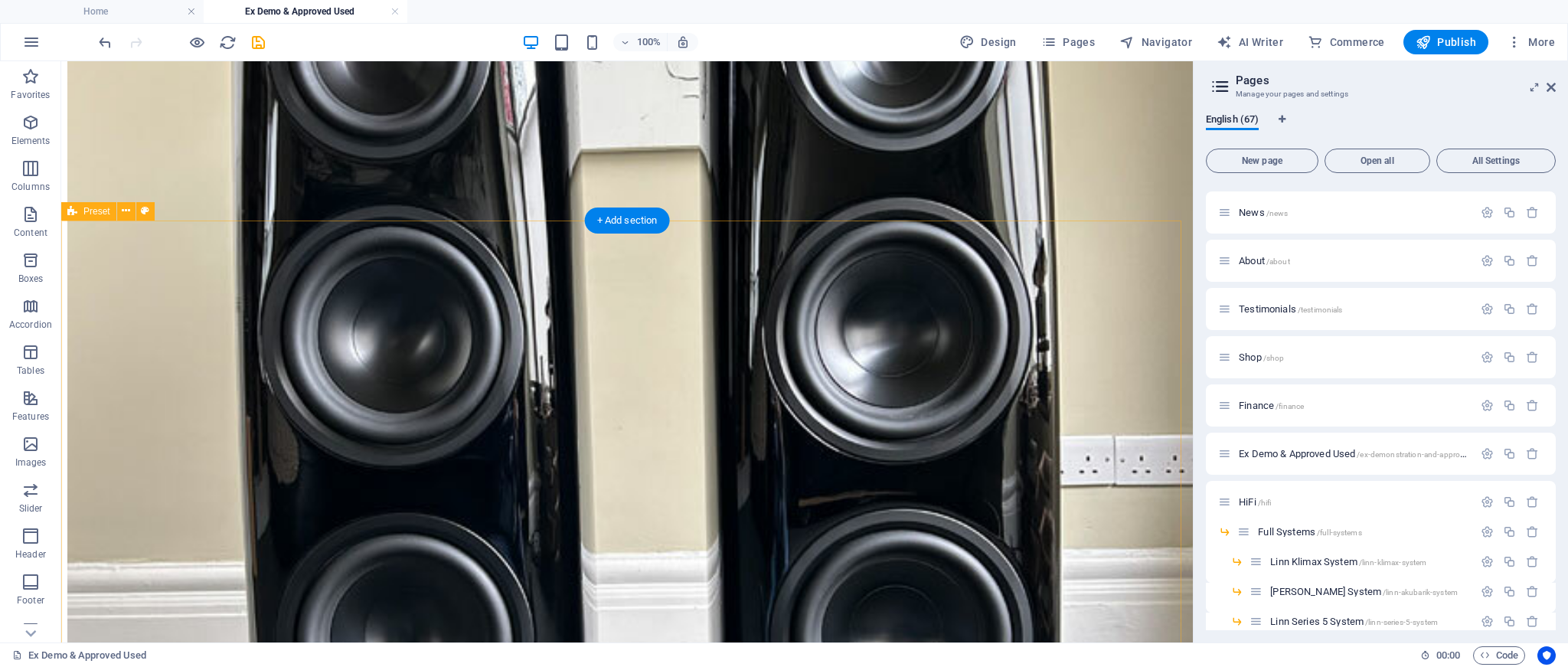
scroll to position [4639, 0]
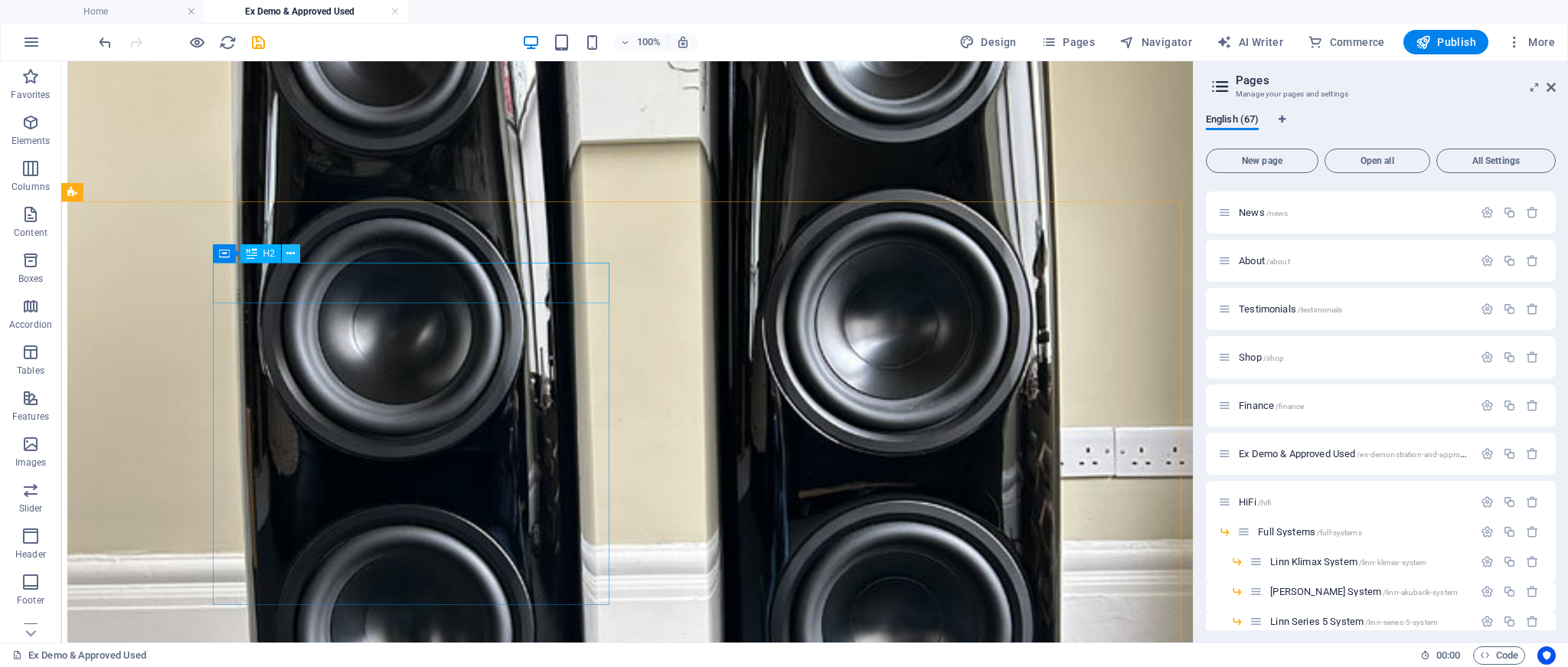
click at [291, 251] on icon at bounding box center [290, 254] width 9 height 16
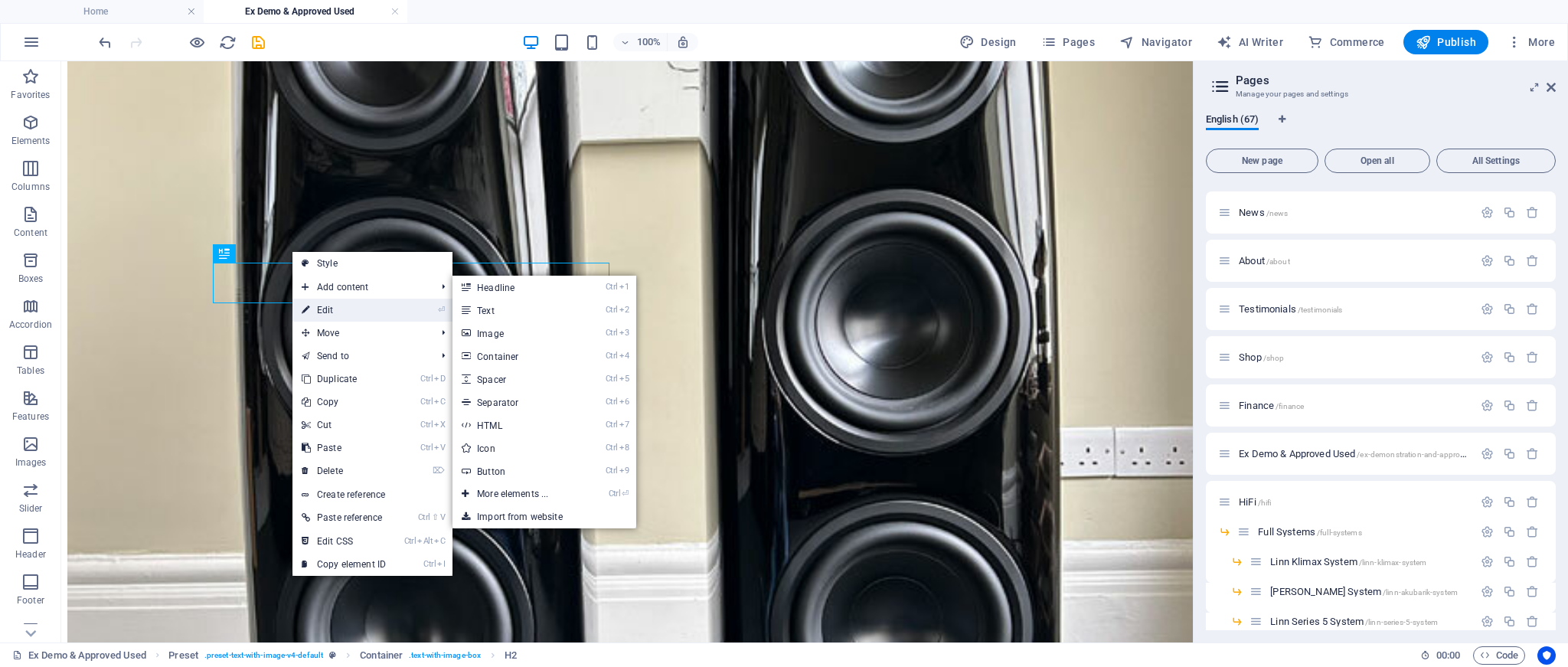
click at [334, 310] on link "⏎ Edit" at bounding box center [344, 310] width 103 height 23
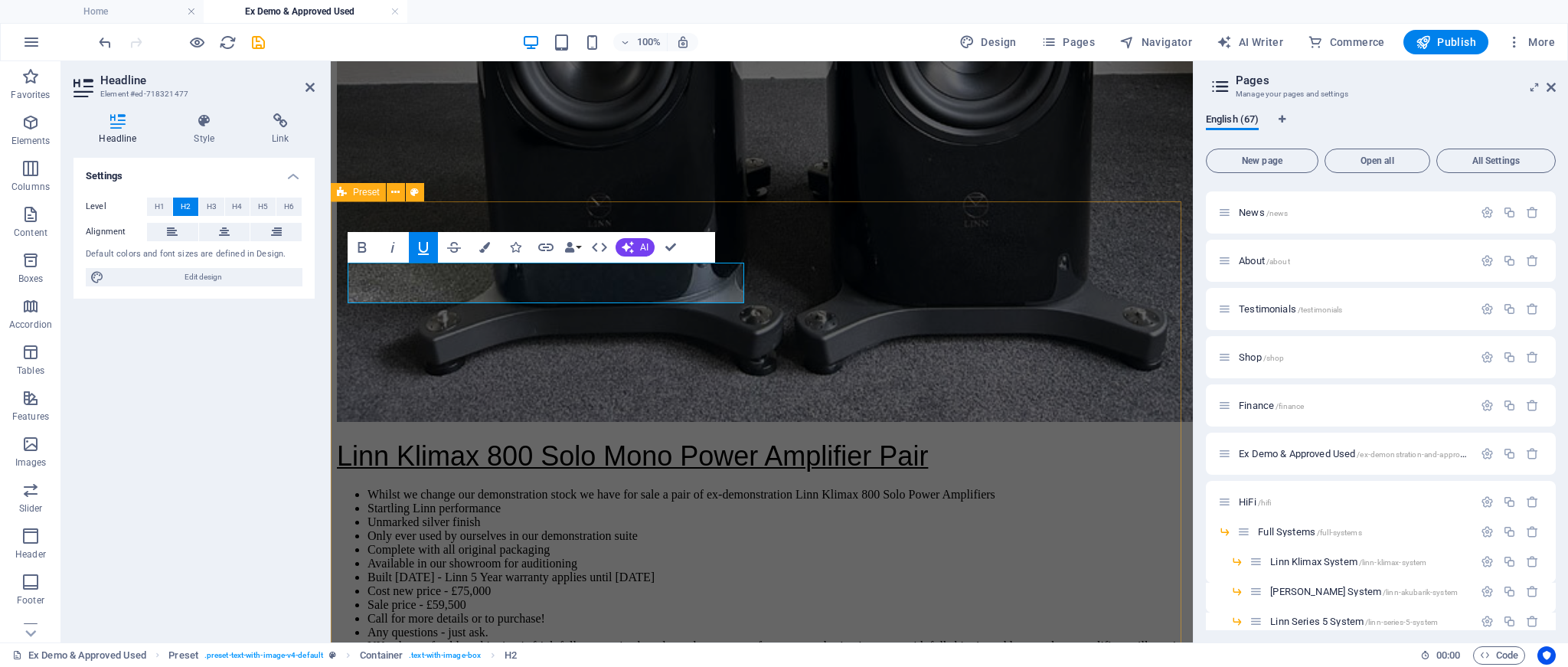
scroll to position [4674, 0]
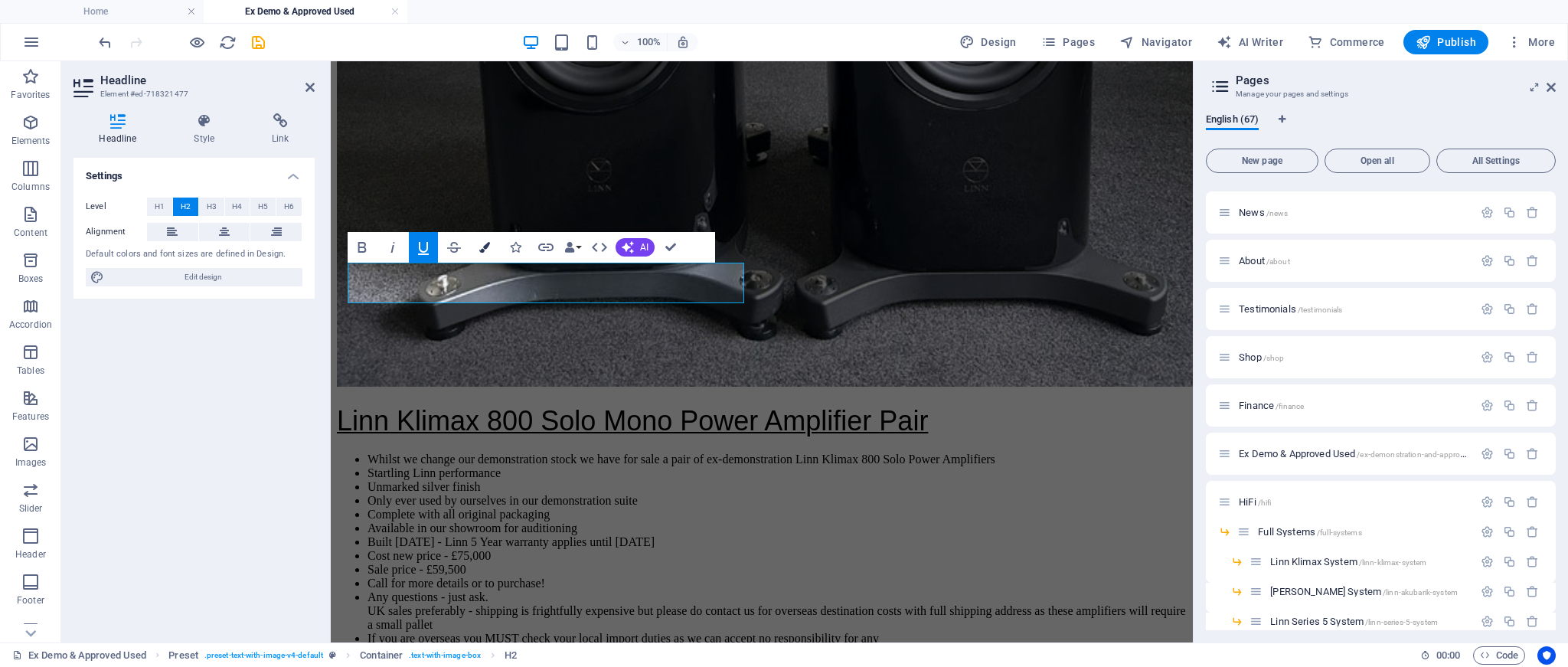
click at [486, 247] on icon "button" at bounding box center [484, 247] width 10 height 10
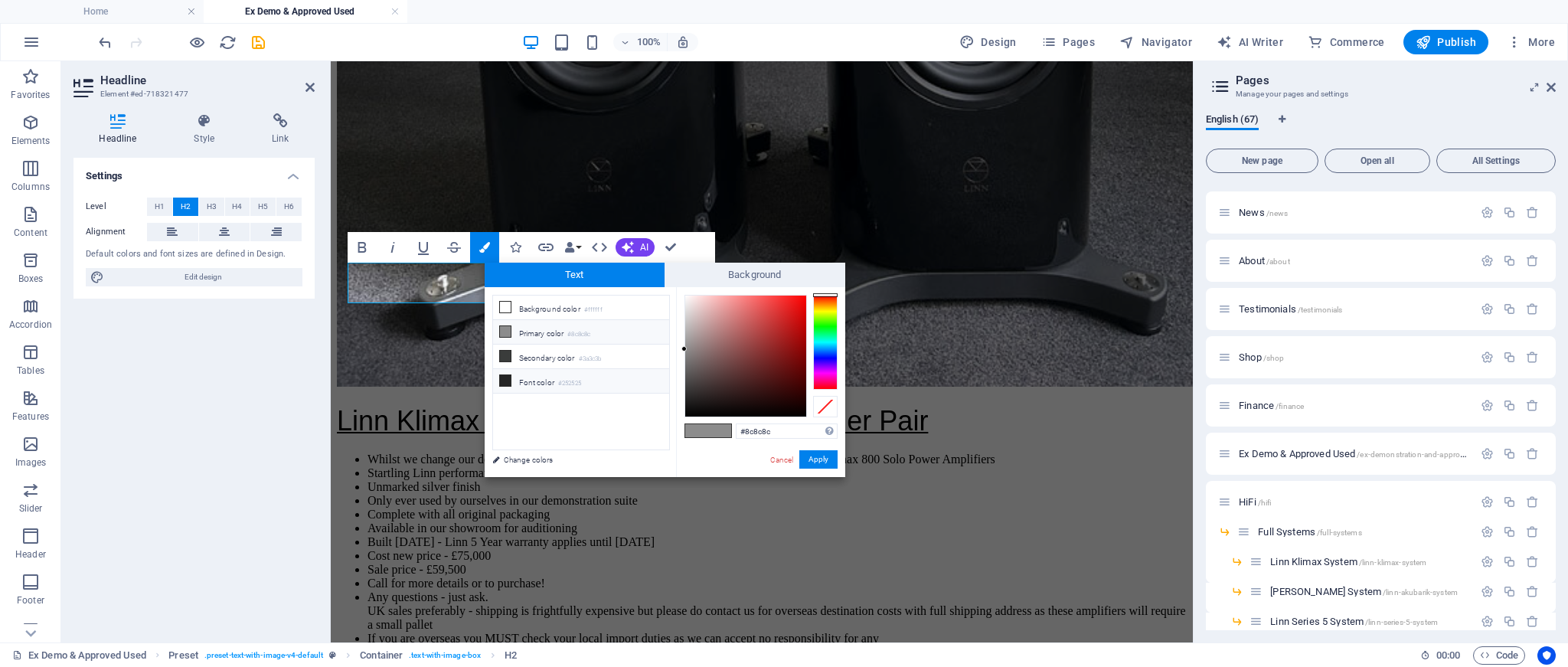
click at [510, 374] on span at bounding box center [505, 380] width 12 height 12
type input "#252525"
click at [819, 457] on button "Apply" at bounding box center [819, 459] width 38 height 18
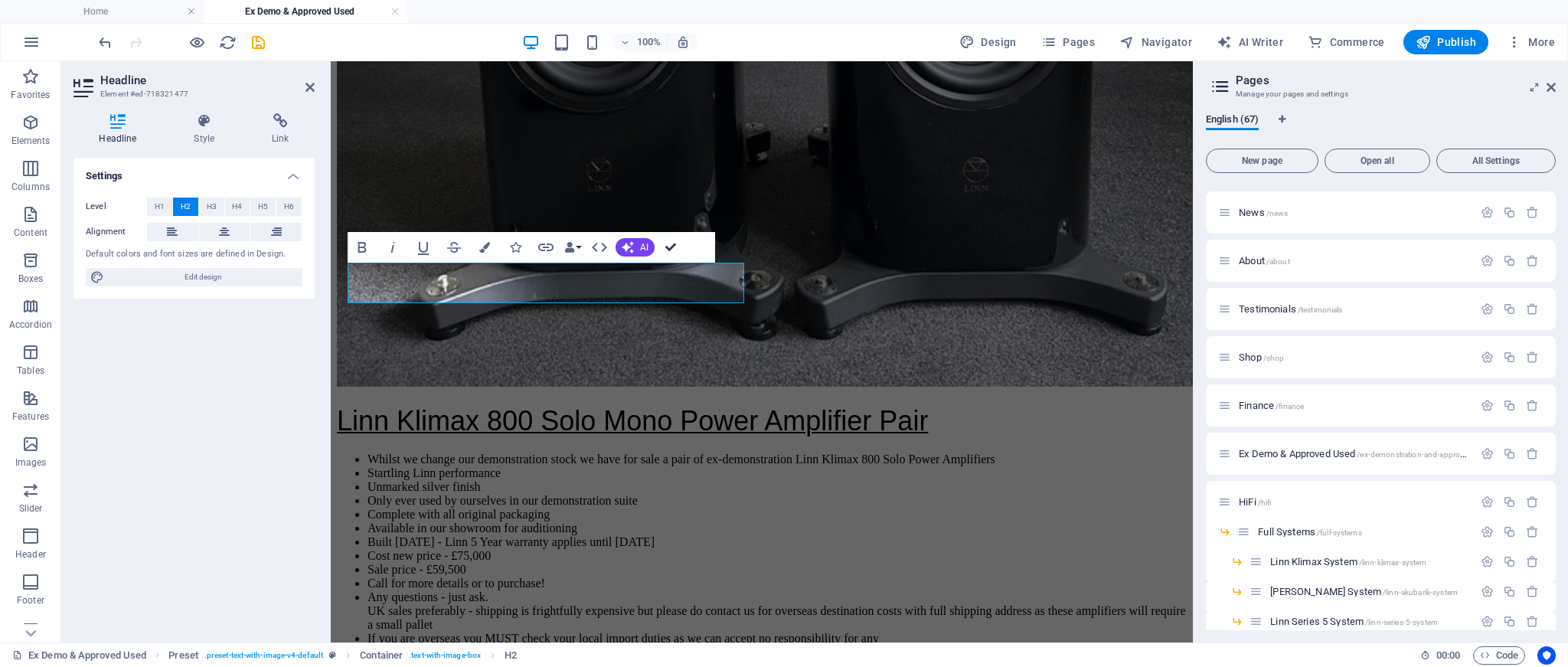
drag, startPoint x: 610, startPoint y: 180, endPoint x: 672, endPoint y: 242, distance: 87.7
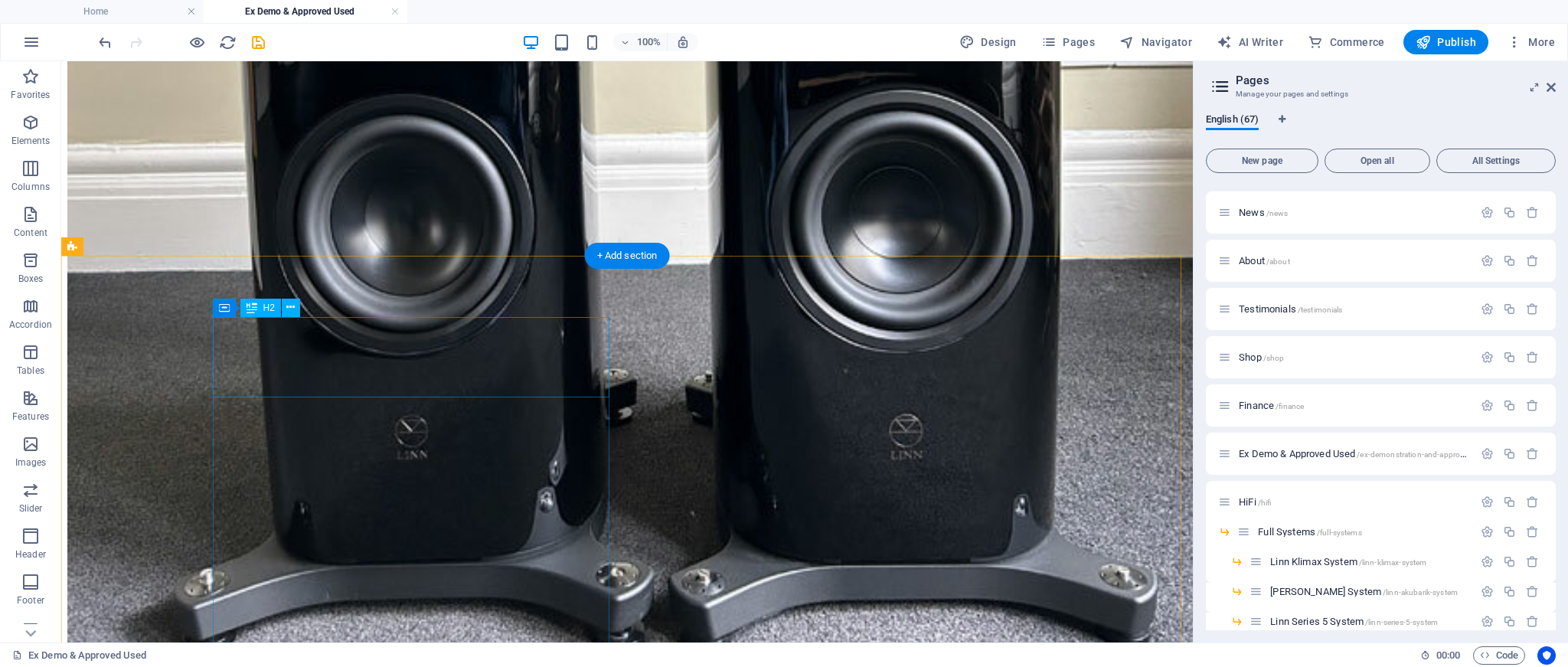
scroll to position [5067, 0]
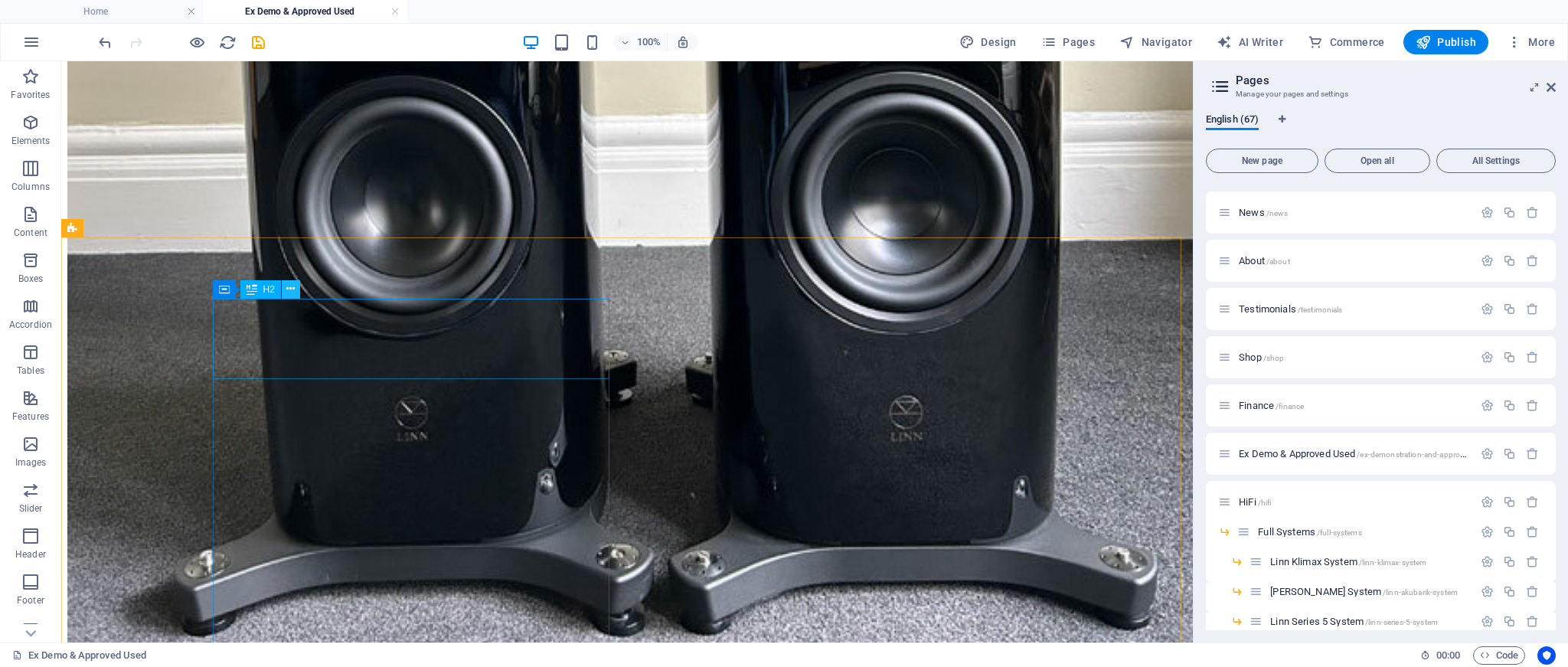
click at [293, 287] on icon at bounding box center [290, 289] width 9 height 16
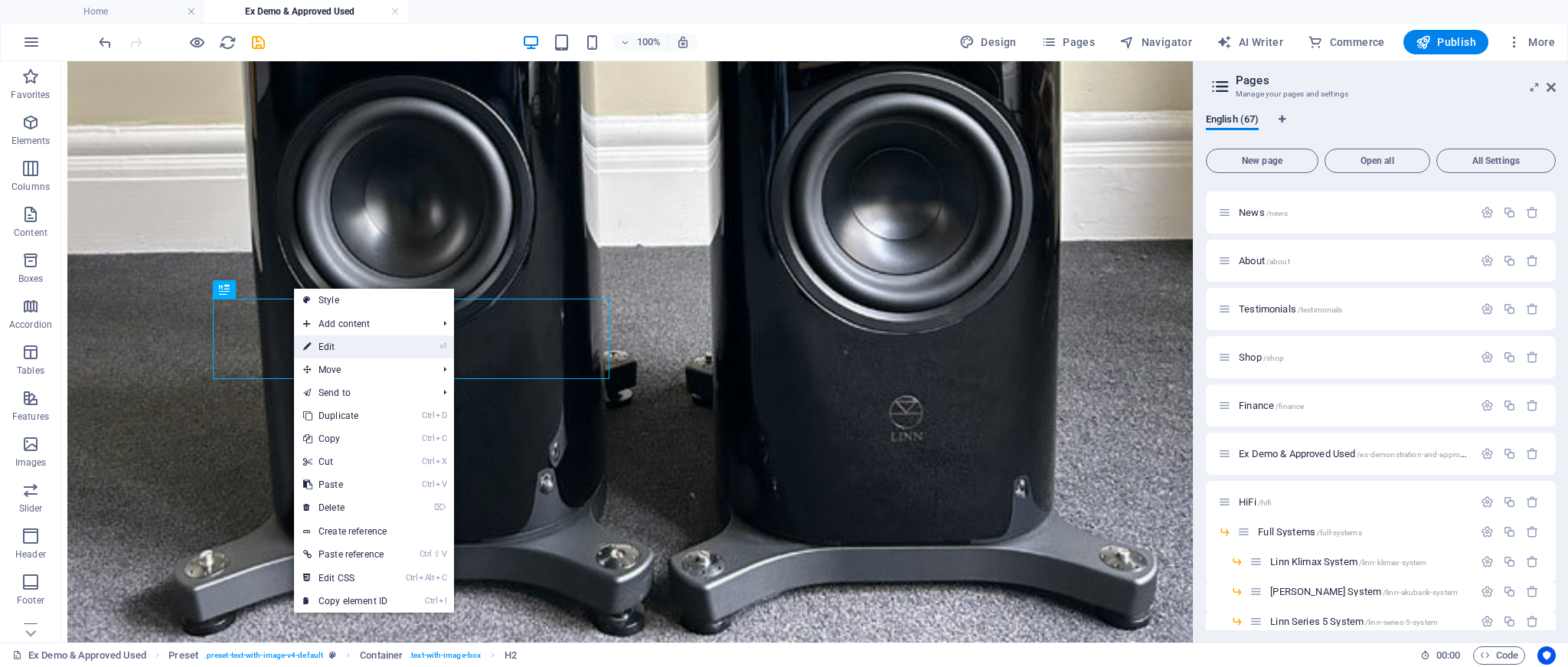
click at [328, 343] on link "⏎ Edit" at bounding box center [346, 346] width 103 height 23
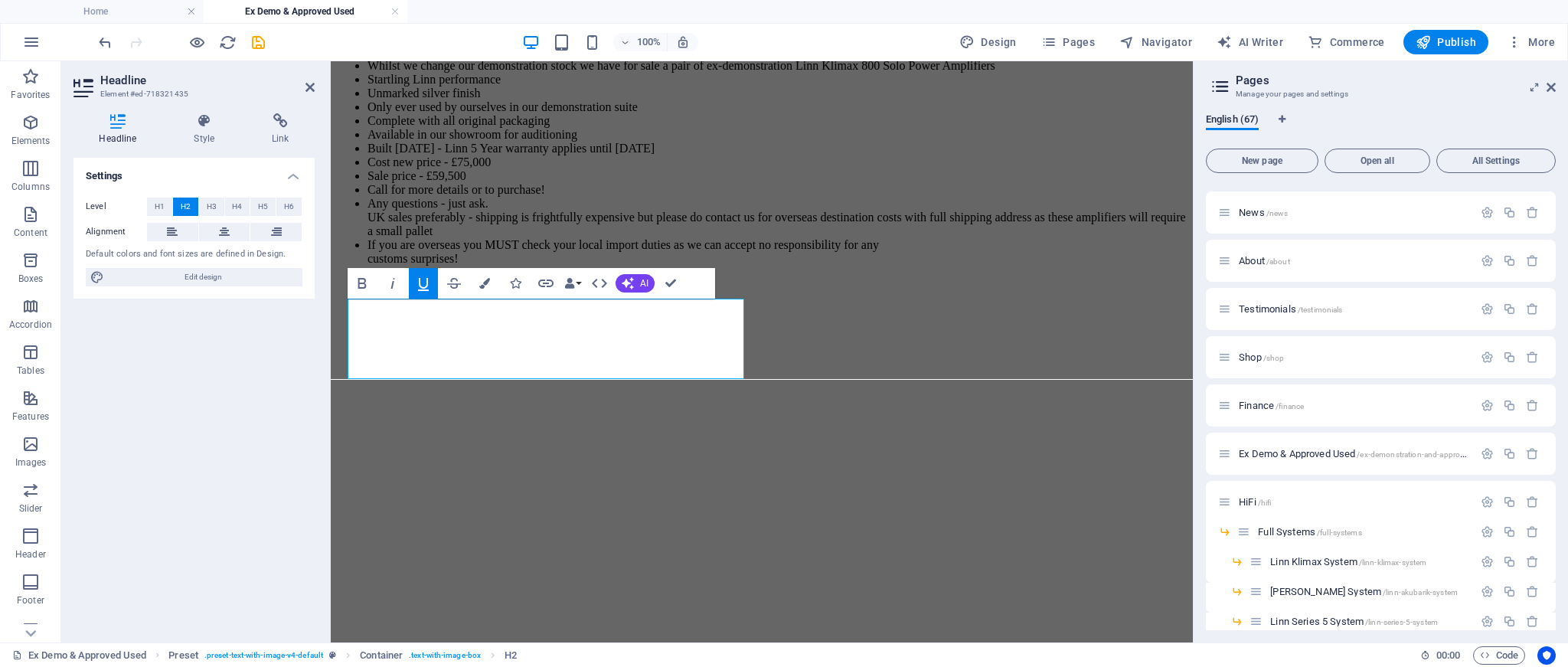
scroll to position [5102, 0]
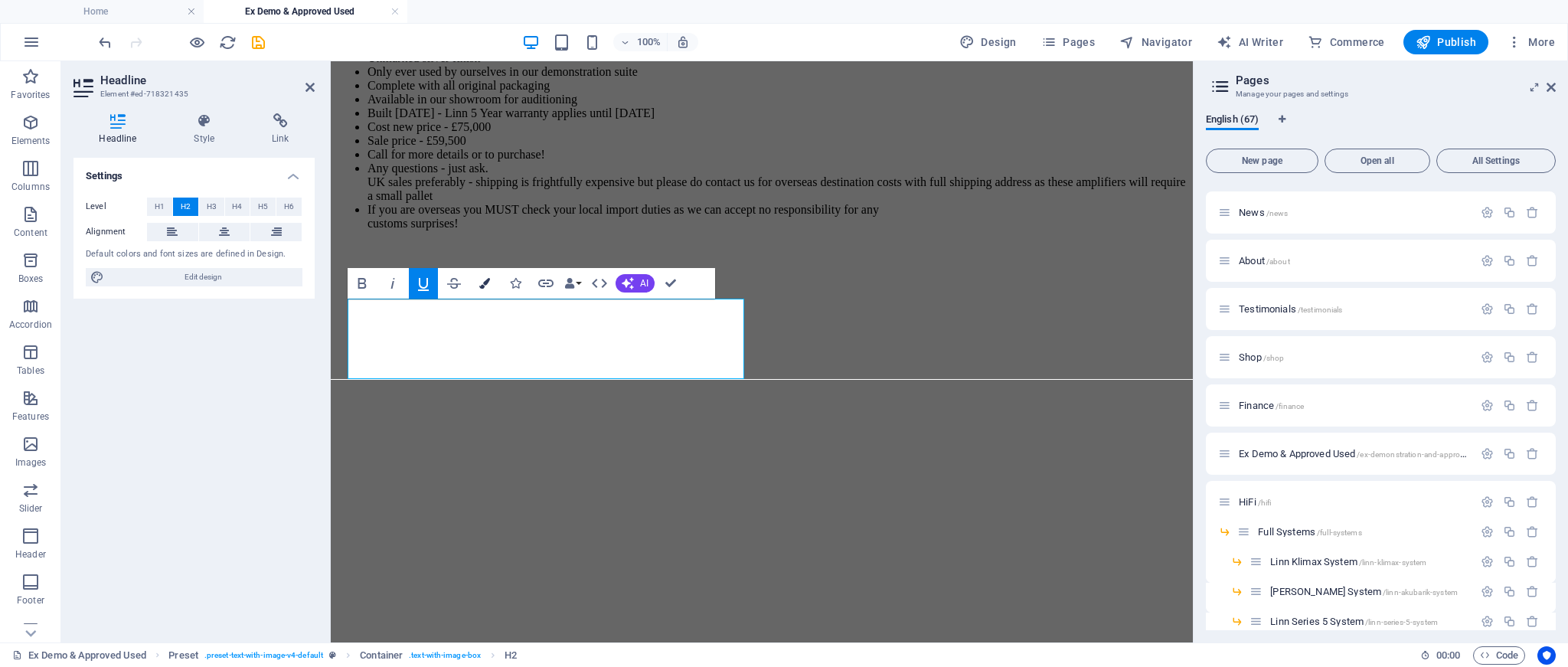
click at [487, 282] on icon "button" at bounding box center [484, 282] width 10 height 10
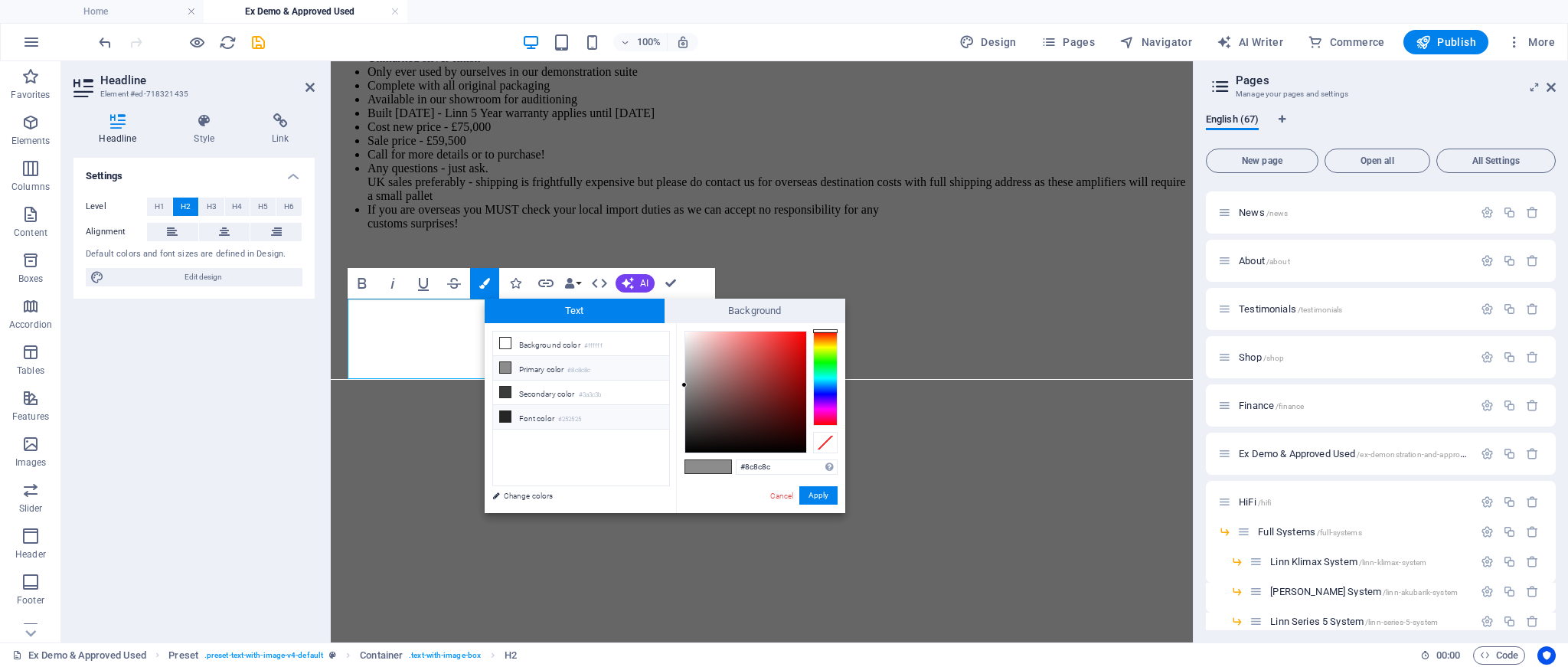
click at [507, 411] on icon at bounding box center [505, 416] width 10 height 10
type input "#252525"
click at [816, 492] on button "Apply" at bounding box center [819, 495] width 38 height 18
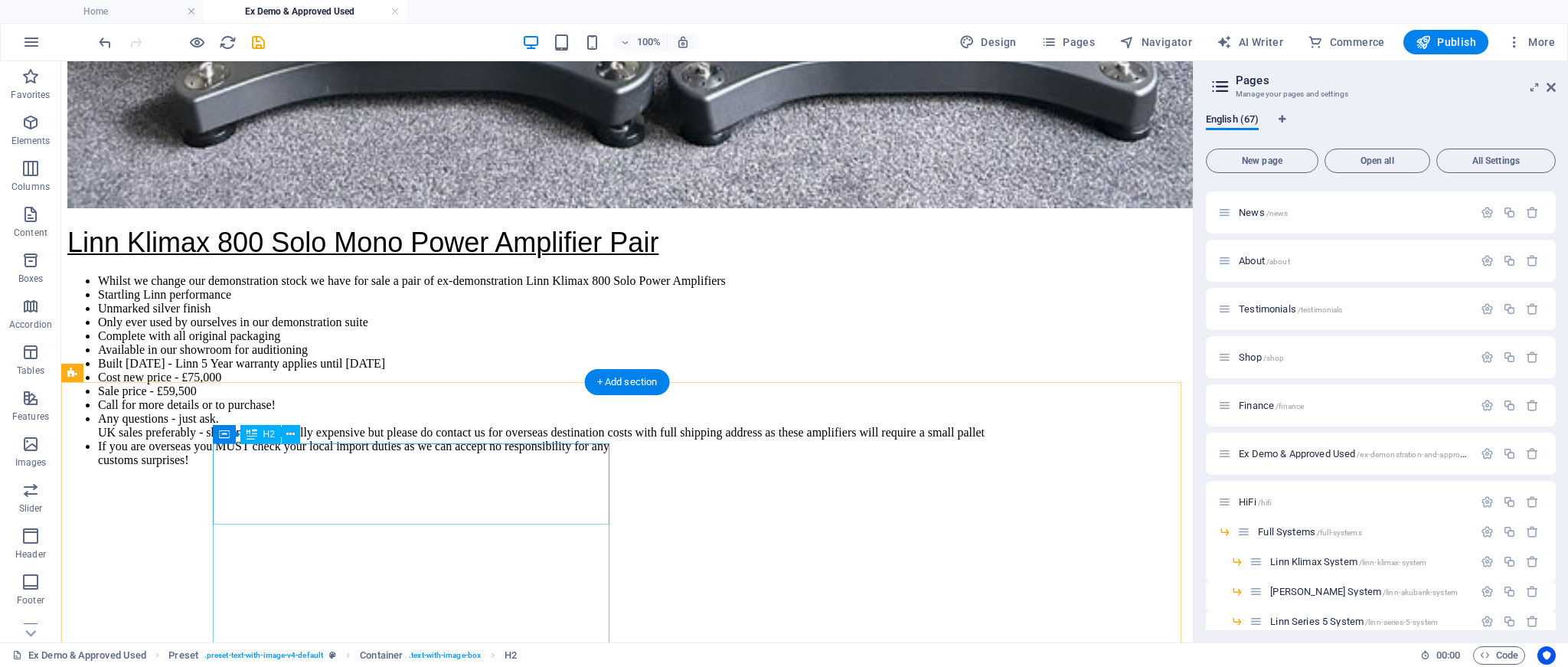
scroll to position [5576, 0]
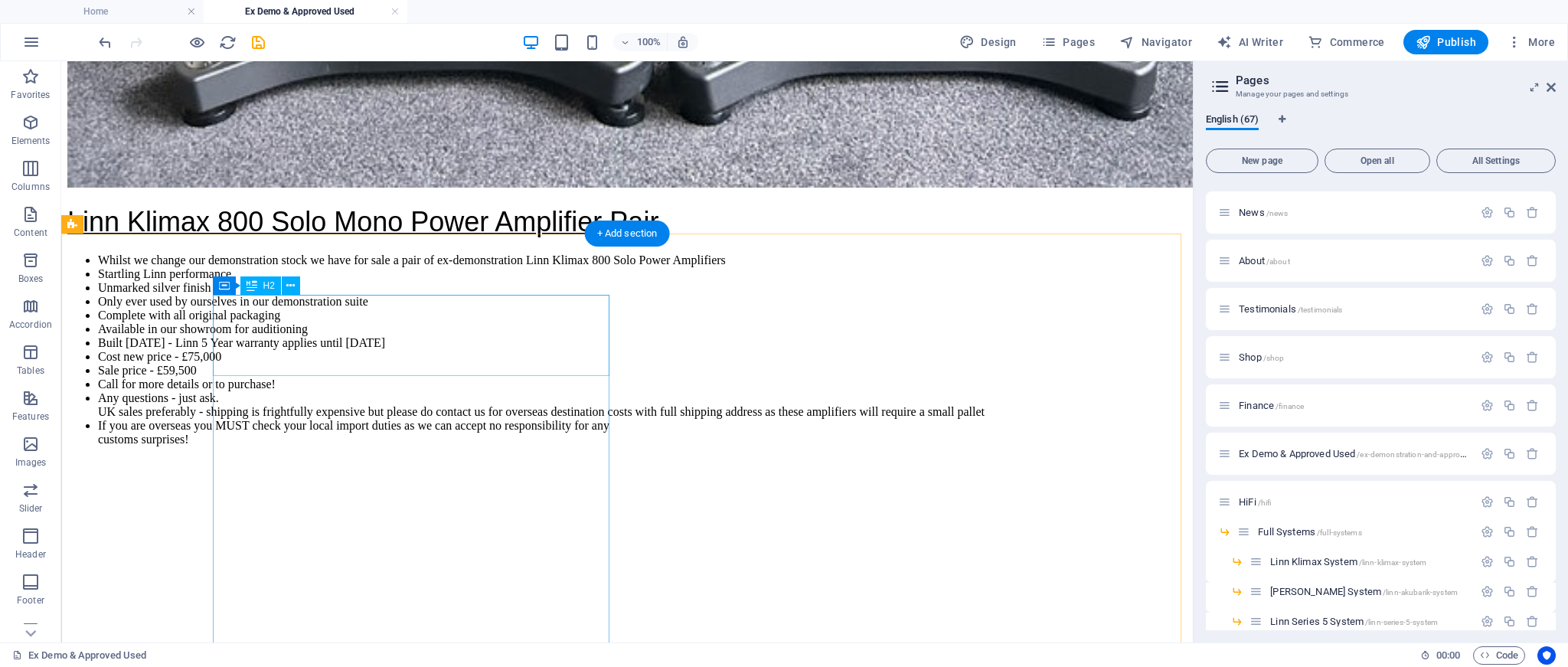
click at [294, 286] on icon at bounding box center [290, 286] width 9 height 16
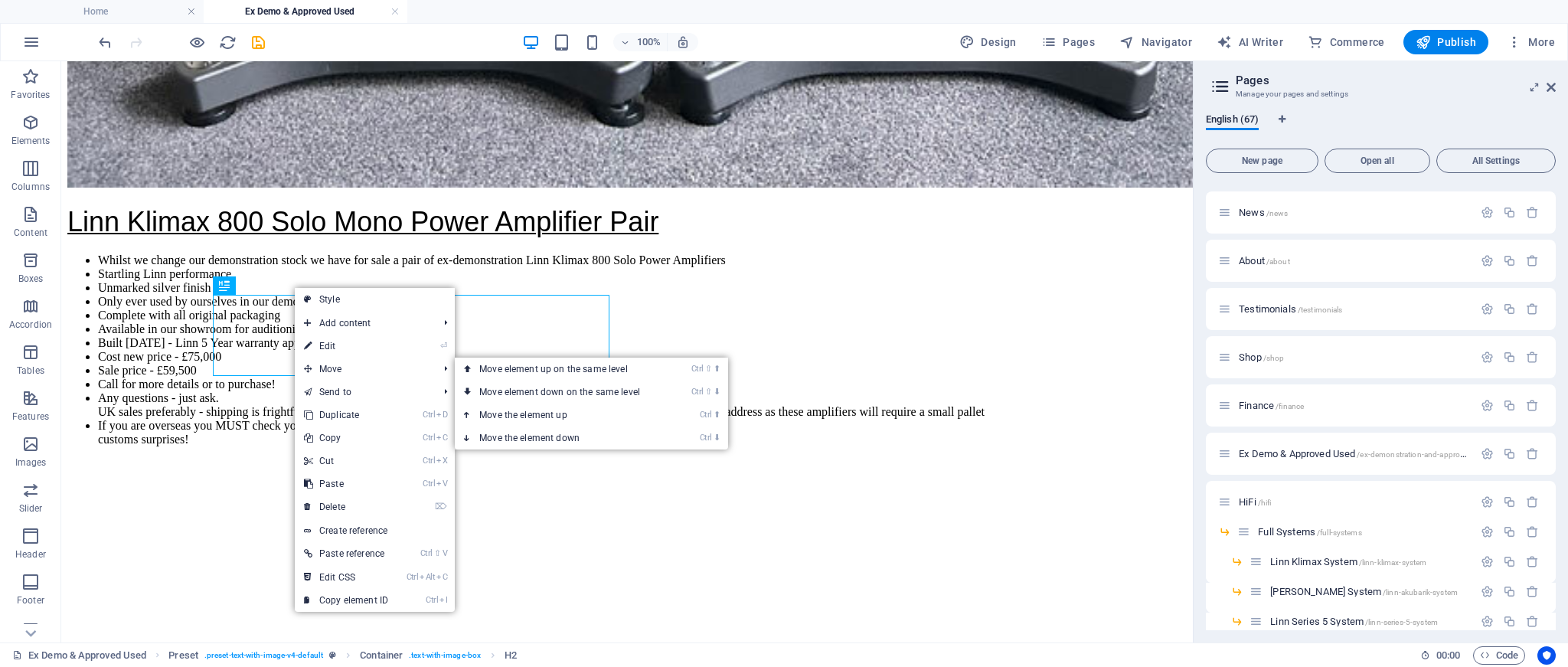
click at [320, 345] on link "⏎ Edit" at bounding box center [346, 345] width 103 height 23
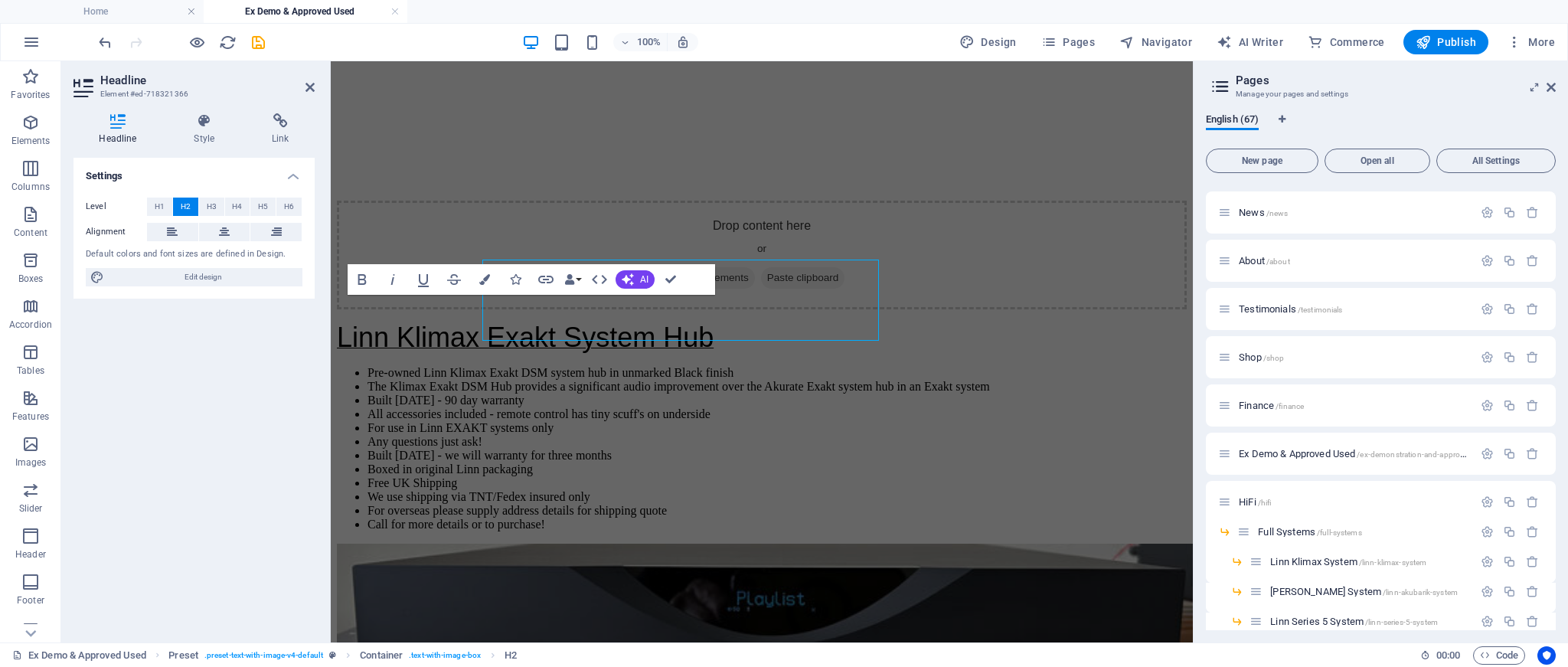
scroll to position [5611, 0]
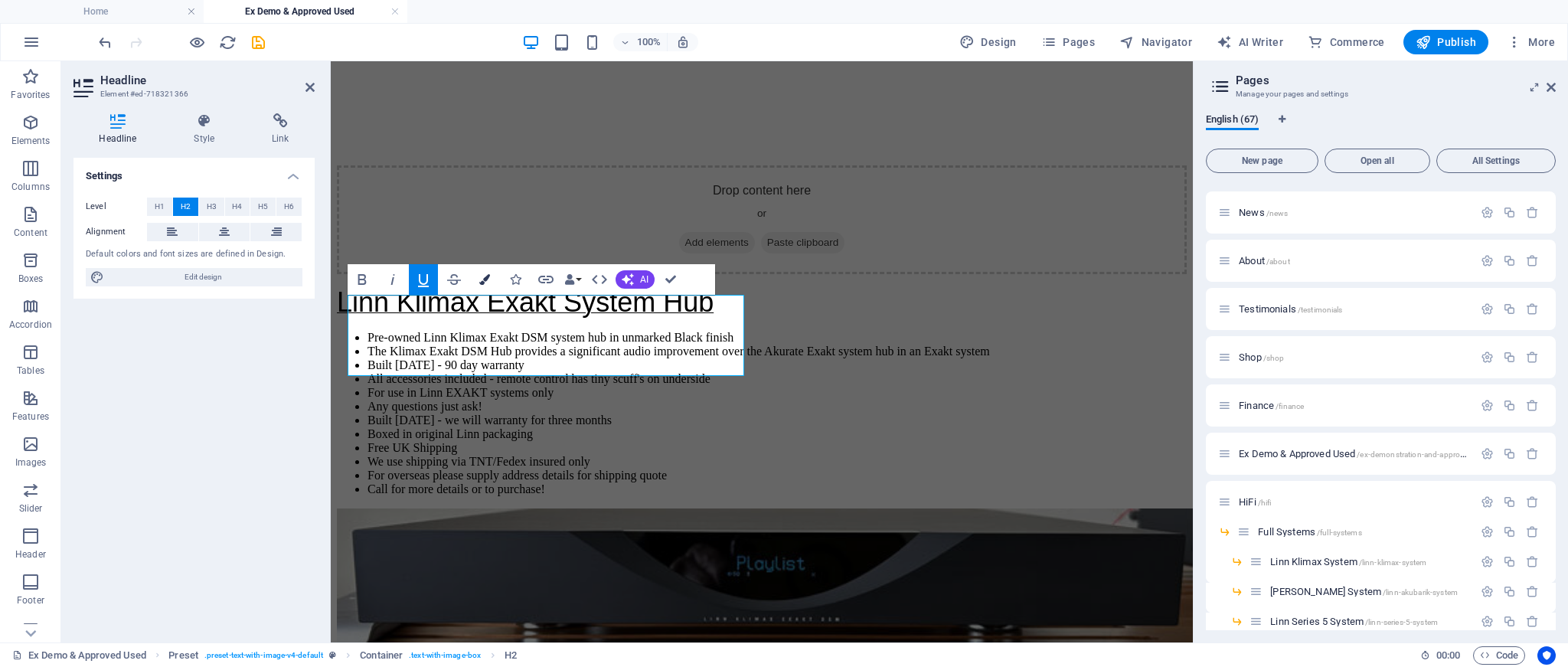
click at [484, 286] on button "Colors" at bounding box center [484, 279] width 29 height 30
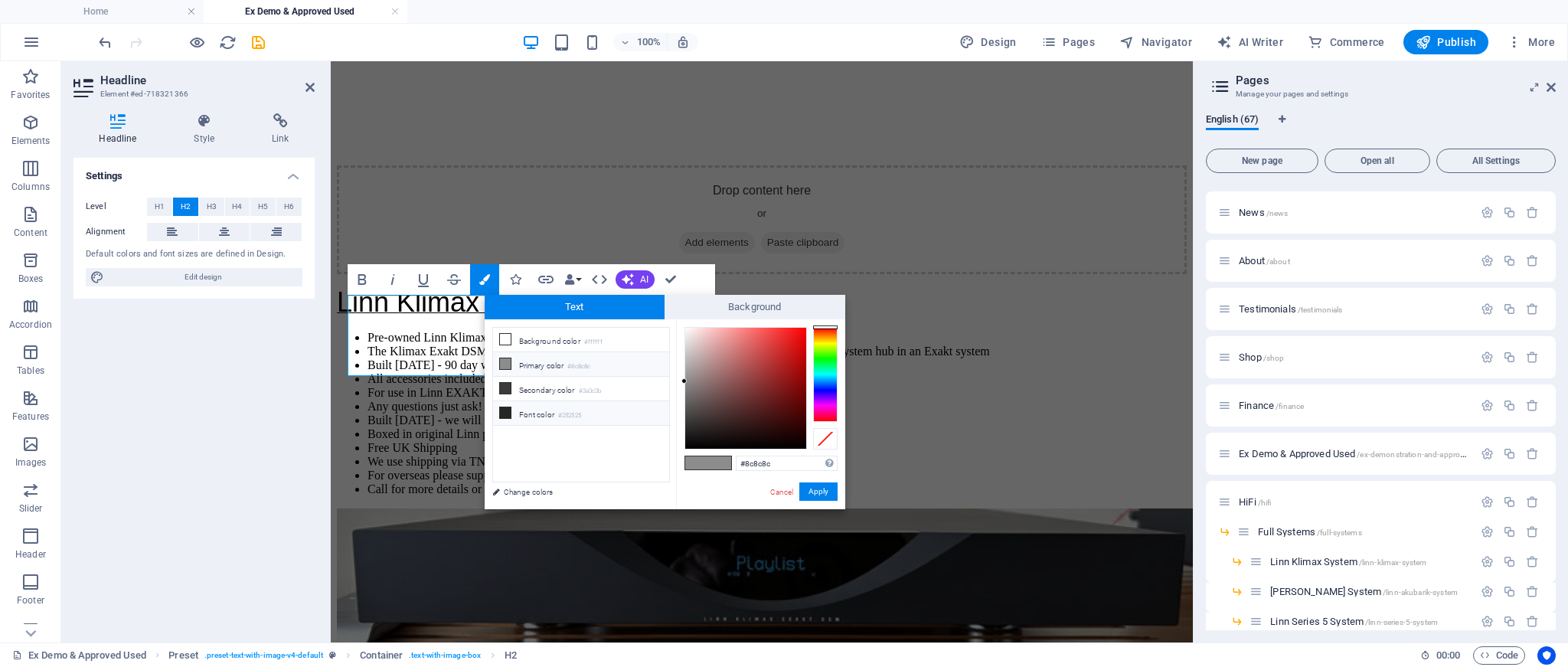
click at [512, 408] on li "Font color #252525" at bounding box center [581, 413] width 176 height 25
type input "#252525"
click at [809, 493] on button "Apply" at bounding box center [819, 491] width 38 height 18
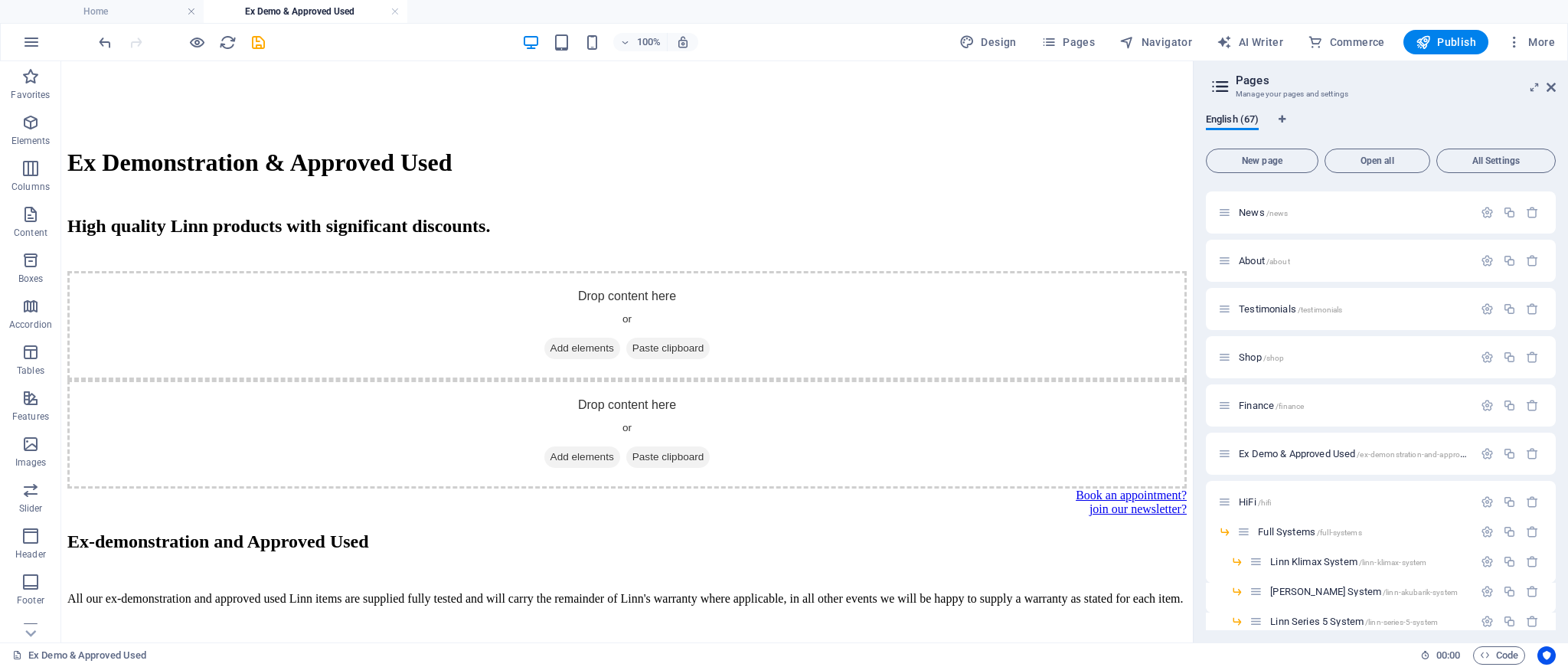
scroll to position [2685, 0]
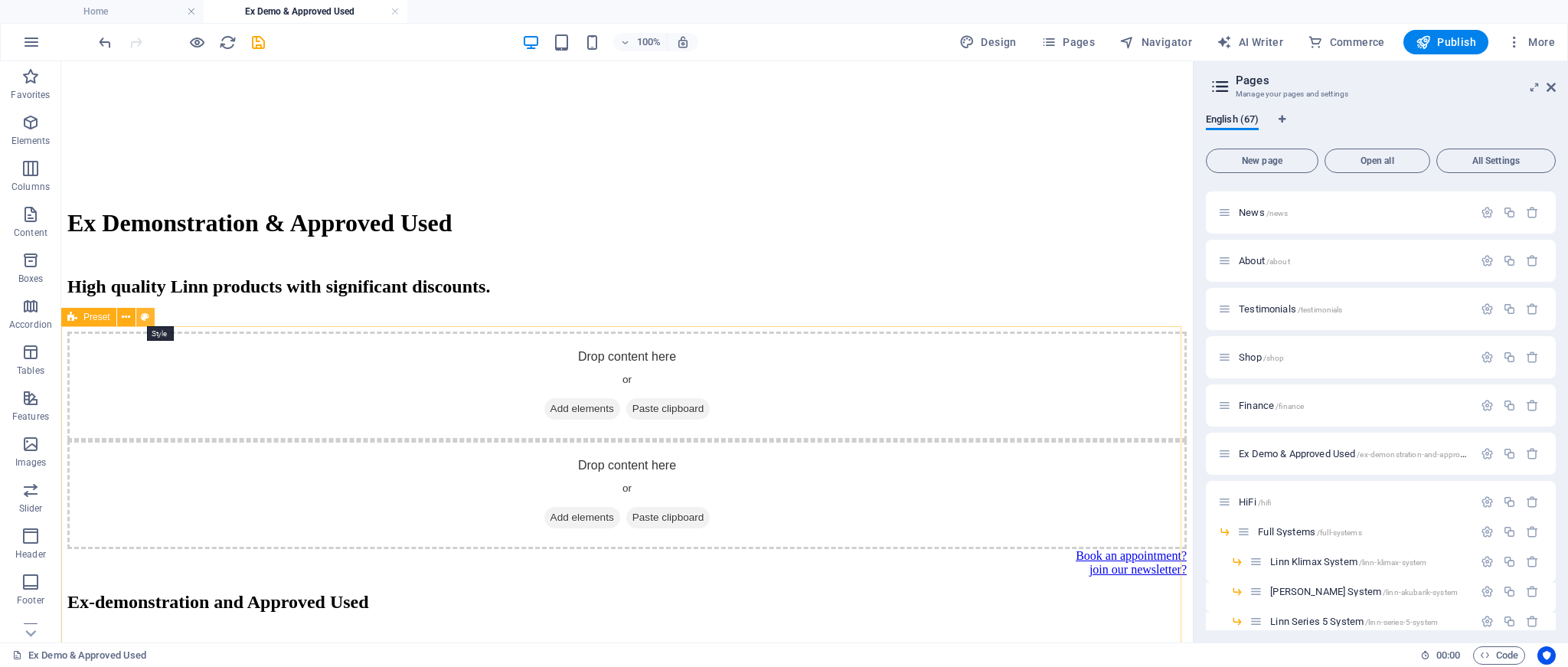
click at [144, 324] on icon at bounding box center [145, 318] width 9 height 16
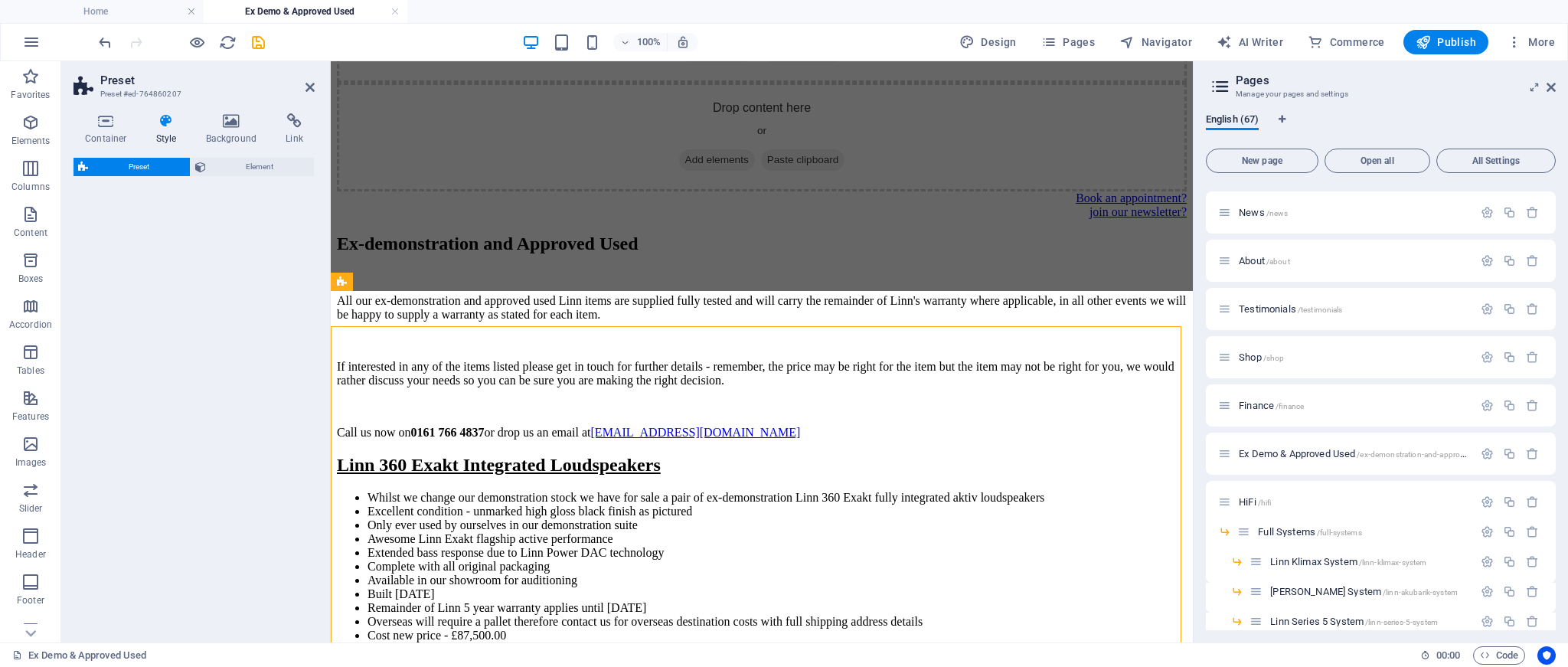
scroll to position [2721, 0]
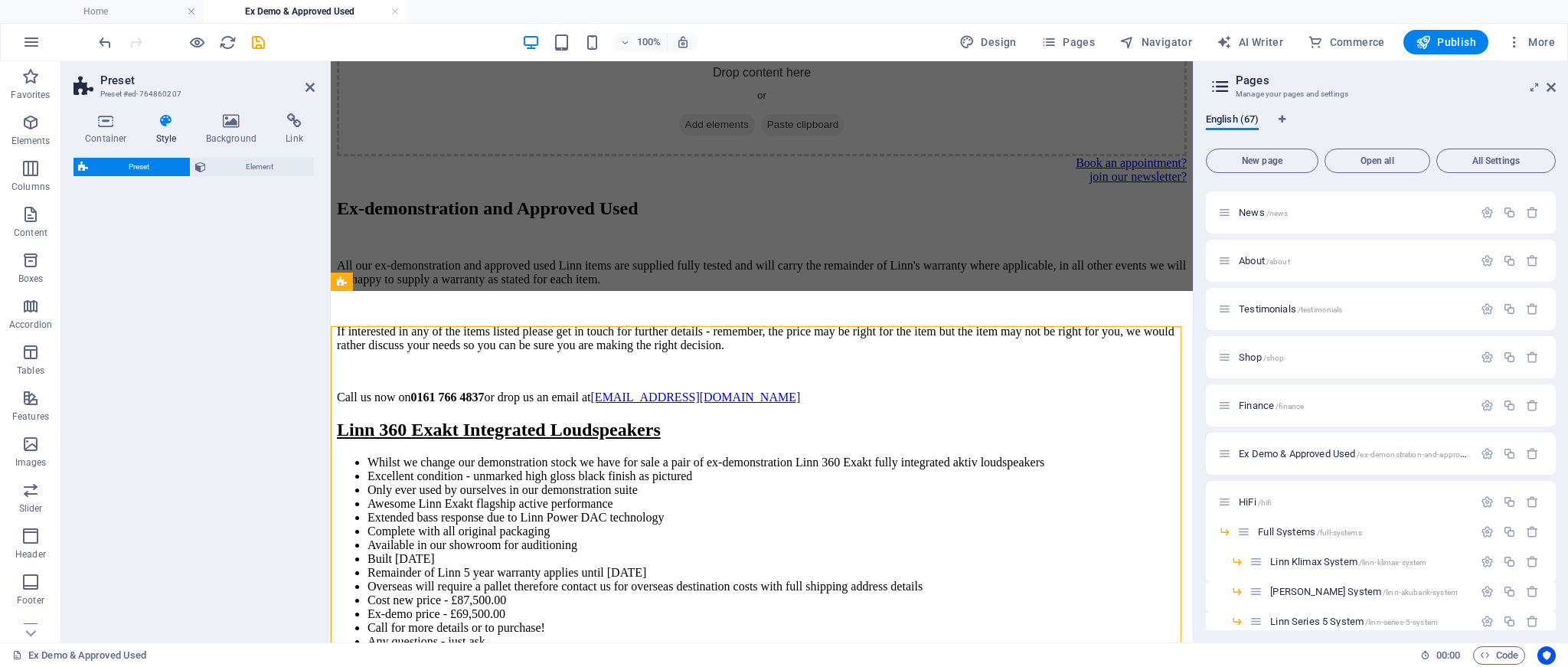
select select "rem"
select select "px"
select select "preset-text-with-image-v4-default"
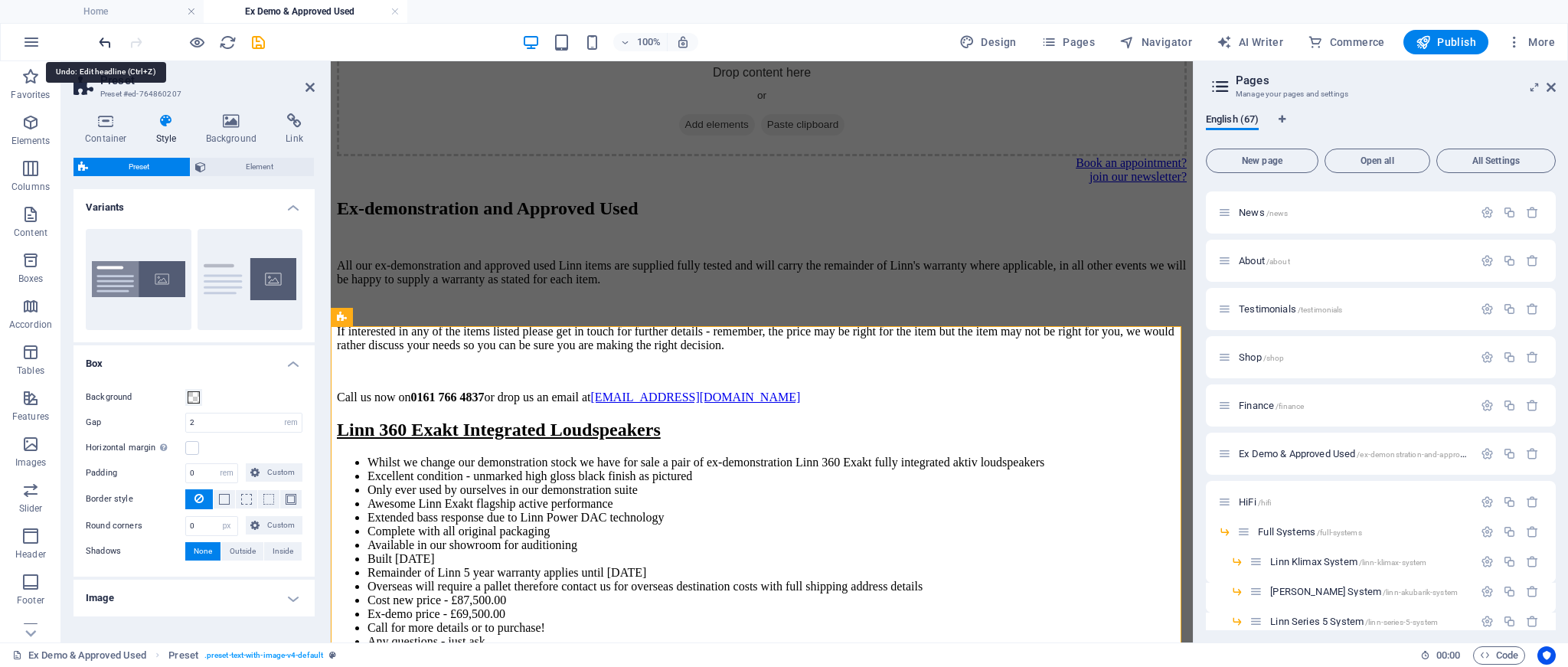
click at [108, 41] on icon "undo" at bounding box center [105, 42] width 18 height 18
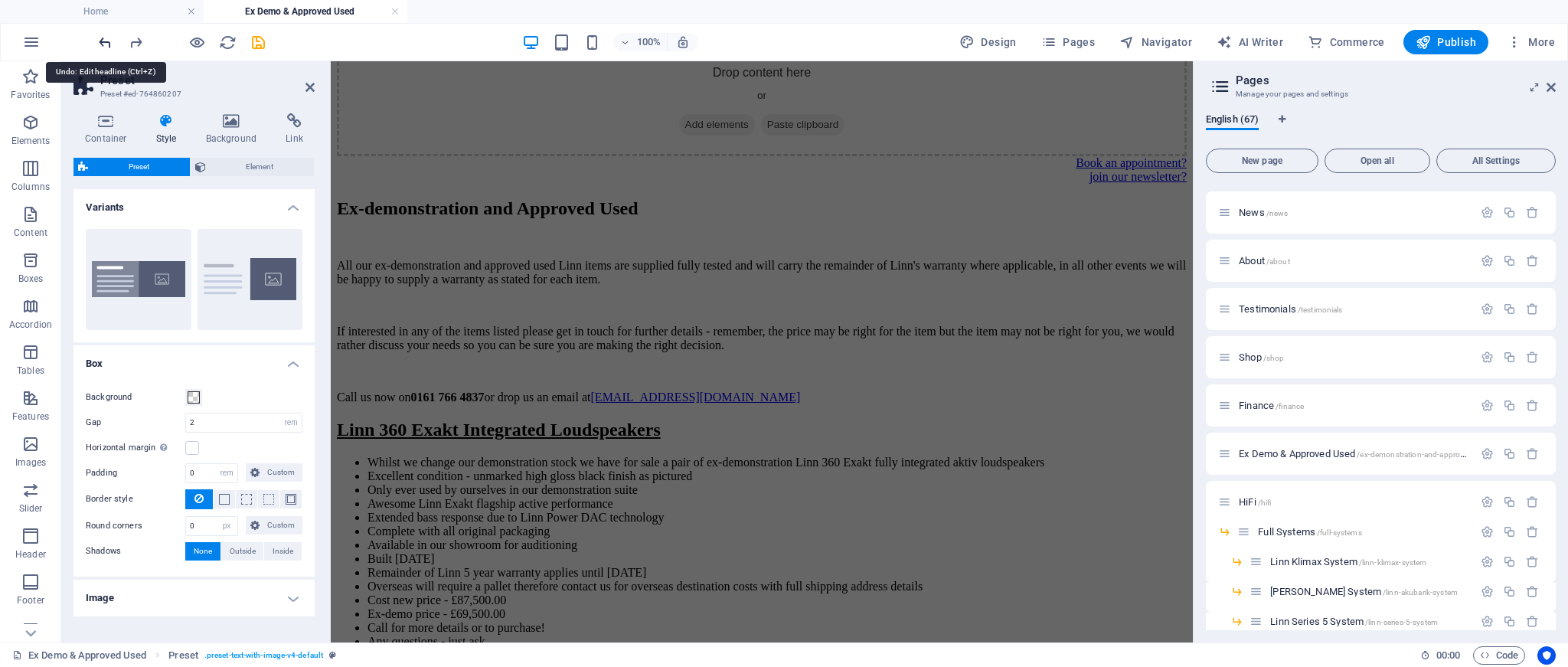
scroll to position [5595, 0]
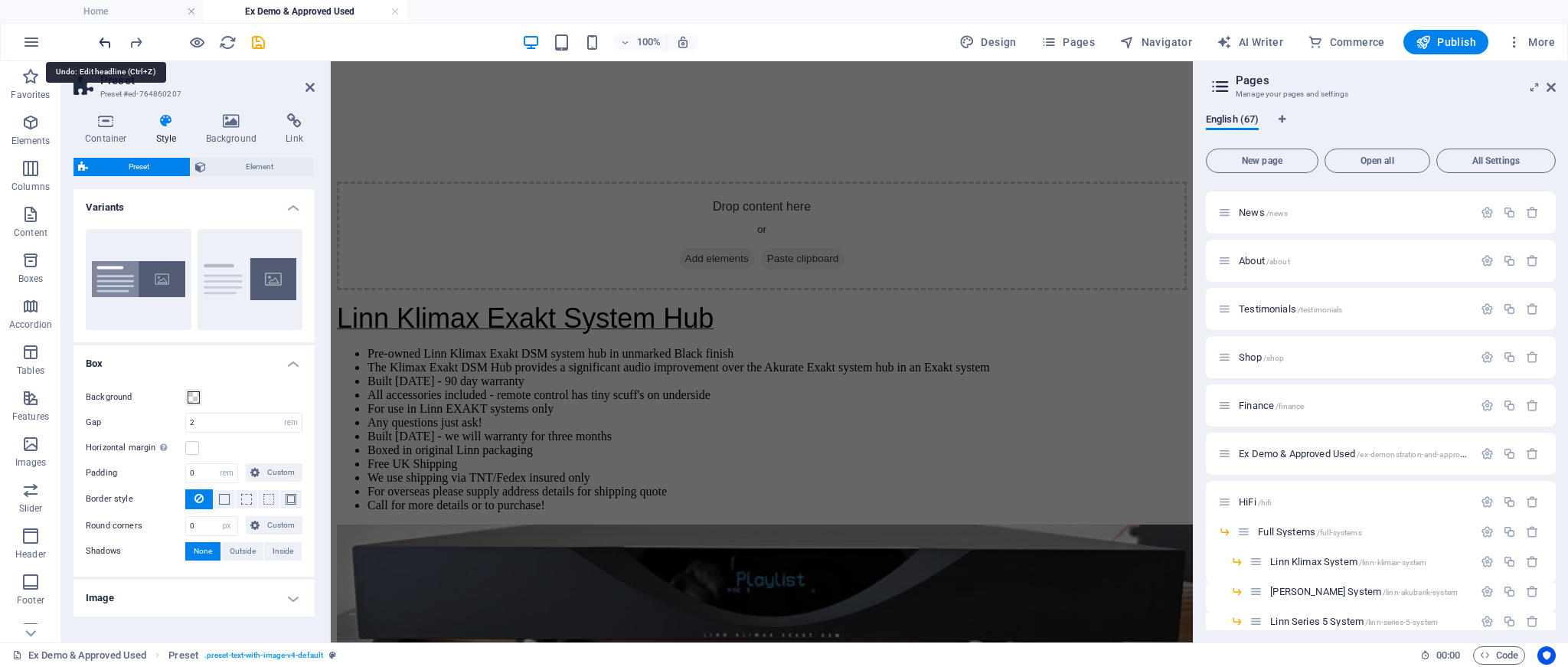
click at [106, 41] on icon "undo" at bounding box center [105, 42] width 18 height 18
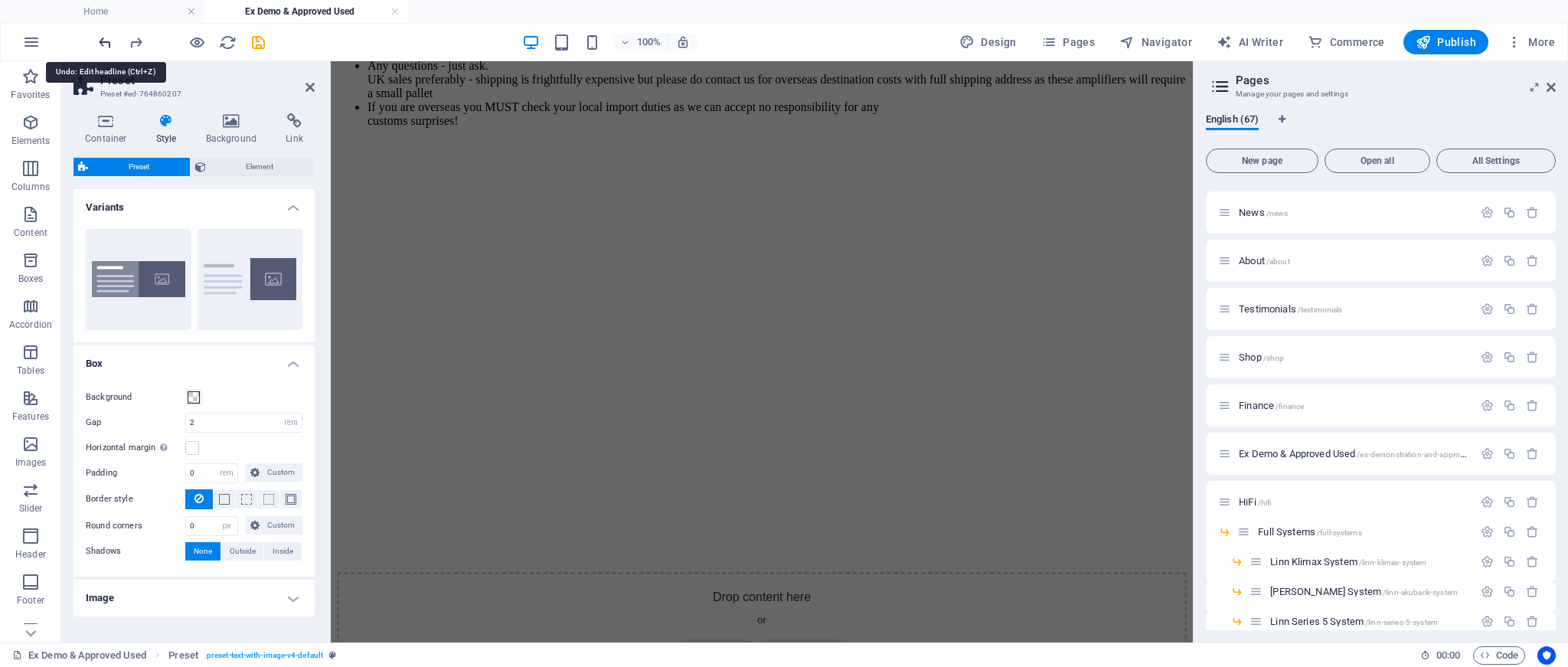
scroll to position [5090, 0]
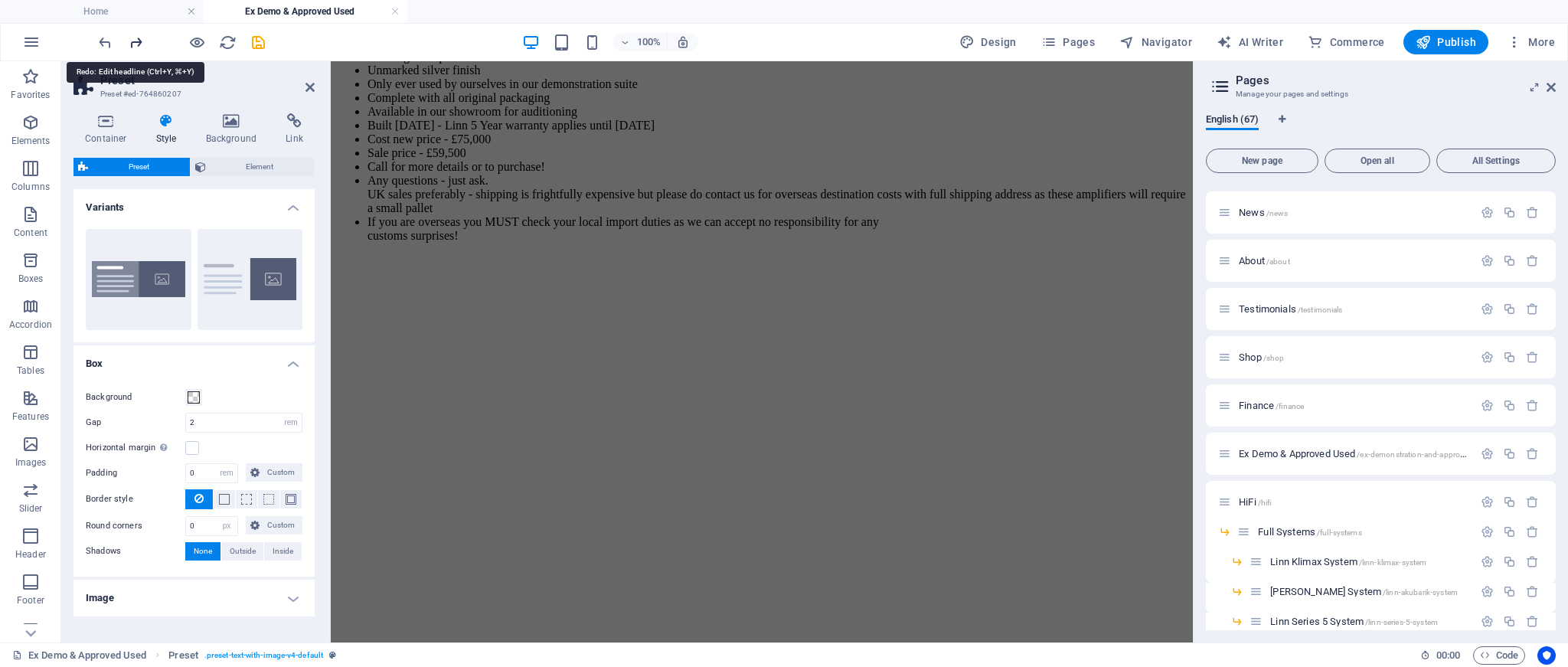
click at [139, 43] on icon "redo" at bounding box center [136, 42] width 18 height 18
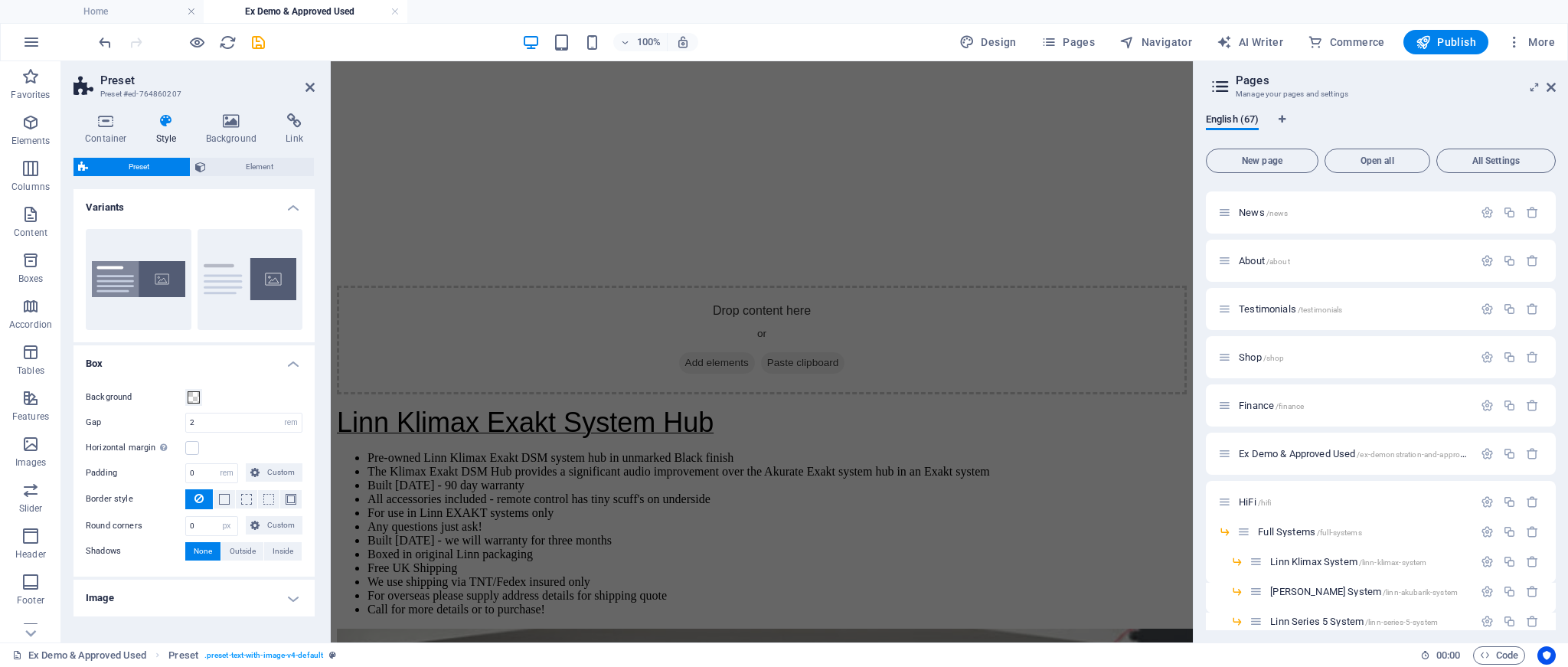
scroll to position [5595, 0]
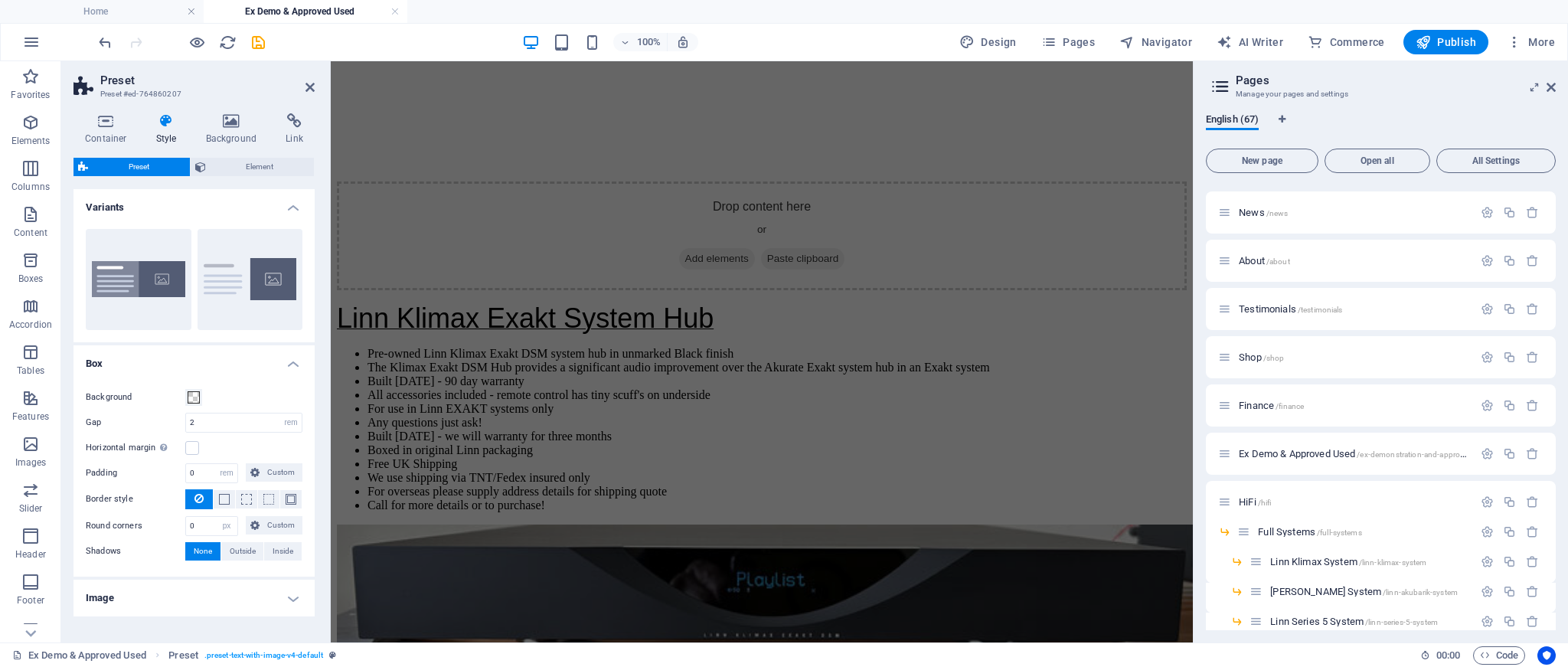
click at [139, 43] on div at bounding box center [181, 41] width 172 height 25
click at [136, 41] on div at bounding box center [181, 41] width 172 height 25
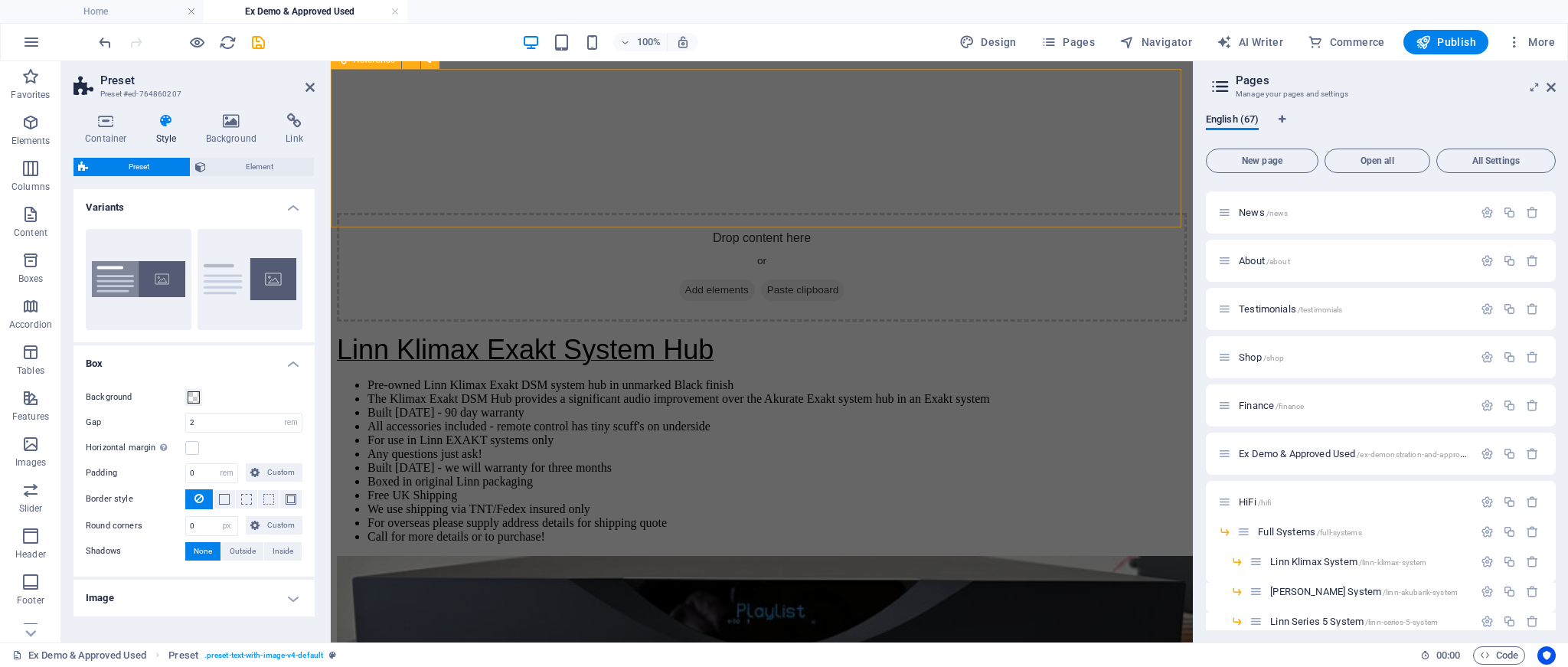
scroll to position [5564, 0]
click at [310, 88] on icon at bounding box center [310, 87] width 10 height 12
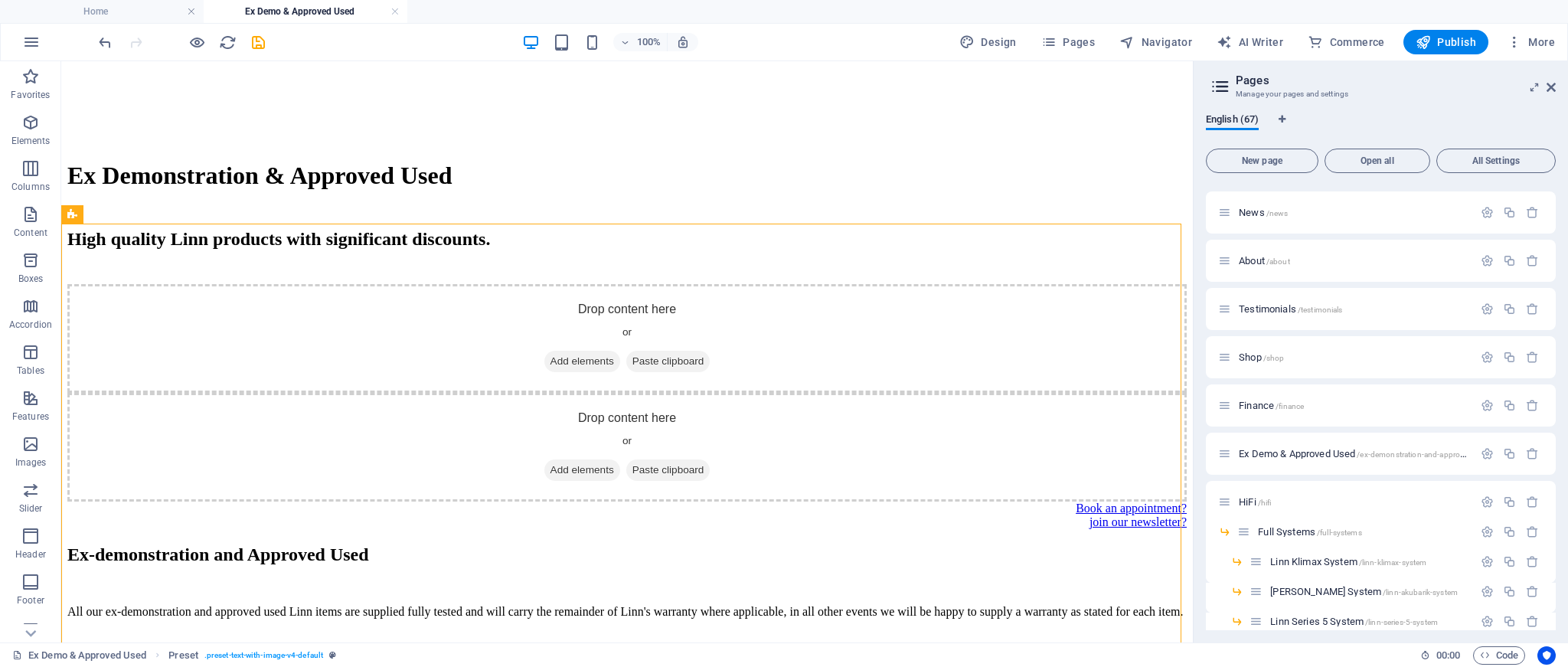
scroll to position [2727, 0]
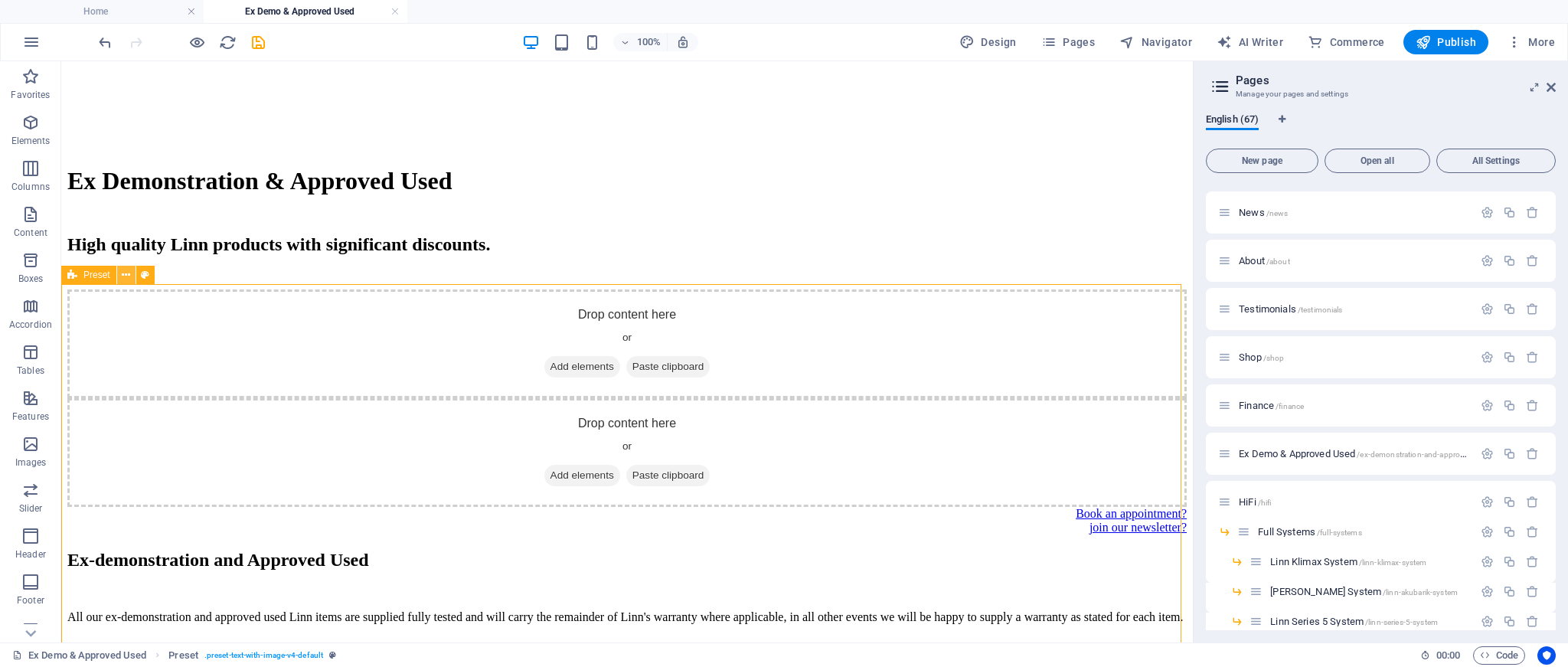
click at [126, 275] on icon at bounding box center [126, 275] width 9 height 16
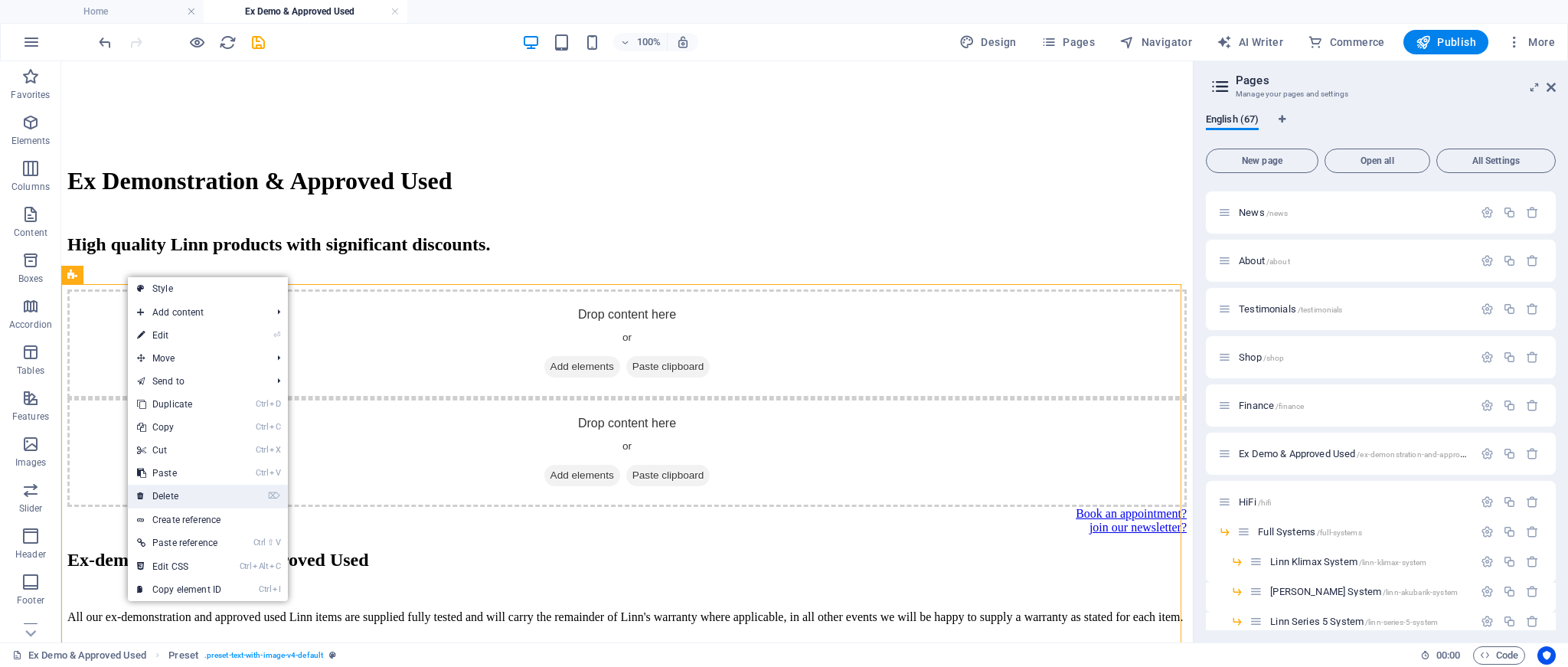
click at [166, 491] on link "⌦ Delete" at bounding box center [179, 495] width 103 height 23
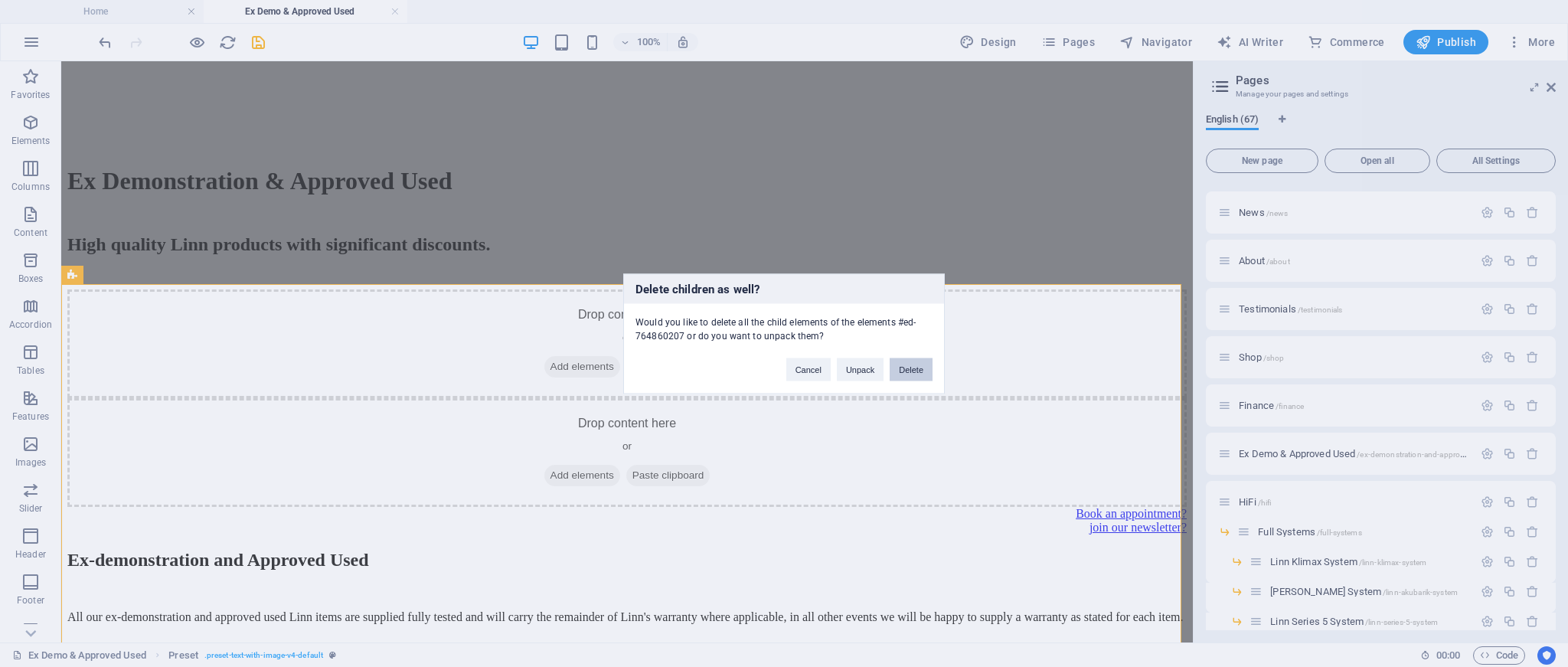
click at [904, 365] on button "Delete" at bounding box center [911, 369] width 43 height 23
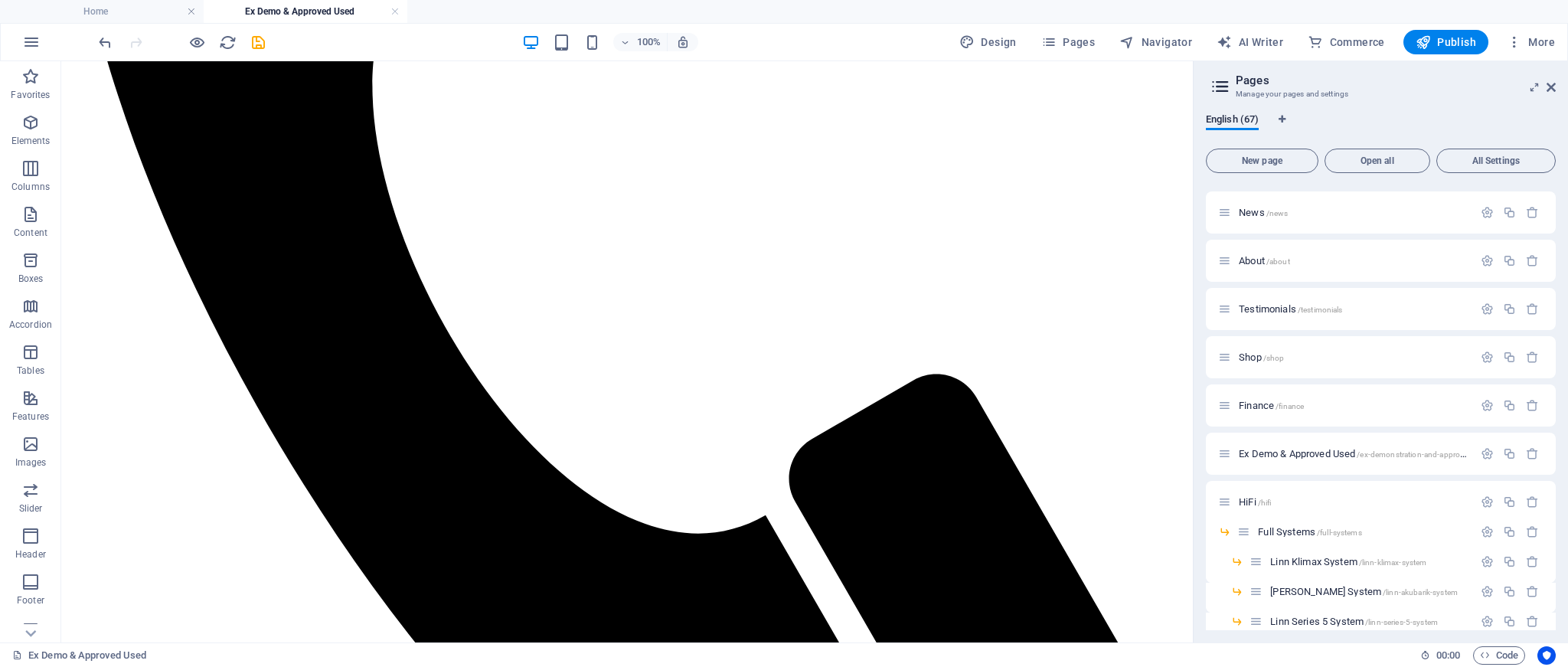
scroll to position [682, 0]
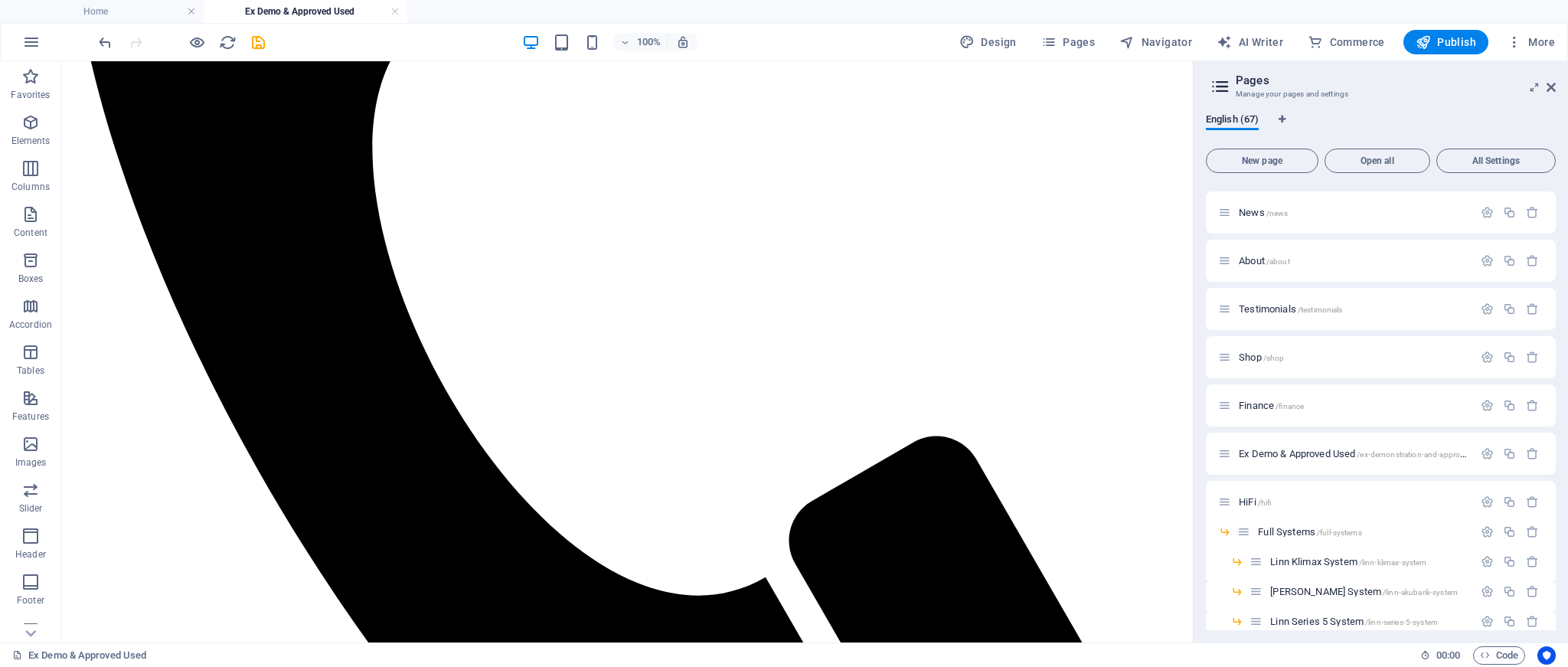
drag, startPoint x: 1186, startPoint y: 351, endPoint x: 1265, endPoint y: 224, distance: 149.6
click at [293, 236] on icon at bounding box center [290, 234] width 9 height 16
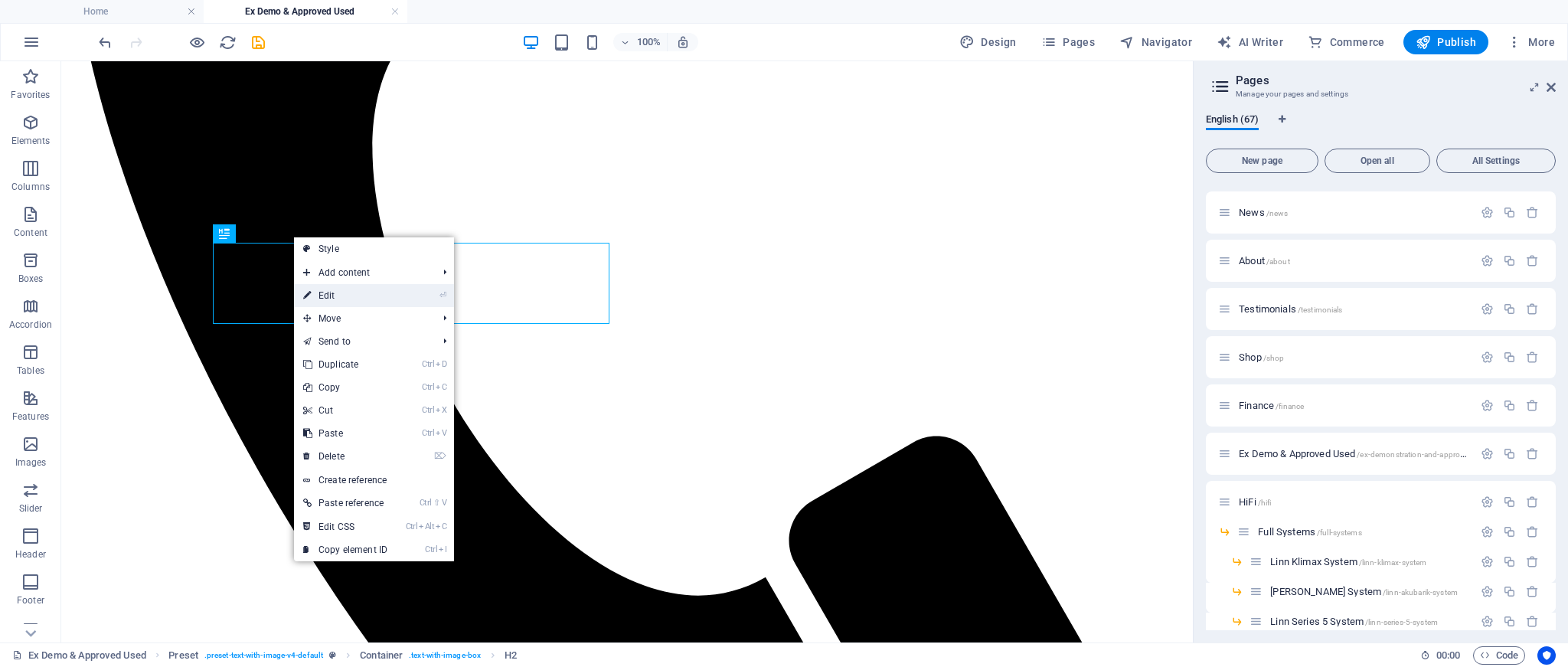
click at [318, 291] on link "⏎ Edit" at bounding box center [346, 295] width 103 height 23
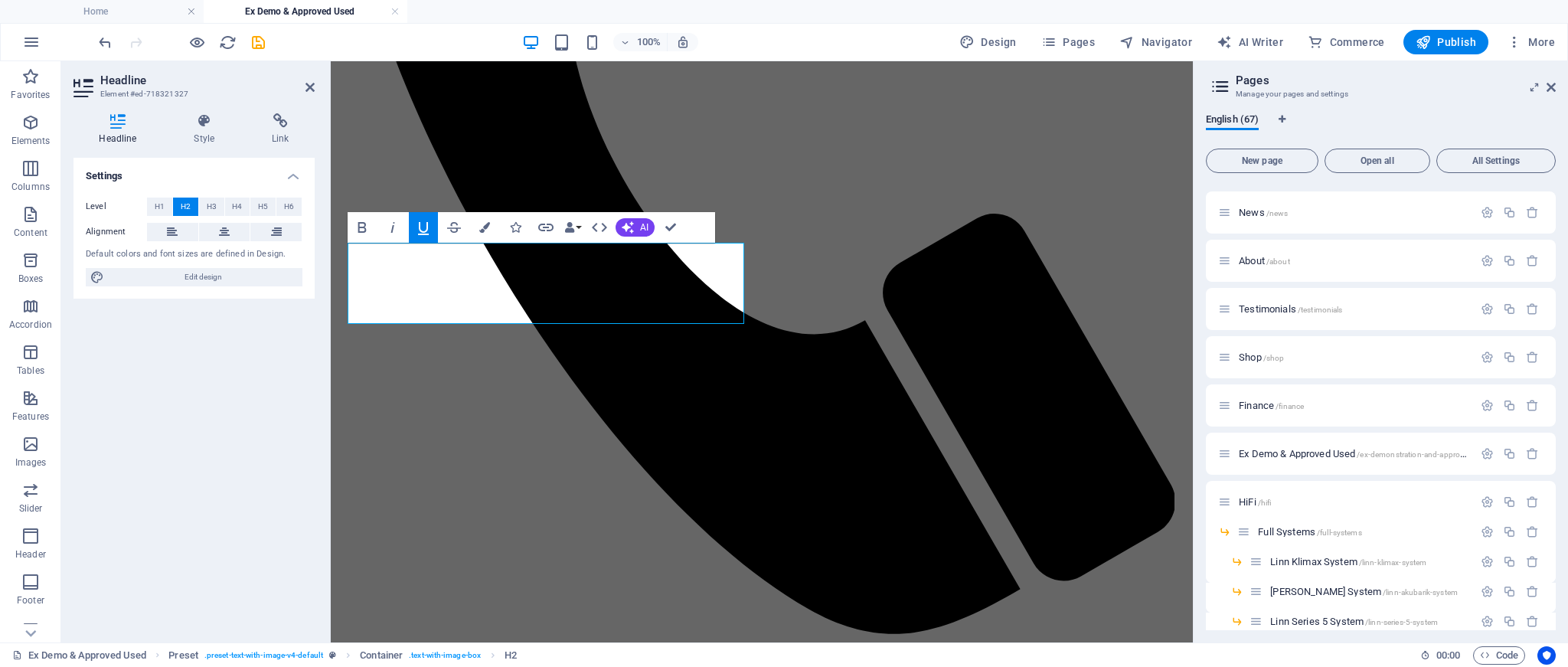
scroll to position [717, 0]
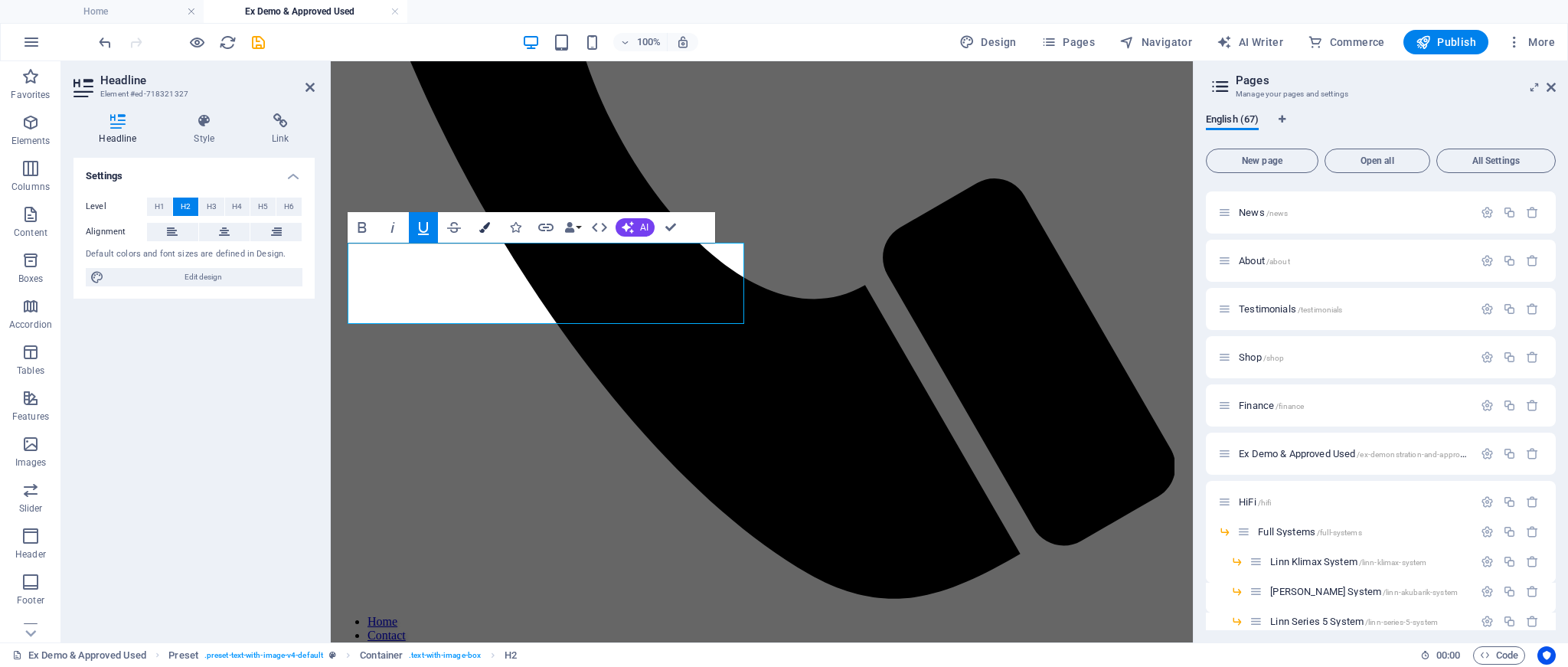
click at [482, 232] on icon "button" at bounding box center [484, 227] width 10 height 10
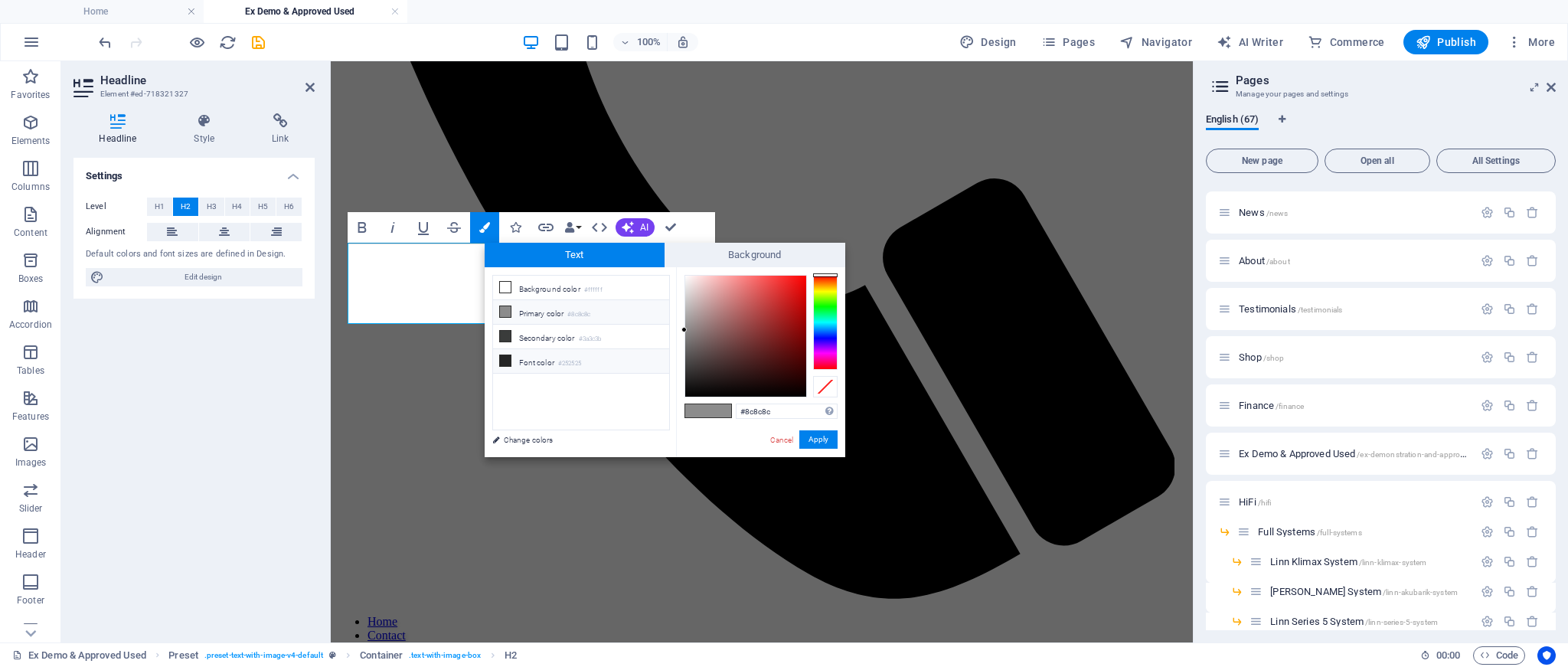
click at [508, 351] on li "Font color #252525" at bounding box center [581, 361] width 176 height 25
type input "#252525"
click at [812, 438] on button "Apply" at bounding box center [819, 439] width 38 height 18
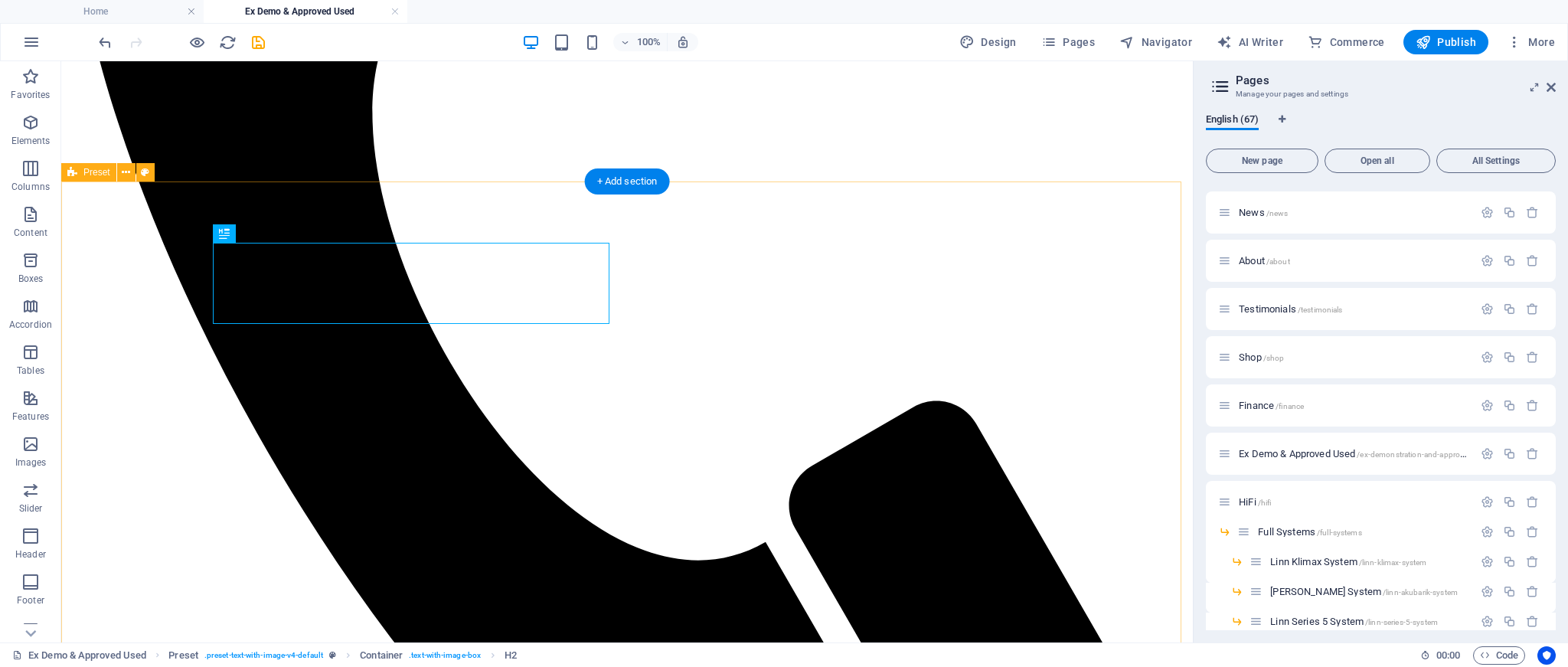
scroll to position [682, 0]
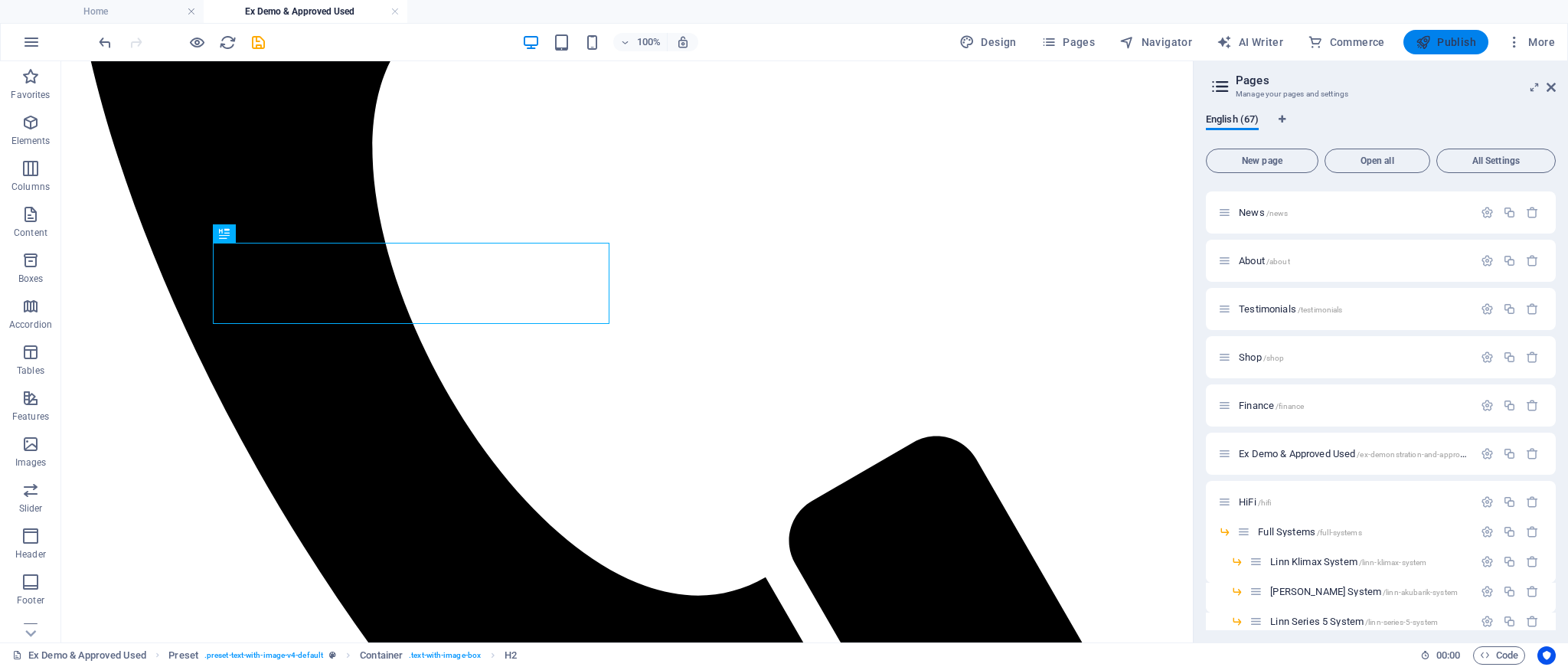
click at [1448, 42] on span "Publish" at bounding box center [1446, 41] width 61 height 15
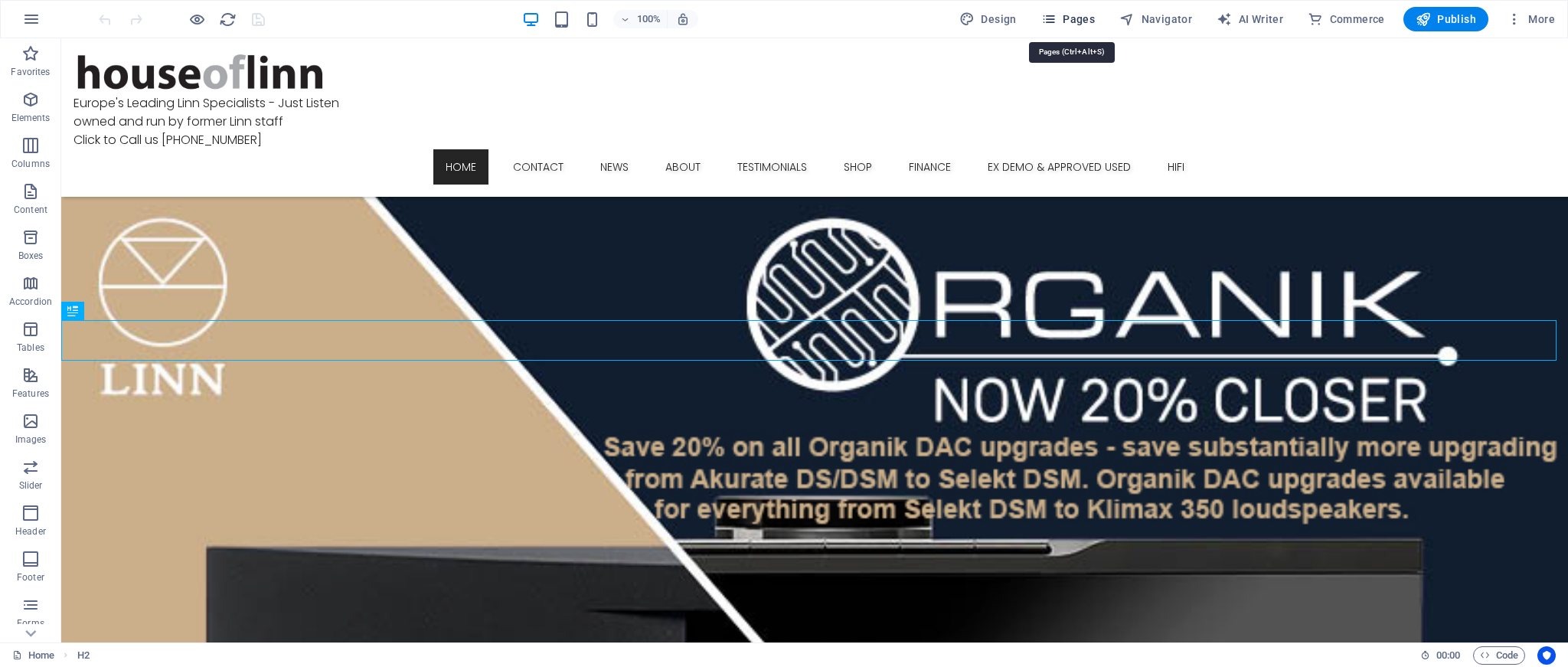
click at [0, 0] on span "Pages" at bounding box center [0, 0] width 0 height 0
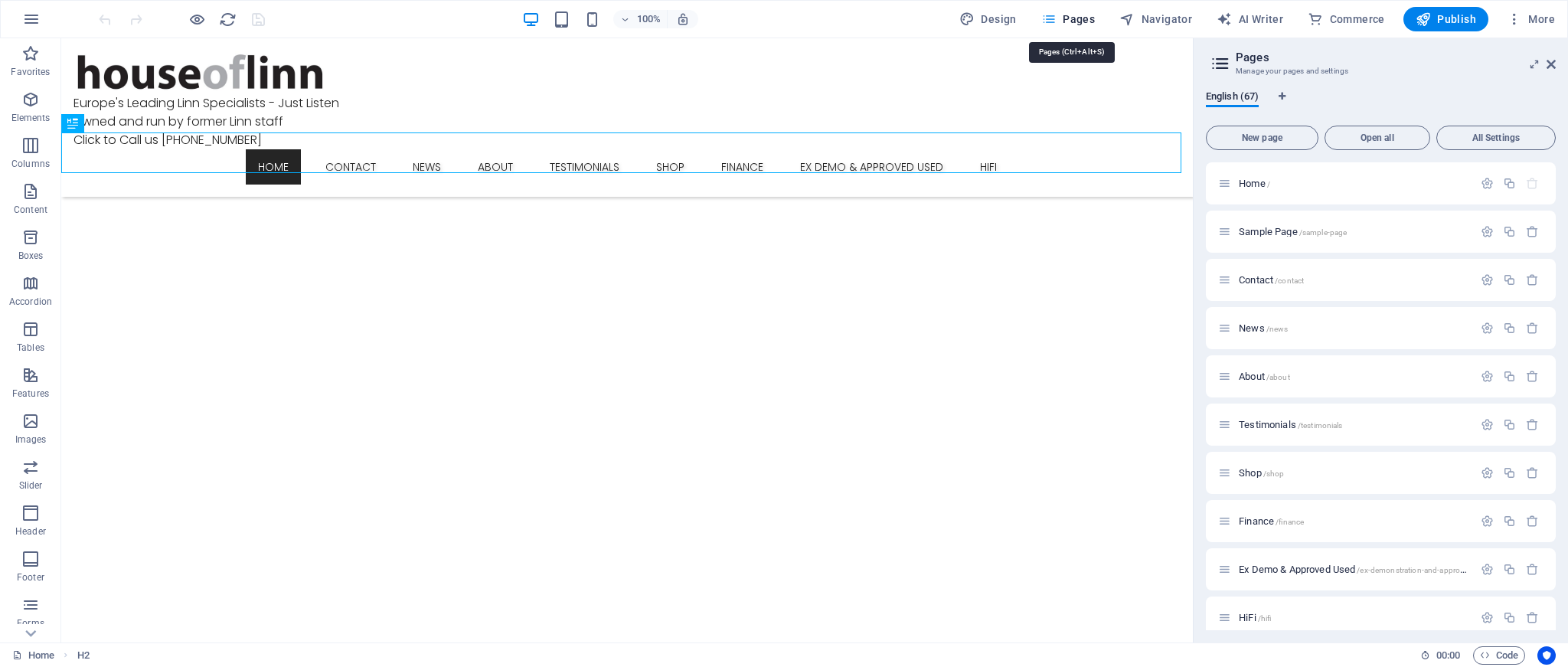
scroll to position [1216, 0]
click at [1340, 570] on span "Ex Demo & Approved Used /ex-demonstration-and-approved-used" at bounding box center [1366, 569] width 254 height 11
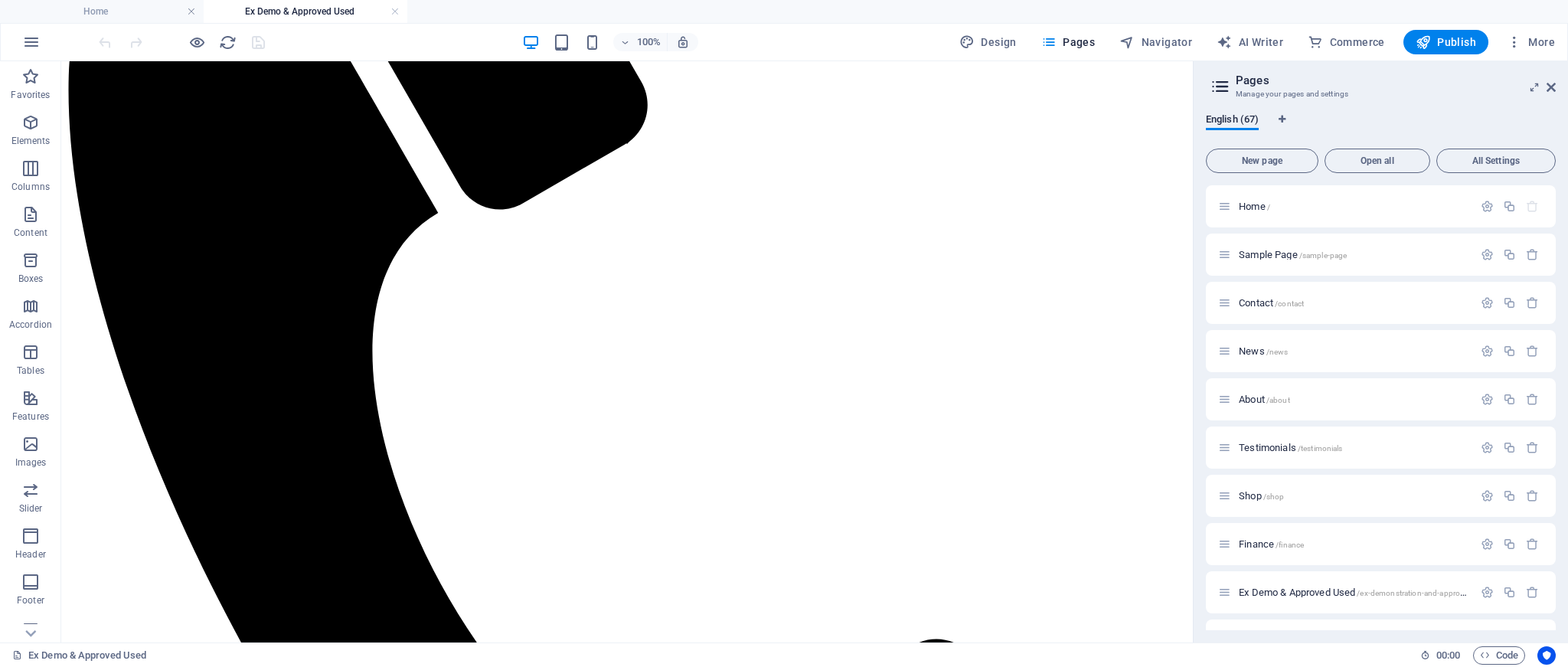
scroll to position [525, 0]
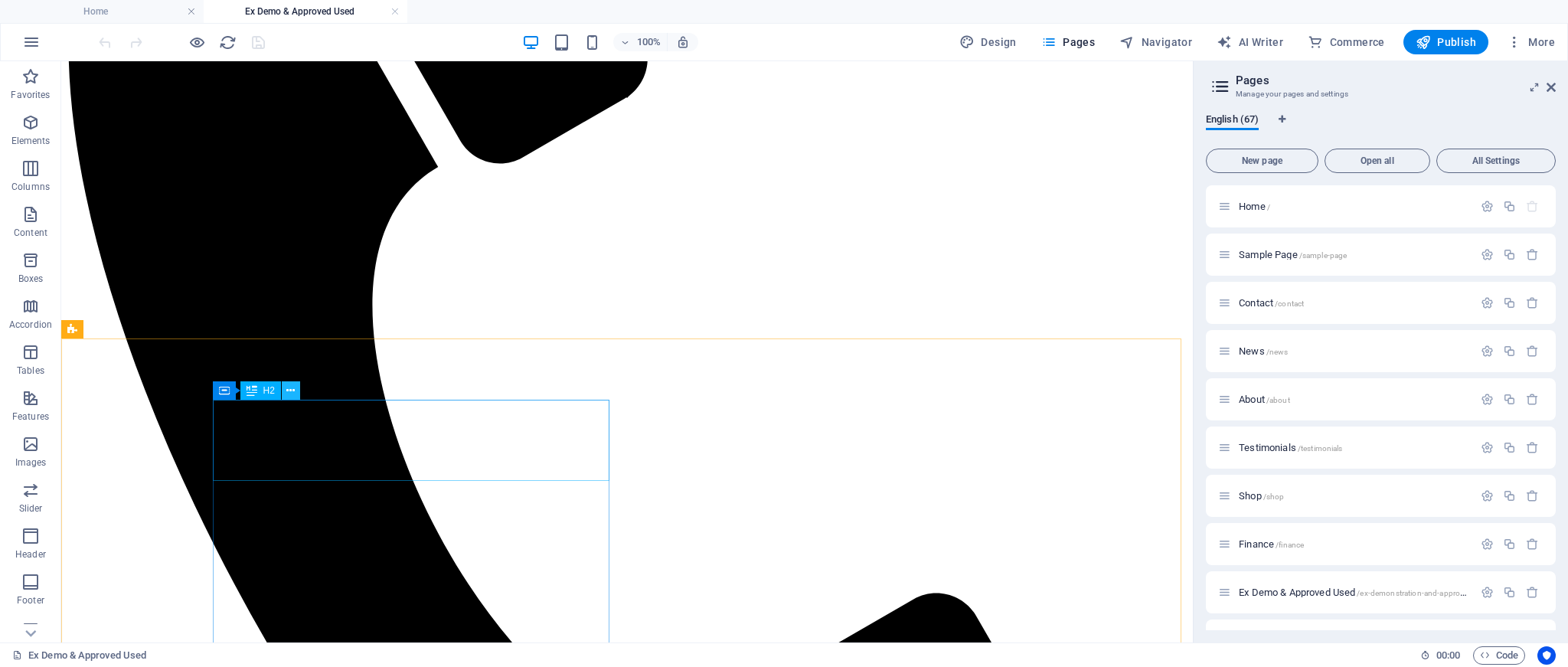
click at [290, 393] on icon at bounding box center [290, 391] width 9 height 16
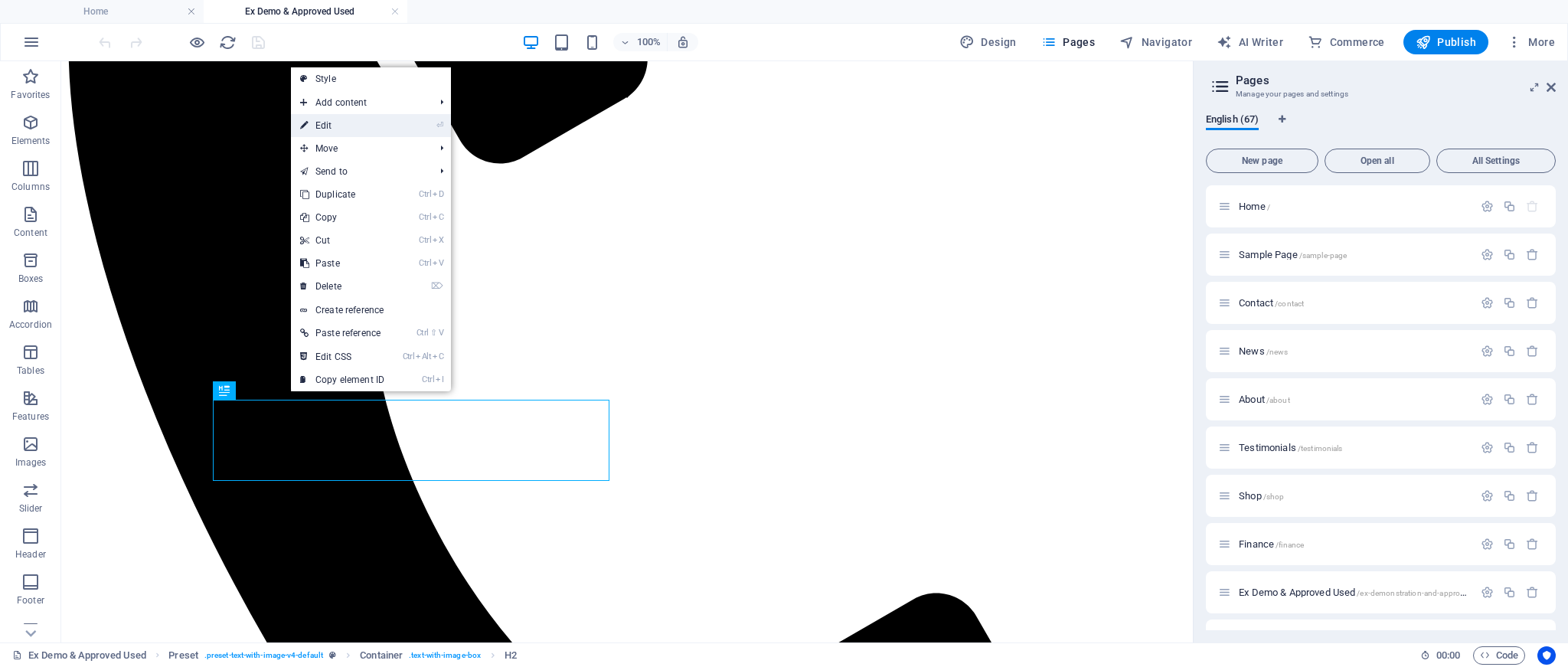
click at [328, 124] on link "⏎ Edit" at bounding box center [342, 125] width 103 height 23
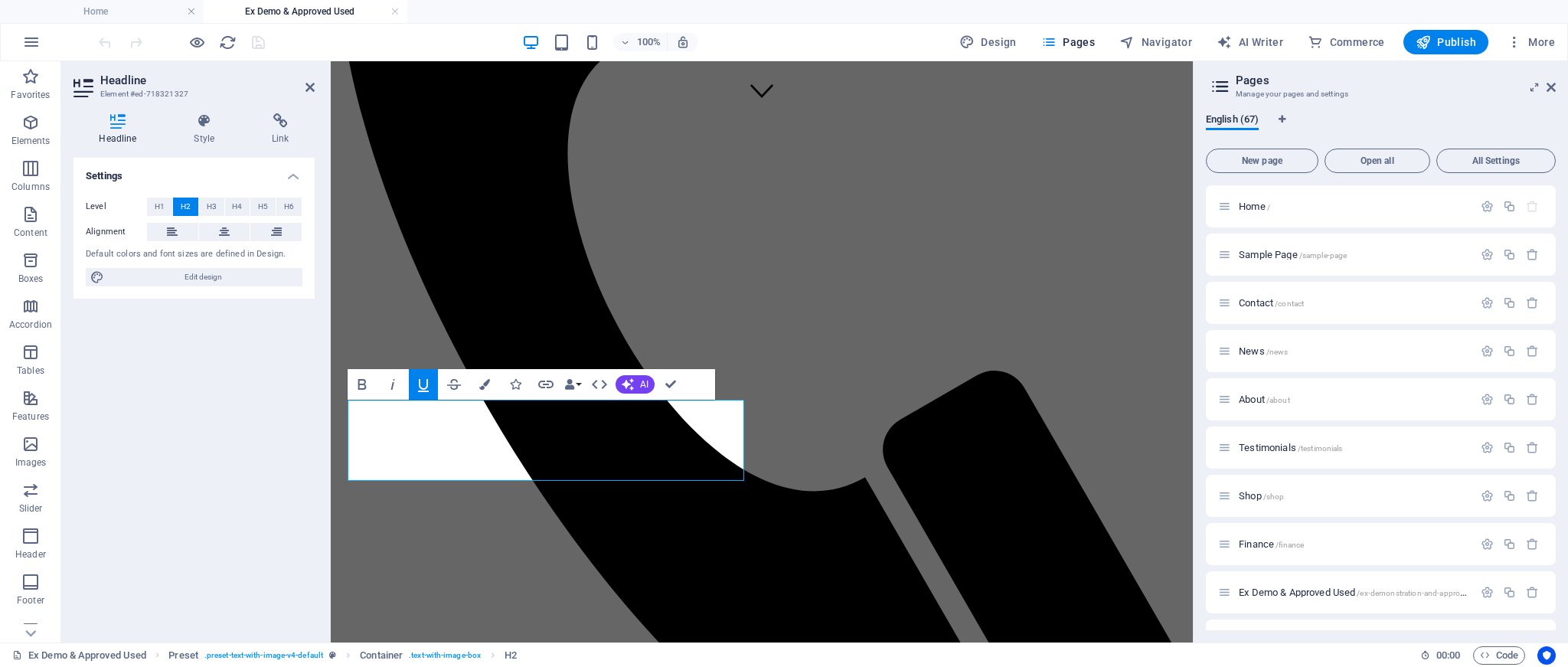
scroll to position [560, 0]
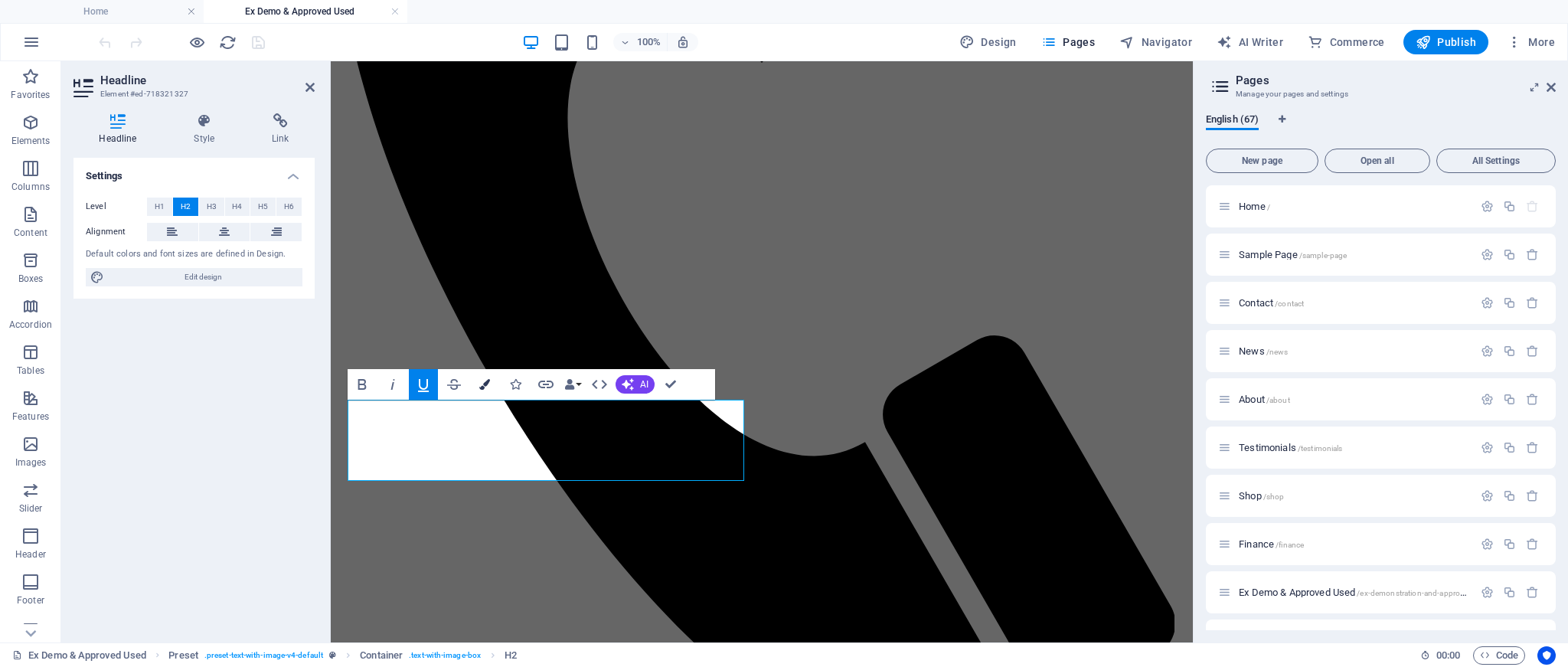
click at [484, 389] on icon "button" at bounding box center [484, 384] width 10 height 10
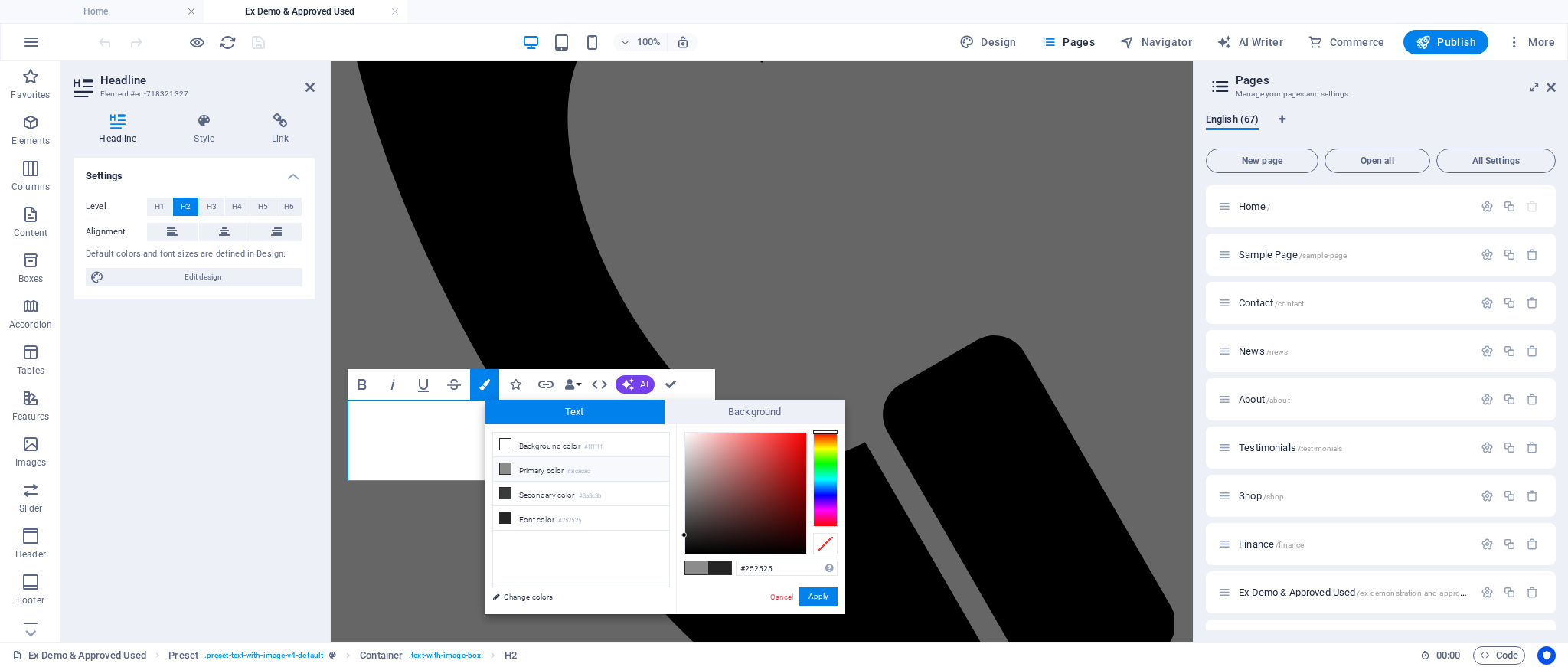
click at [505, 470] on icon at bounding box center [505, 468] width 10 height 10
click at [506, 491] on icon at bounding box center [505, 492] width 10 height 10
type input "#3a3c3b"
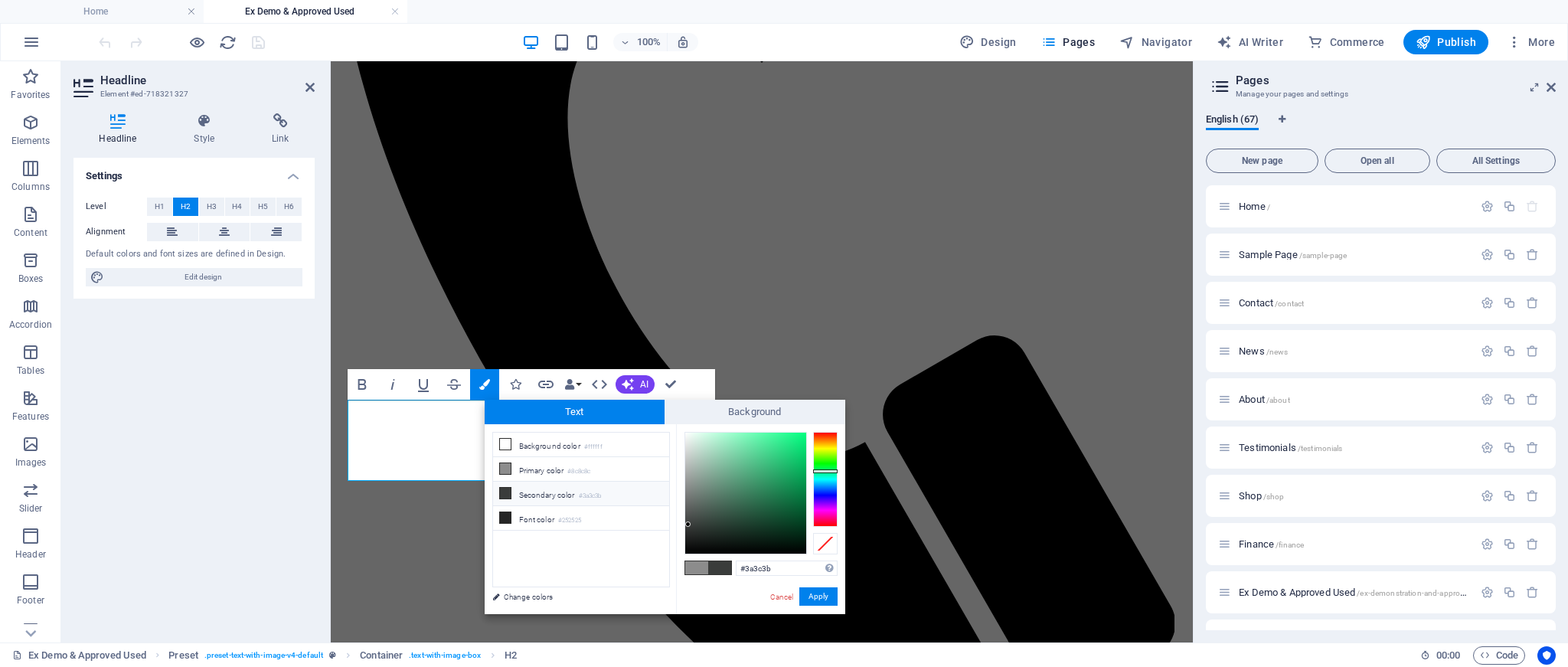
click at [507, 491] on icon at bounding box center [505, 492] width 10 height 10
drag, startPoint x: 822, startPoint y: 603, endPoint x: 490, endPoint y: 542, distance: 337.6
click at [822, 603] on button "Apply" at bounding box center [819, 596] width 38 height 18
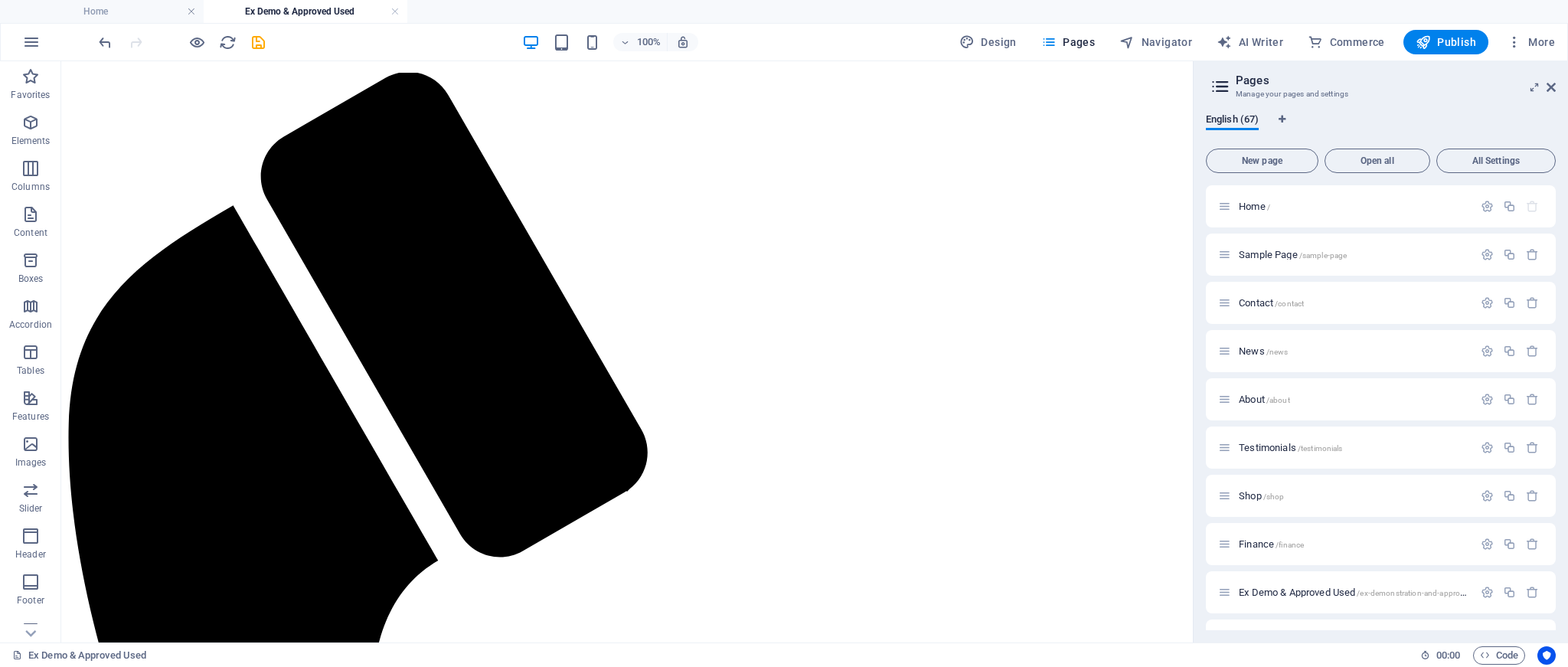
scroll to position [326, 0]
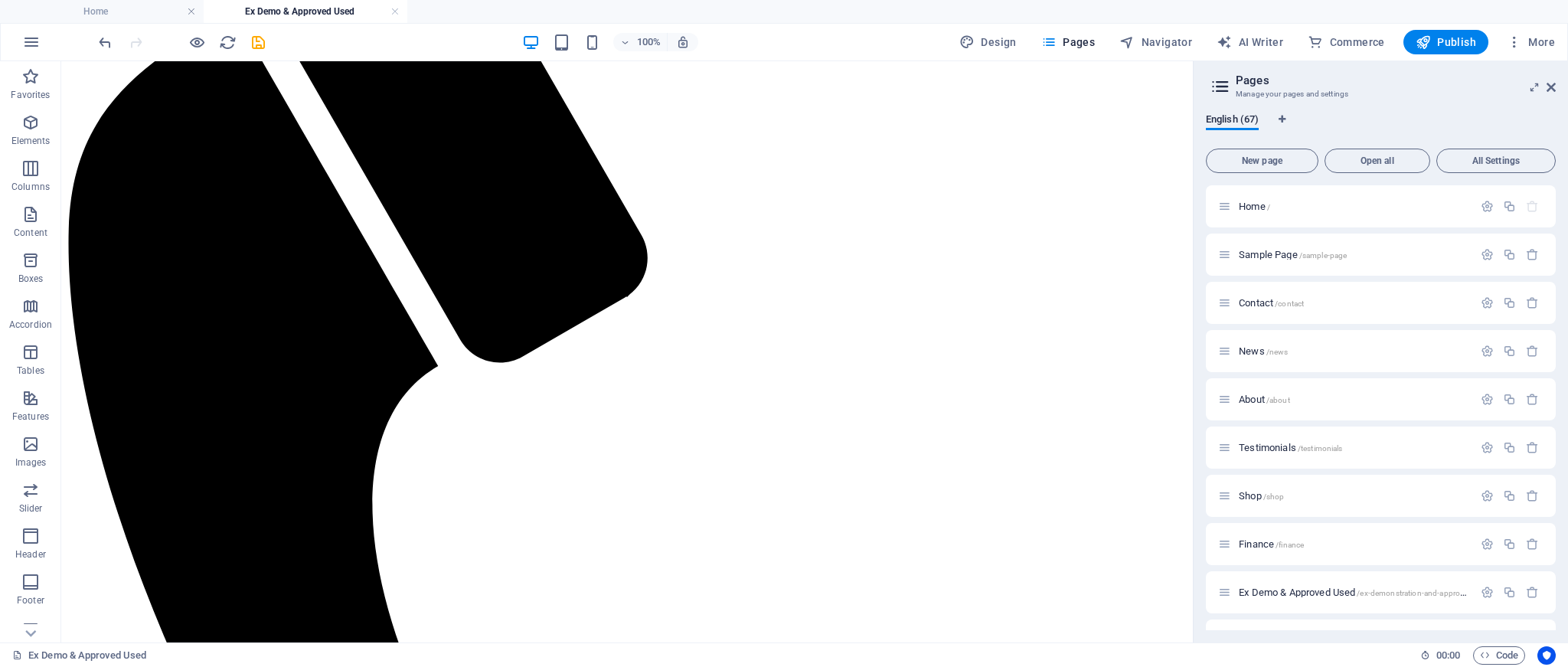
drag, startPoint x: 1191, startPoint y: 151, endPoint x: 1262, endPoint y: 193, distance: 82.5
click at [267, 286] on icon at bounding box center [263, 286] width 9 height 16
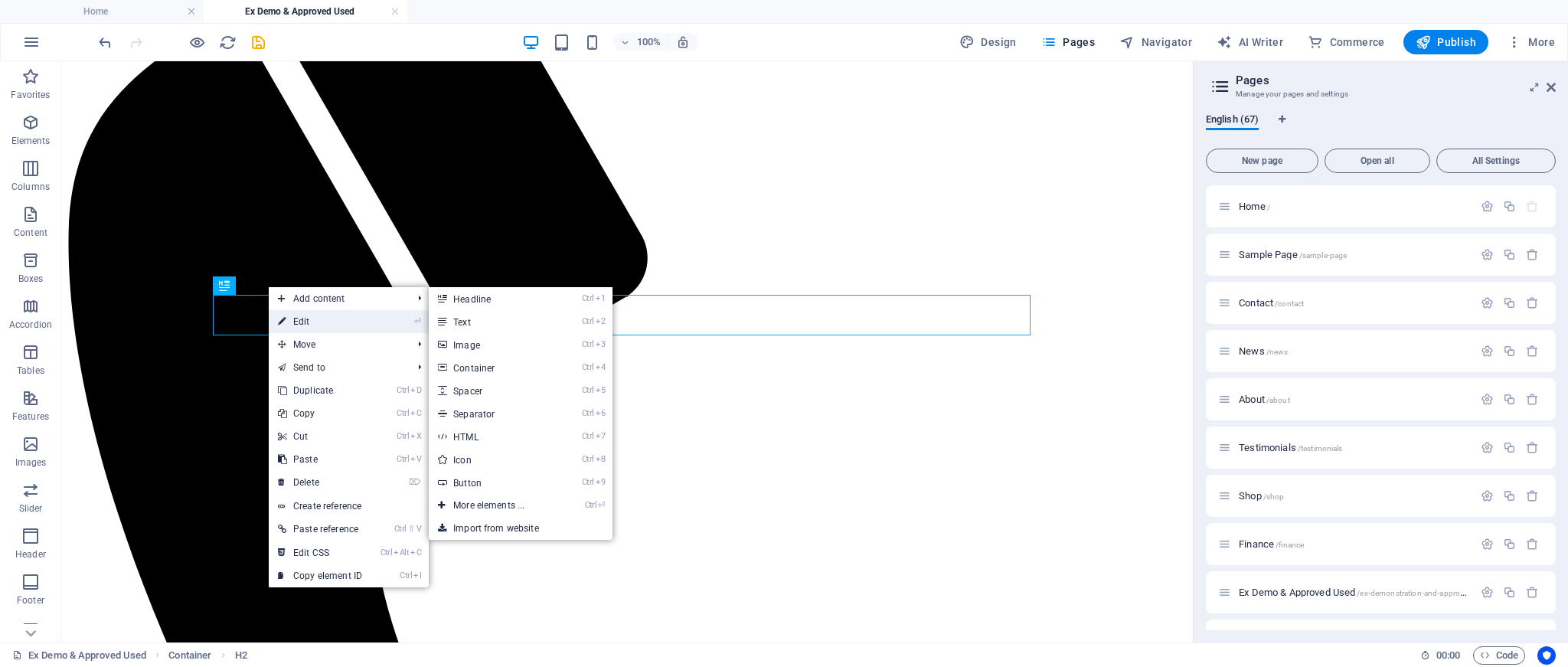
click at [312, 317] on link "⏎ Edit" at bounding box center [320, 322] width 103 height 23
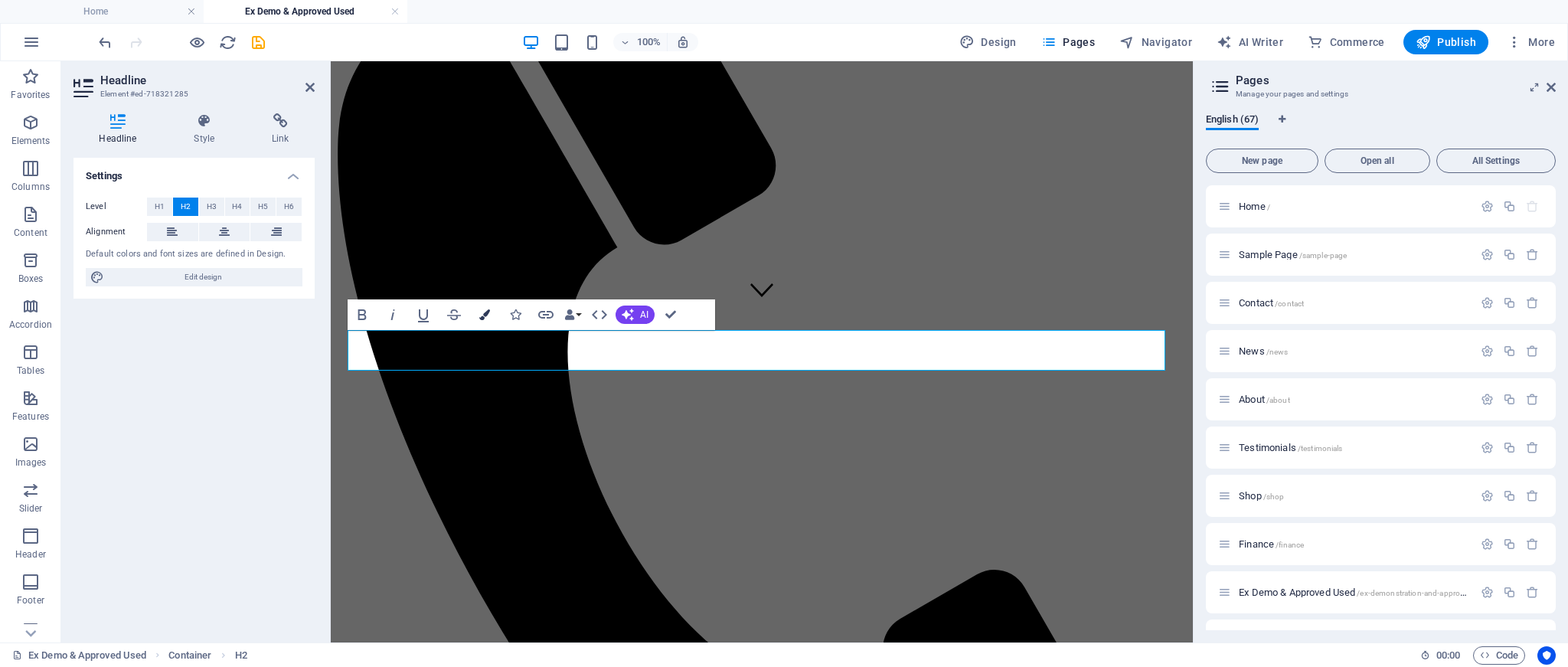
click at [487, 313] on icon "button" at bounding box center [484, 314] width 10 height 10
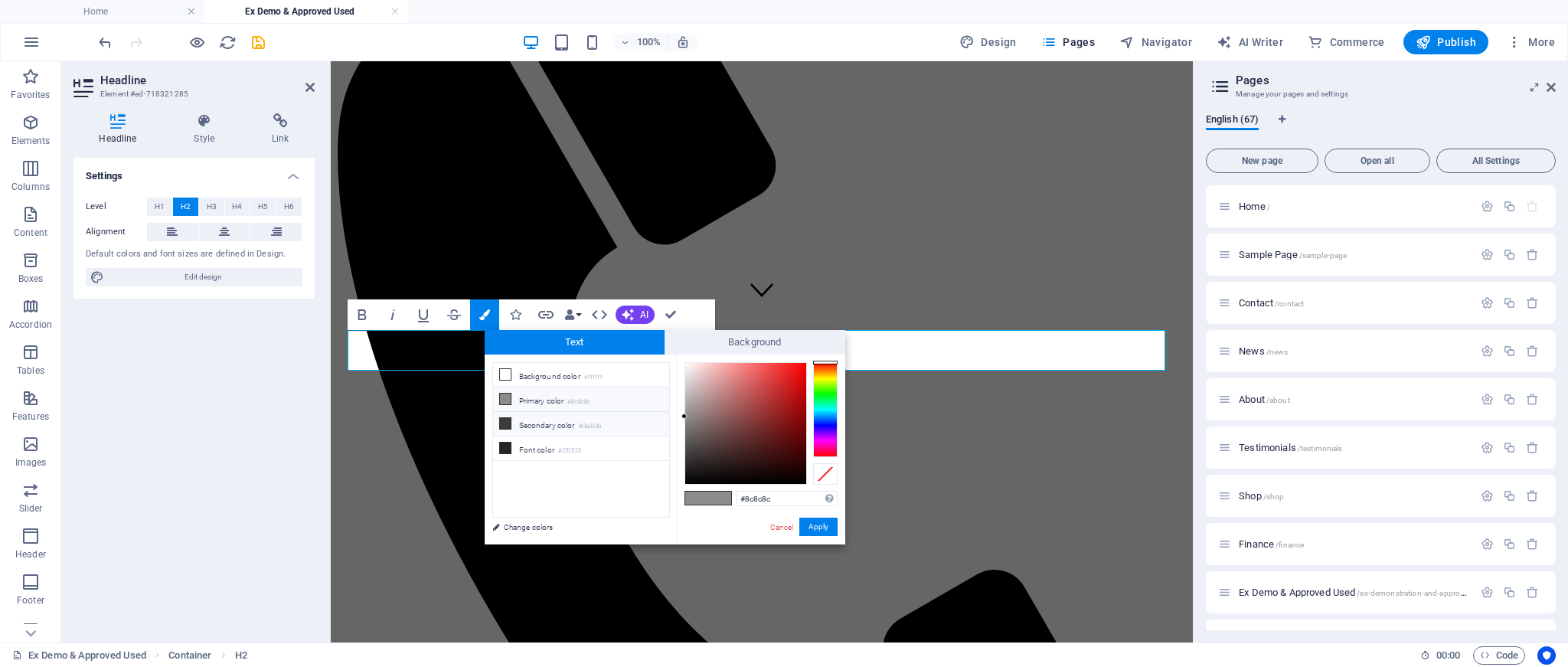
click at [506, 424] on icon at bounding box center [505, 423] width 10 height 10
type input "#3a3c3b"
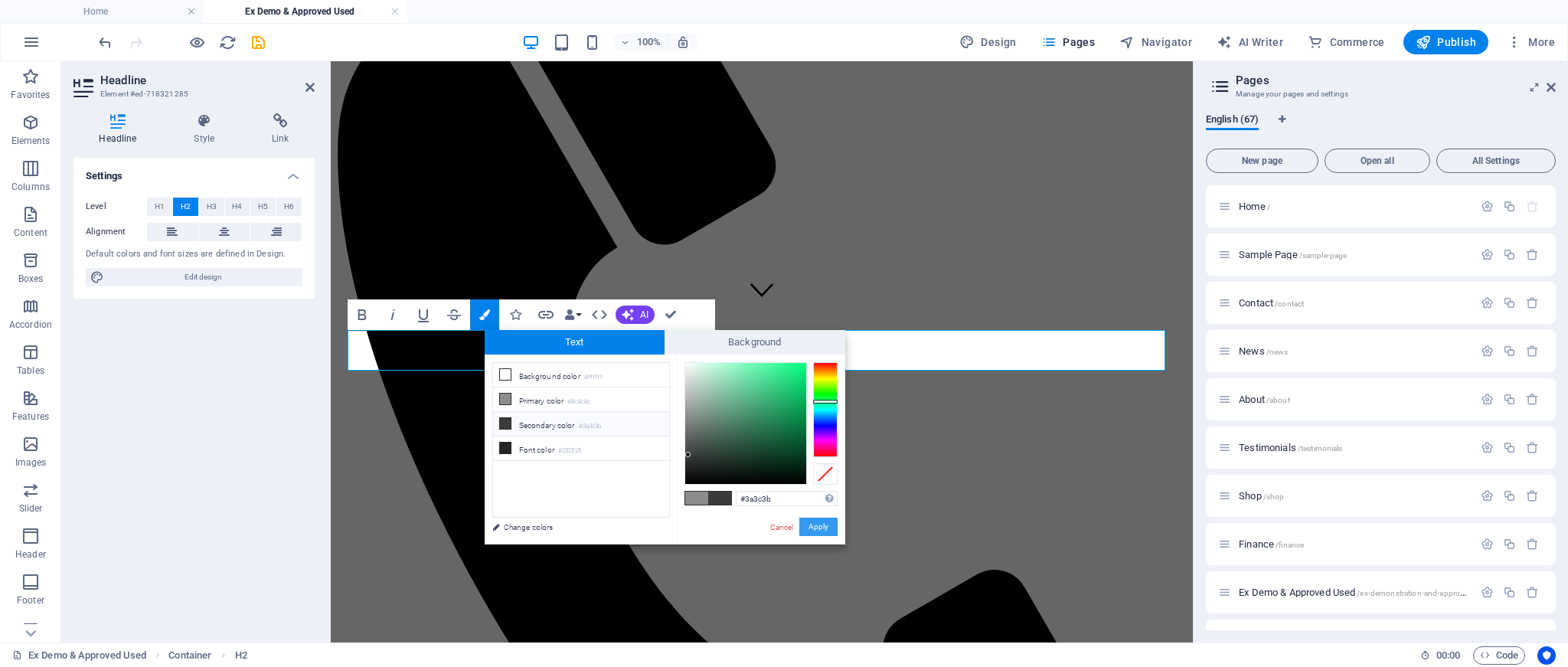
click at [816, 531] on button "Apply" at bounding box center [819, 527] width 38 height 18
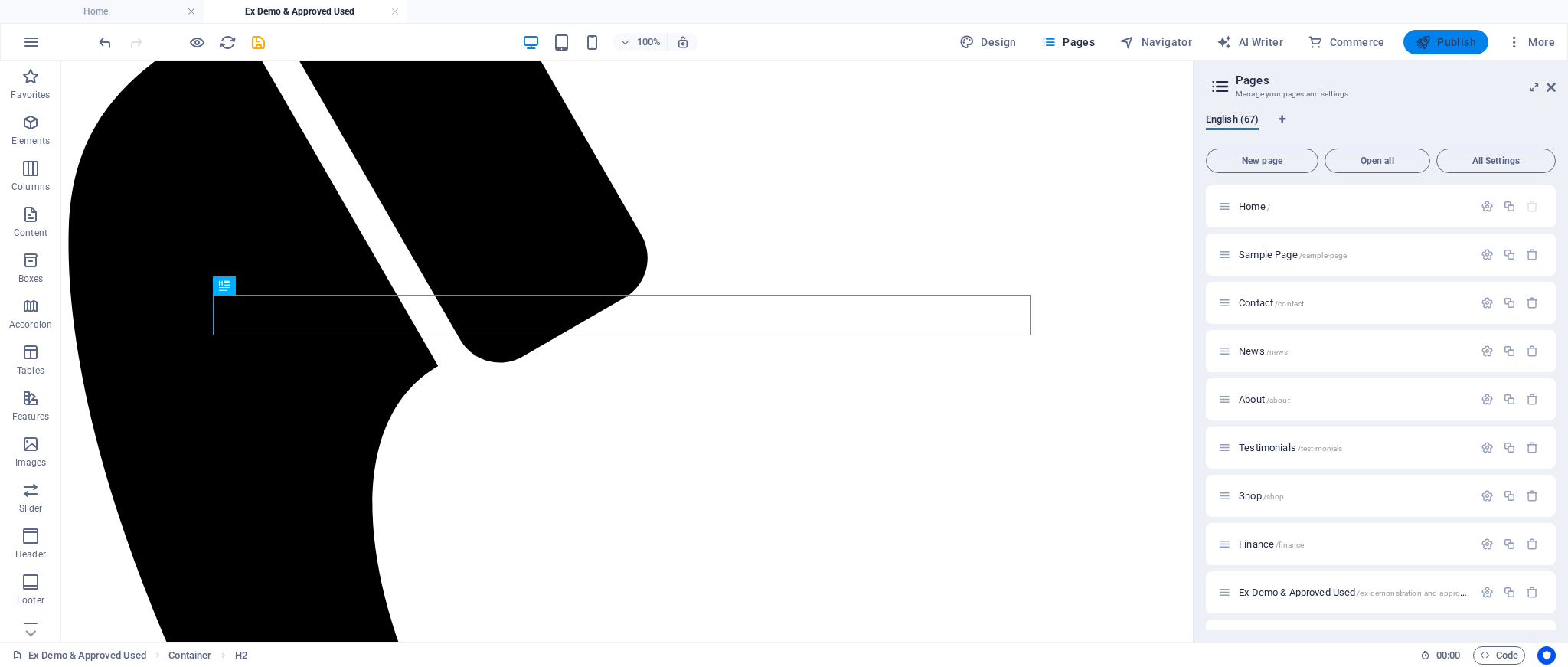
drag, startPoint x: 1469, startPoint y: 45, endPoint x: 1461, endPoint y: 48, distance: 8.5
click at [1466, 47] on span "Publish" at bounding box center [1446, 41] width 61 height 15
